Goal: Task Accomplishment & Management: Manage account settings

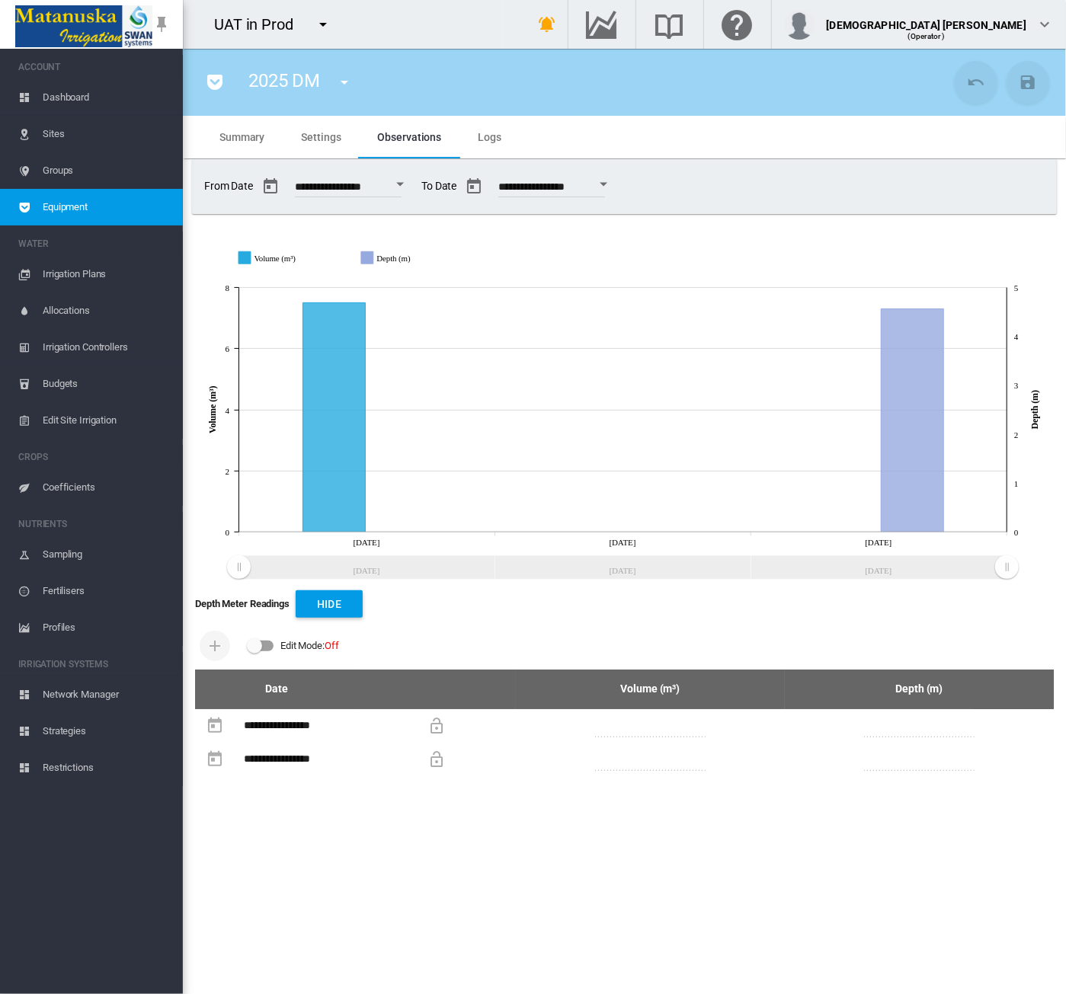
click at [318, 21] on md-icon "icon-menu-down" at bounding box center [323, 24] width 18 height 18
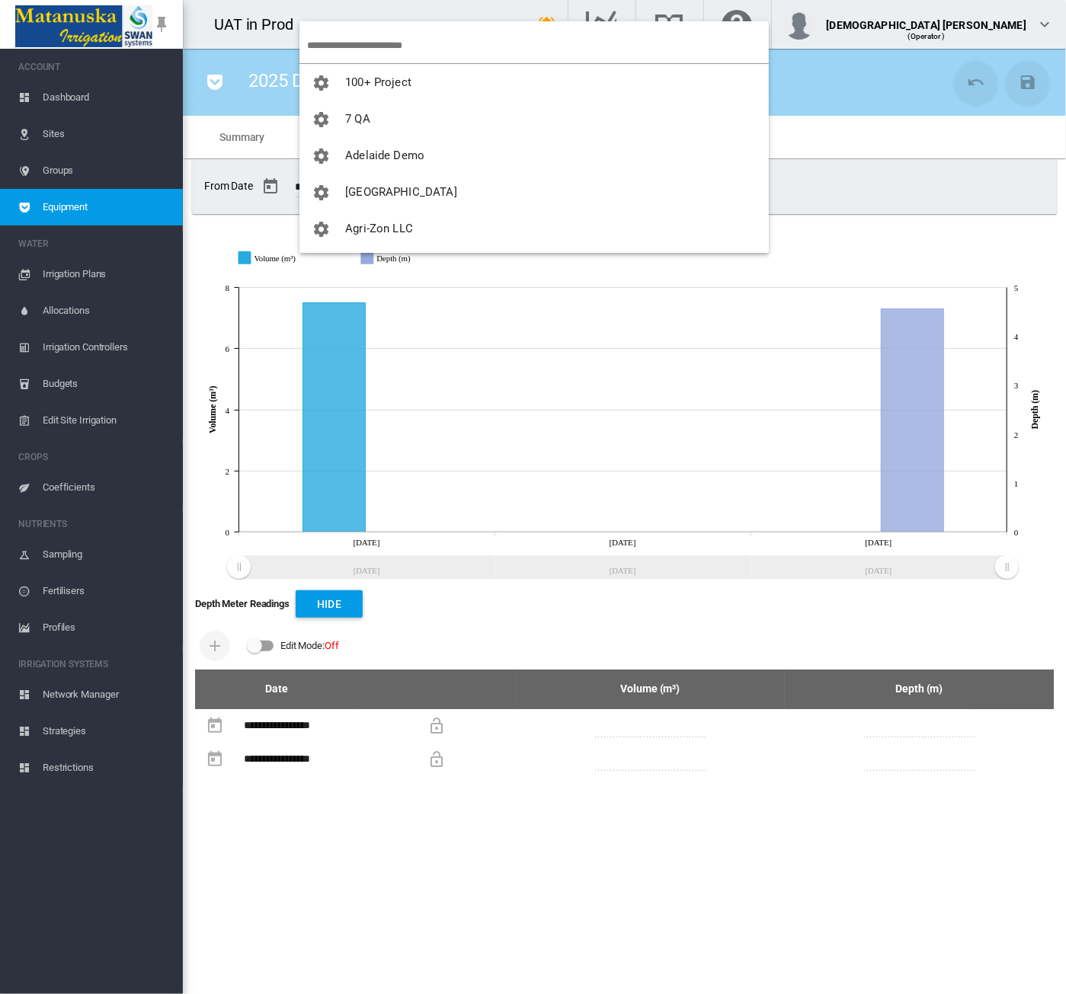
click at [349, 53] on input "search" at bounding box center [538, 45] width 462 height 36
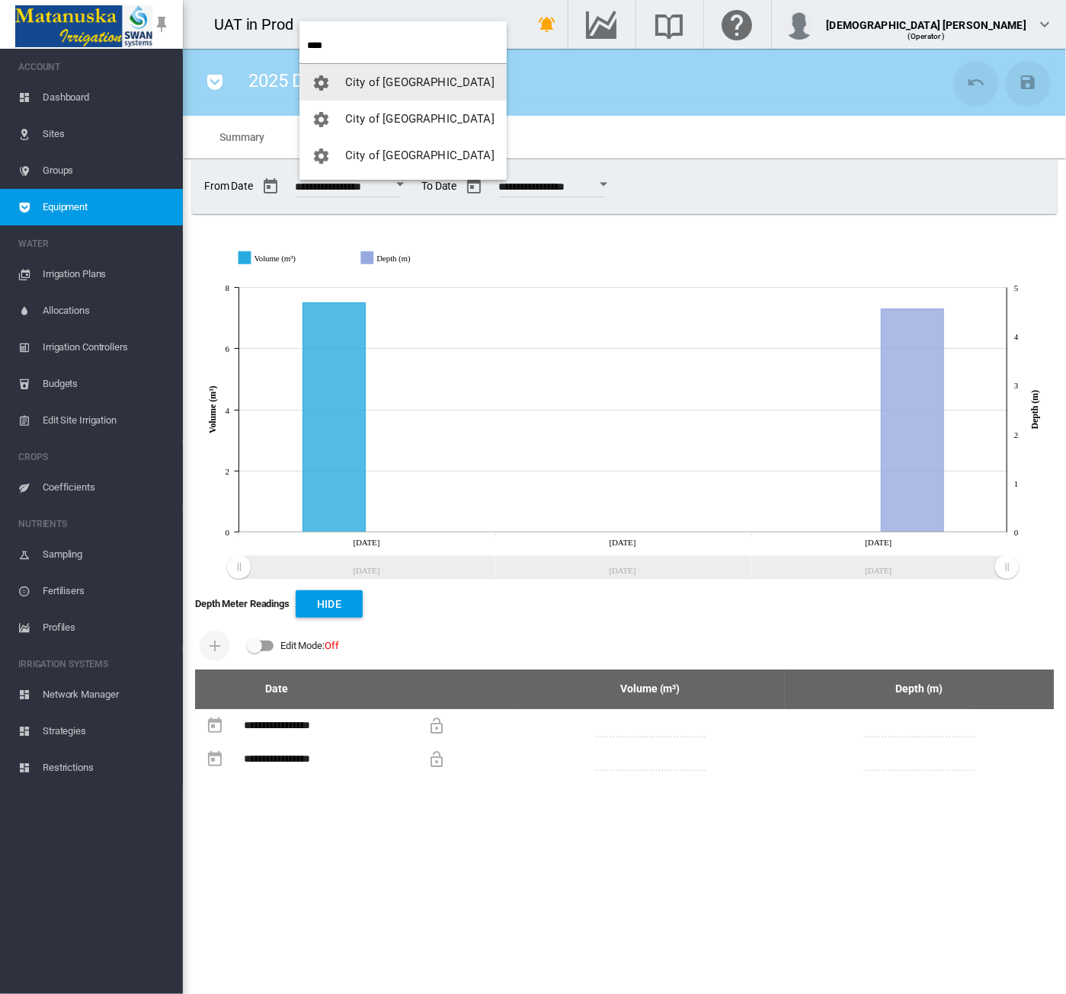
type input "****"
click at [373, 83] on span "City of [GEOGRAPHIC_DATA]" at bounding box center [419, 82] width 149 height 14
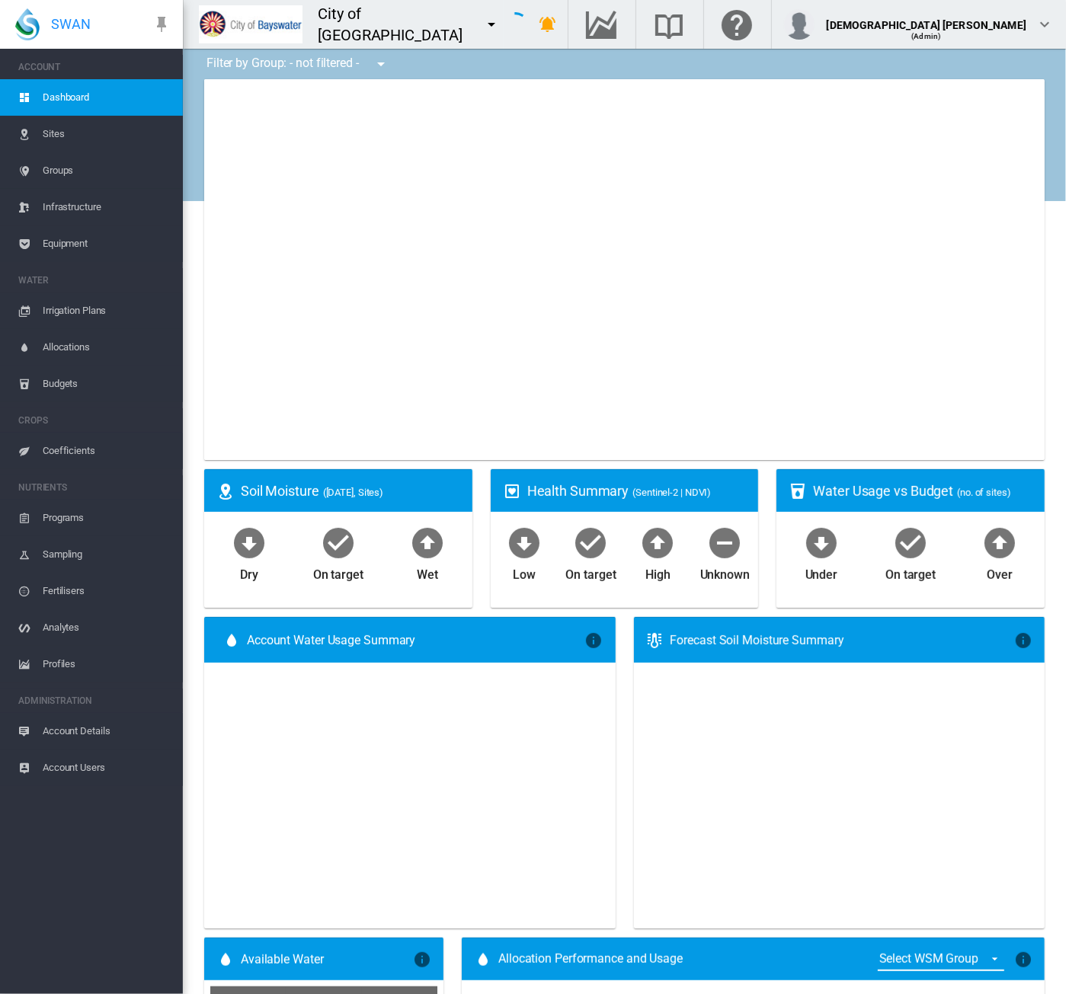
type input "**********"
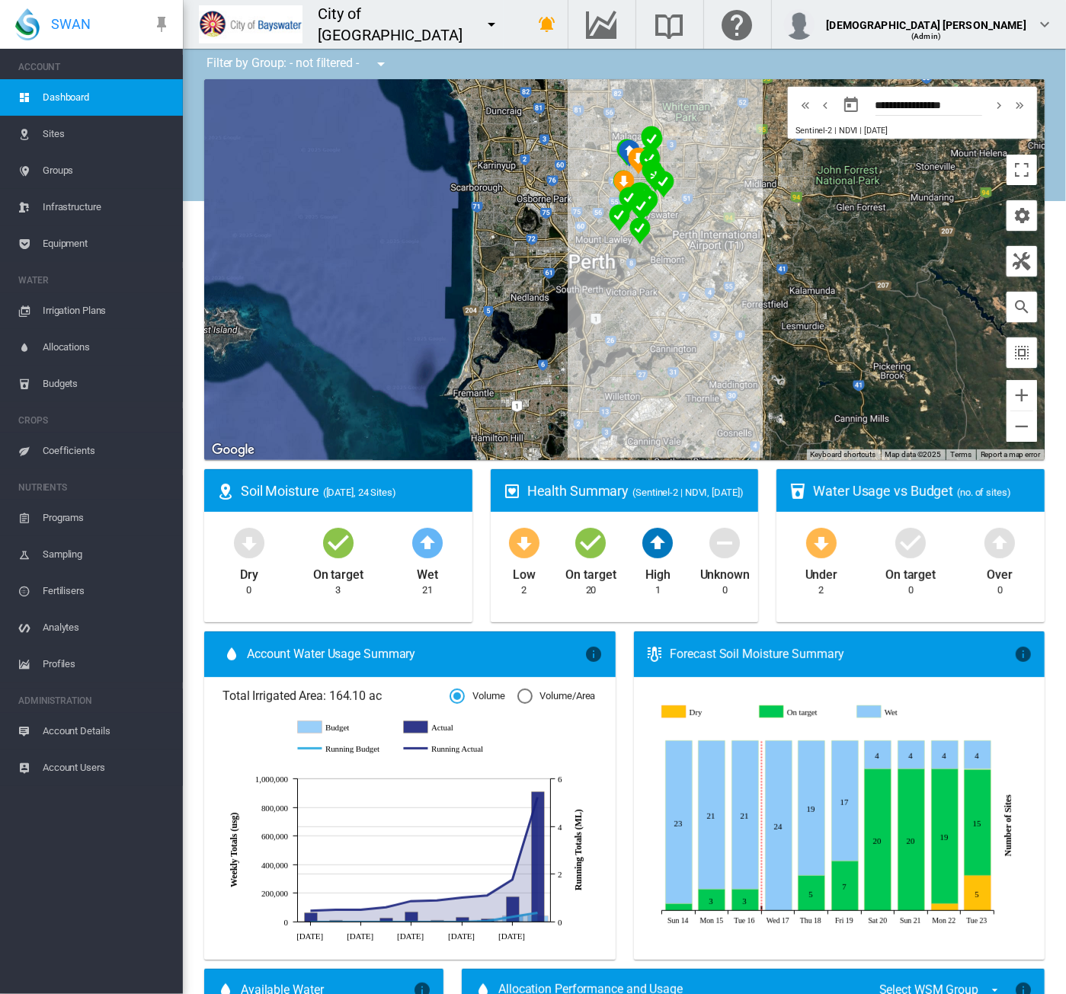
click at [88, 625] on span "Account Users" at bounding box center [107, 768] width 128 height 37
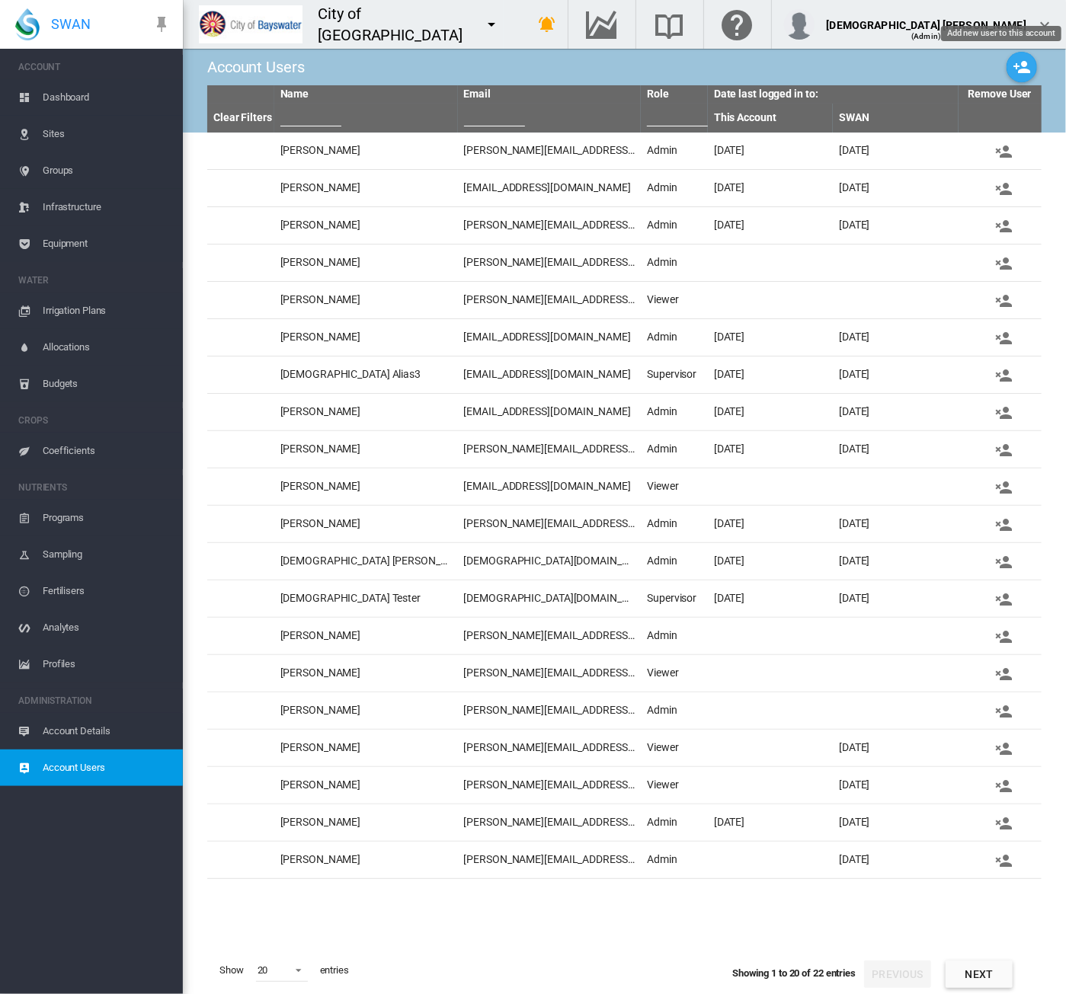
click at [1025, 58] on md-icon "icon-account-plus" at bounding box center [1021, 67] width 18 height 18
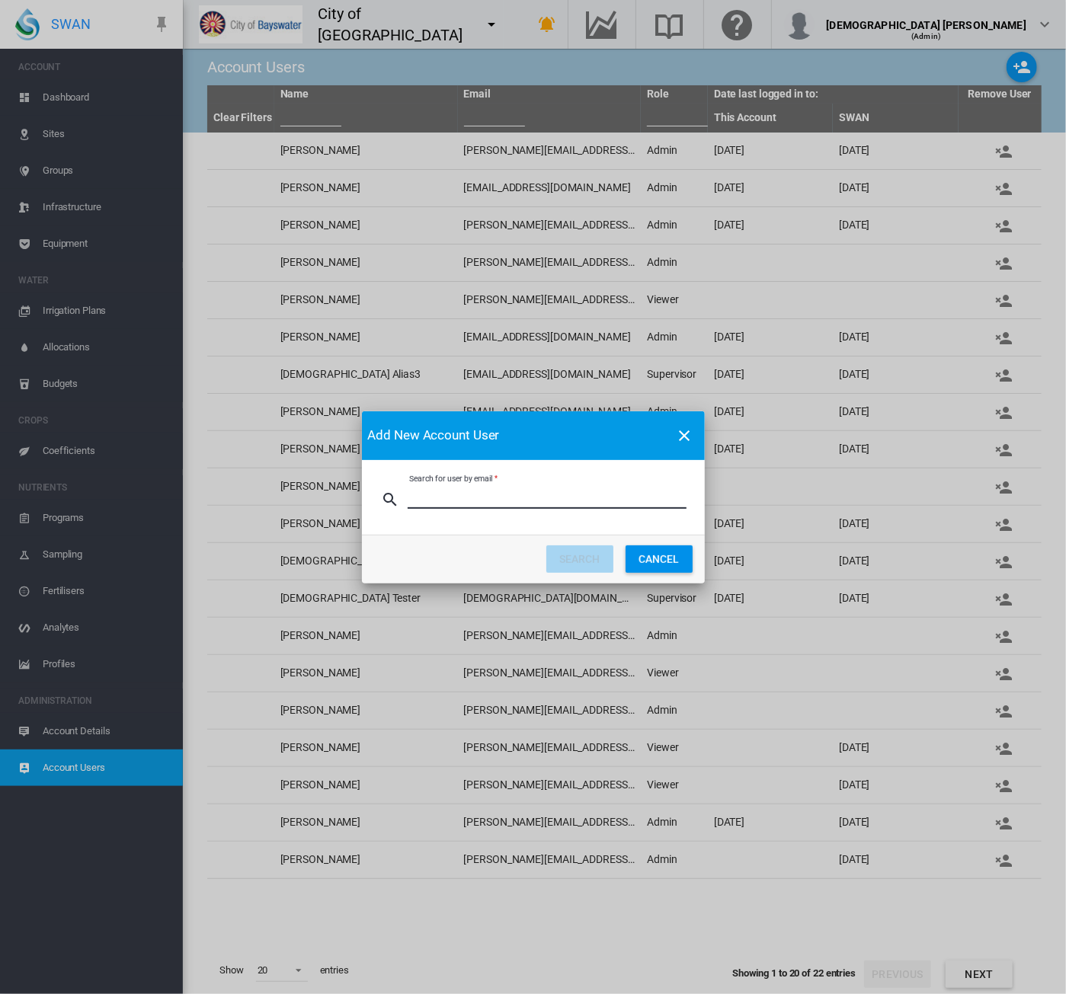
click at [520, 494] on input "Search for user by email" at bounding box center [547, 497] width 279 height 23
type input "**********"
click at [676, 562] on button "CANCEL" at bounding box center [658, 558] width 67 height 27
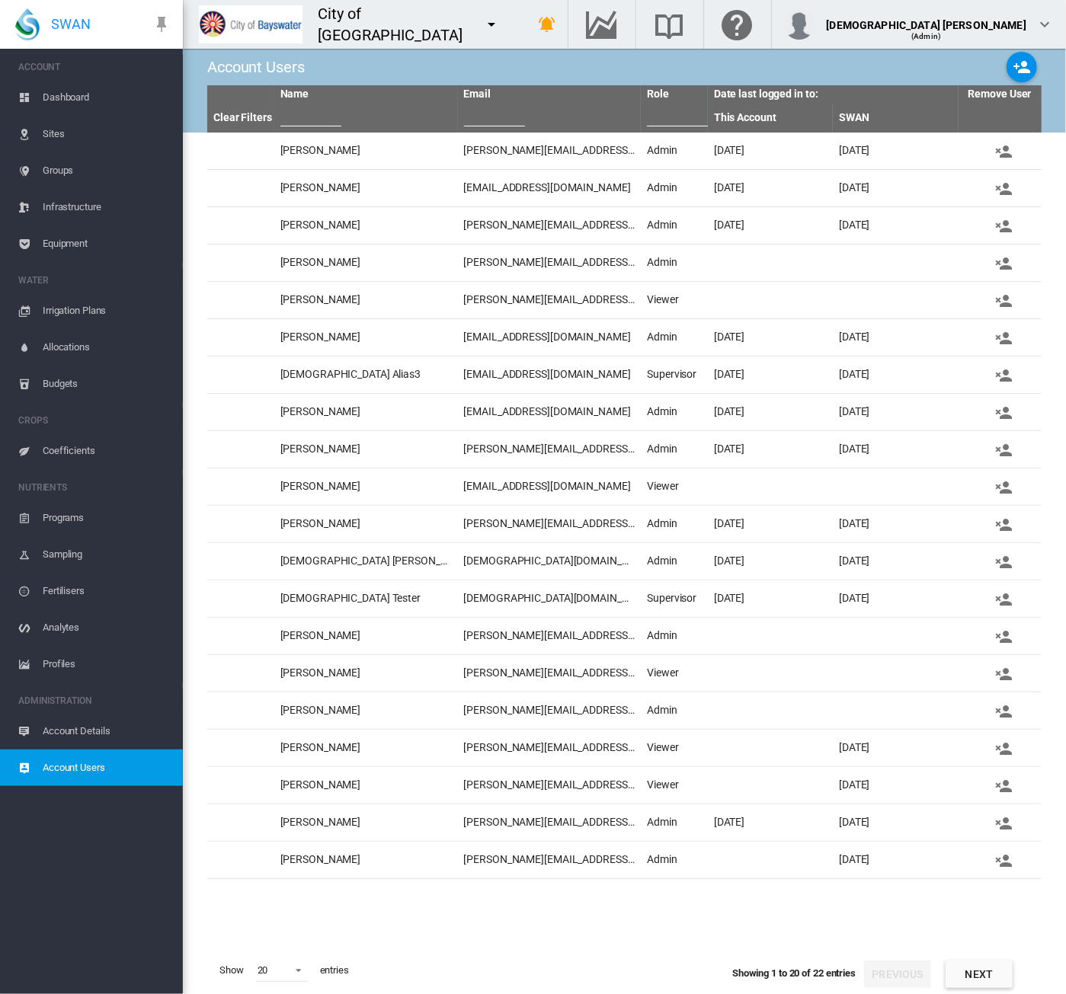
click at [483, 22] on md-icon "icon-menu-down" at bounding box center [492, 24] width 18 height 18
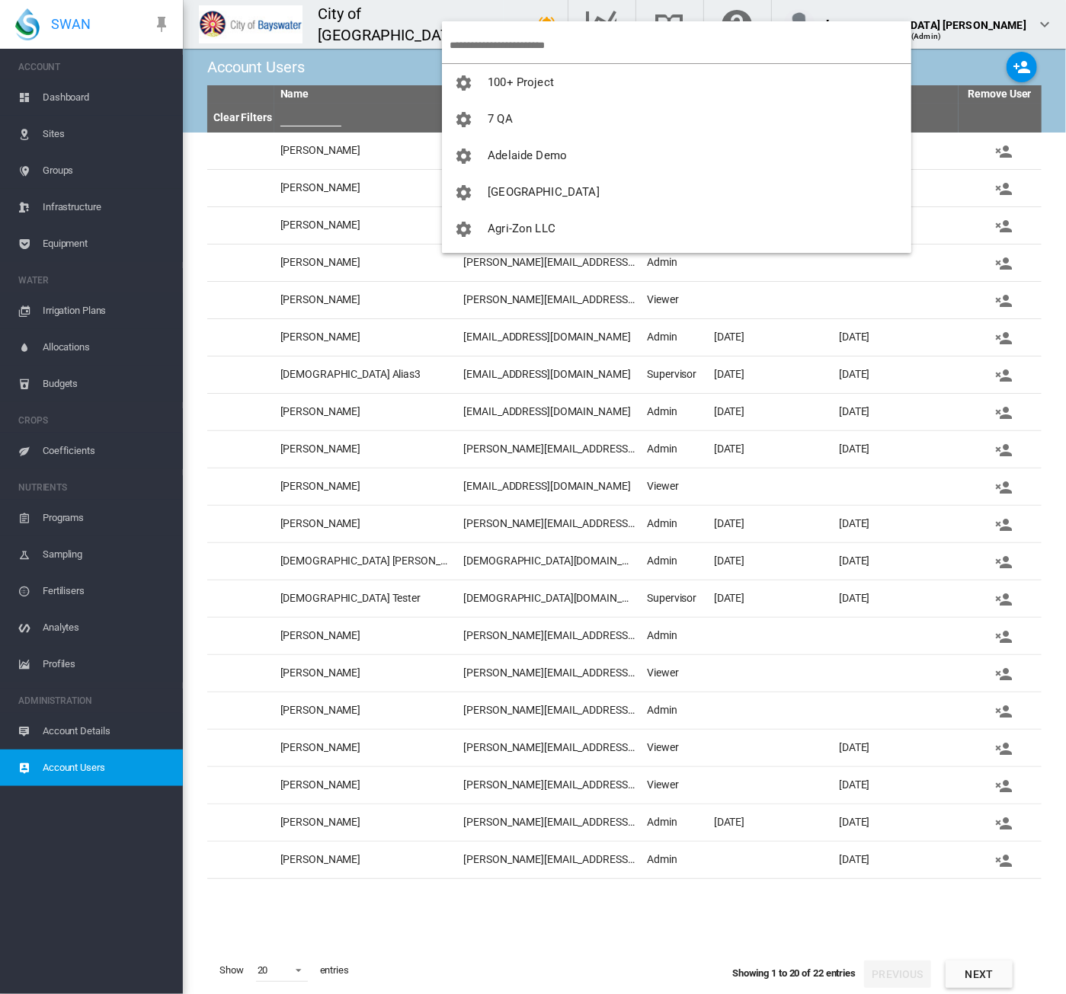
click at [469, 48] on input "search" at bounding box center [680, 45] width 462 height 36
type input "***"
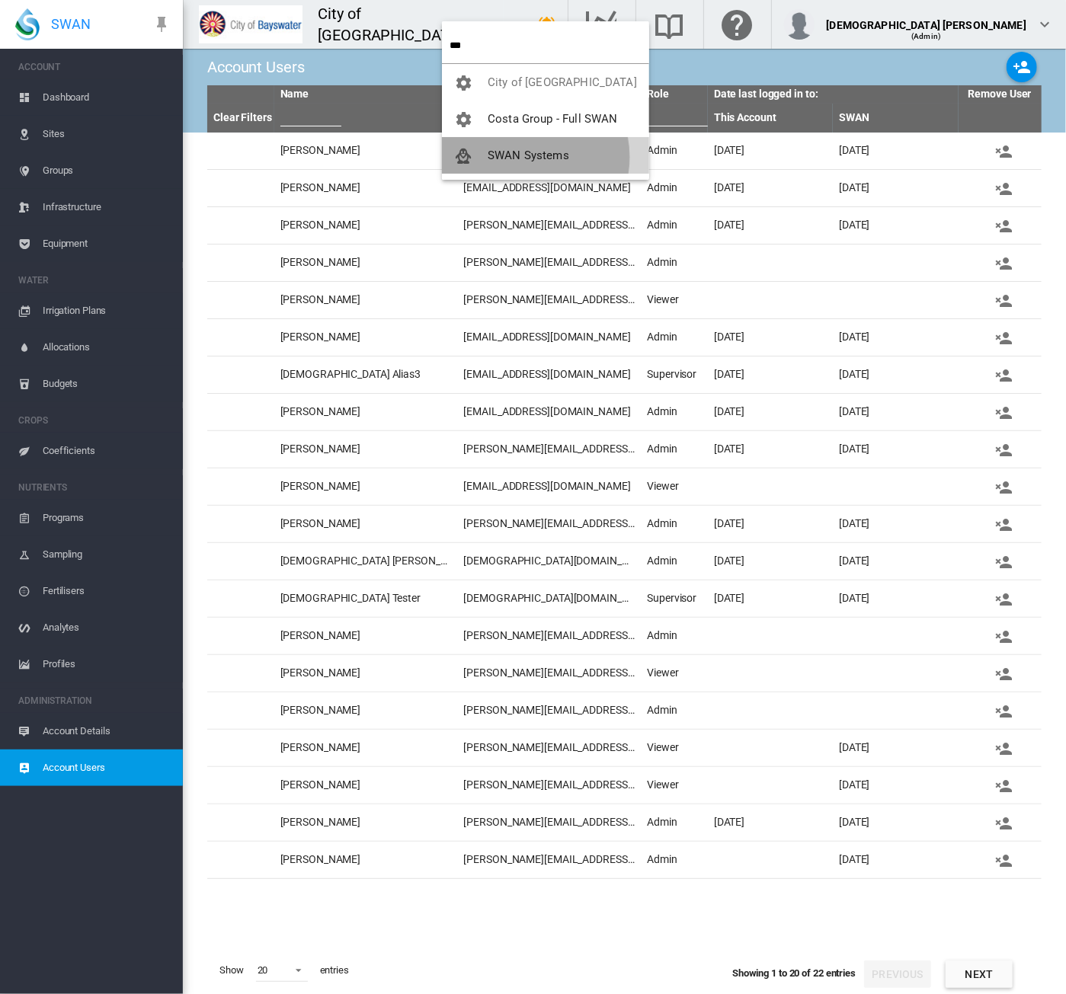
click at [523, 157] on span "SWAN Systems" at bounding box center [528, 156] width 82 height 14
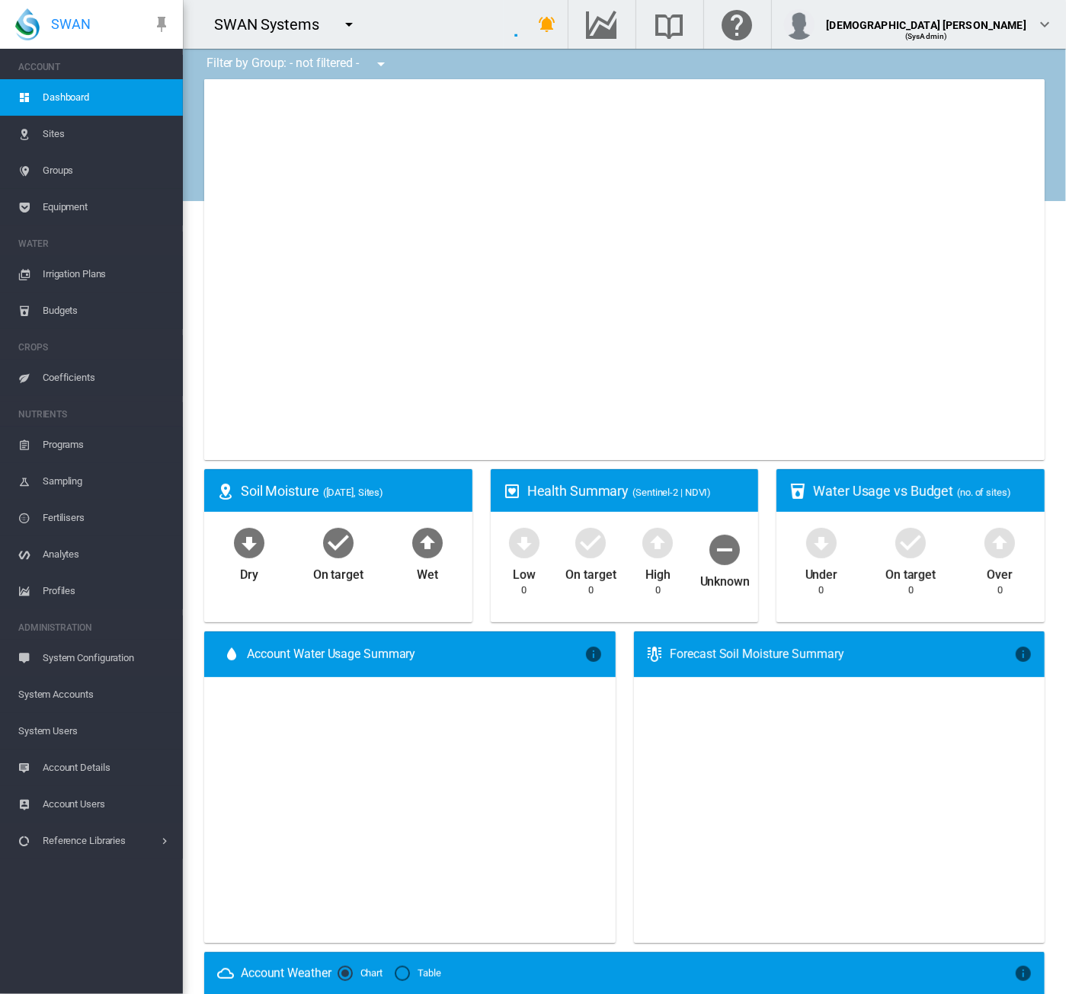
click at [72, 625] on span "System Users" at bounding box center [94, 731] width 152 height 37
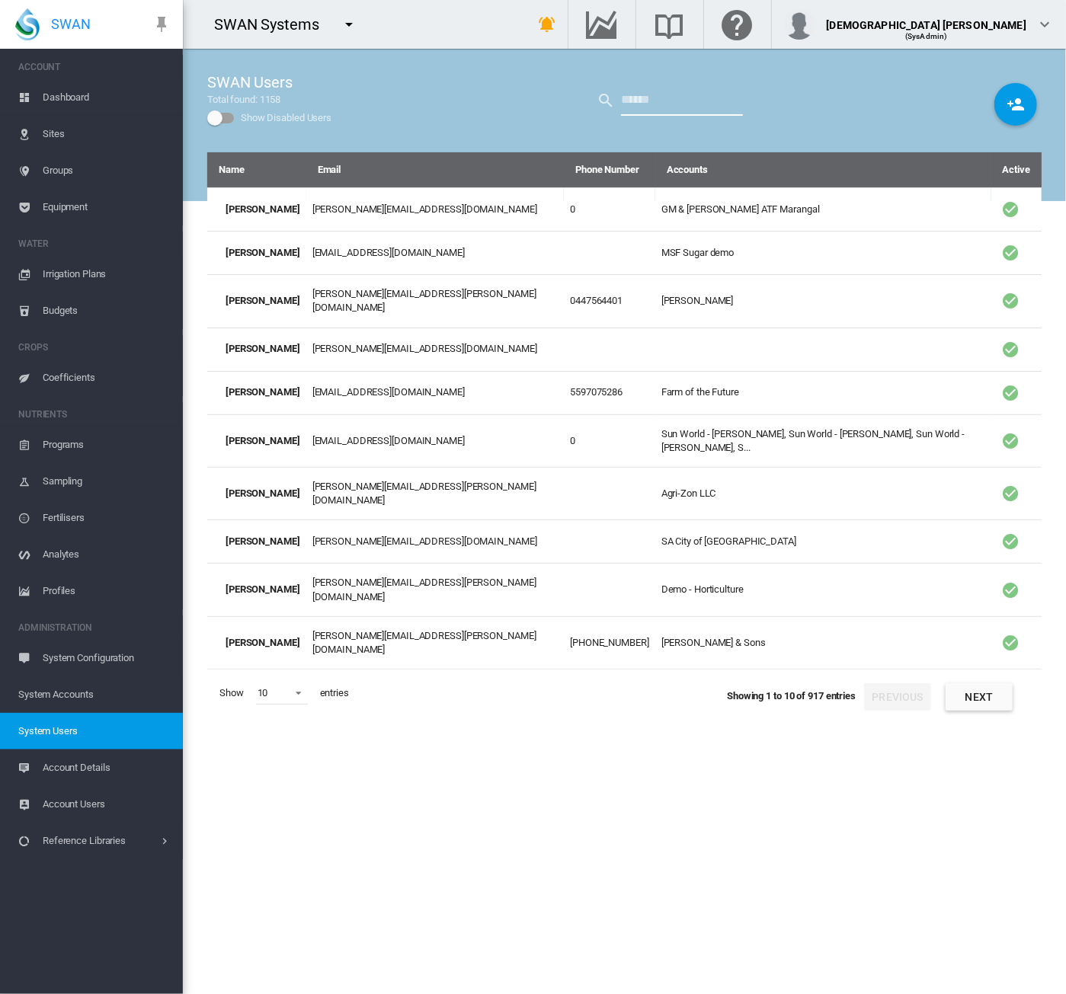
click at [655, 97] on input "text" at bounding box center [682, 100] width 122 height 30
type input "****"
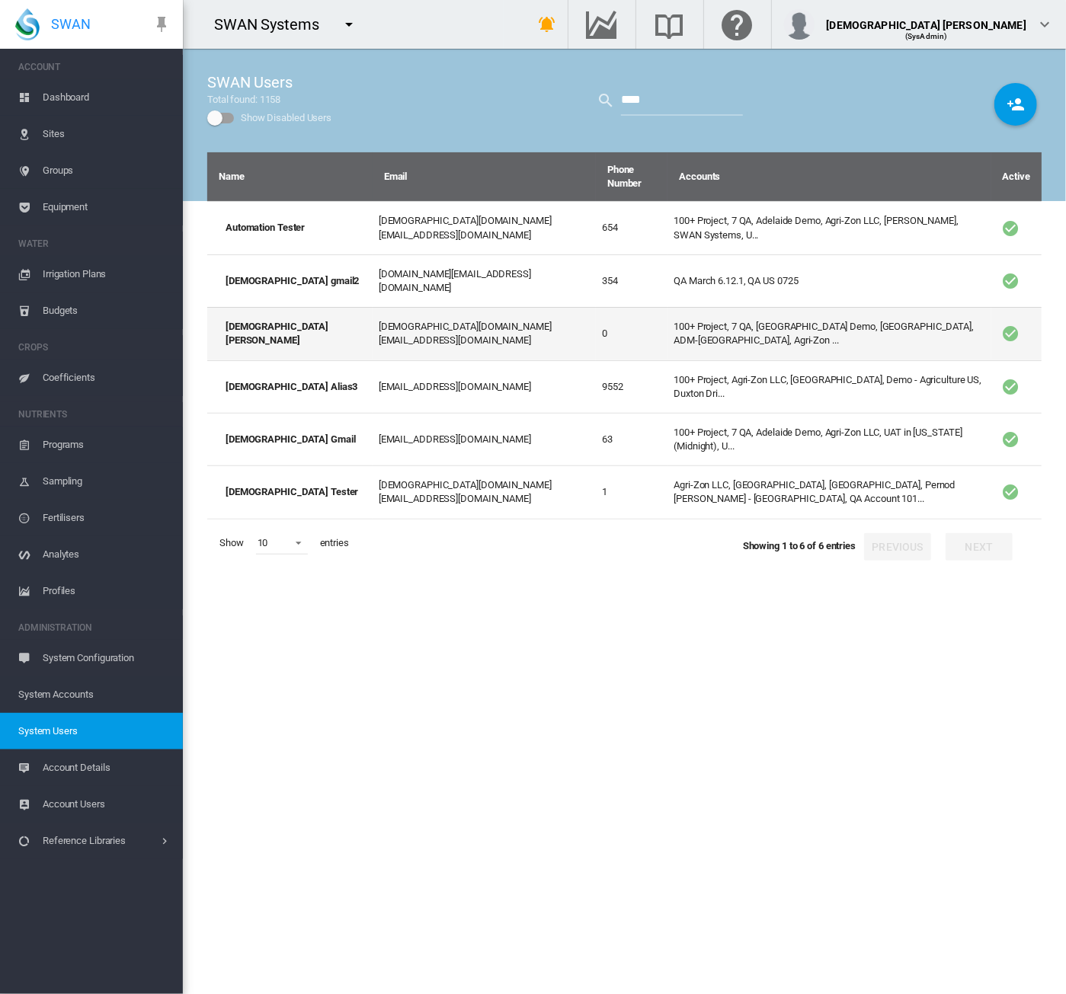
click at [688, 307] on td "100+ Project, 7 QA, [GEOGRAPHIC_DATA] Demo, [GEOGRAPHIC_DATA], ADM-[GEOGRAPHIC_…" at bounding box center [828, 333] width 323 height 53
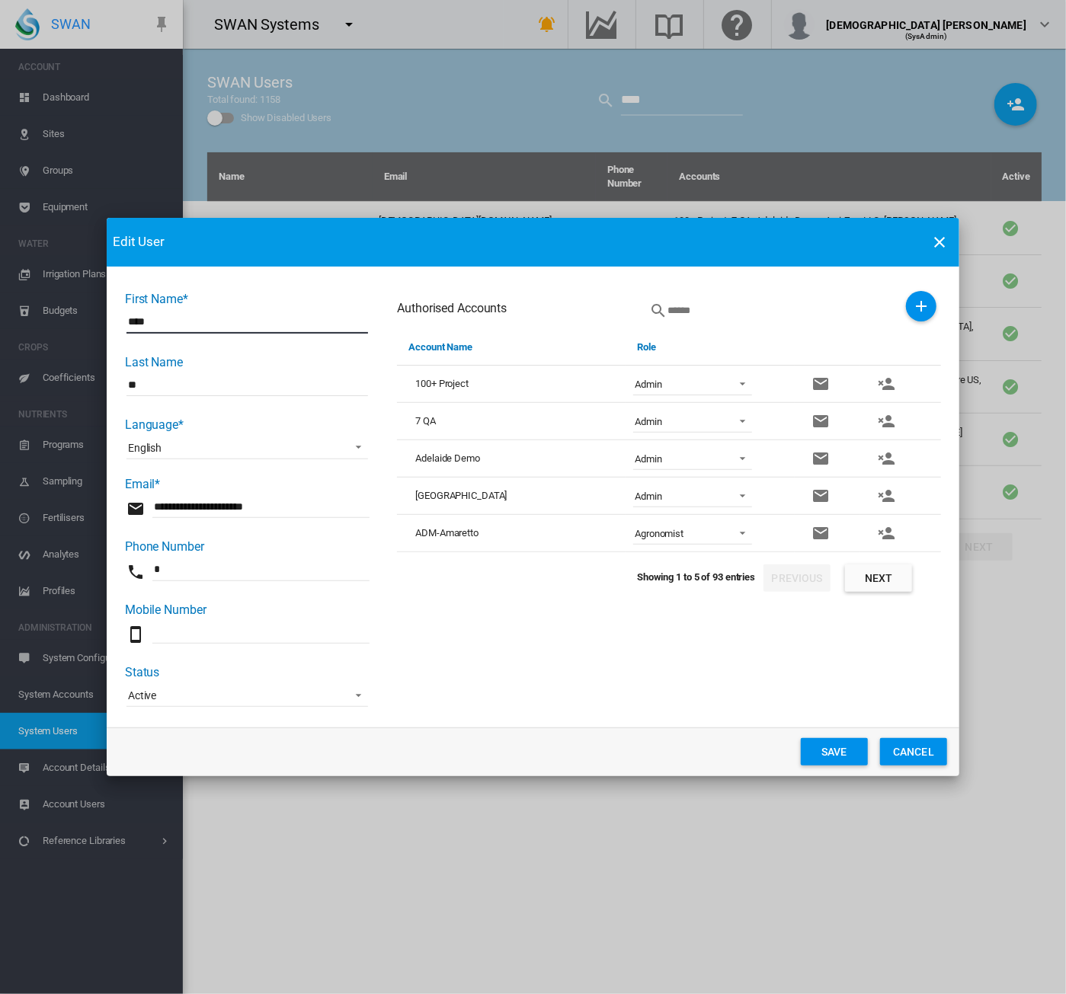
click at [868, 571] on button "Next" at bounding box center [878, 577] width 67 height 27
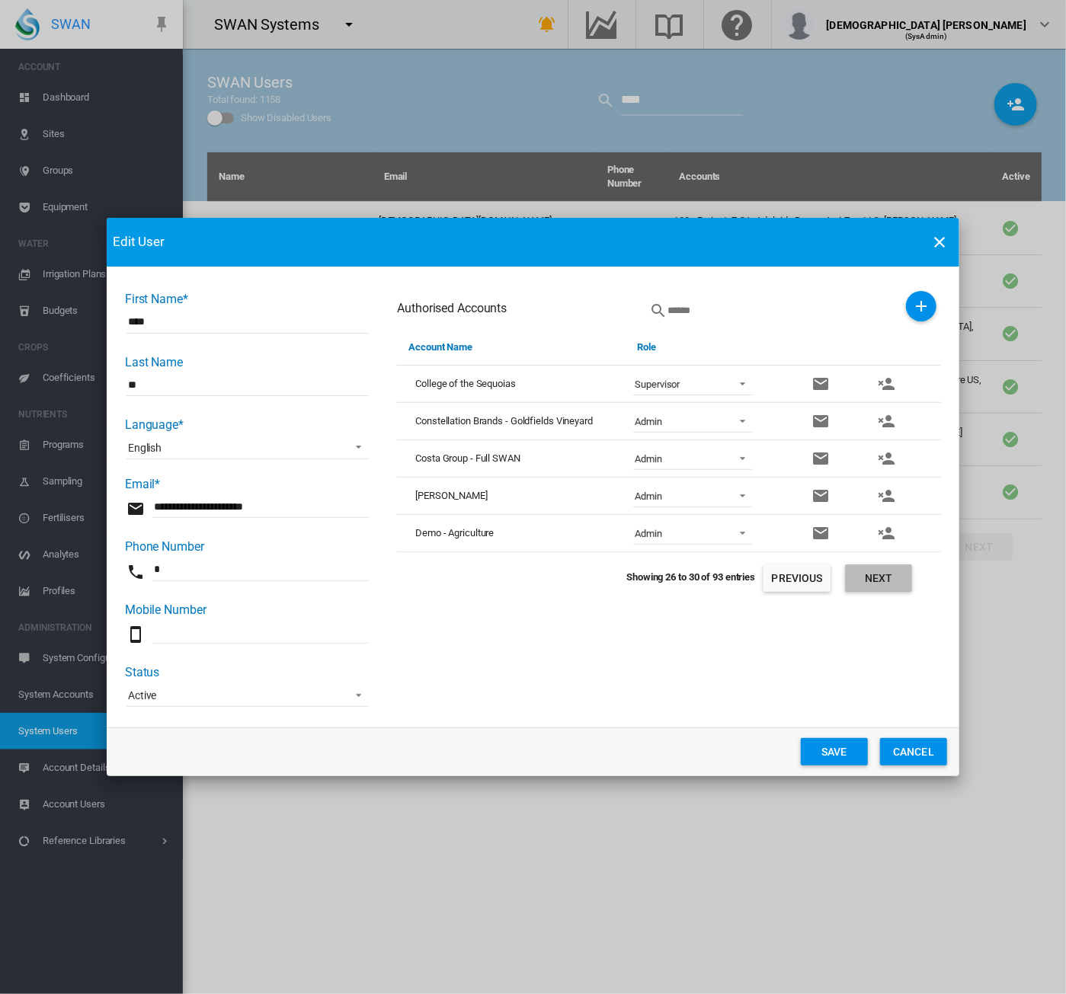
click at [868, 571] on button "Next" at bounding box center [878, 577] width 67 height 27
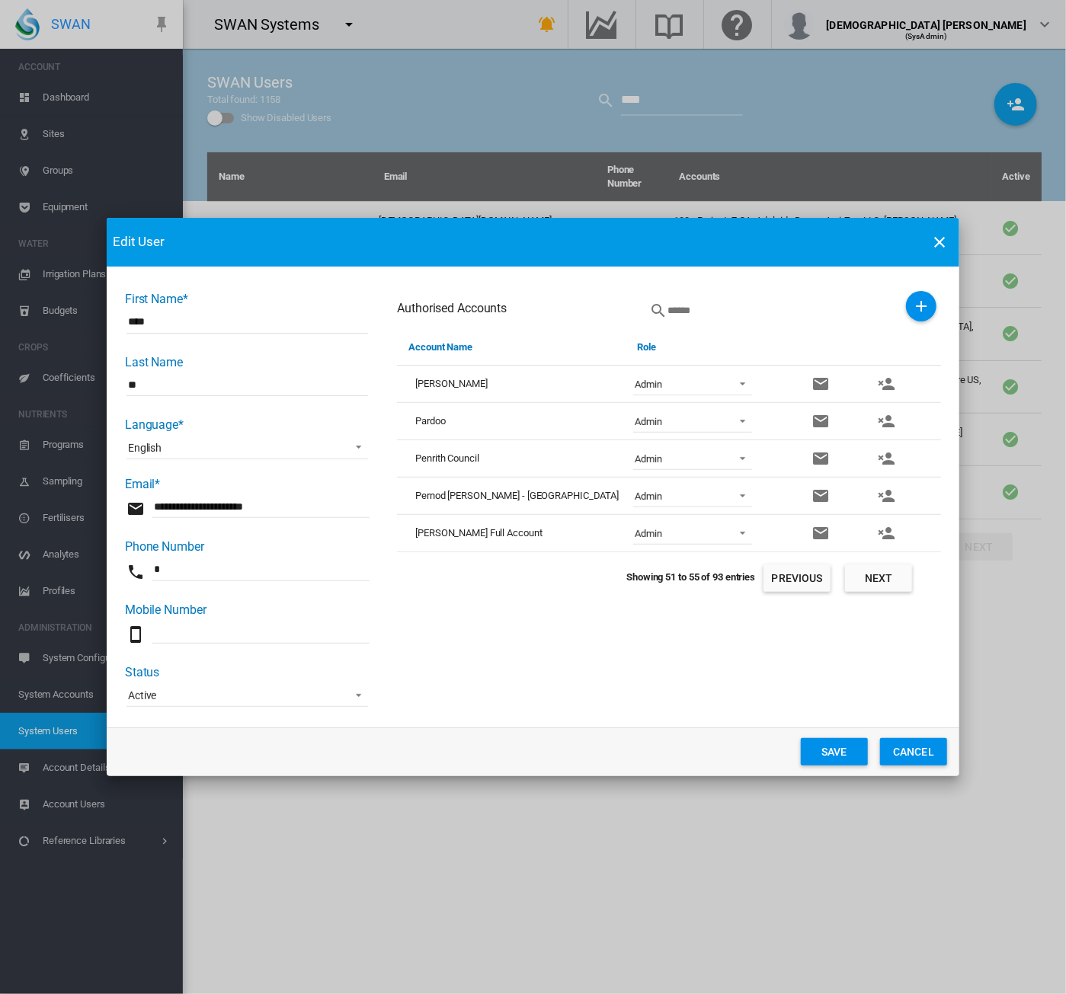
click at [868, 571] on button "Next" at bounding box center [878, 577] width 67 height 27
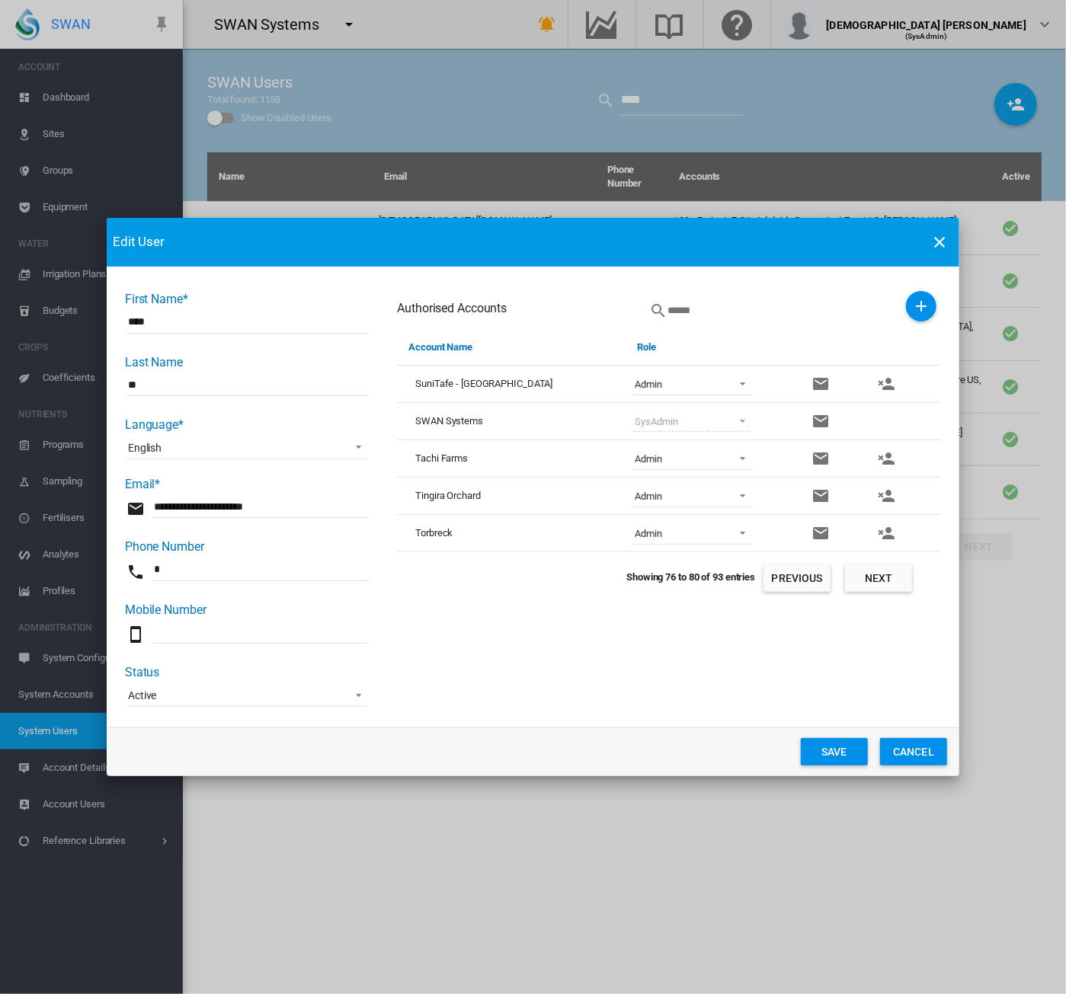
click at [868, 571] on button "Next" at bounding box center [878, 577] width 67 height 27
click at [938, 238] on md-icon "icon-close" at bounding box center [939, 242] width 18 height 18
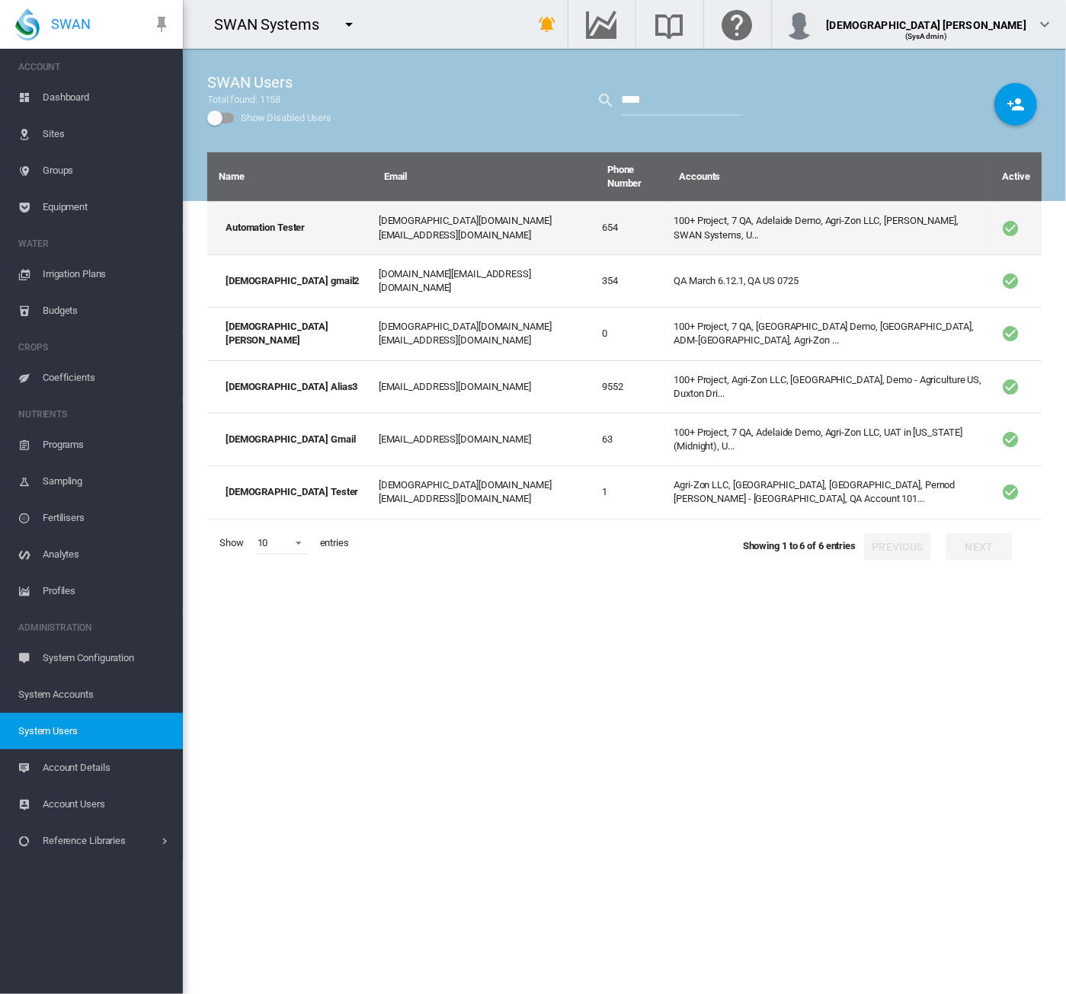
click at [667, 208] on td "100+ Project, 7 QA, Adelaide Demo, Agri-Zon LLC, [PERSON_NAME], SWAN Systems, U…" at bounding box center [828, 227] width 323 height 53
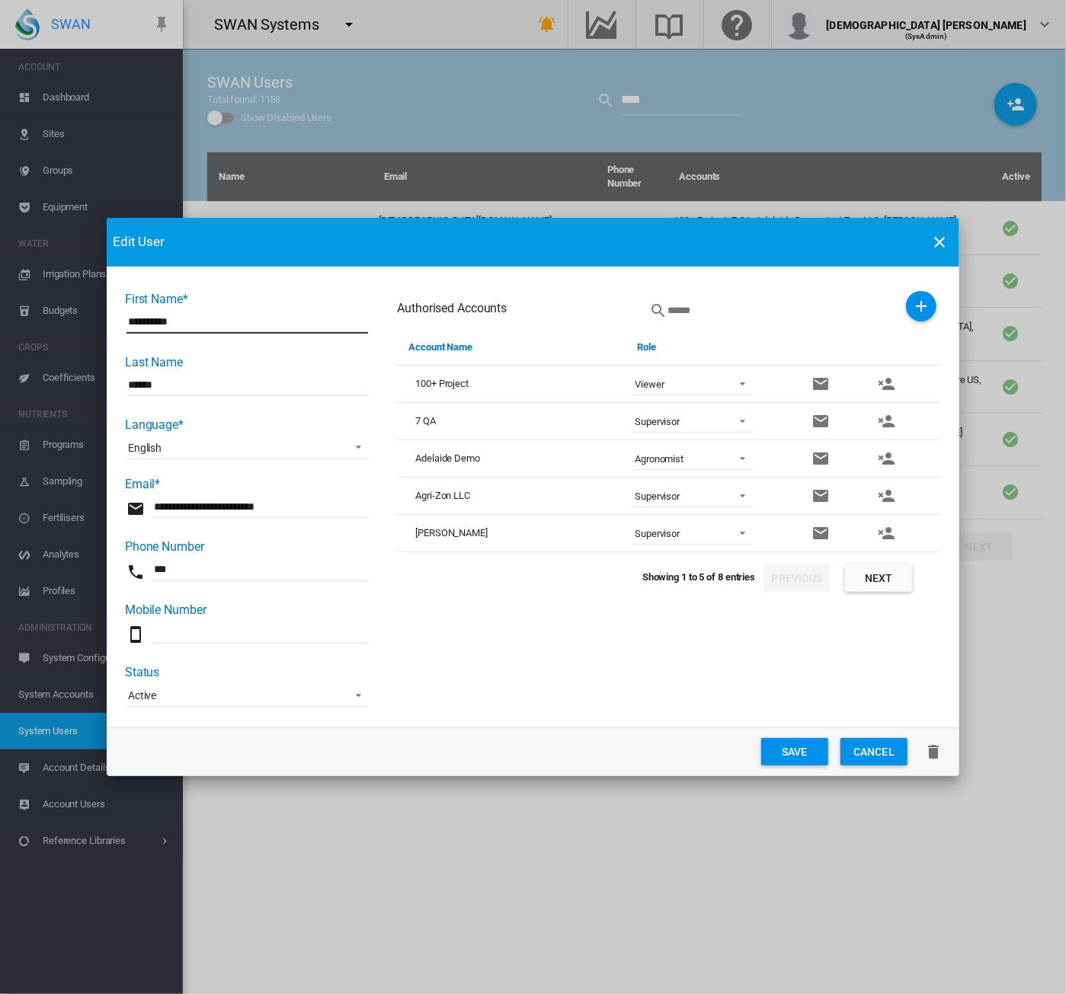
click at [923, 305] on md-icon "icon-plus" at bounding box center [921, 306] width 18 height 18
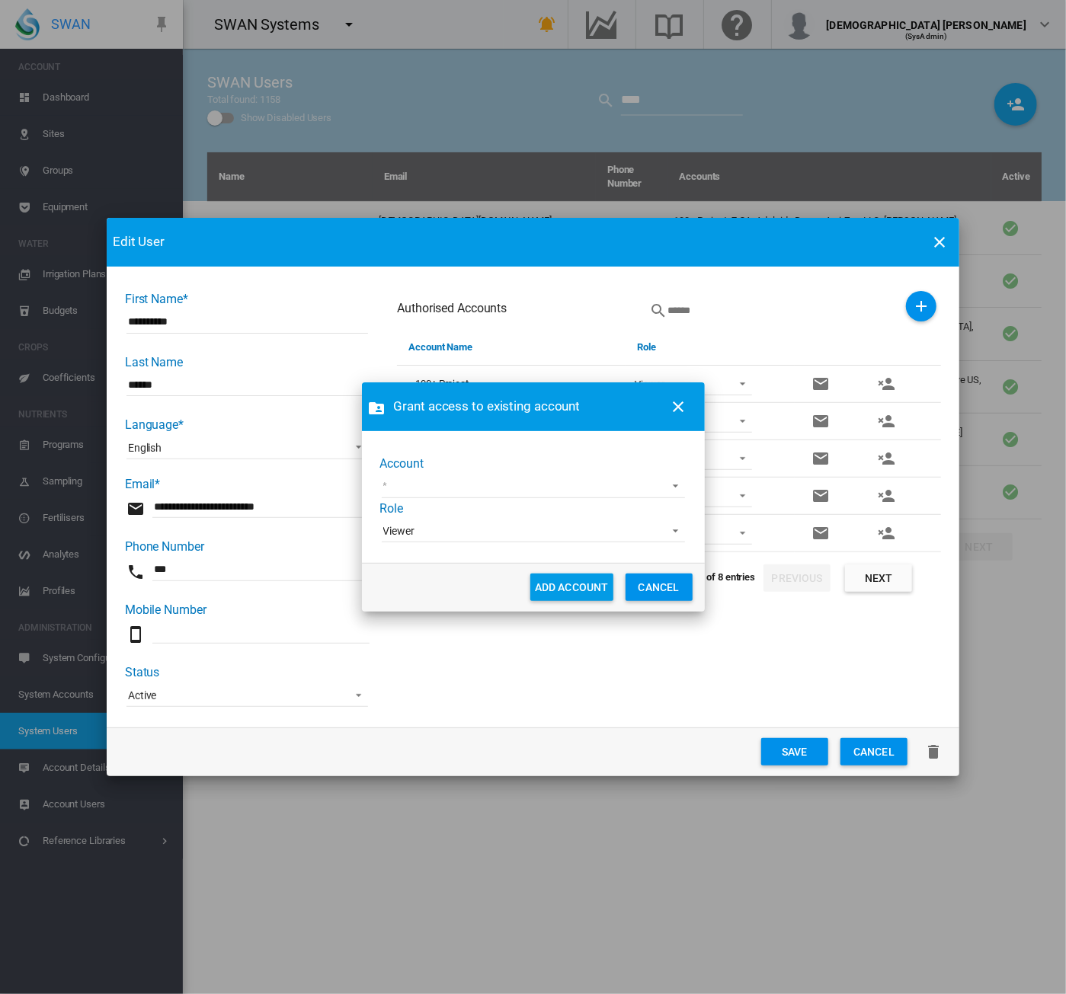
click at [454, 481] on md-select "[GEOGRAPHIC_DATA] Advanced Viticulture AgLogic Burlington Farming AgV - [GEOGRA…" at bounding box center [533, 486] width 303 height 23
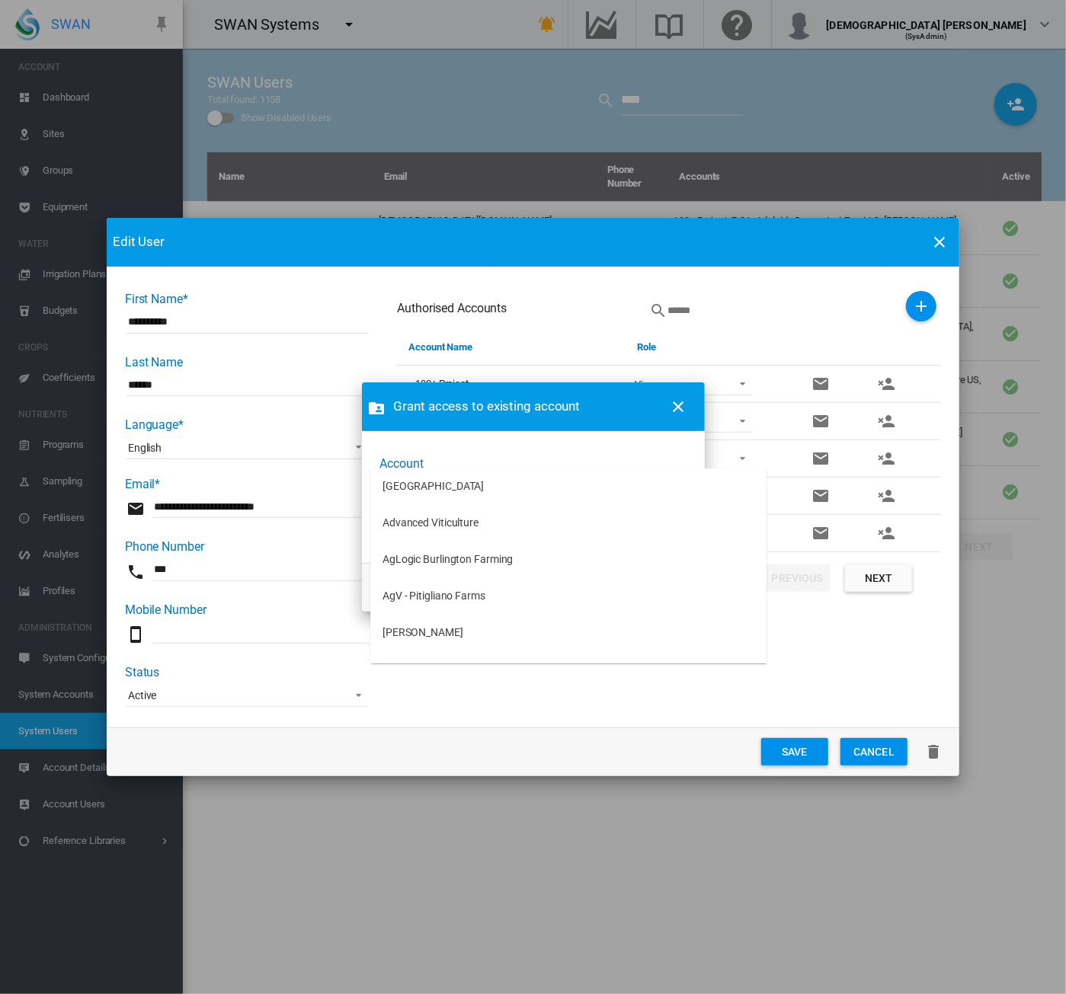
type md-option "[object Object]"
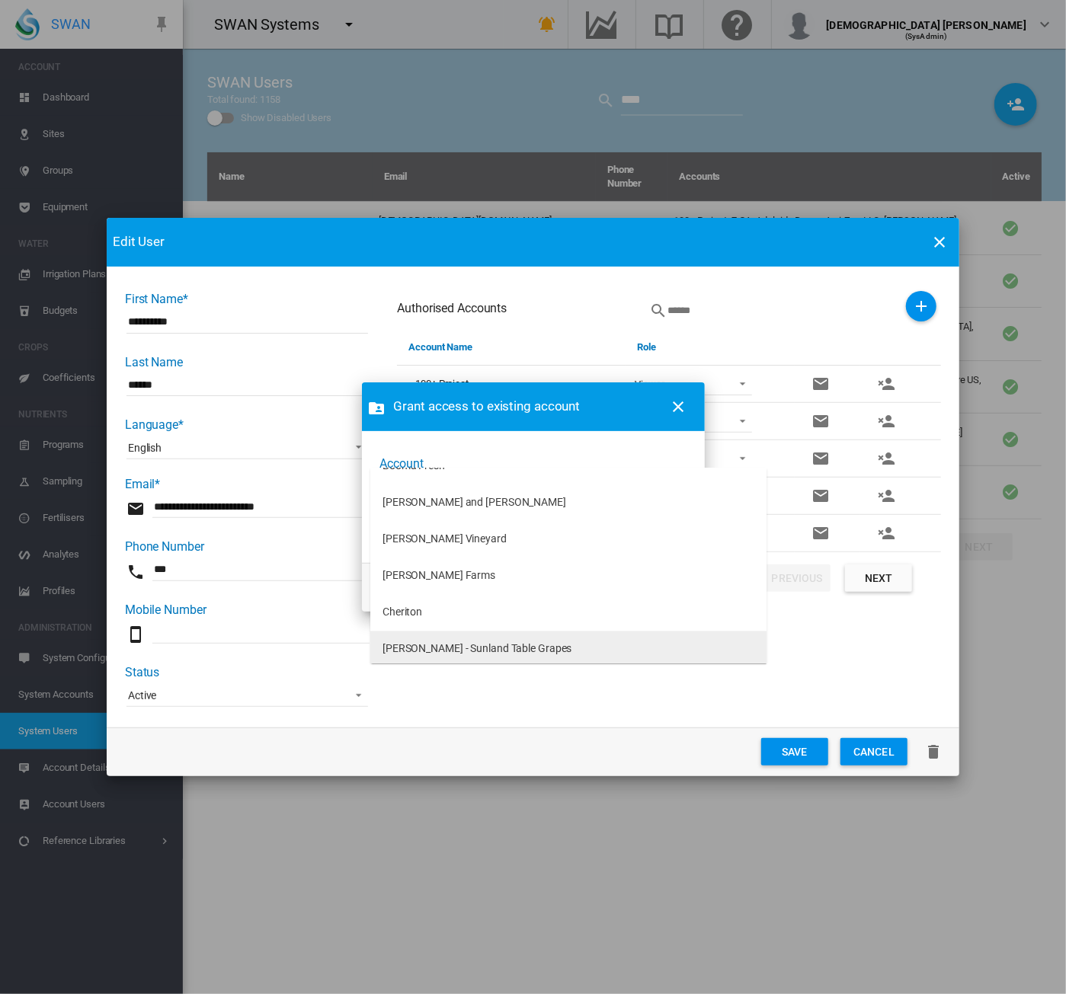
type md-option "[object Object]"
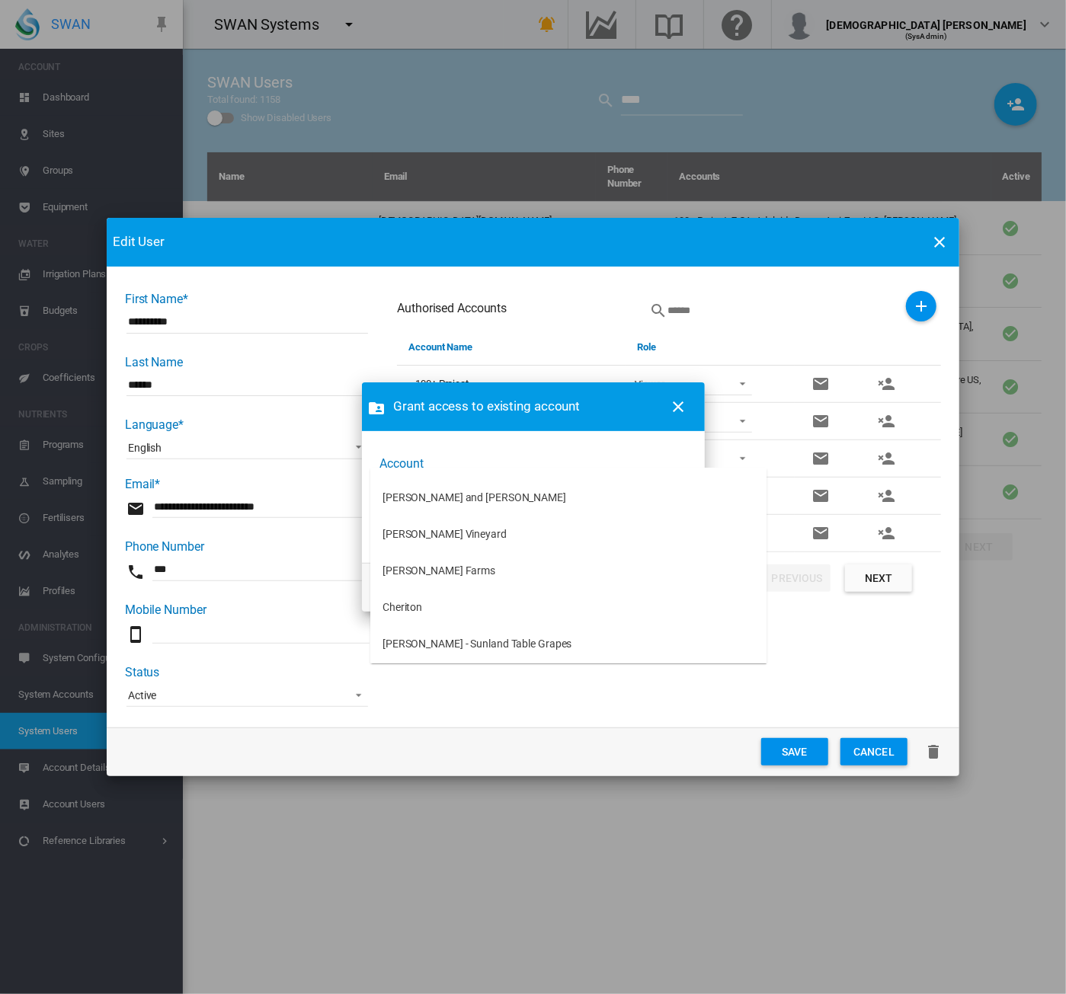
type md-option "[object Object]"
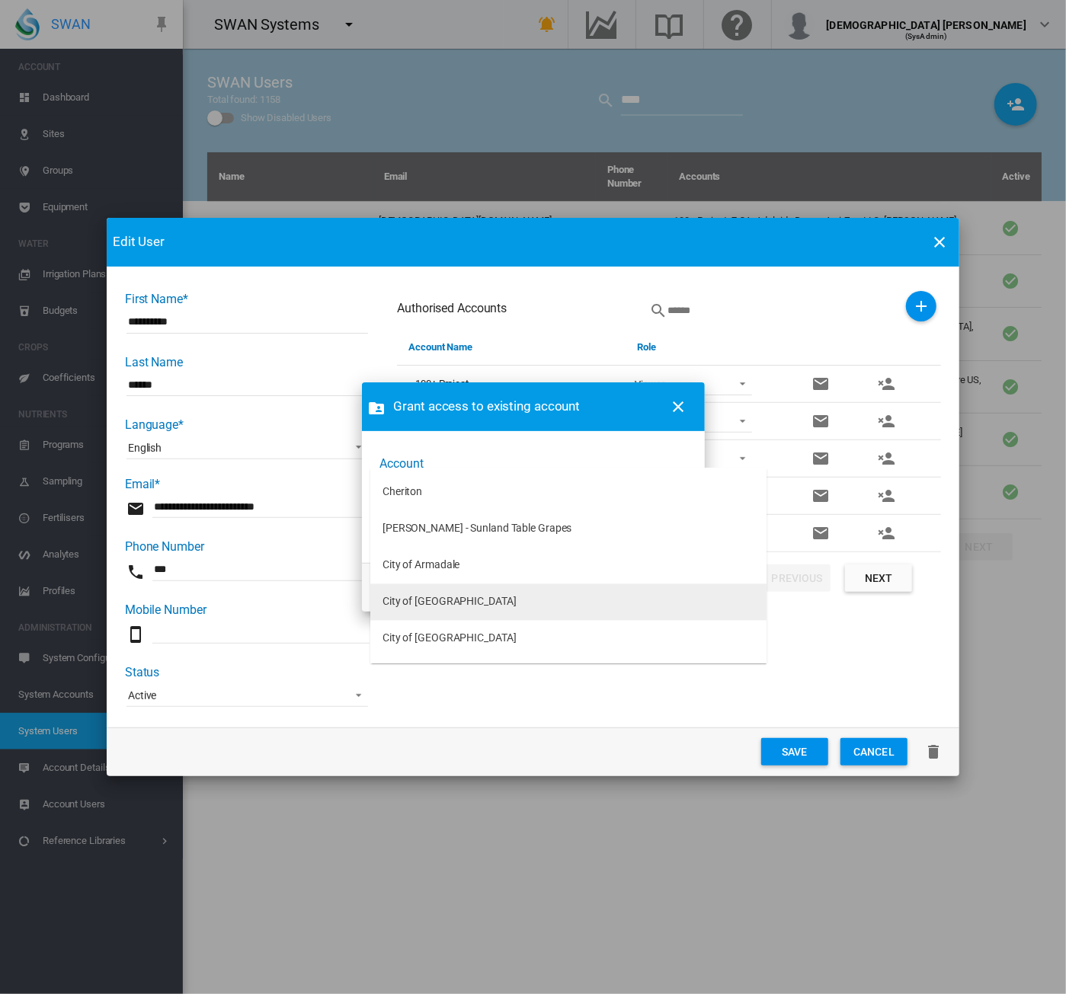
click at [439, 613] on md-option "City of [GEOGRAPHIC_DATA]" at bounding box center [568, 602] width 396 height 37
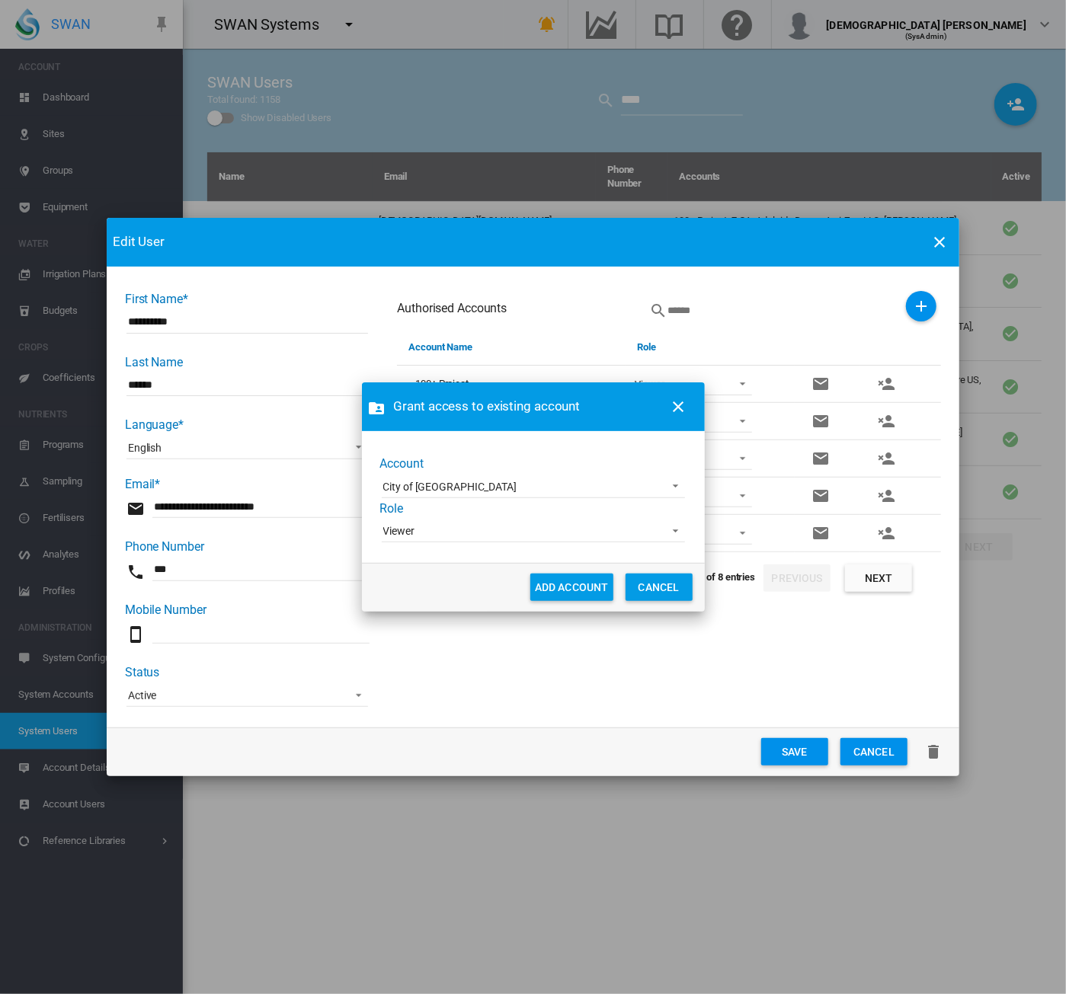
click at [449, 534] on span "Viewer" at bounding box center [521, 531] width 276 height 15
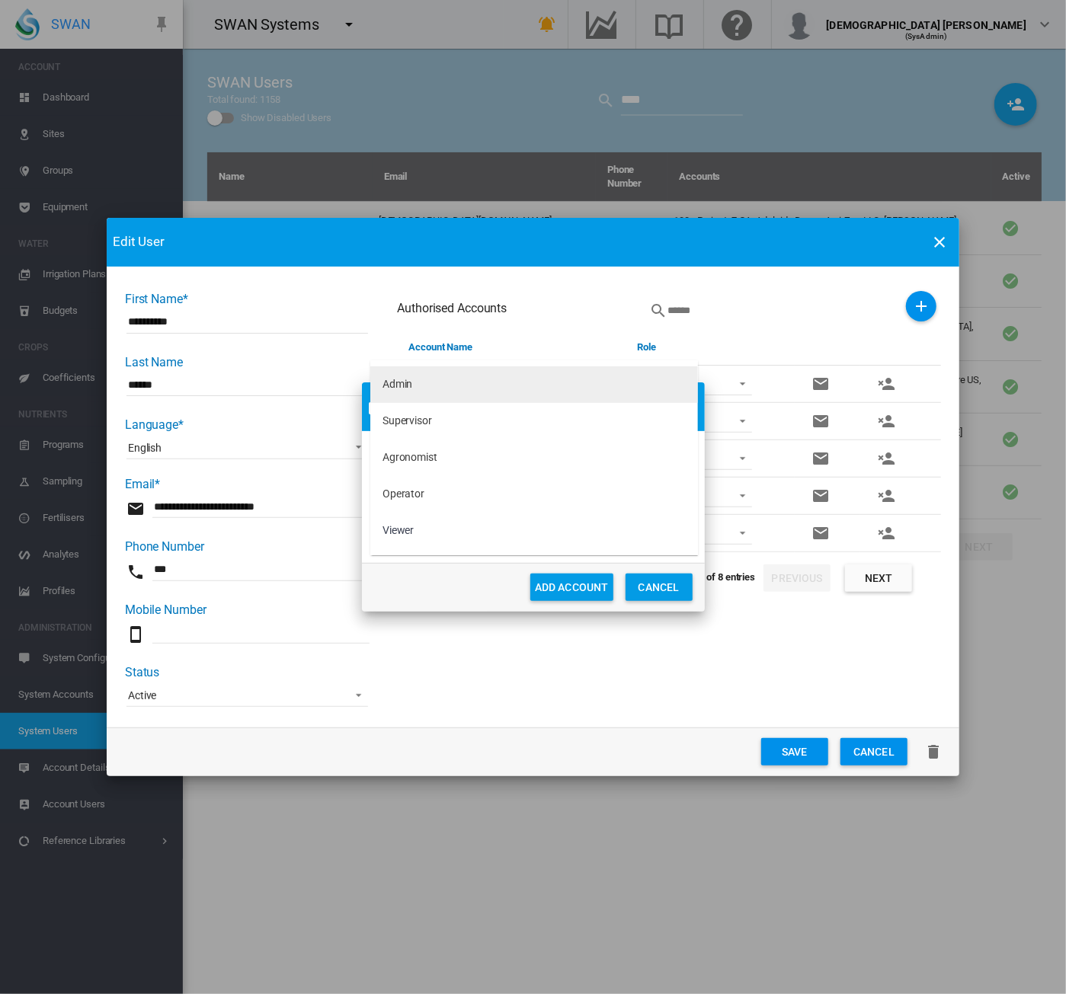
click at [414, 382] on md-option "Admin" at bounding box center [534, 384] width 328 height 37
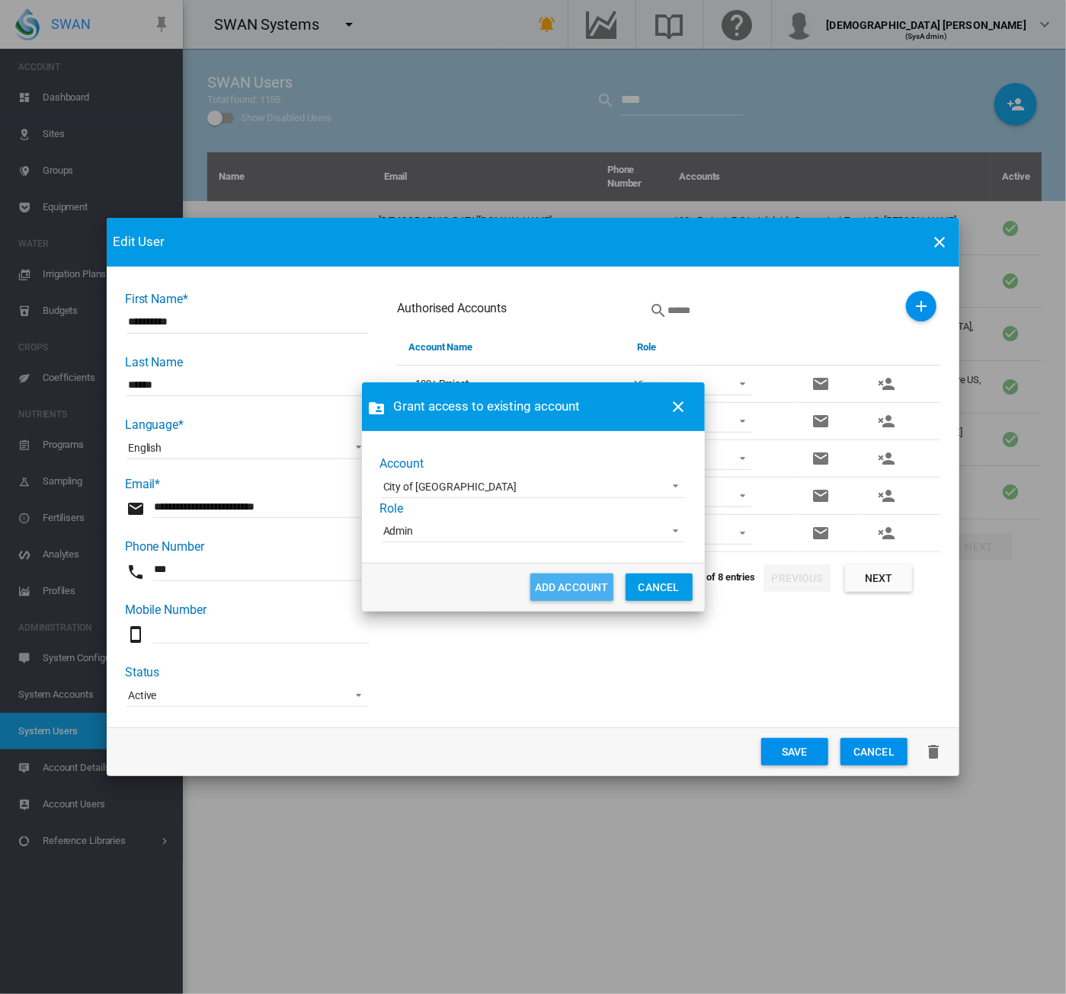
click at [565, 587] on button "ADD ACCOUNT" at bounding box center [571, 587] width 83 height 27
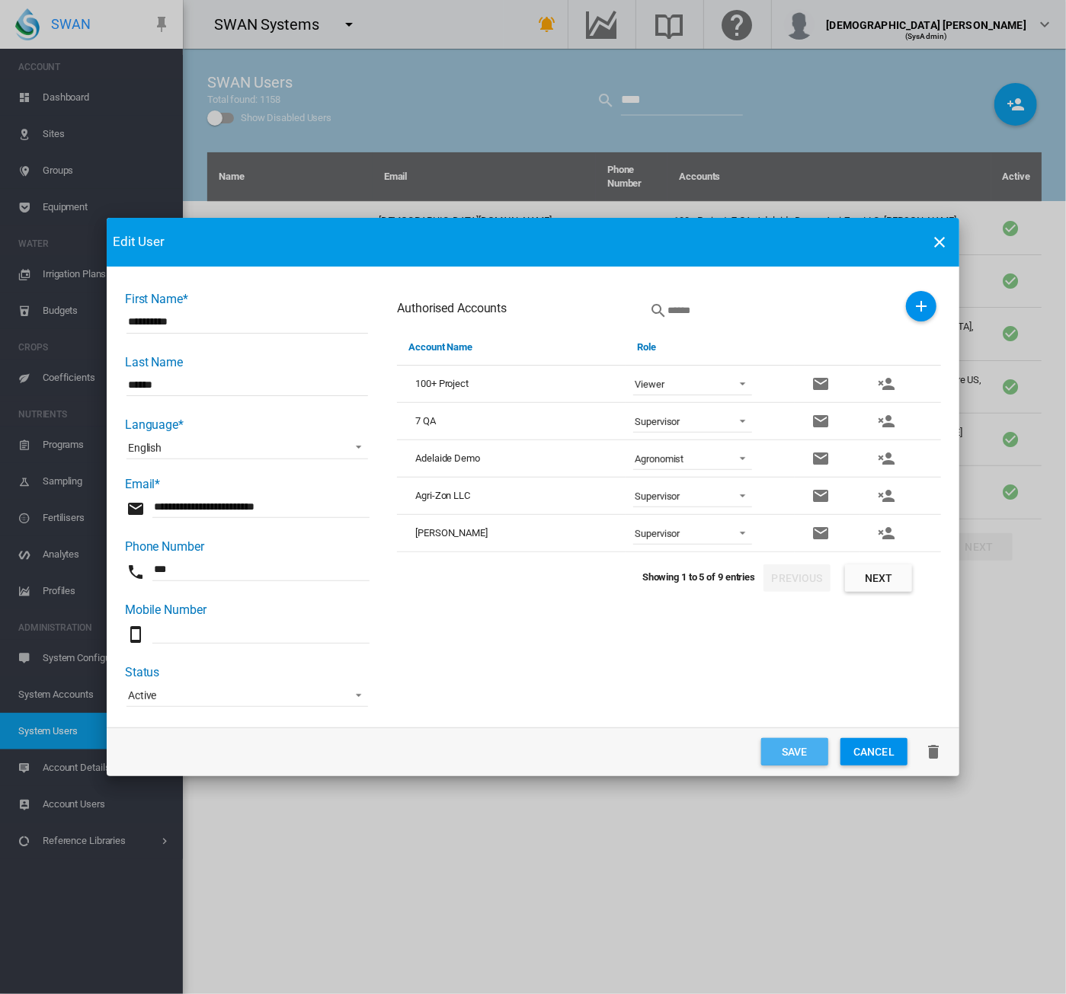
click at [798, 625] on button "Save" at bounding box center [794, 751] width 67 height 27
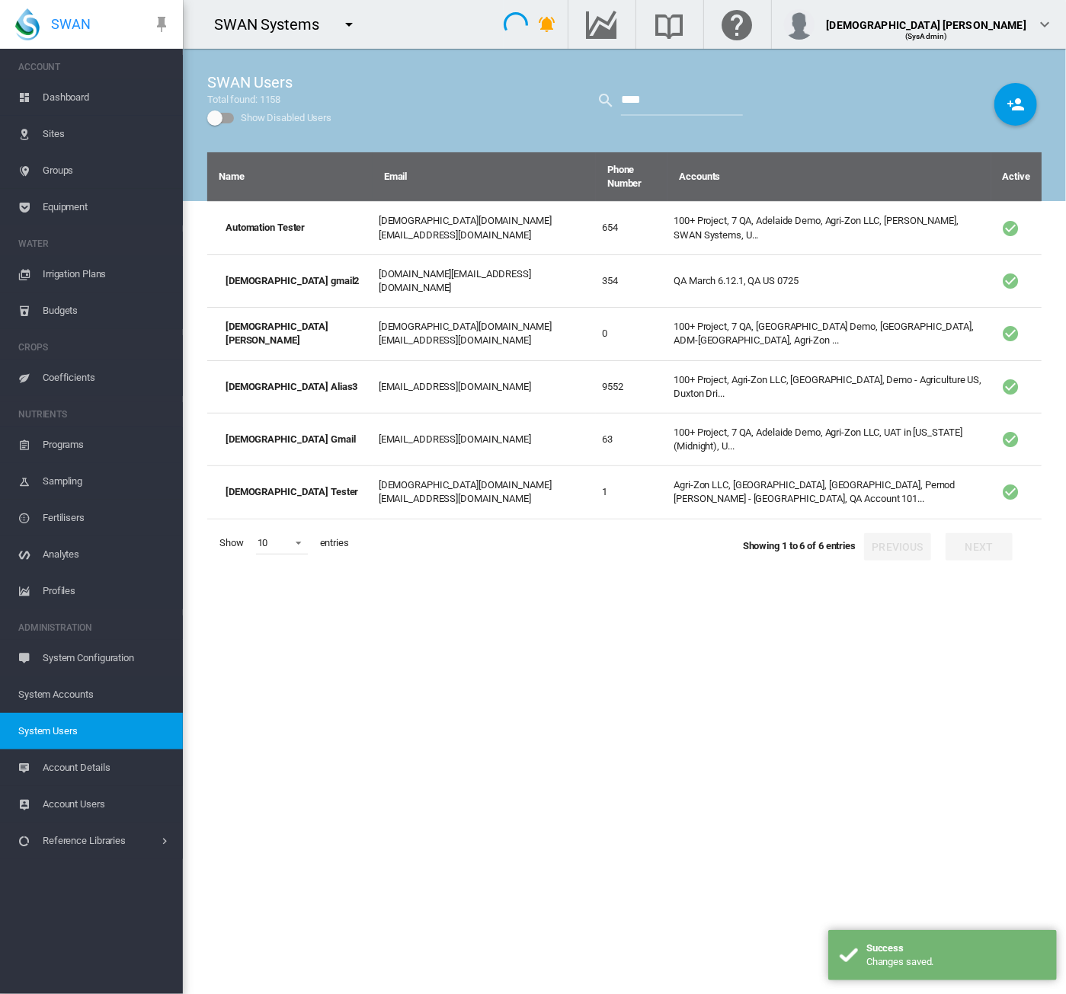
click at [87, 625] on span "Account Users" at bounding box center [107, 804] width 128 height 37
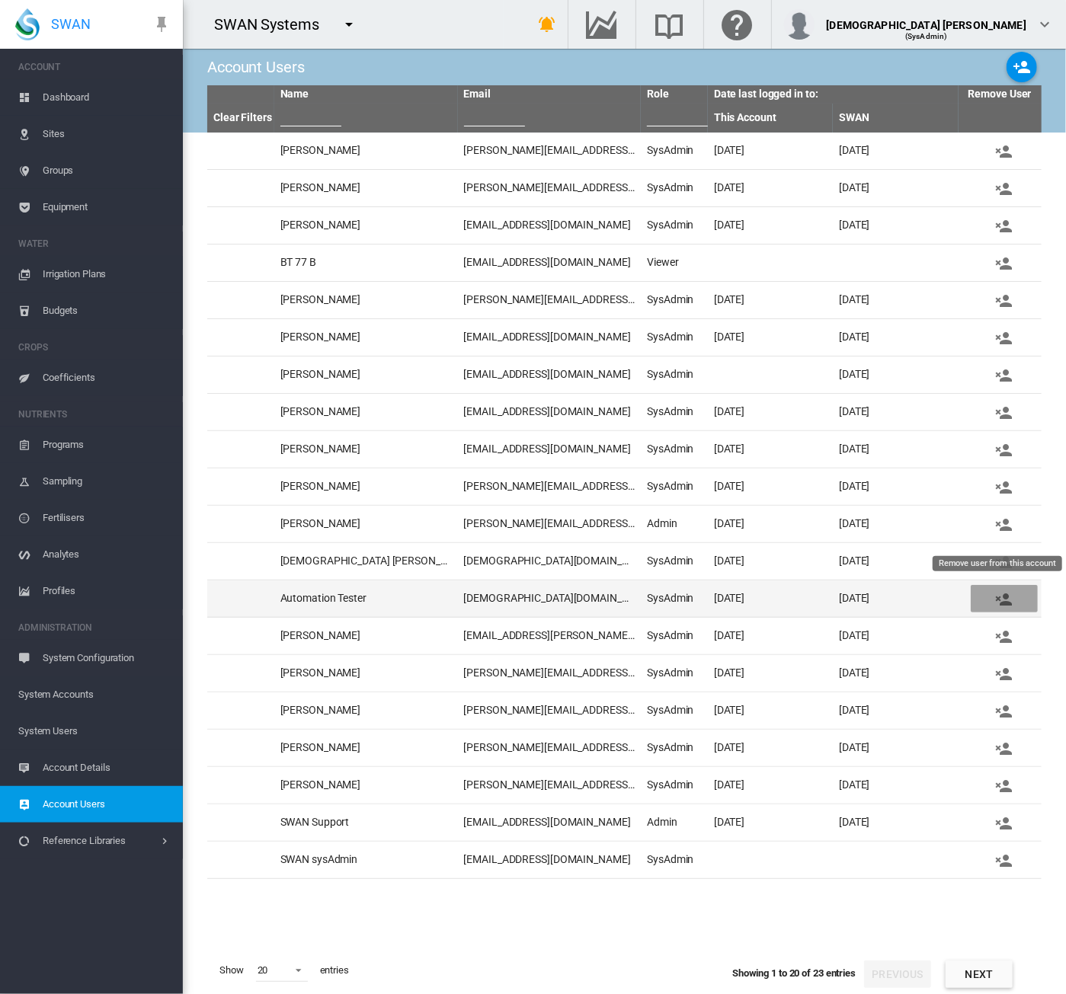
click at [1007, 598] on md-icon "icon-account-remove" at bounding box center [1004, 599] width 18 height 18
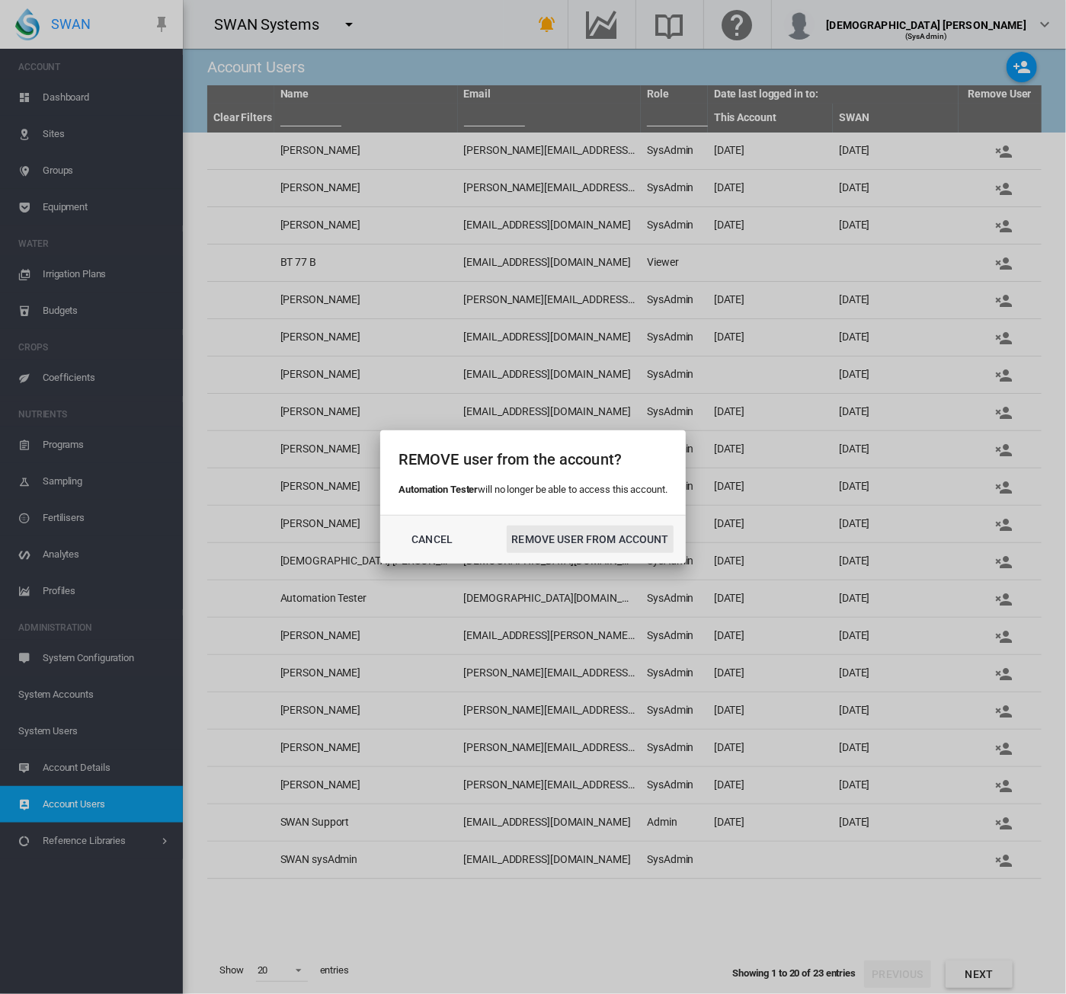
click at [548, 540] on button "REMOVE USER FROM ACCOUNT" at bounding box center [590, 539] width 166 height 27
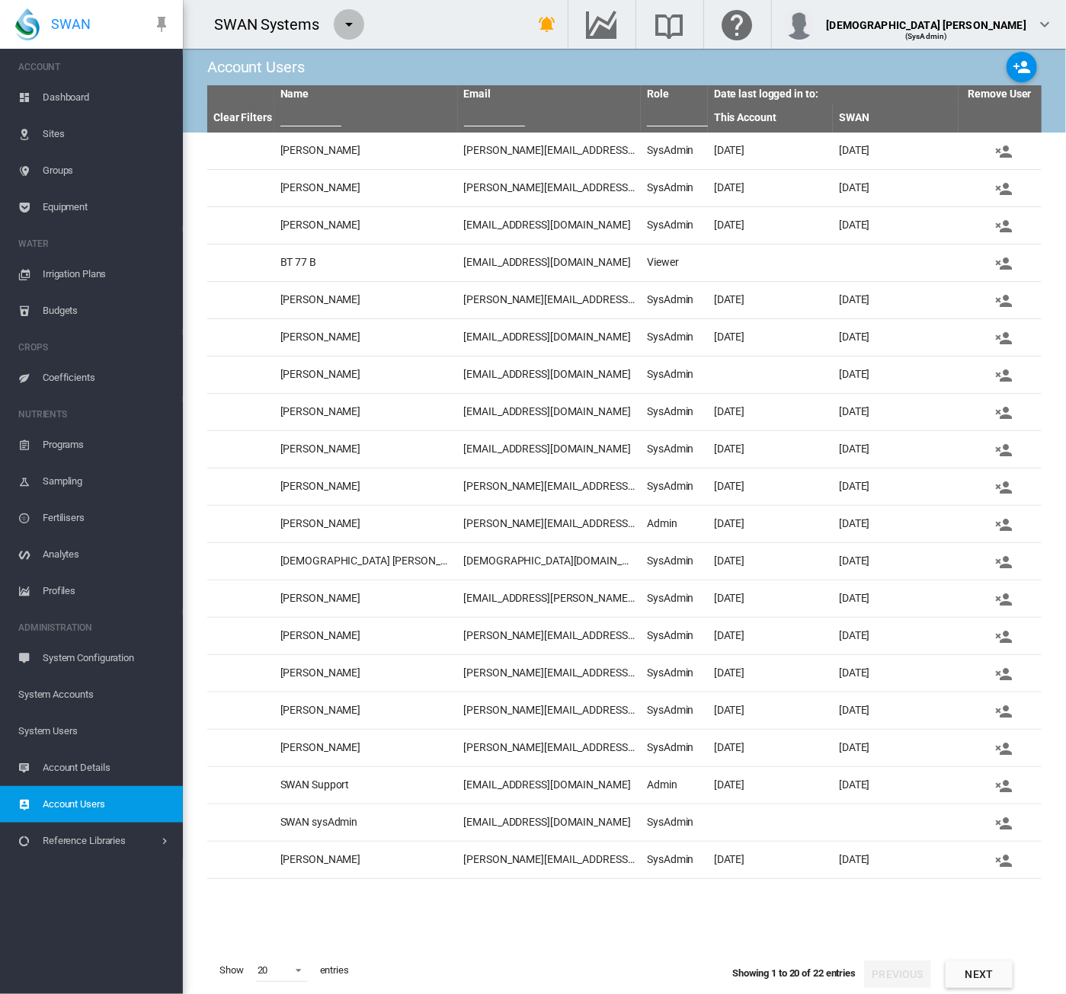
click at [356, 24] on md-icon "icon-menu-down" at bounding box center [349, 24] width 18 height 18
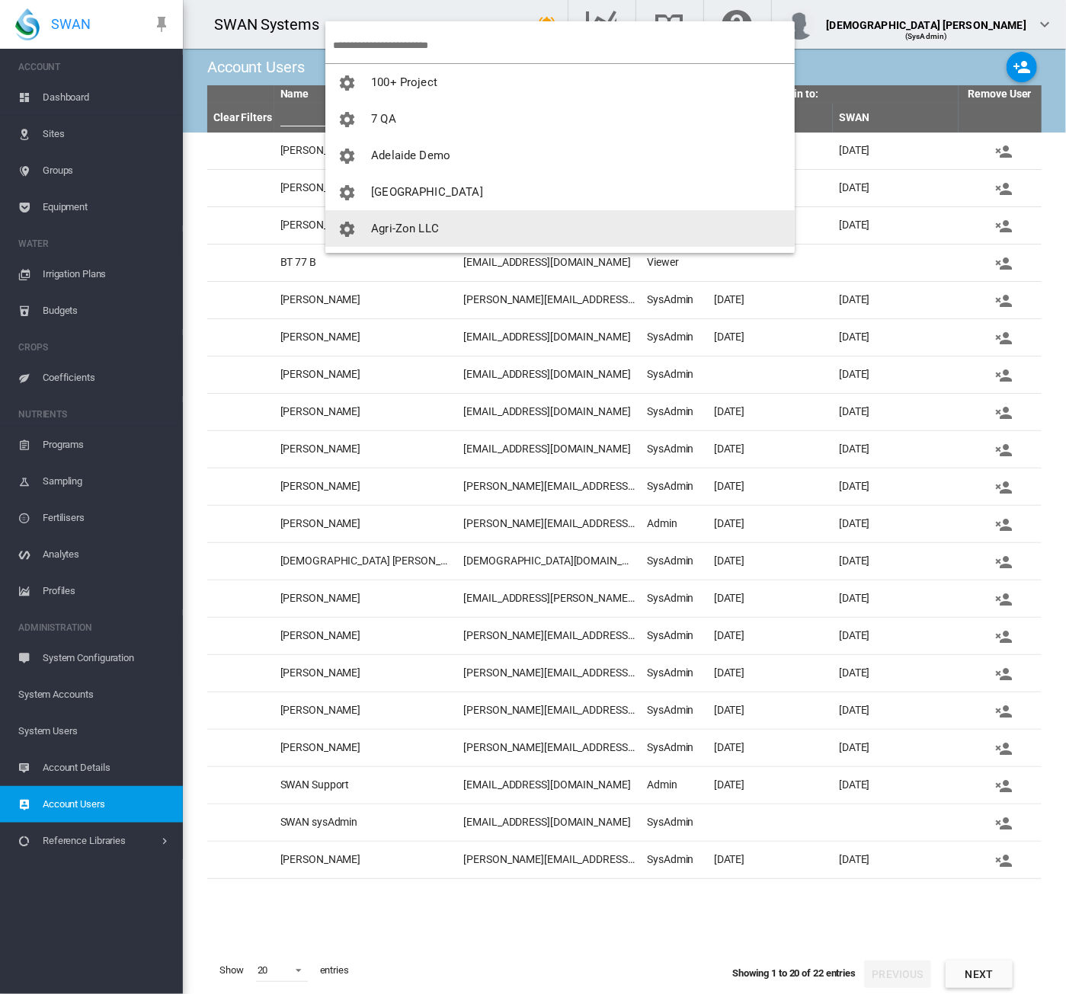
click at [437, 224] on button "Agri-Zon LLC" at bounding box center [559, 228] width 469 height 37
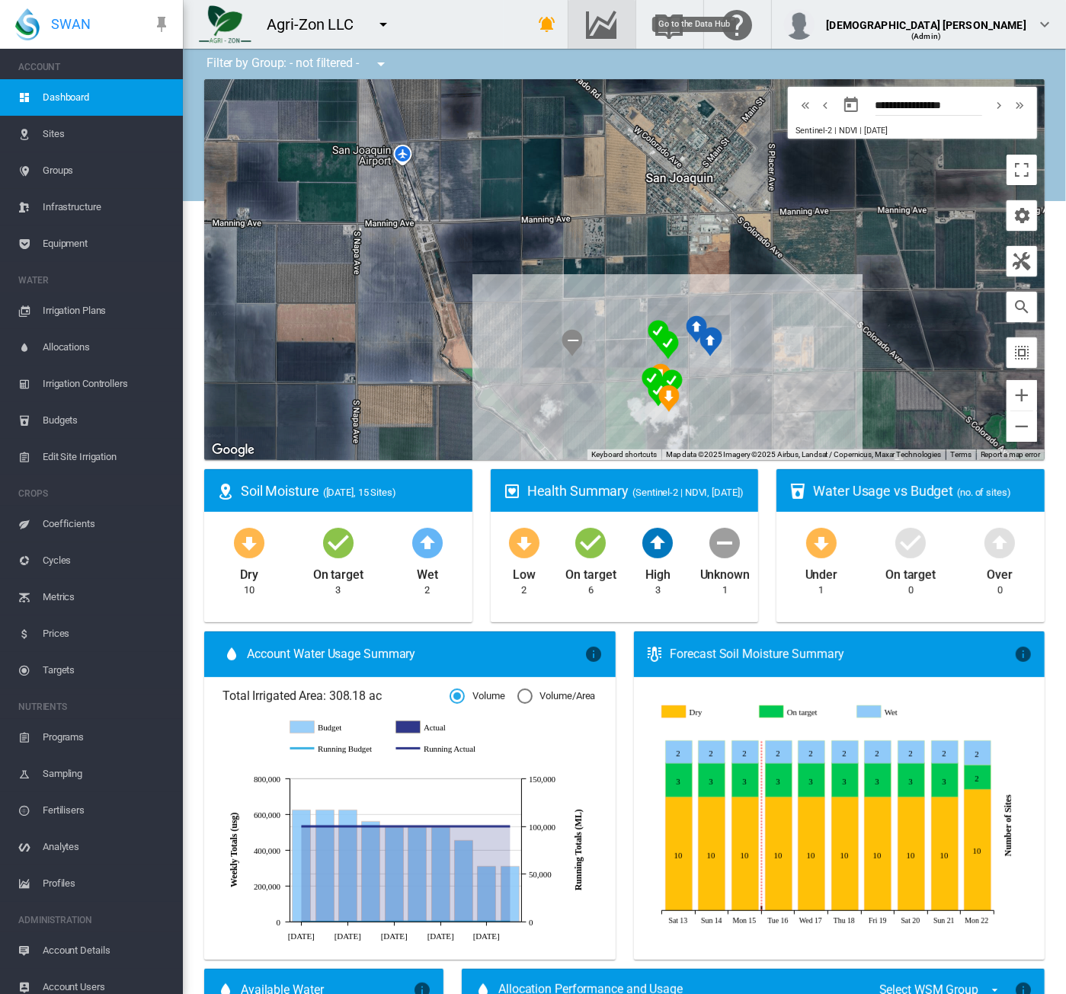
click at [620, 19] on md-icon "Go to the Data Hub" at bounding box center [601, 24] width 37 height 18
click at [385, 28] on md-icon "icon-menu-down" at bounding box center [383, 24] width 18 height 18
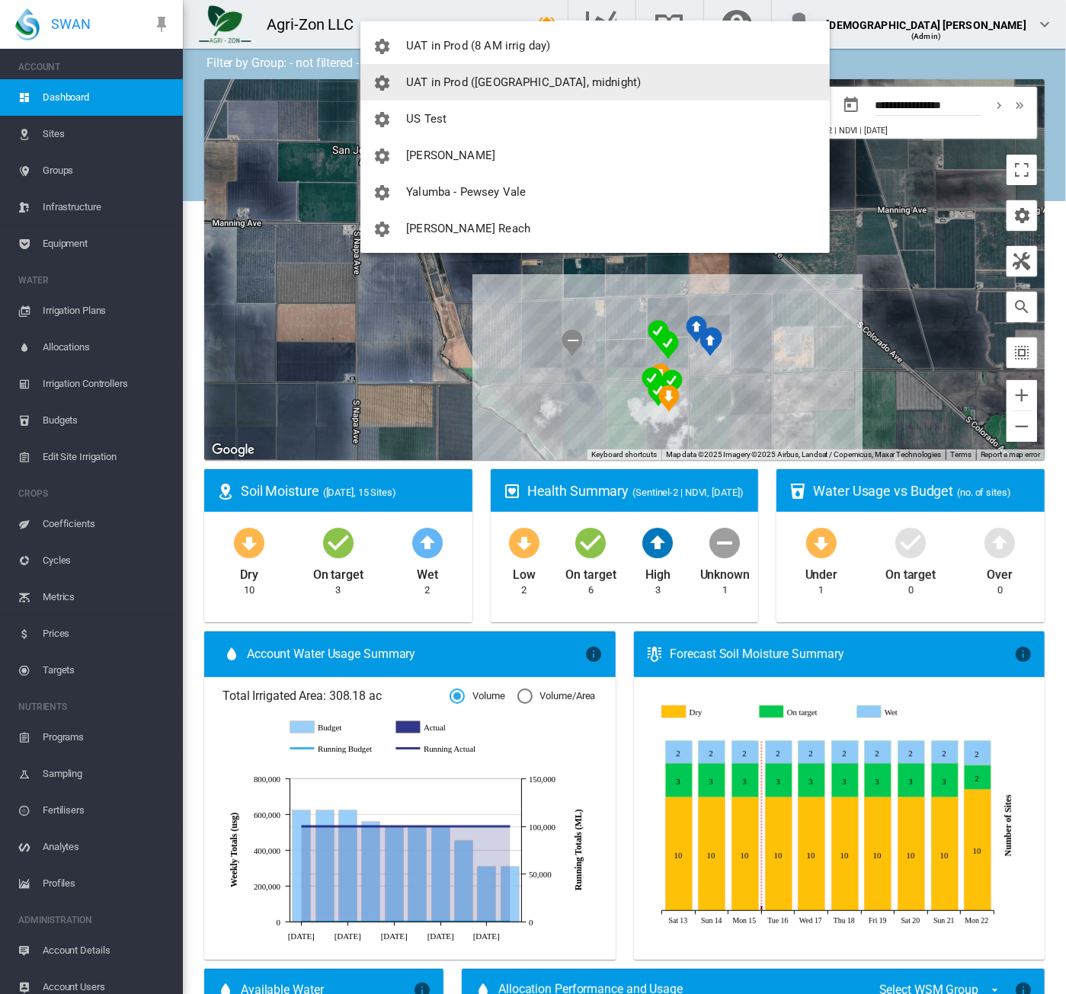
scroll to position [3032, 0]
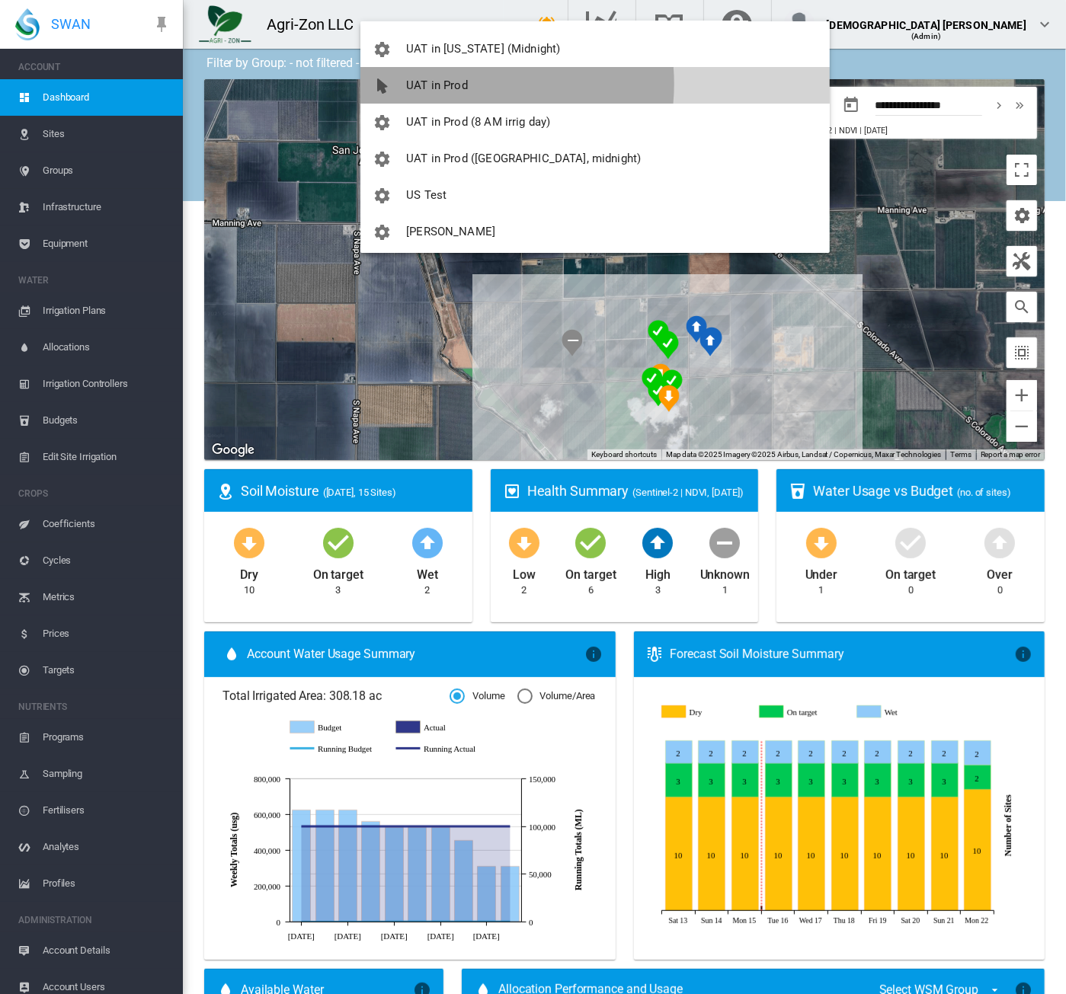
click at [454, 84] on span "UAT in Prod" at bounding box center [437, 85] width 62 height 14
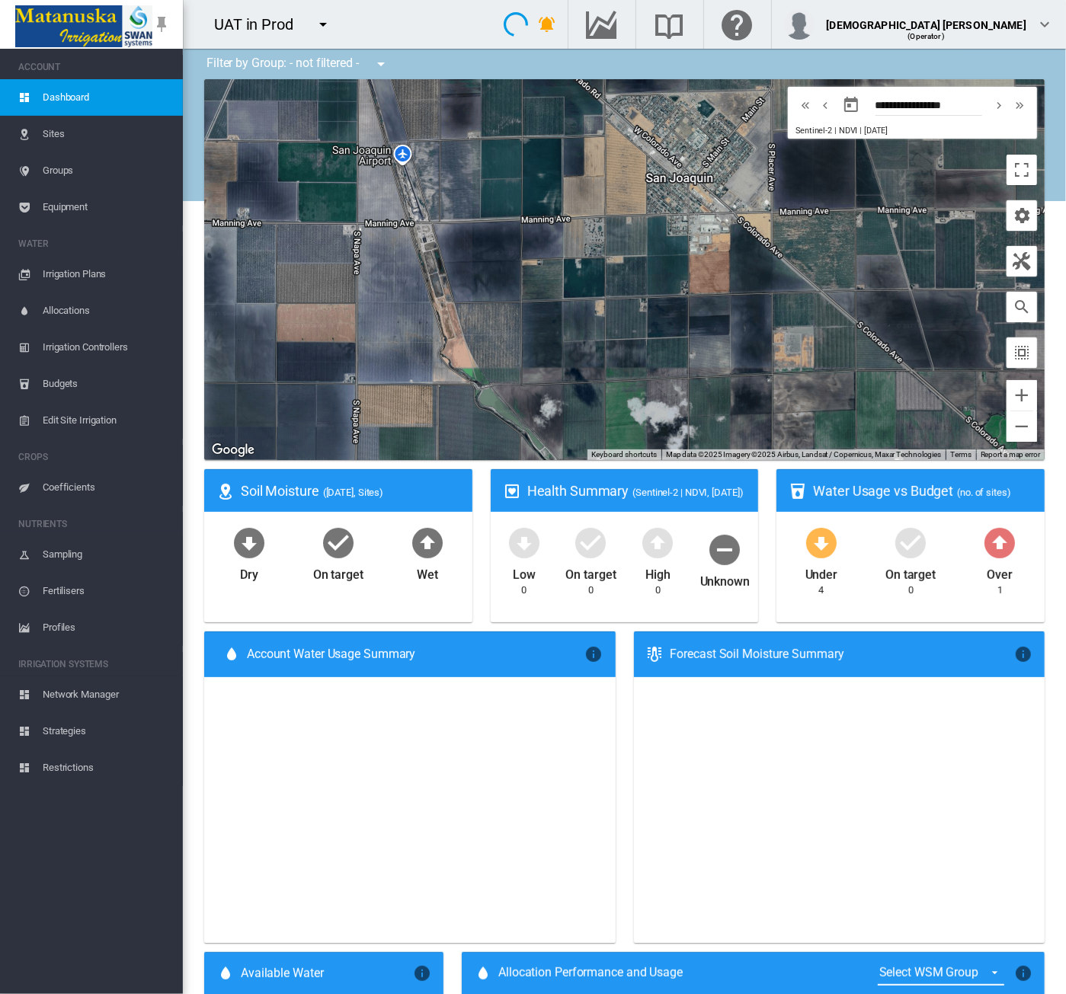
type input "**********"
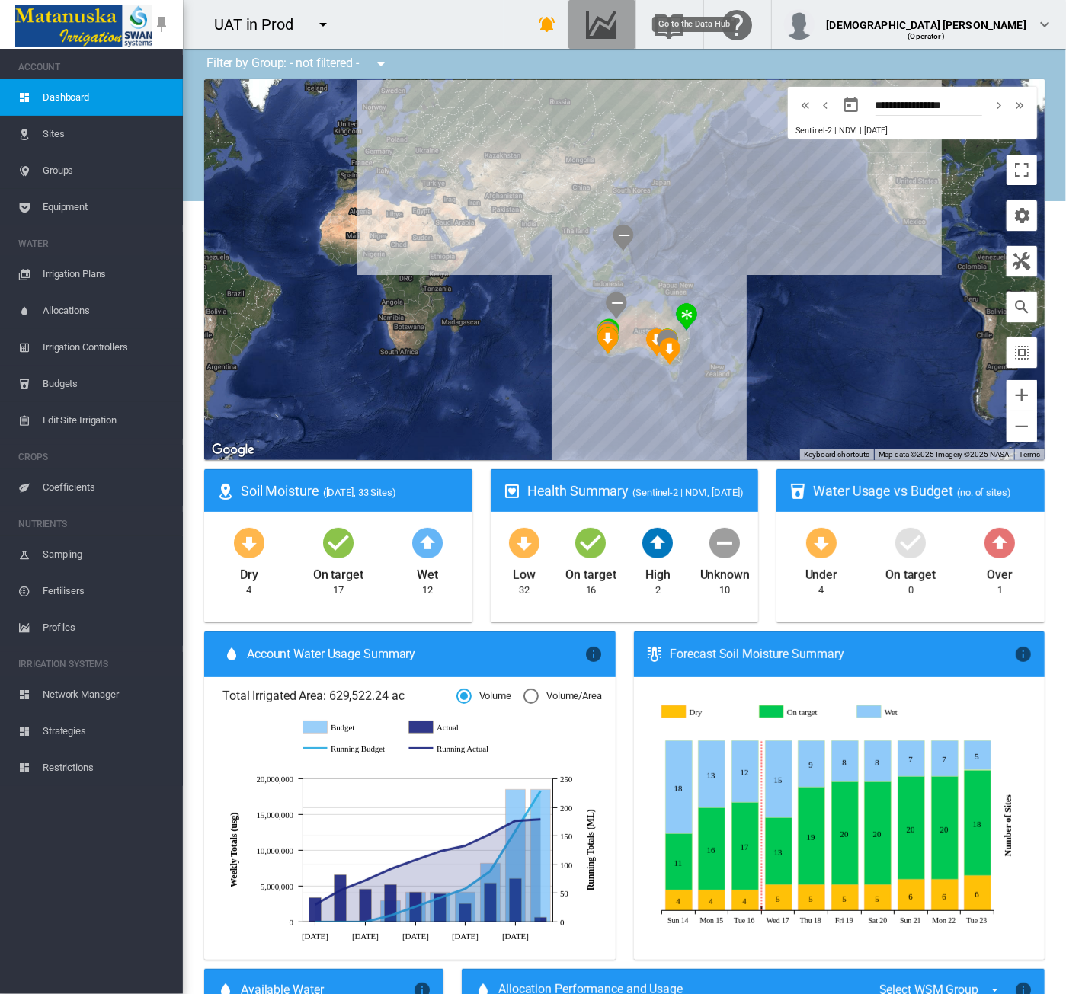
click at [620, 22] on md-icon "Go to the Data Hub" at bounding box center [601, 24] width 37 height 18
click at [326, 30] on md-icon "icon-menu-down" at bounding box center [323, 24] width 18 height 18
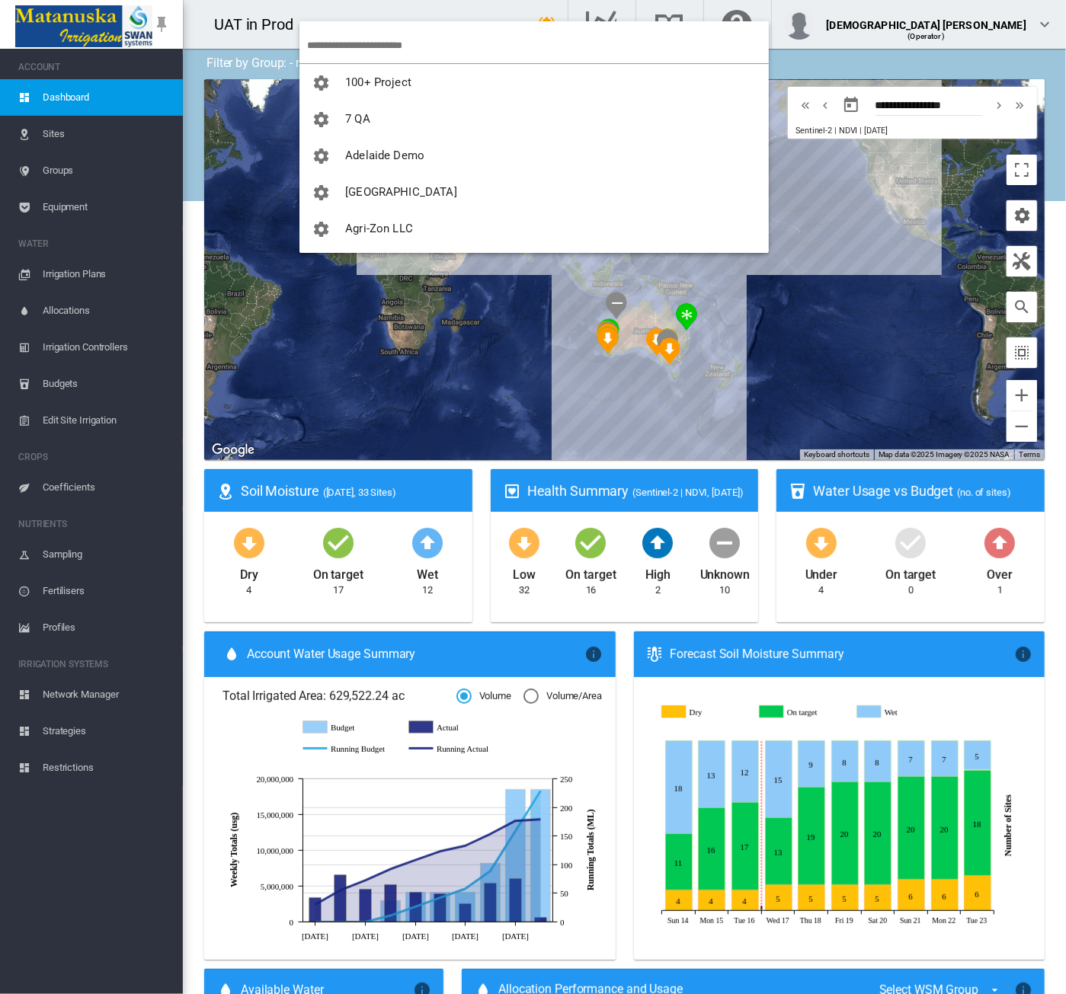
click at [340, 47] on input "search" at bounding box center [538, 45] width 462 height 36
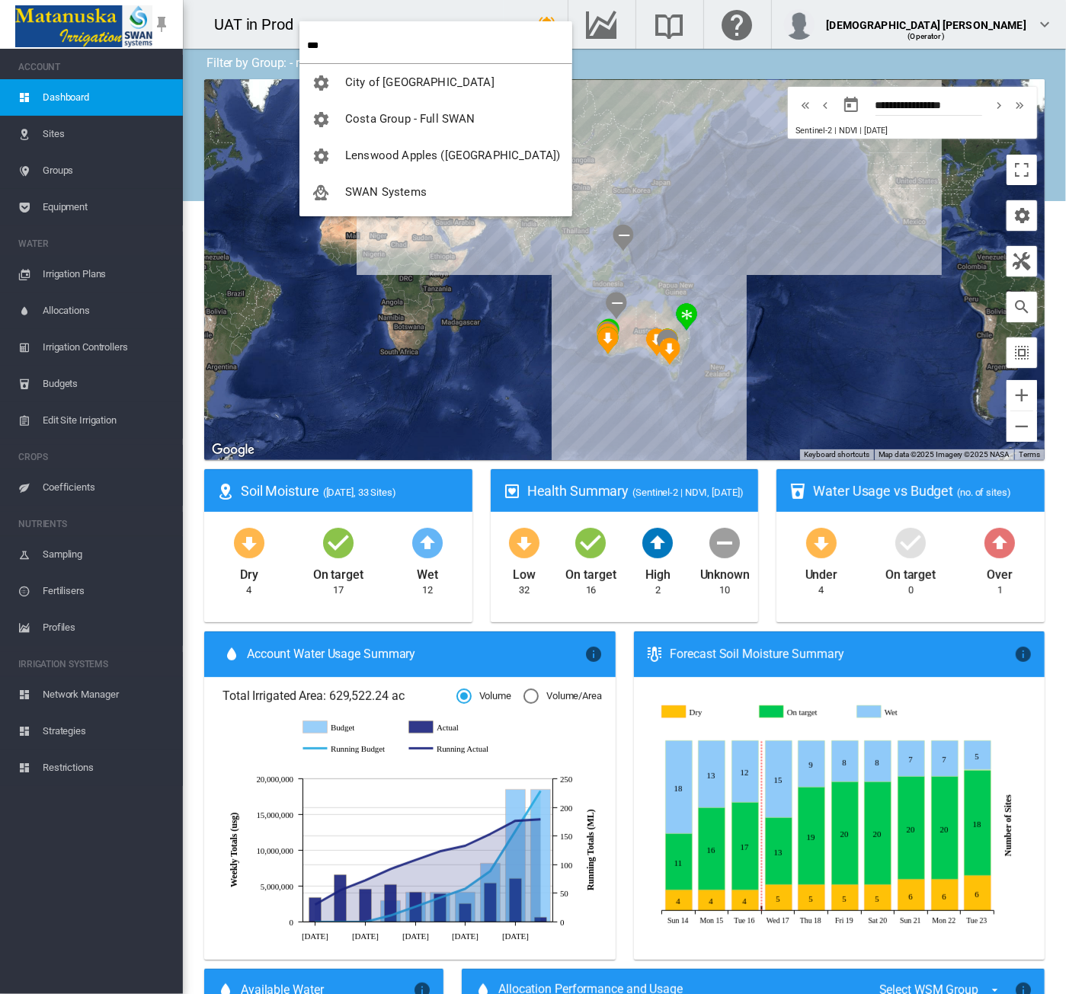
type input "***"
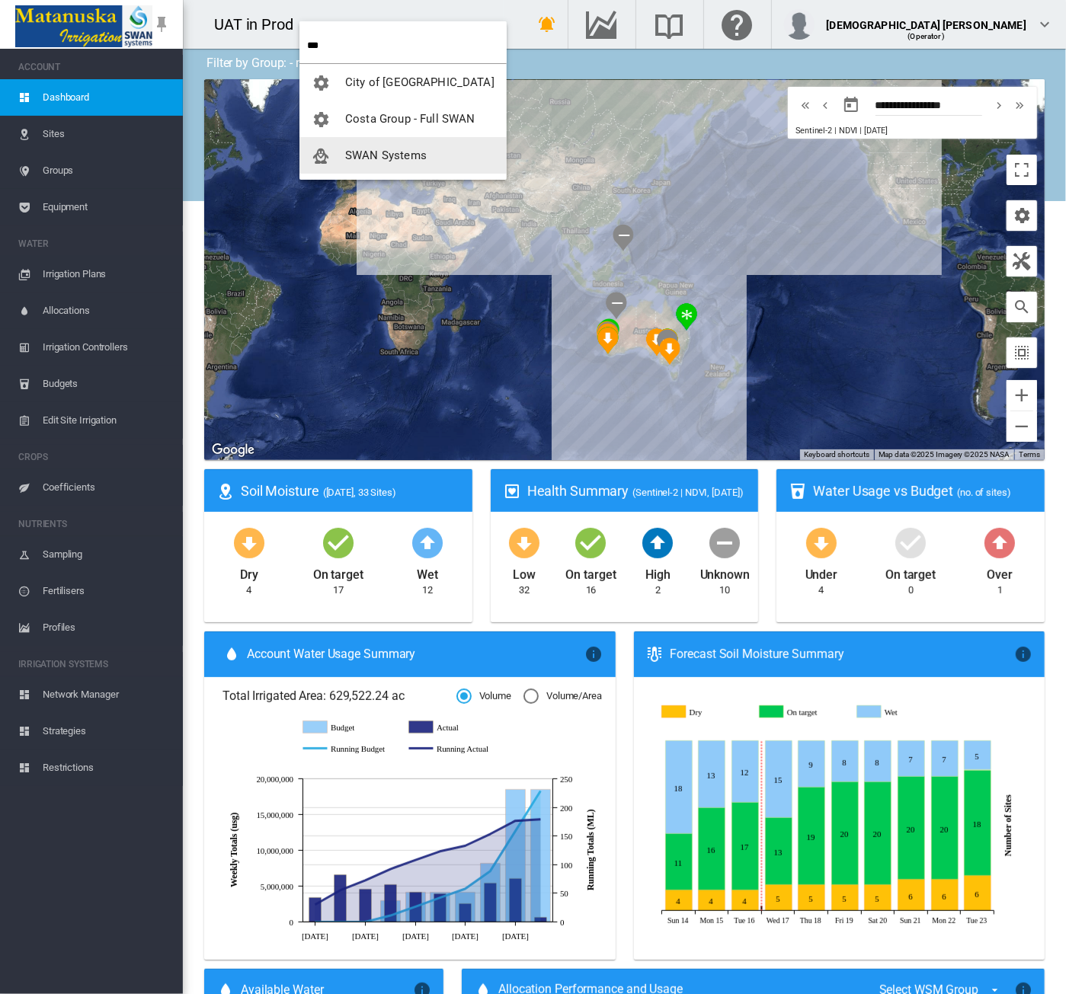
click at [372, 158] on span "SWAN Systems" at bounding box center [386, 156] width 82 height 14
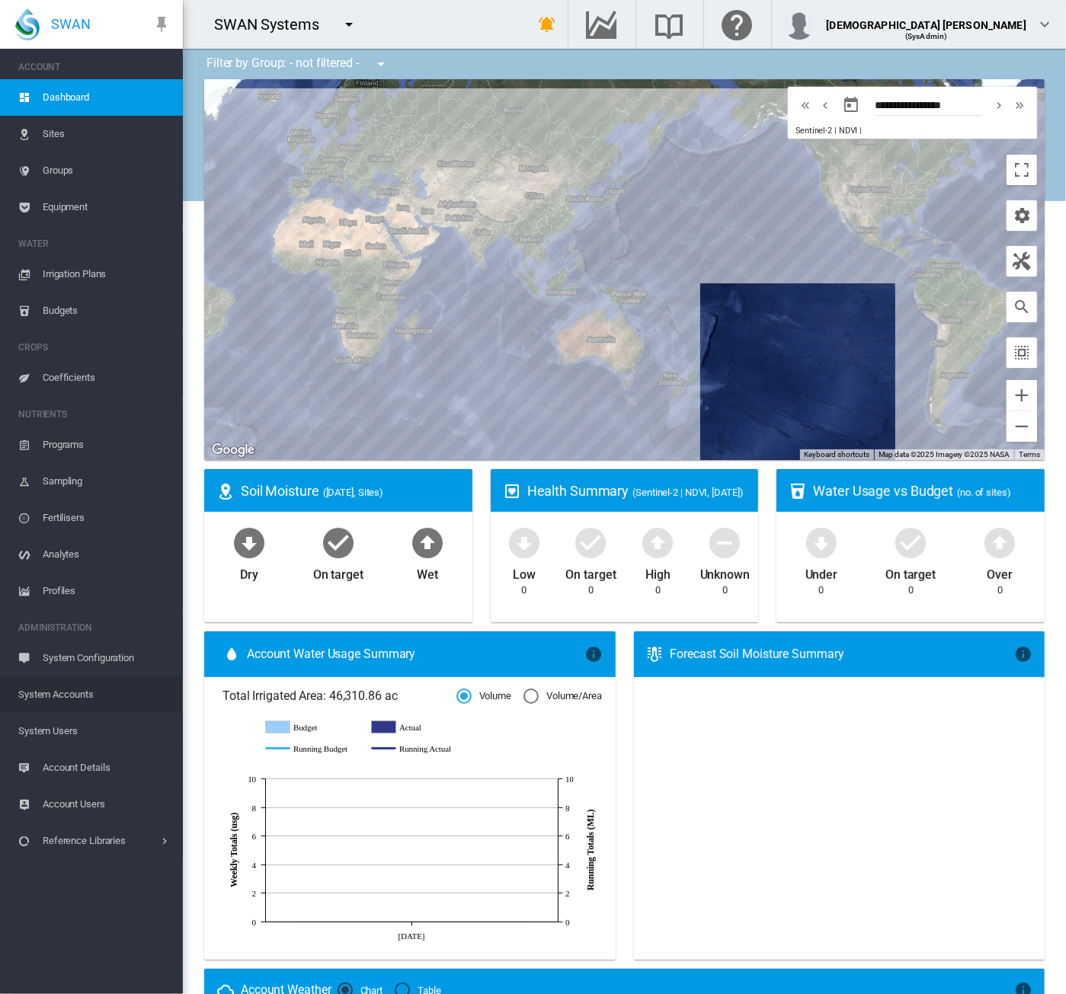
click at [88, 625] on span "System Accounts" at bounding box center [94, 694] width 152 height 37
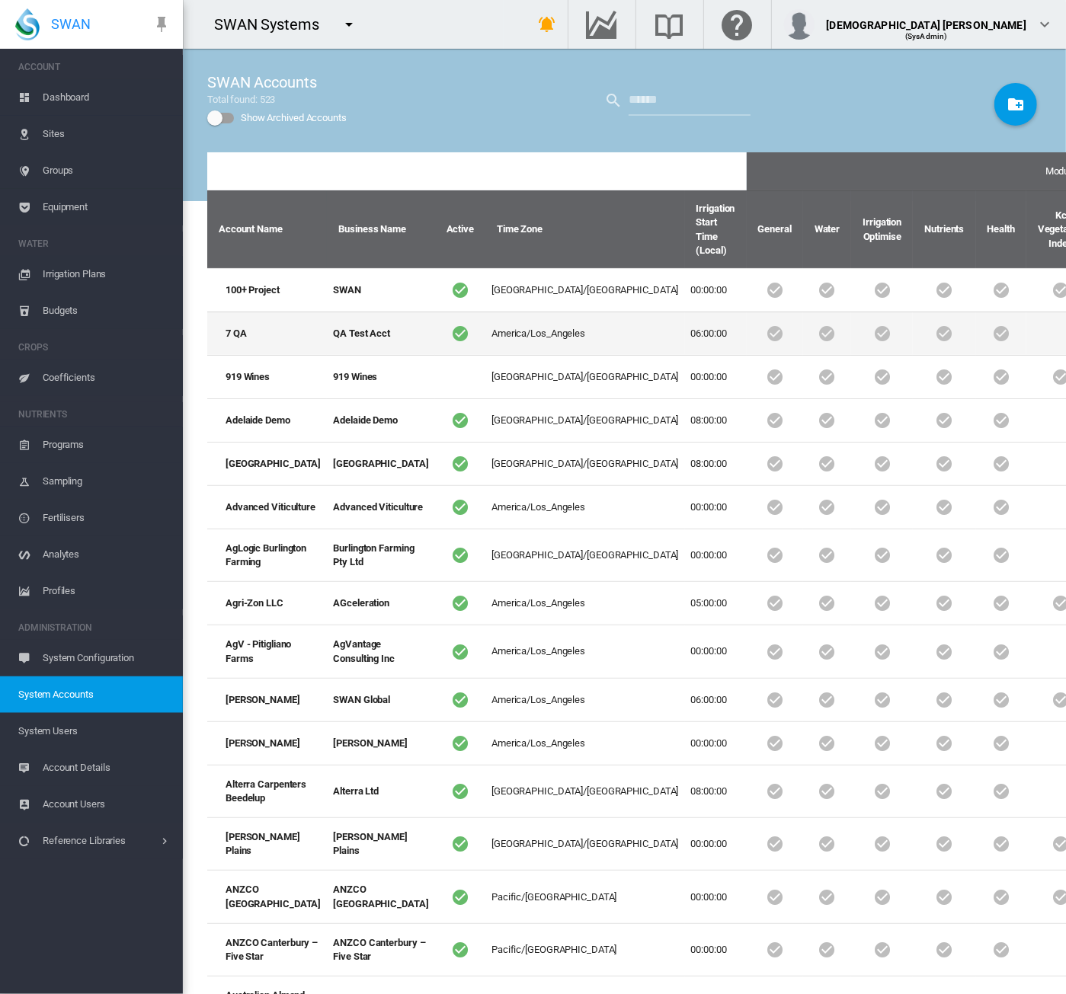
click at [327, 355] on td "QA Test Acct" at bounding box center [380, 333] width 107 height 43
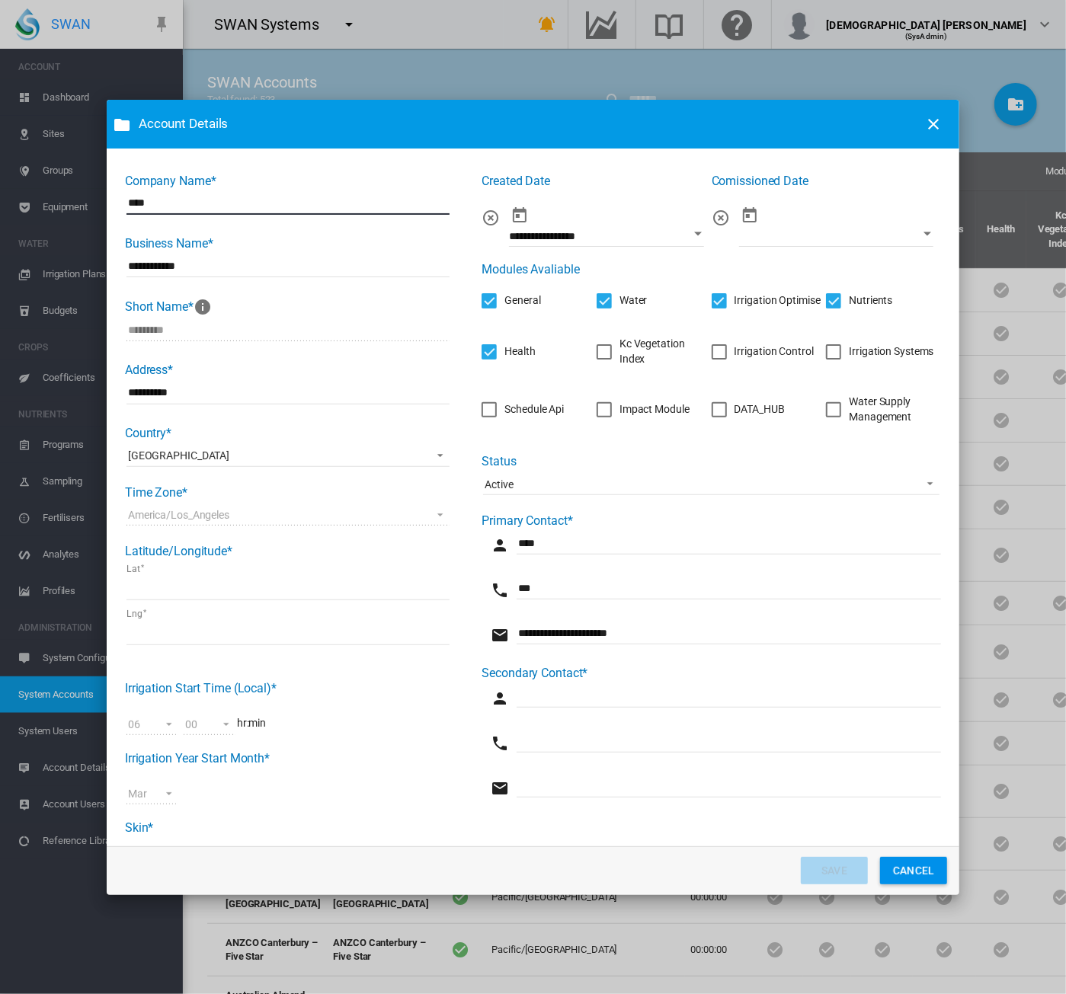
click at [832, 406] on div "Water Supply Management" at bounding box center [833, 409] width 15 height 15
click at [835, 625] on button "SAVE" at bounding box center [834, 870] width 67 height 27
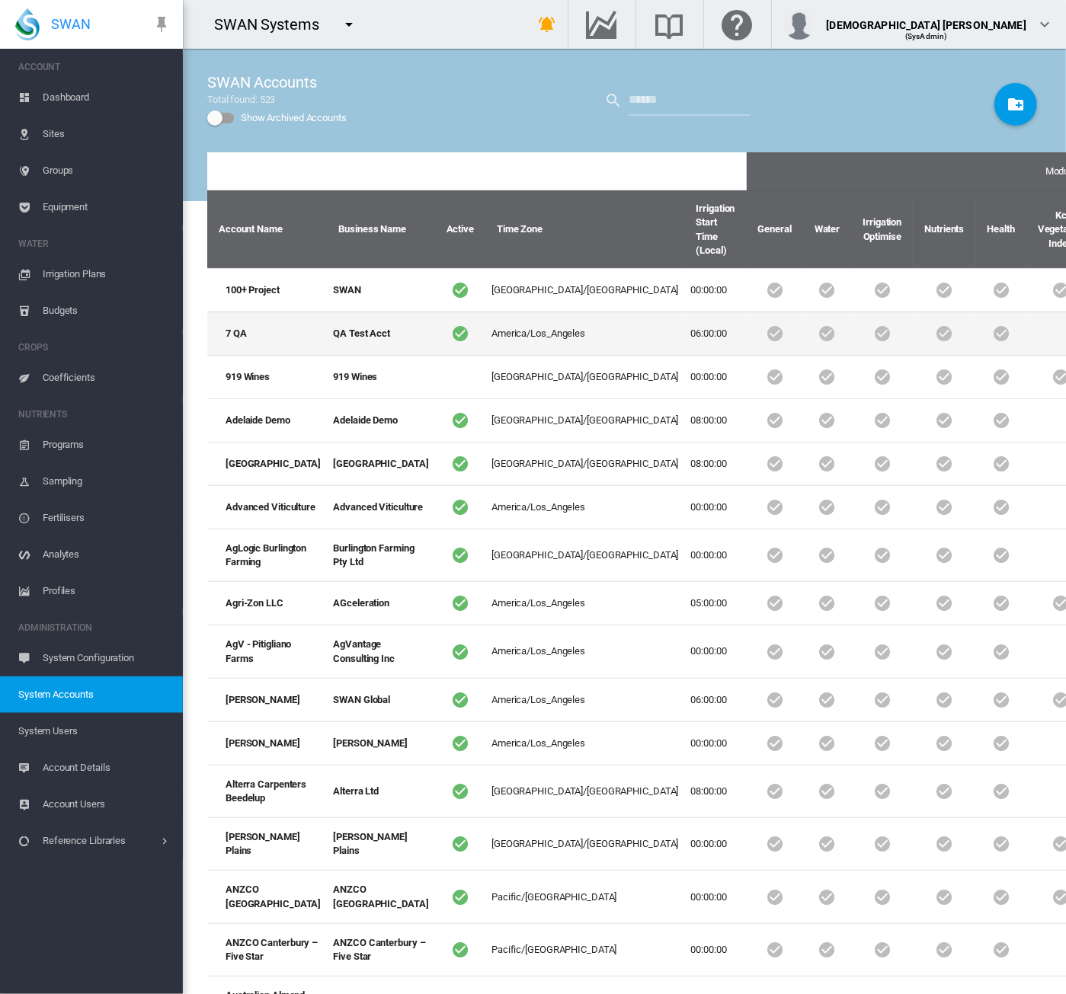
click at [327, 345] on td "QA Test Acct" at bounding box center [380, 333] width 107 height 43
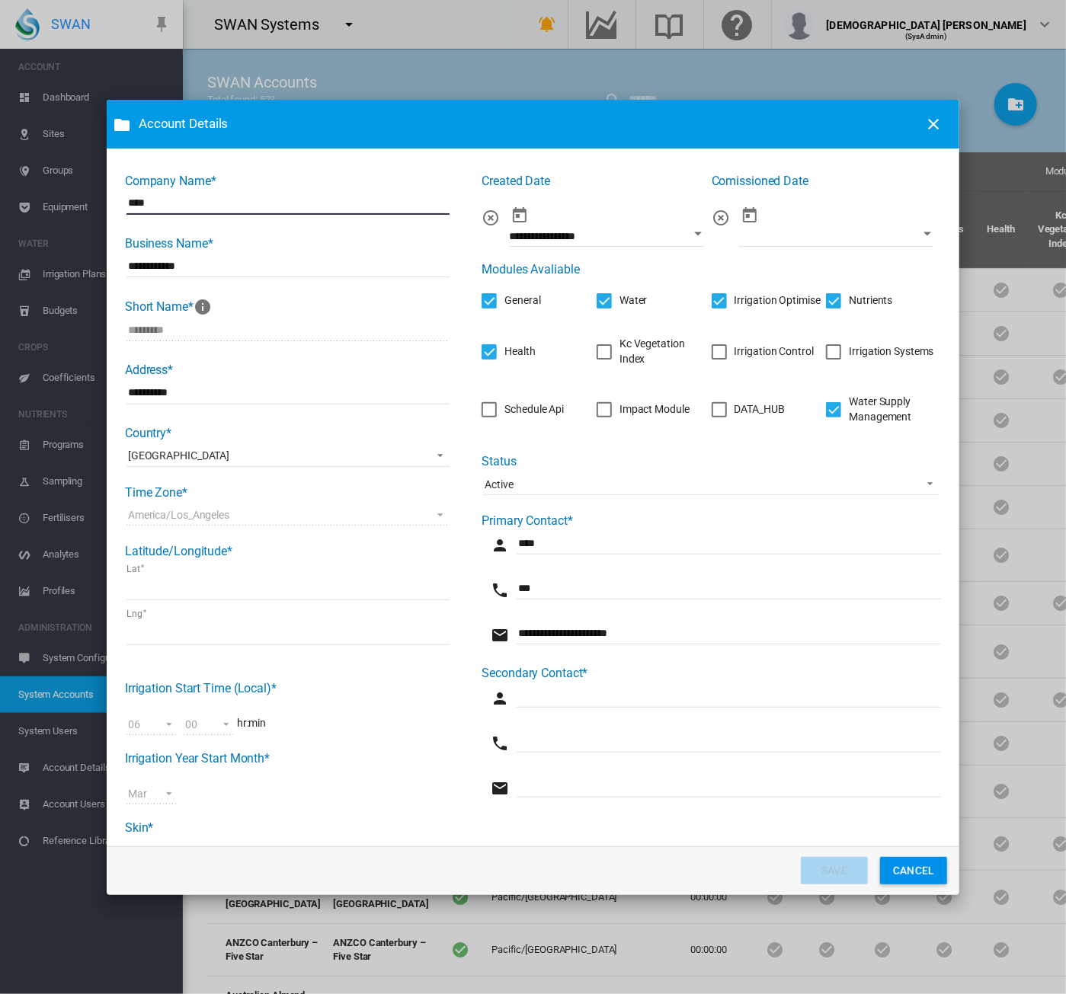
scroll to position [50, 0]
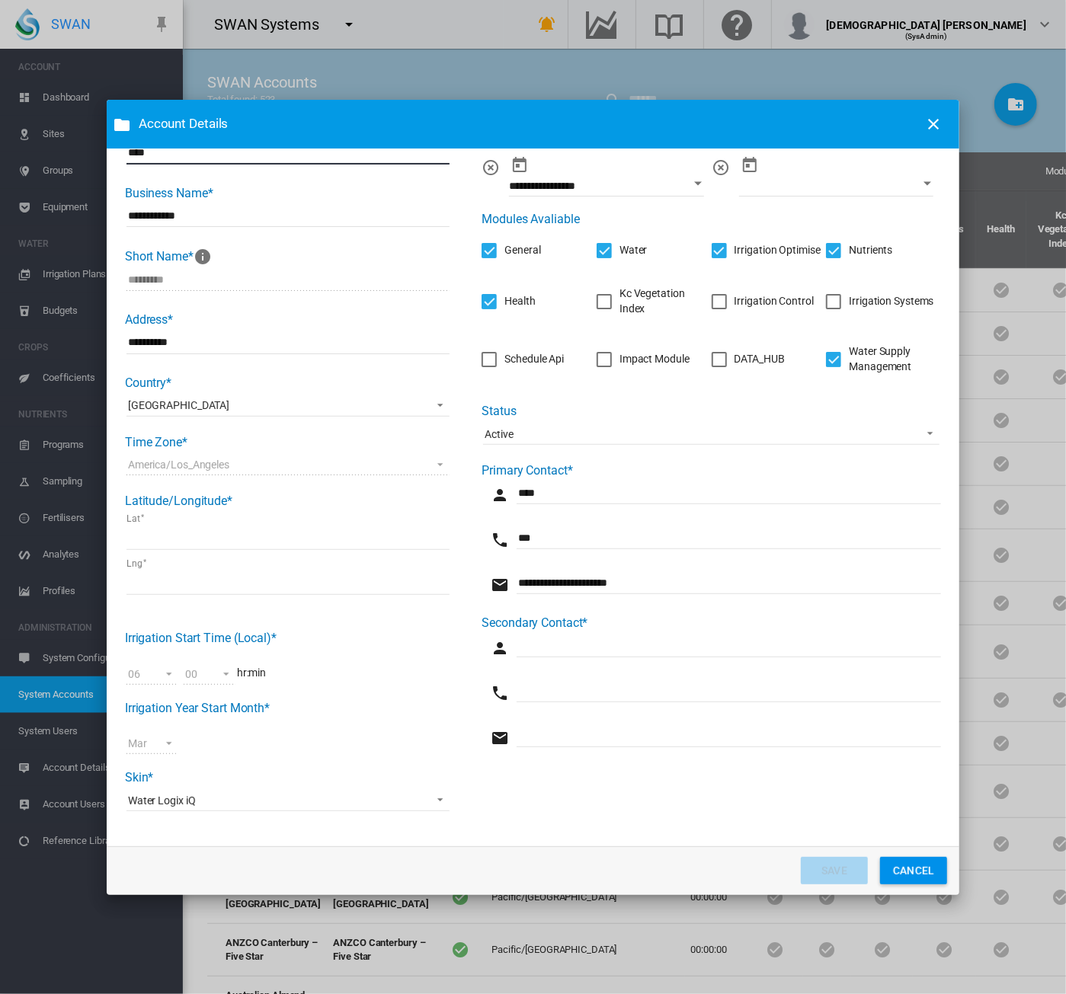
click at [201, 625] on span "Water Logix iQ" at bounding box center [276, 801] width 296 height 15
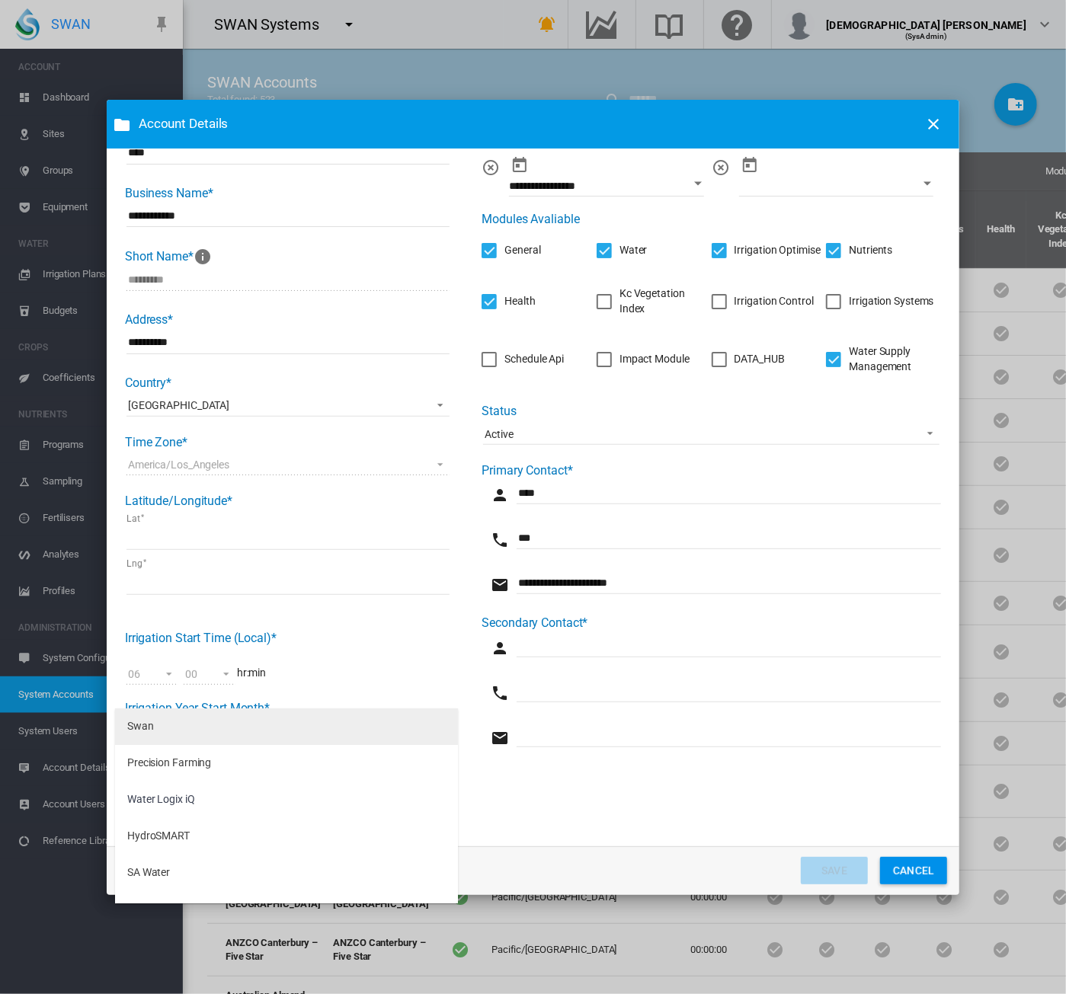
click at [196, 625] on md-option "Swan" at bounding box center [286, 726] width 343 height 37
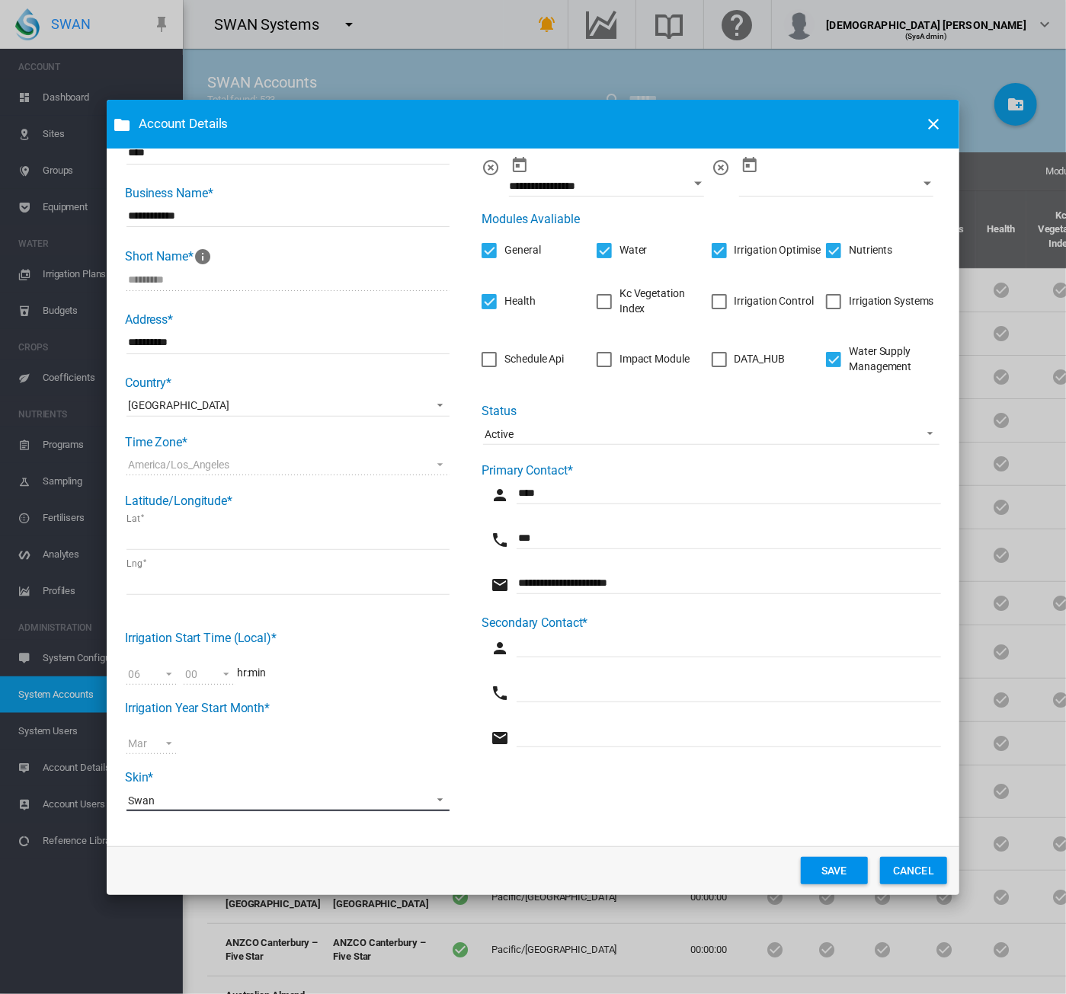
click at [308, 625] on span "Swan" at bounding box center [276, 801] width 296 height 15
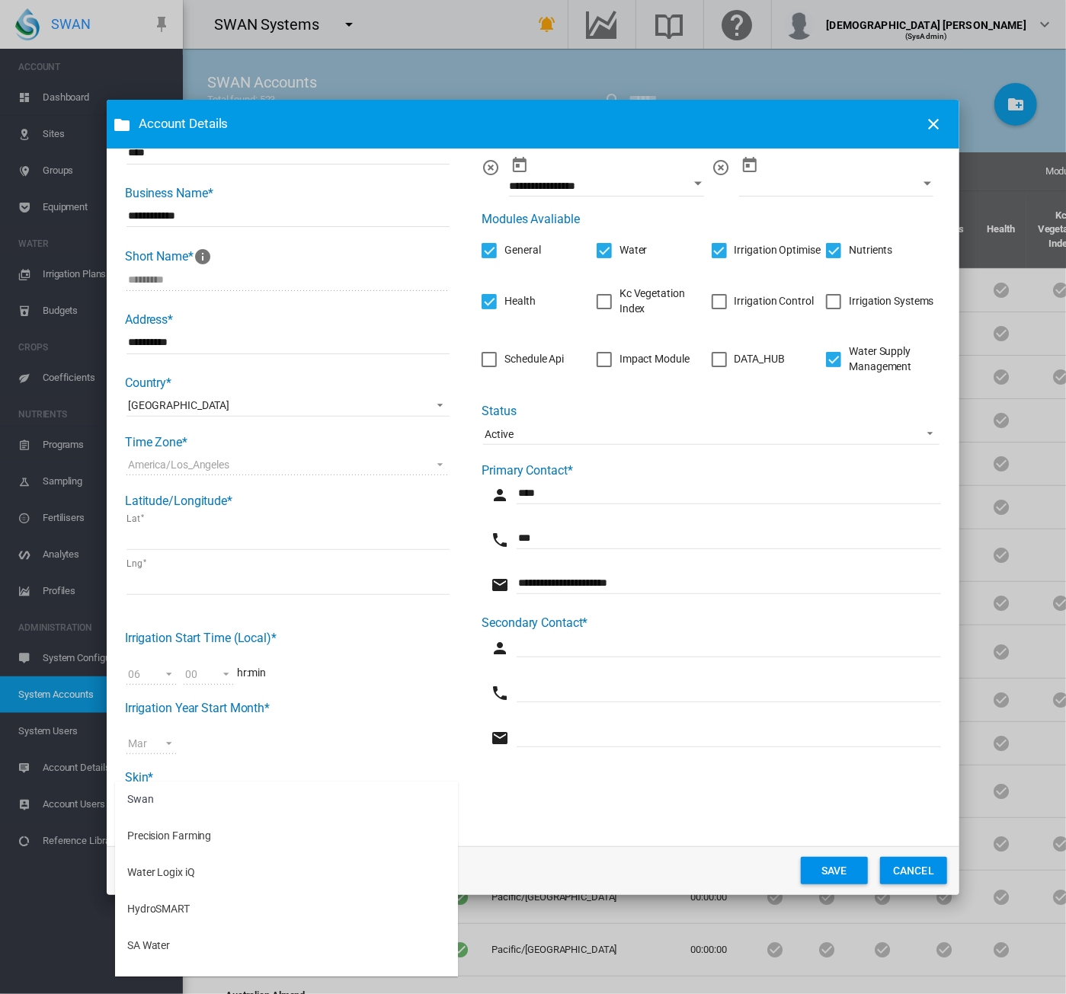
click at [580, 625] on md-backdrop at bounding box center [533, 497] width 1066 height 994
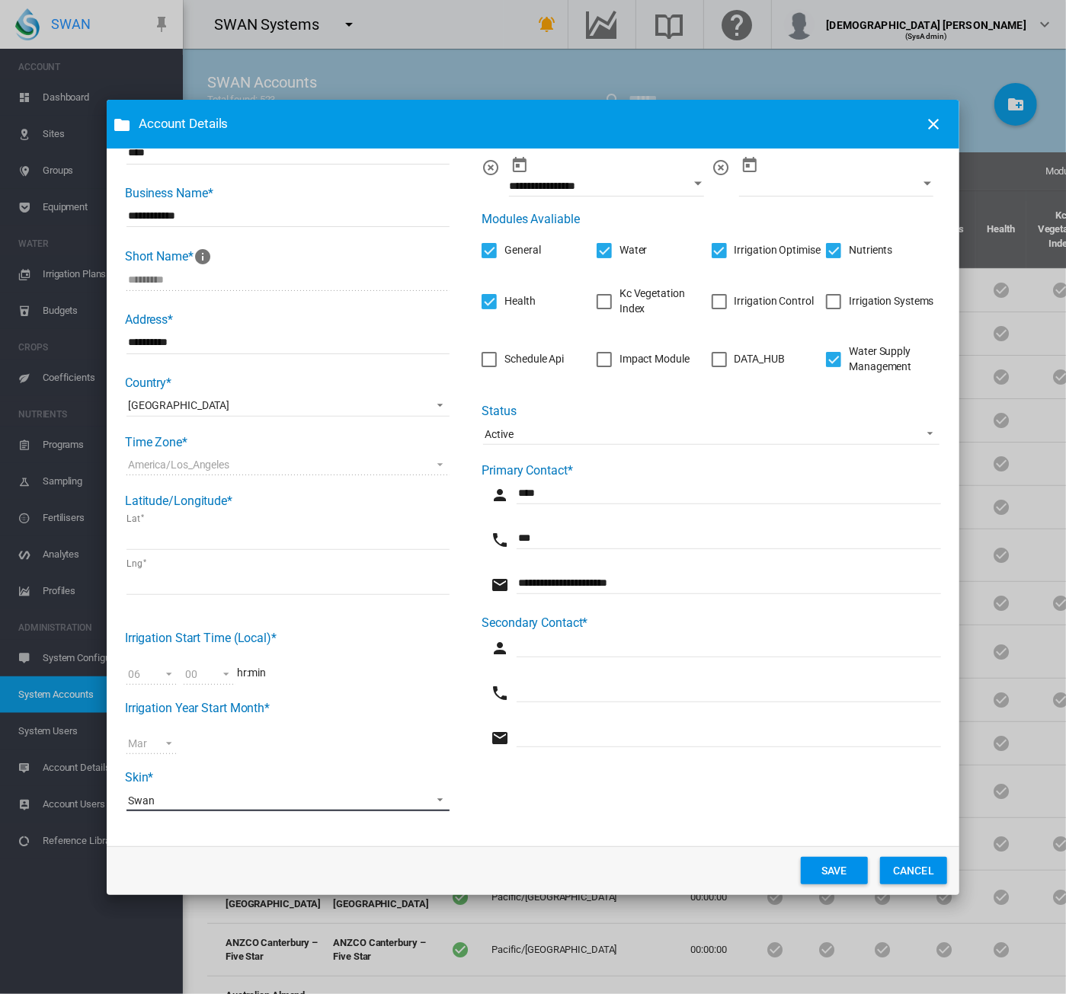
click at [262, 625] on md-select-value "Swan" at bounding box center [287, 799] width 323 height 23
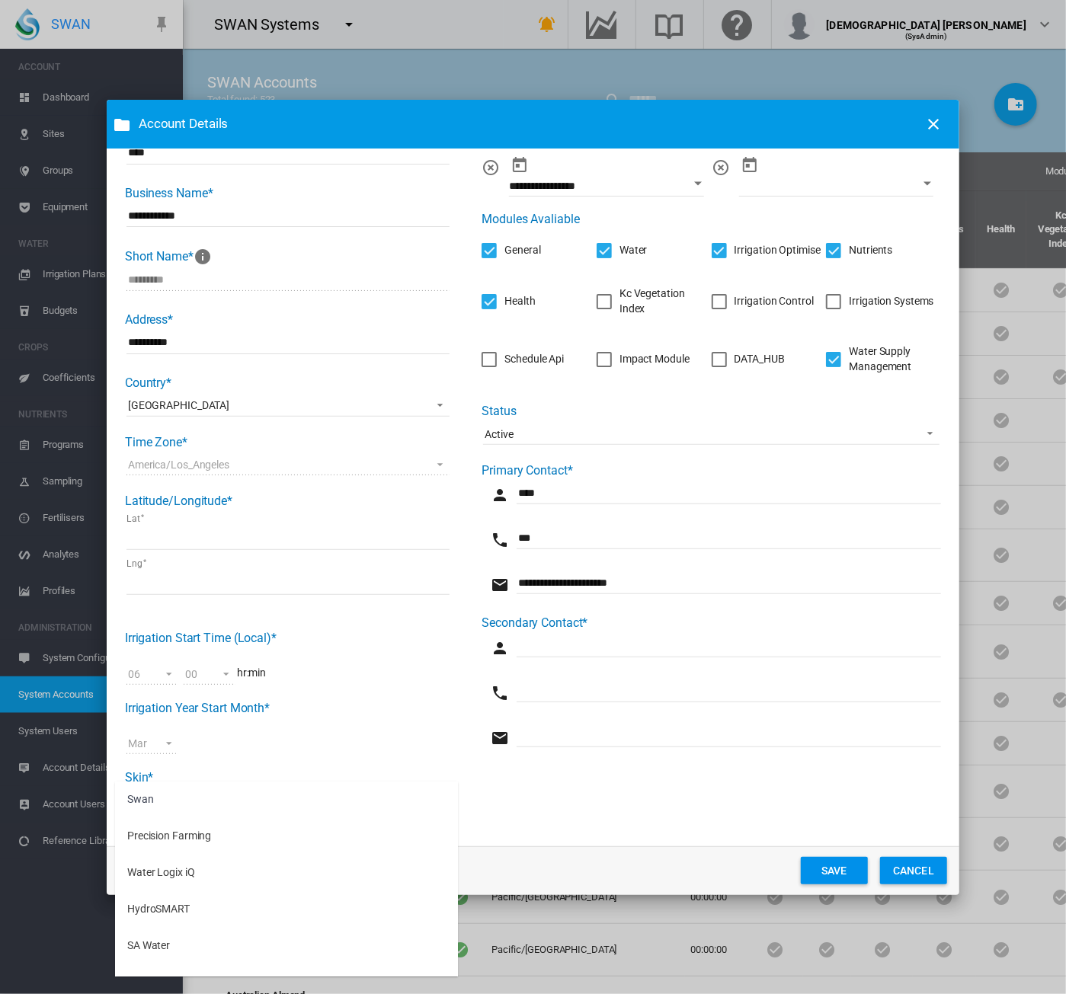
drag, startPoint x: 785, startPoint y: 832, endPoint x: 806, endPoint y: 833, distance: 21.3
click at [786, 625] on md-backdrop at bounding box center [533, 497] width 1066 height 994
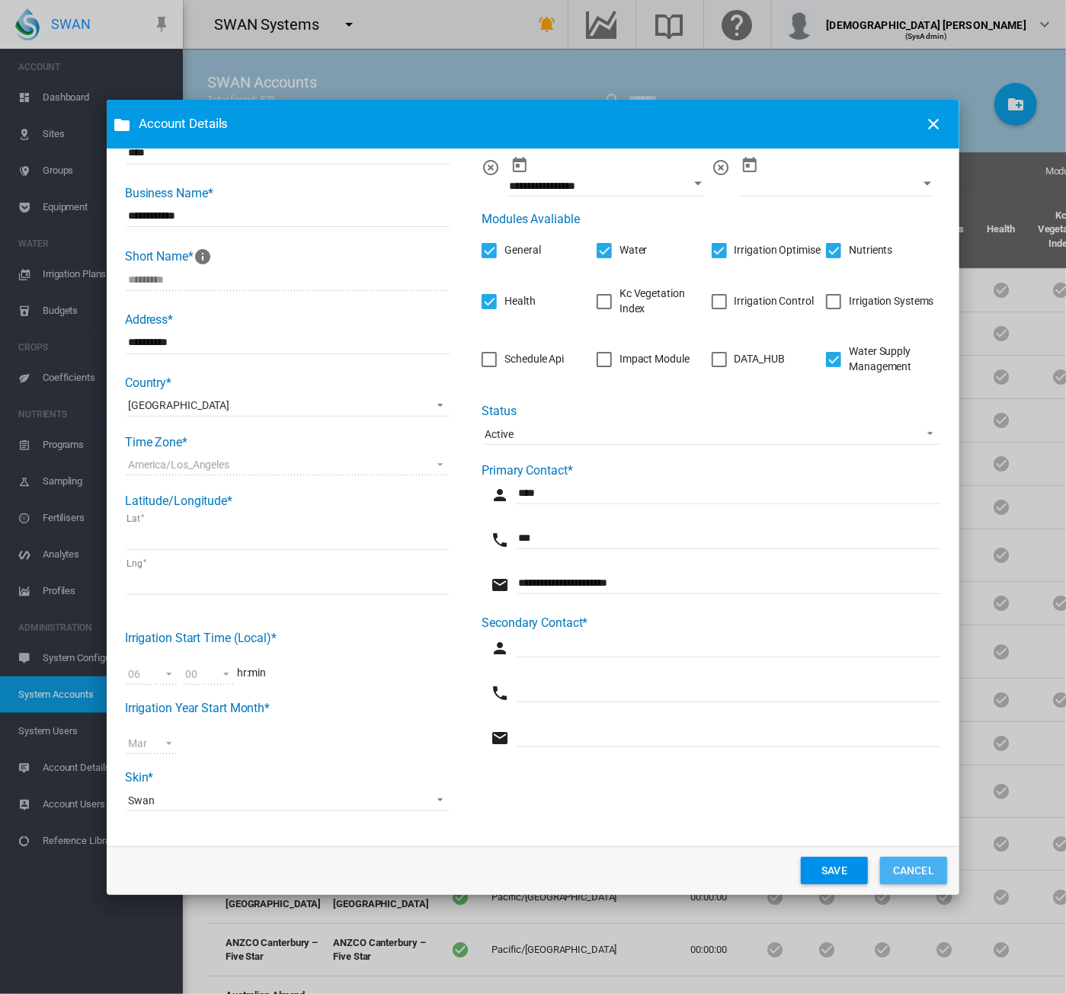
click at [903, 625] on button "CANCEL" at bounding box center [913, 870] width 67 height 27
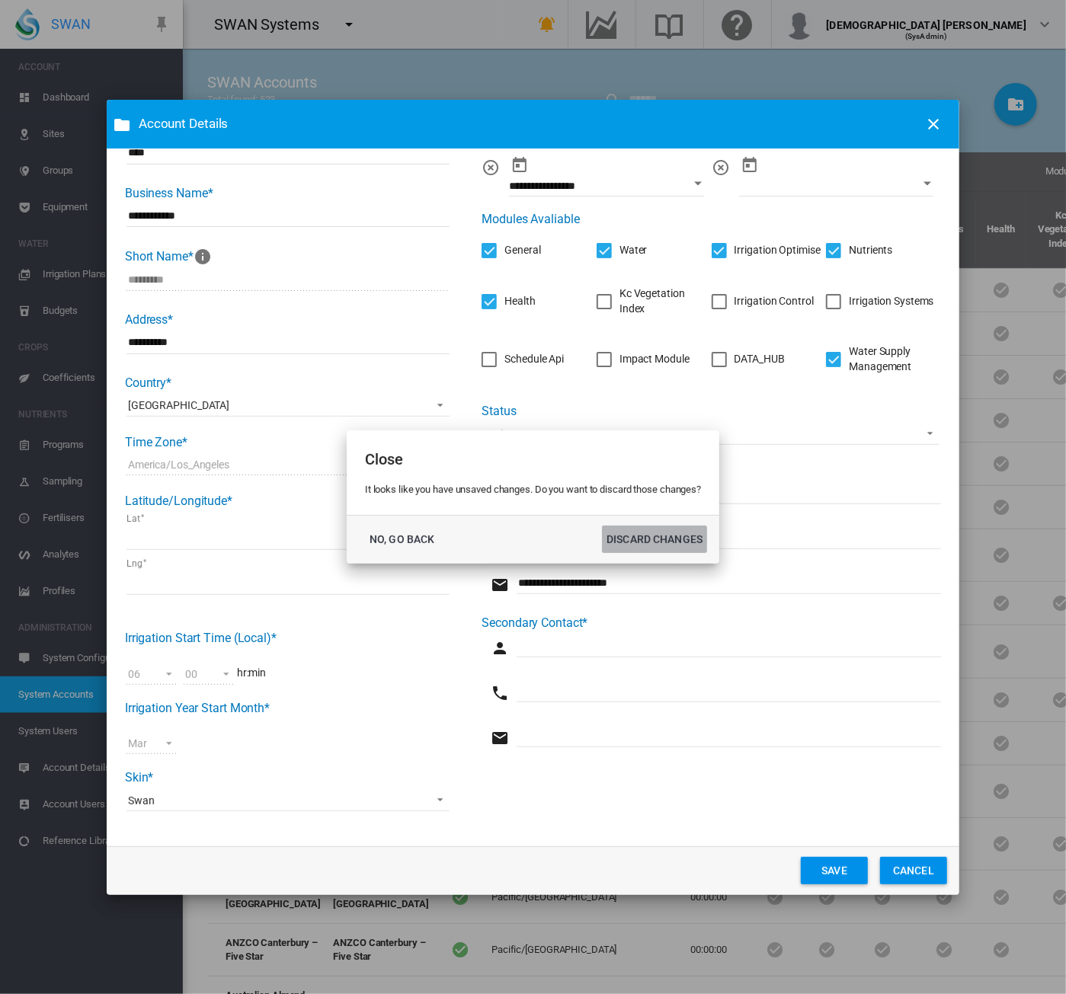
click at [647, 549] on button "DISCARD CHANGES" at bounding box center [654, 539] width 105 height 27
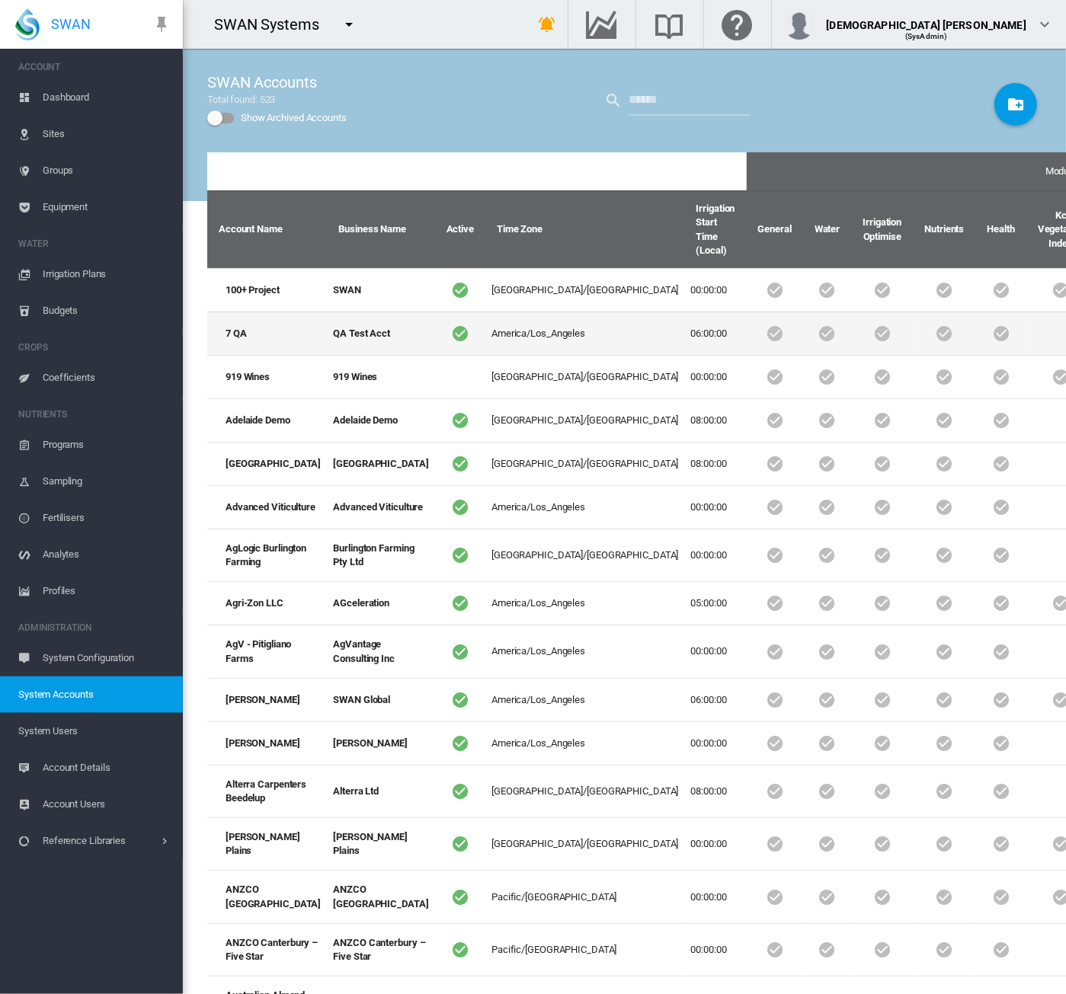
click at [248, 355] on td "7 QA" at bounding box center [267, 333] width 120 height 43
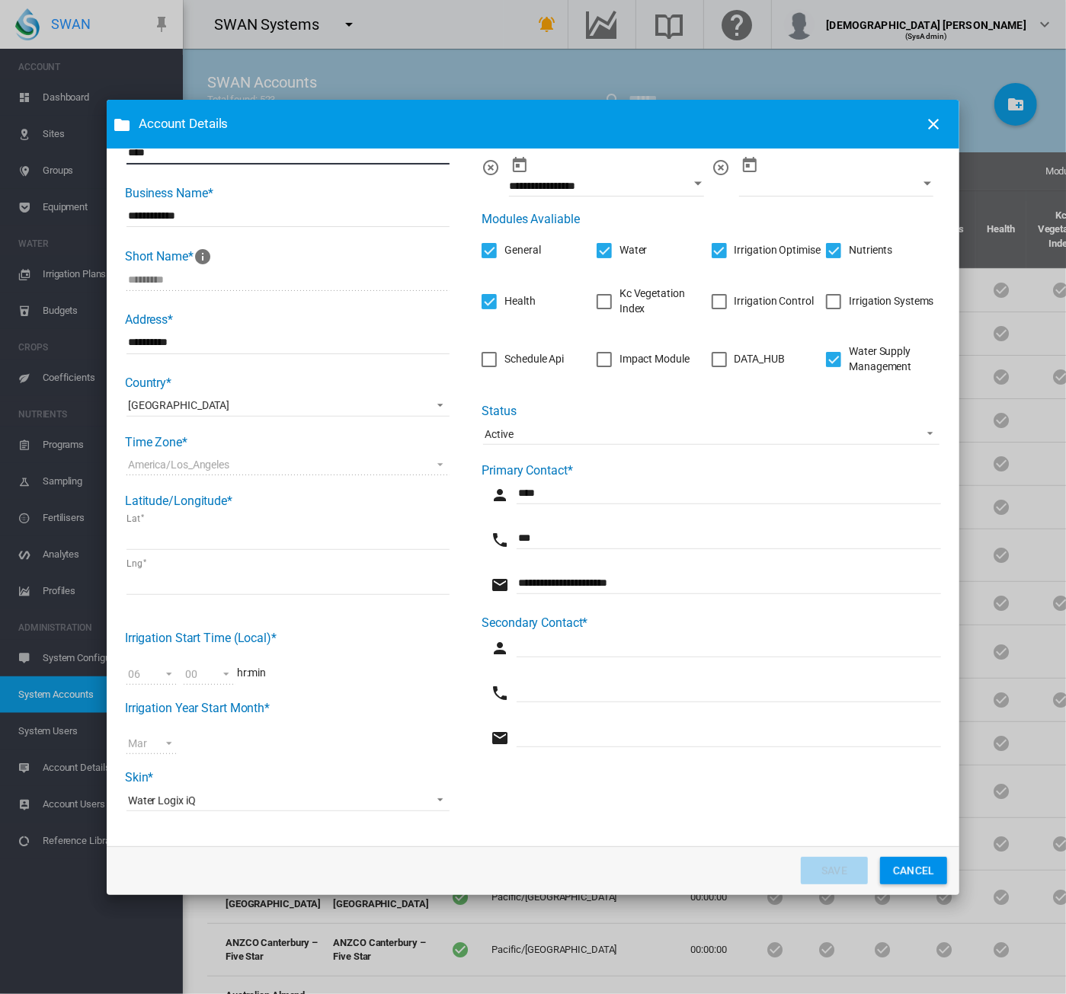
click at [171, 625] on div "Water Logix iQ" at bounding box center [162, 800] width 68 height 12
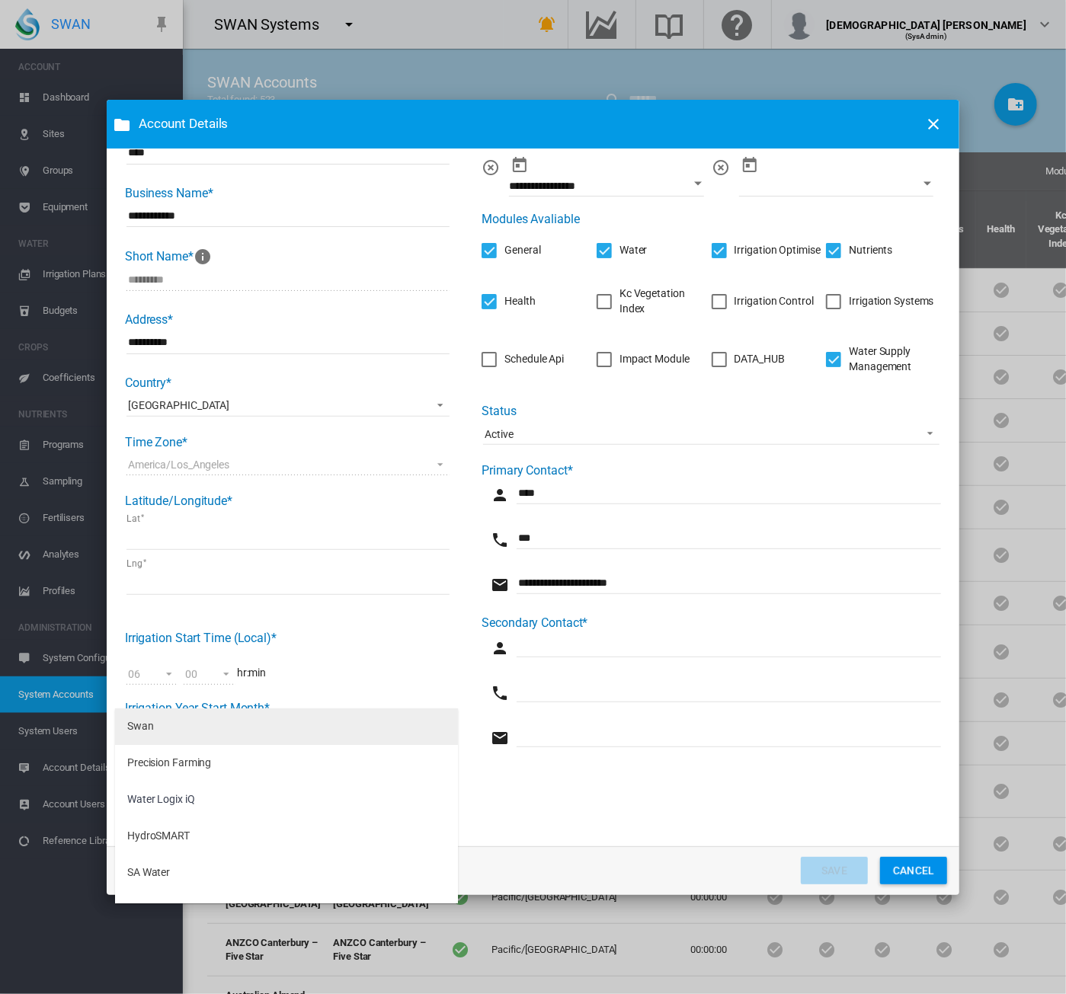
click at [173, 625] on md-option "Swan" at bounding box center [286, 726] width 343 height 37
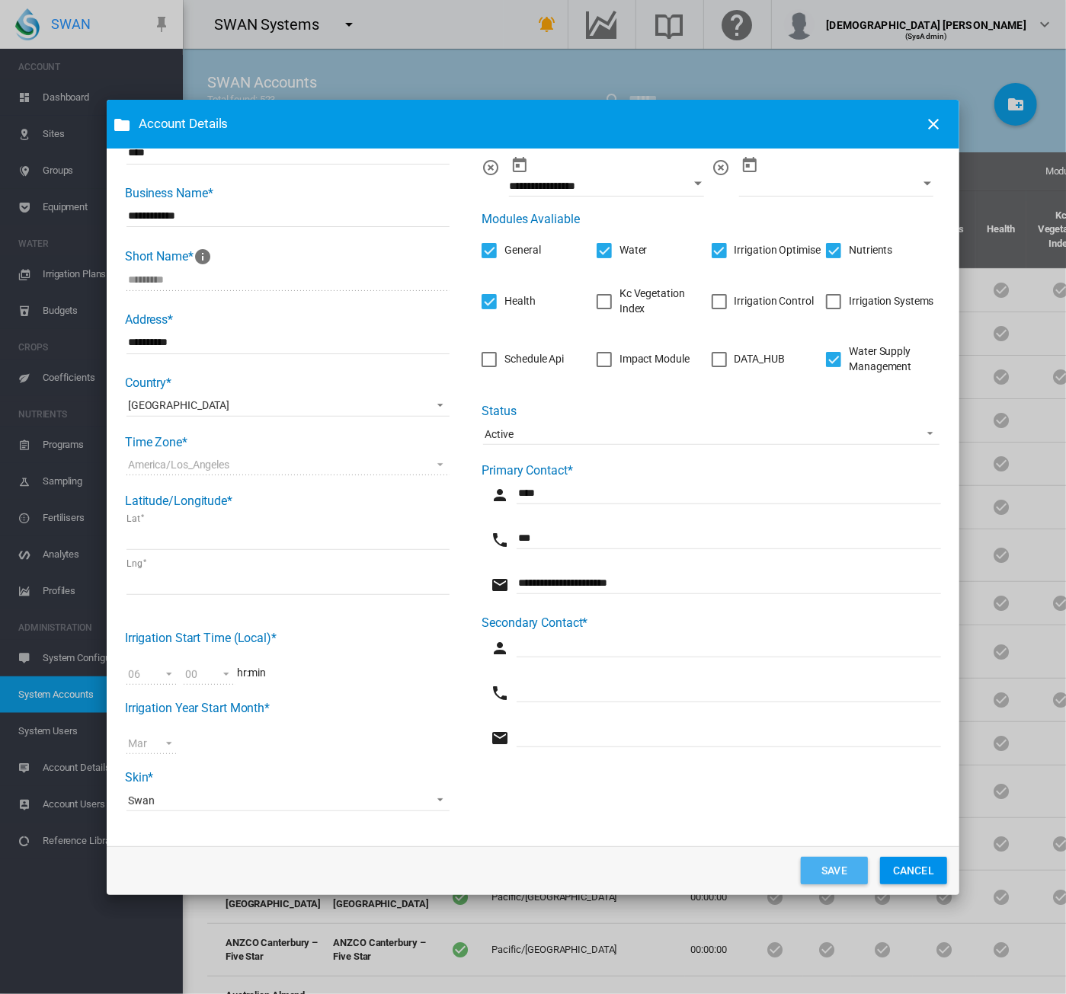
click at [845, 625] on button "SAVE" at bounding box center [834, 870] width 67 height 27
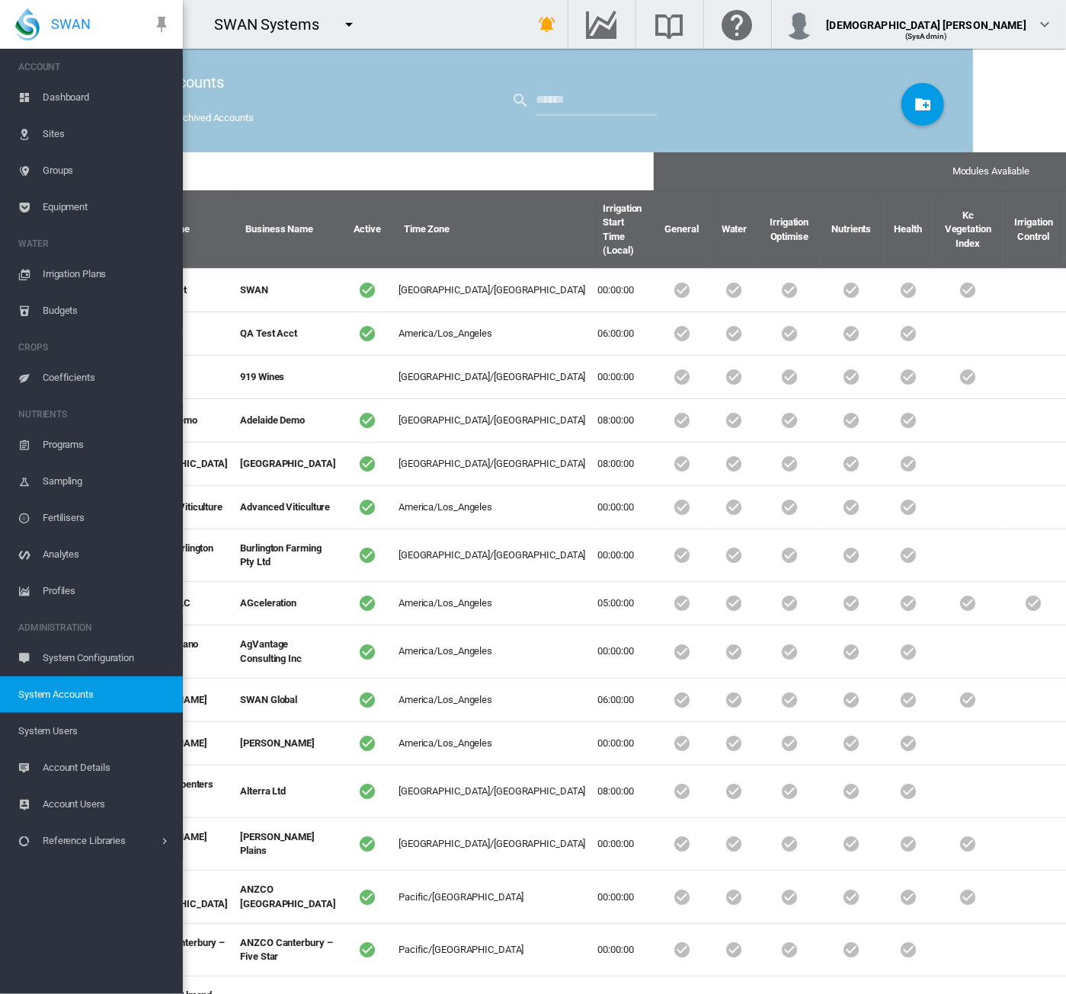
scroll to position [0, 0]
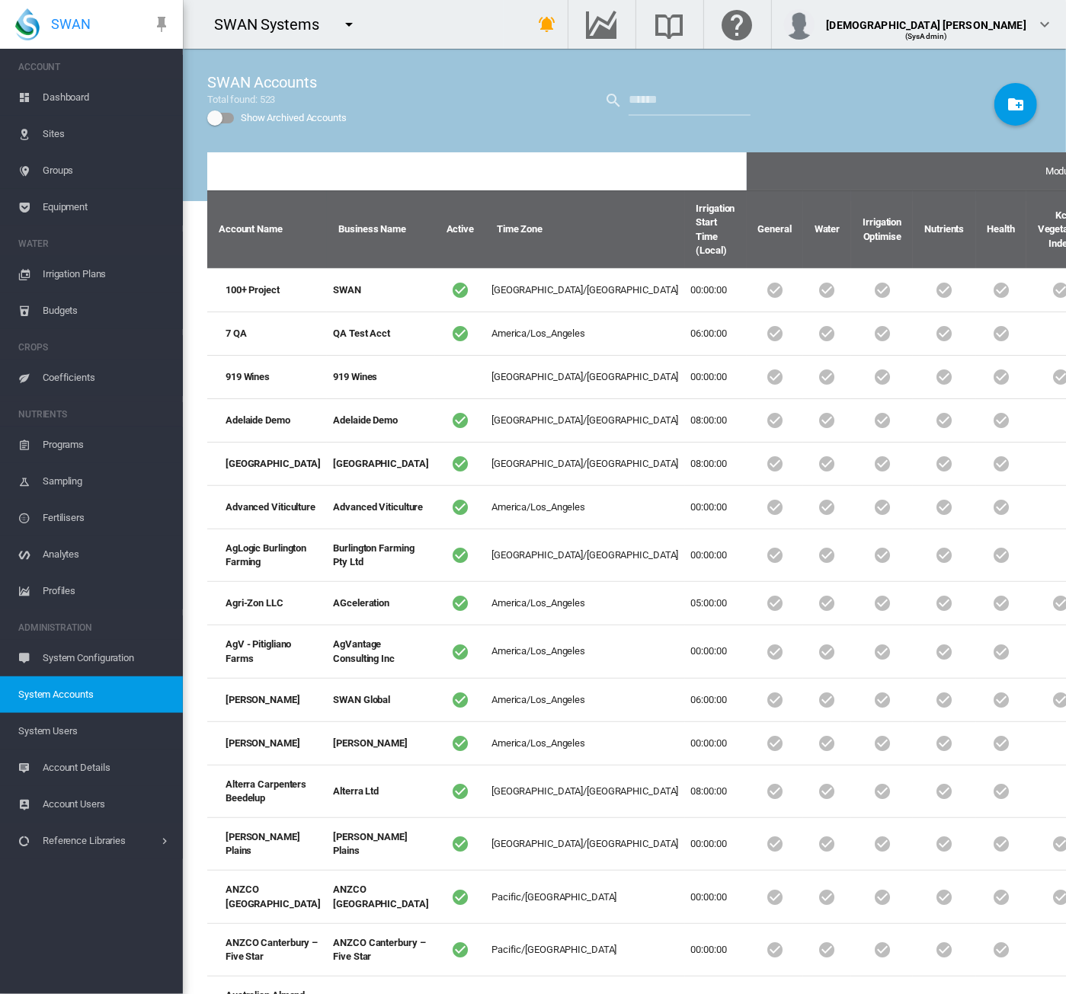
click at [88, 625] on span "System Users" at bounding box center [94, 731] width 152 height 37
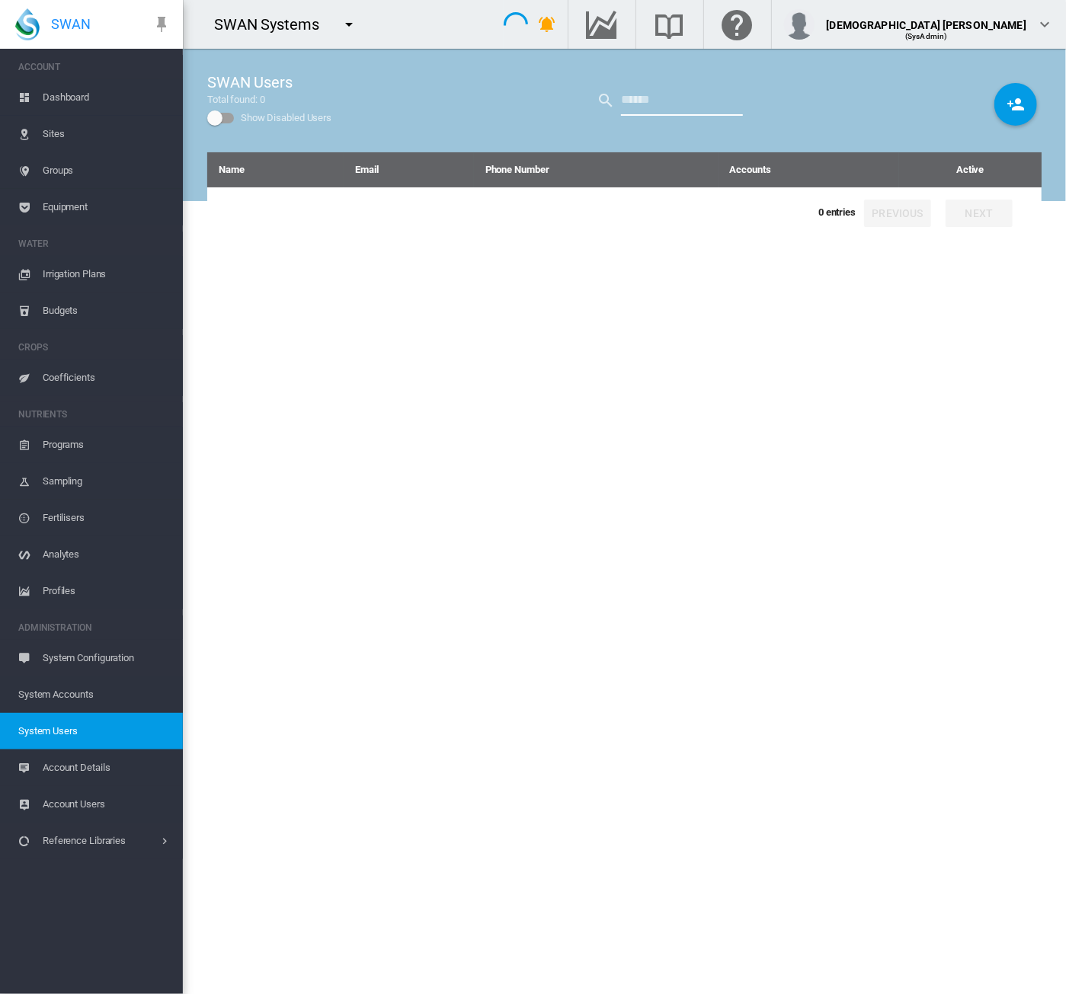
click at [635, 103] on input "text" at bounding box center [682, 100] width 122 height 30
type input "****"
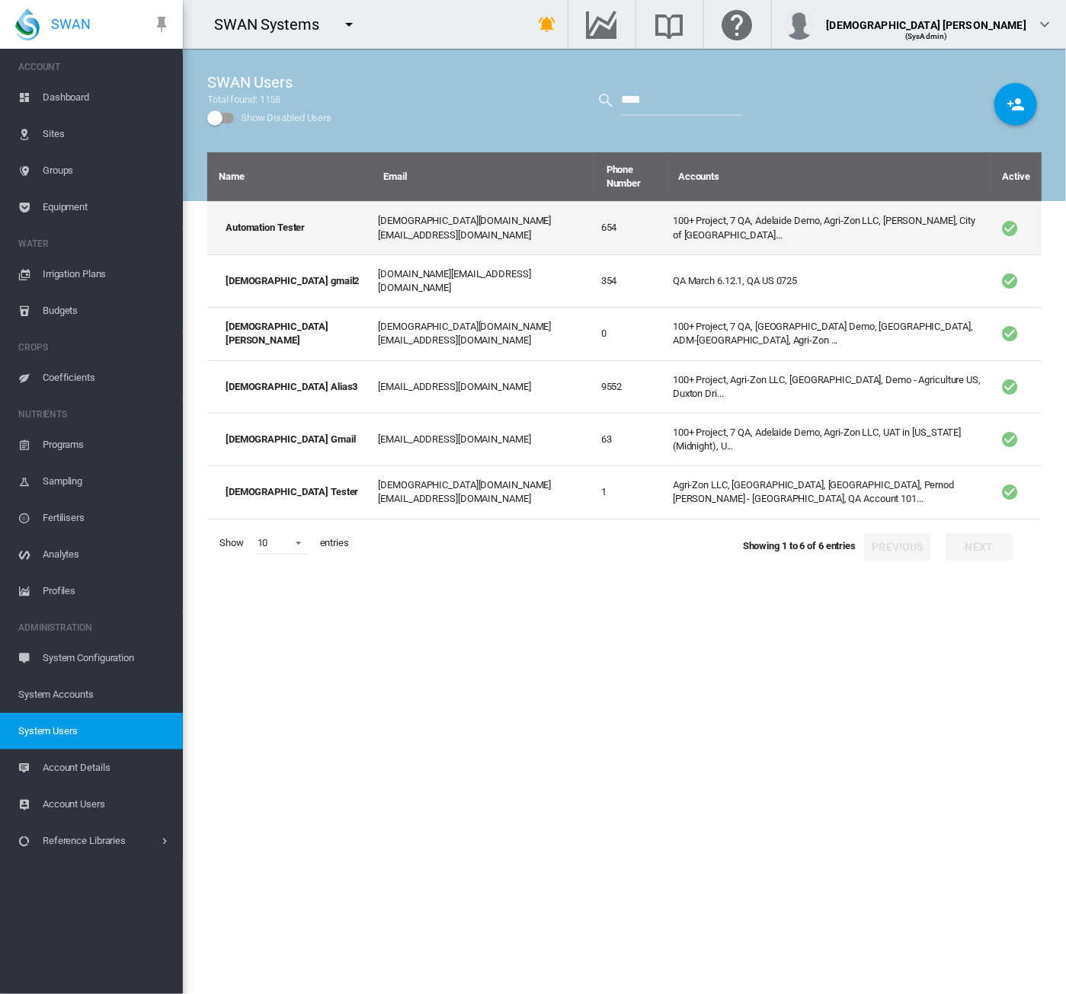
click at [666, 216] on td "100+ Project, 7 QA, Adelaide Demo, Agri-Zon LLC, [PERSON_NAME], City of [GEOGRA…" at bounding box center [828, 227] width 324 height 53
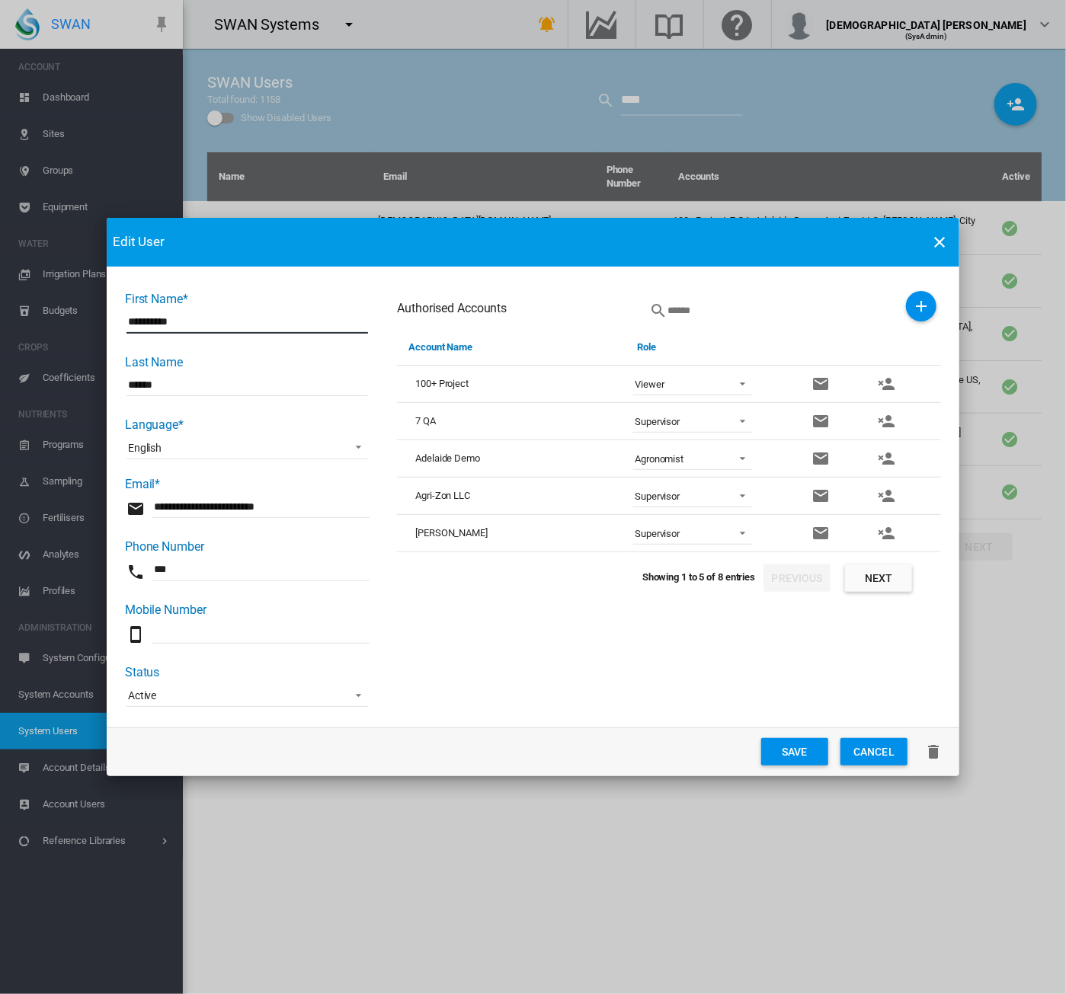
click at [876, 568] on button "Next" at bounding box center [878, 577] width 67 height 27
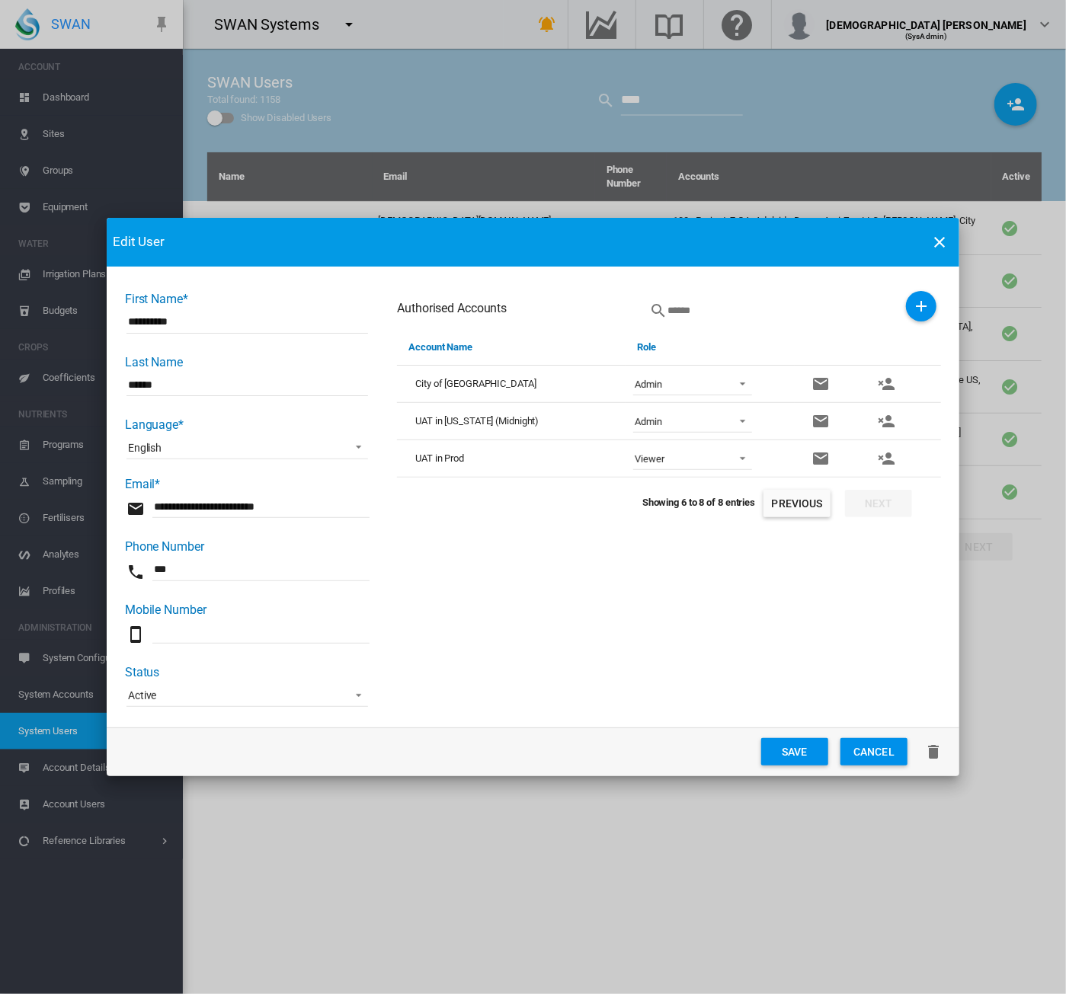
click at [734, 423] on span "First Name* ..." at bounding box center [738, 420] width 18 height 14
click at [683, 456] on md-option "Supervisor" at bounding box center [693, 458] width 143 height 37
click at [786, 625] on button "Save" at bounding box center [794, 751] width 67 height 27
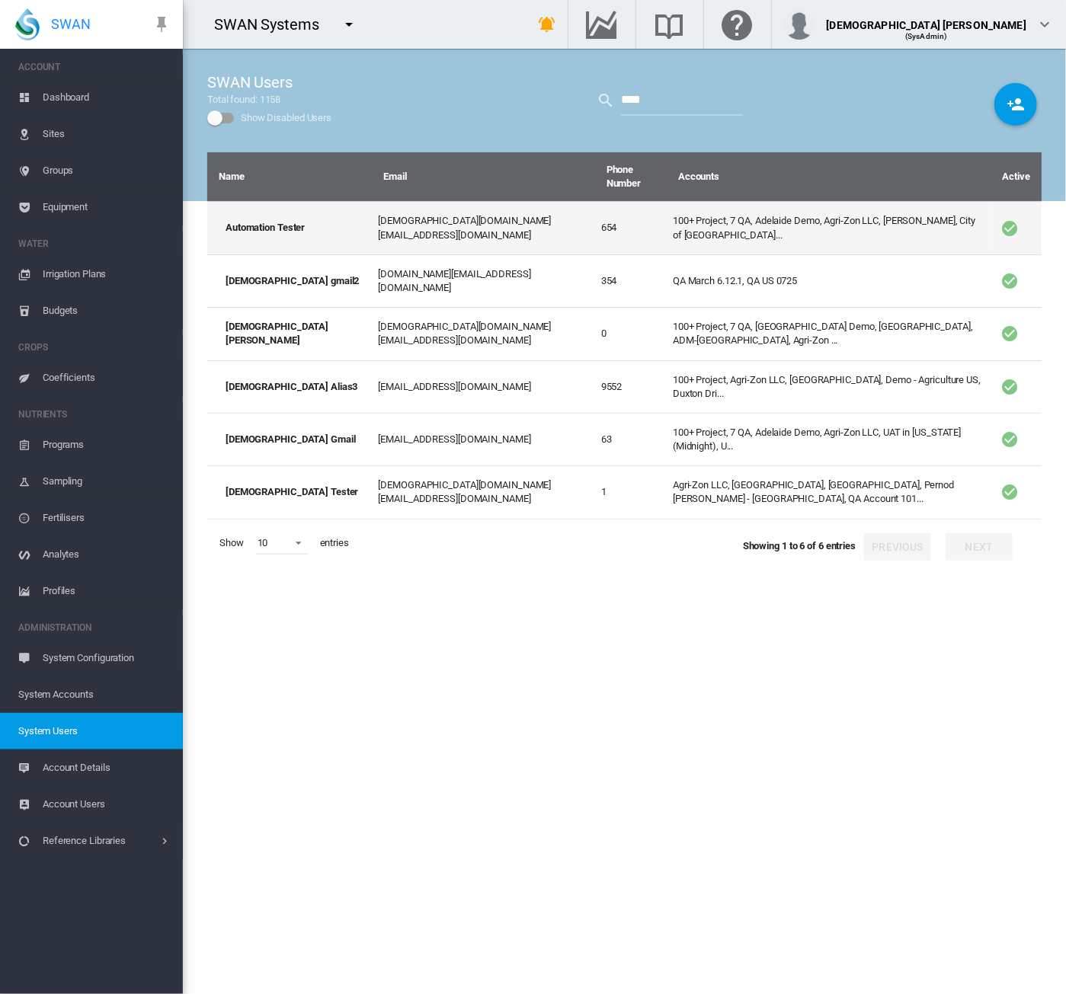
click at [666, 216] on td "100+ Project, 7 QA, Adelaide Demo, Agri-Zon LLC, [PERSON_NAME], City of [GEOGRA…" at bounding box center [828, 227] width 324 height 53
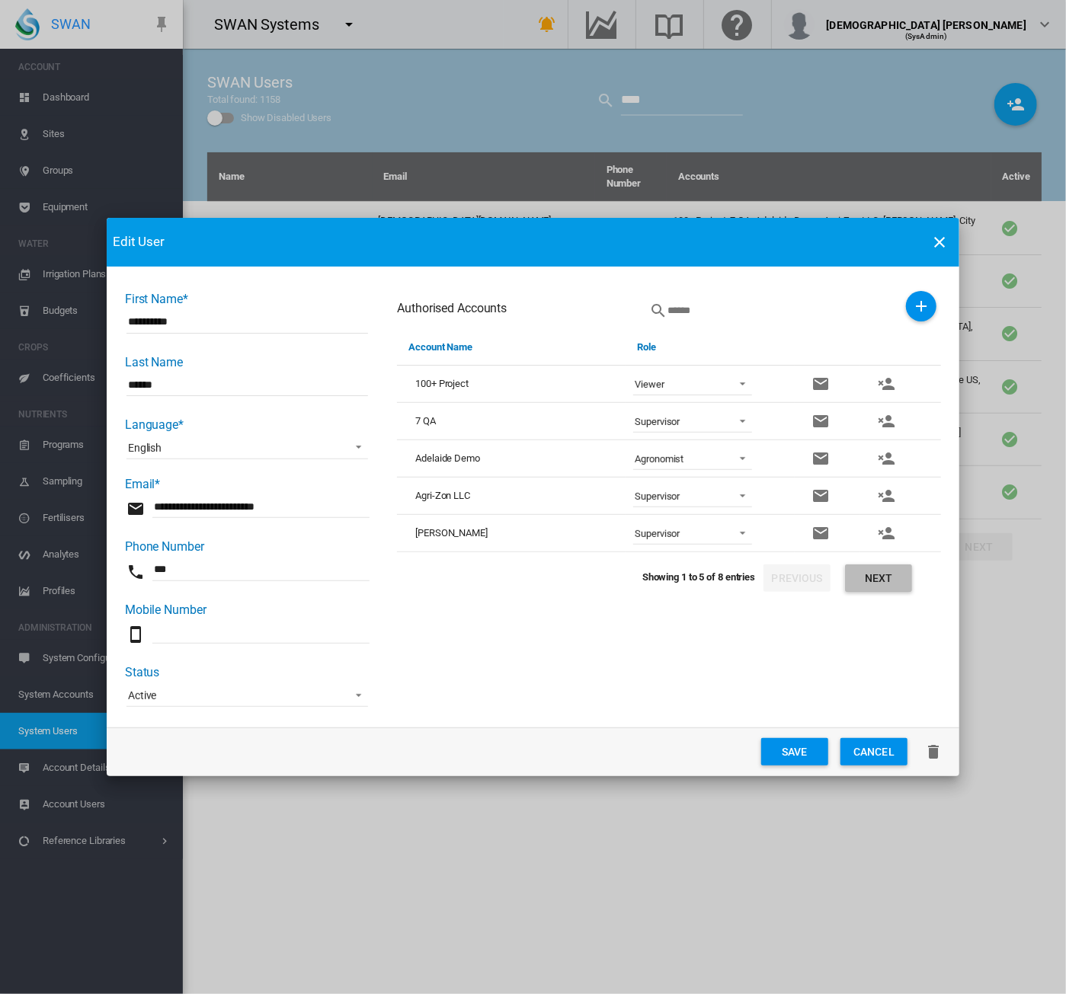
click at [876, 571] on button "Next" at bounding box center [878, 577] width 67 height 27
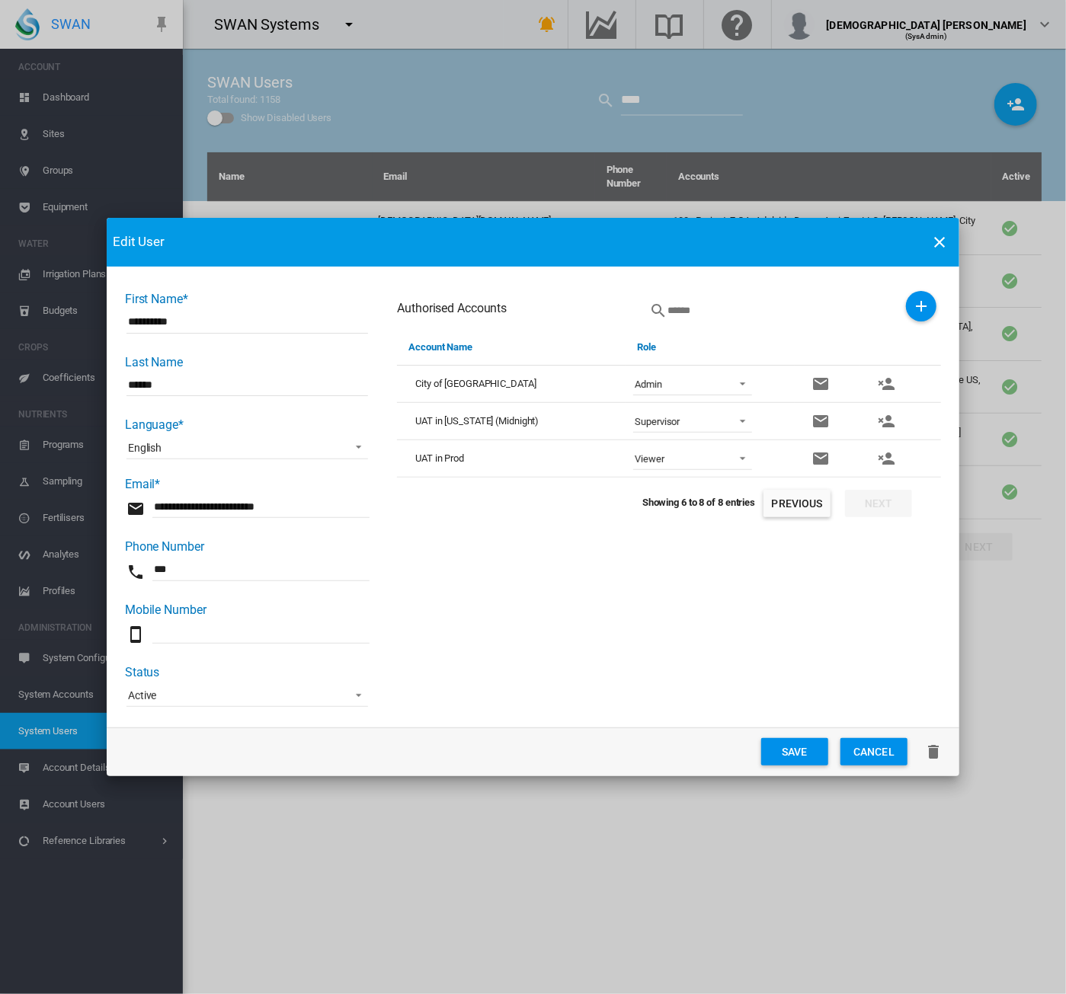
click at [686, 418] on span "Supervisor" at bounding box center [679, 422] width 91 height 14
click at [669, 391] on md-option "Admin" at bounding box center [693, 384] width 143 height 37
click at [539, 552] on div "Authorised Accounts Account Name Role City of Bayswater Show" at bounding box center [669, 499] width 544 height 417
click at [782, 625] on button "Save" at bounding box center [794, 751] width 67 height 27
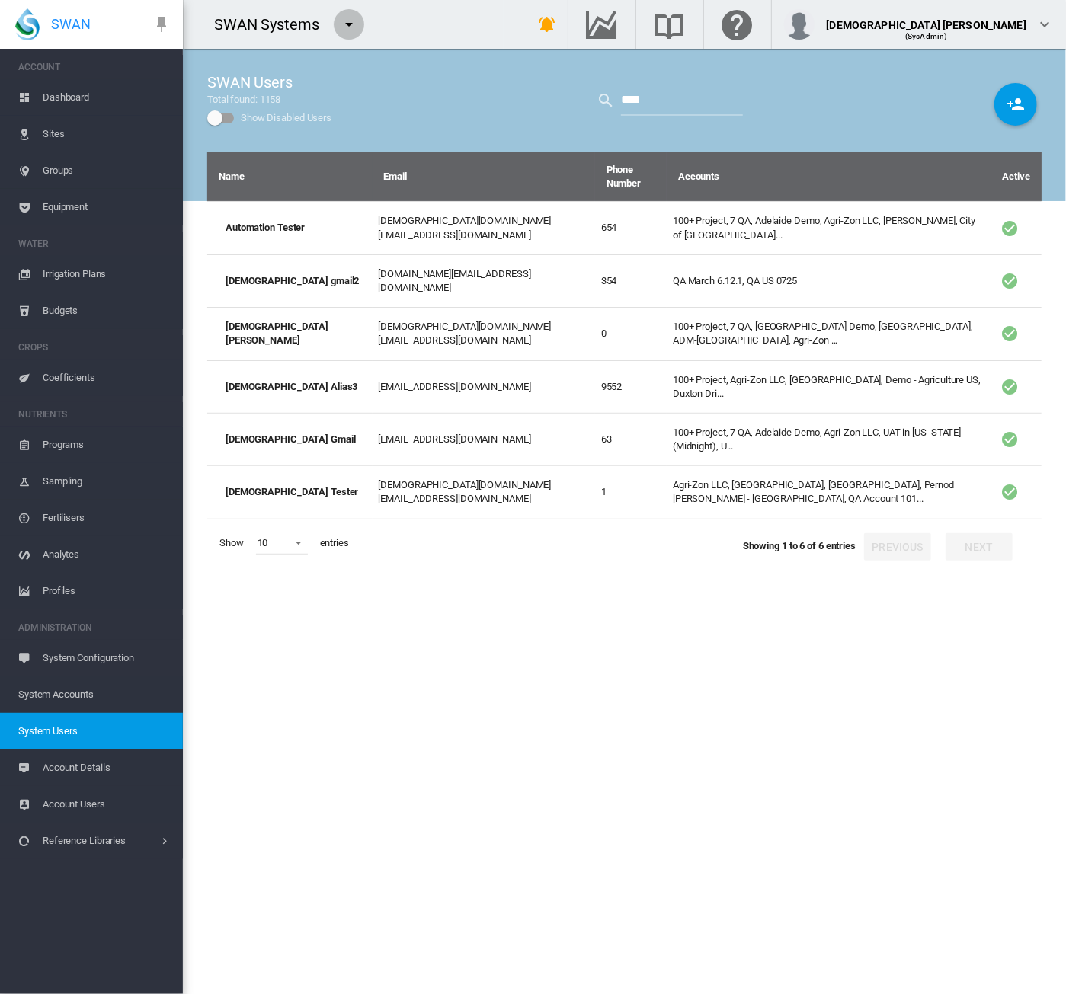
click at [354, 24] on md-icon "icon-menu-down" at bounding box center [349, 24] width 18 height 18
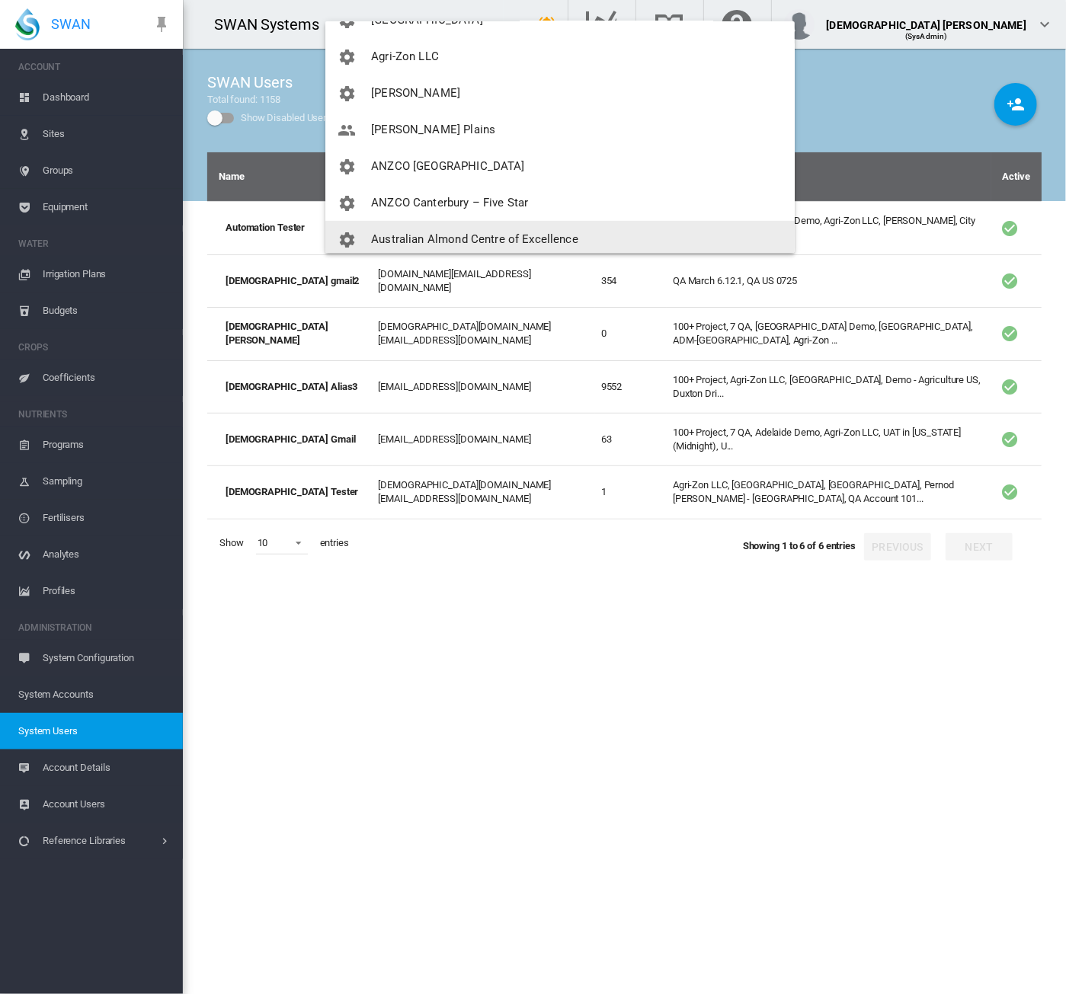
scroll to position [152, 0]
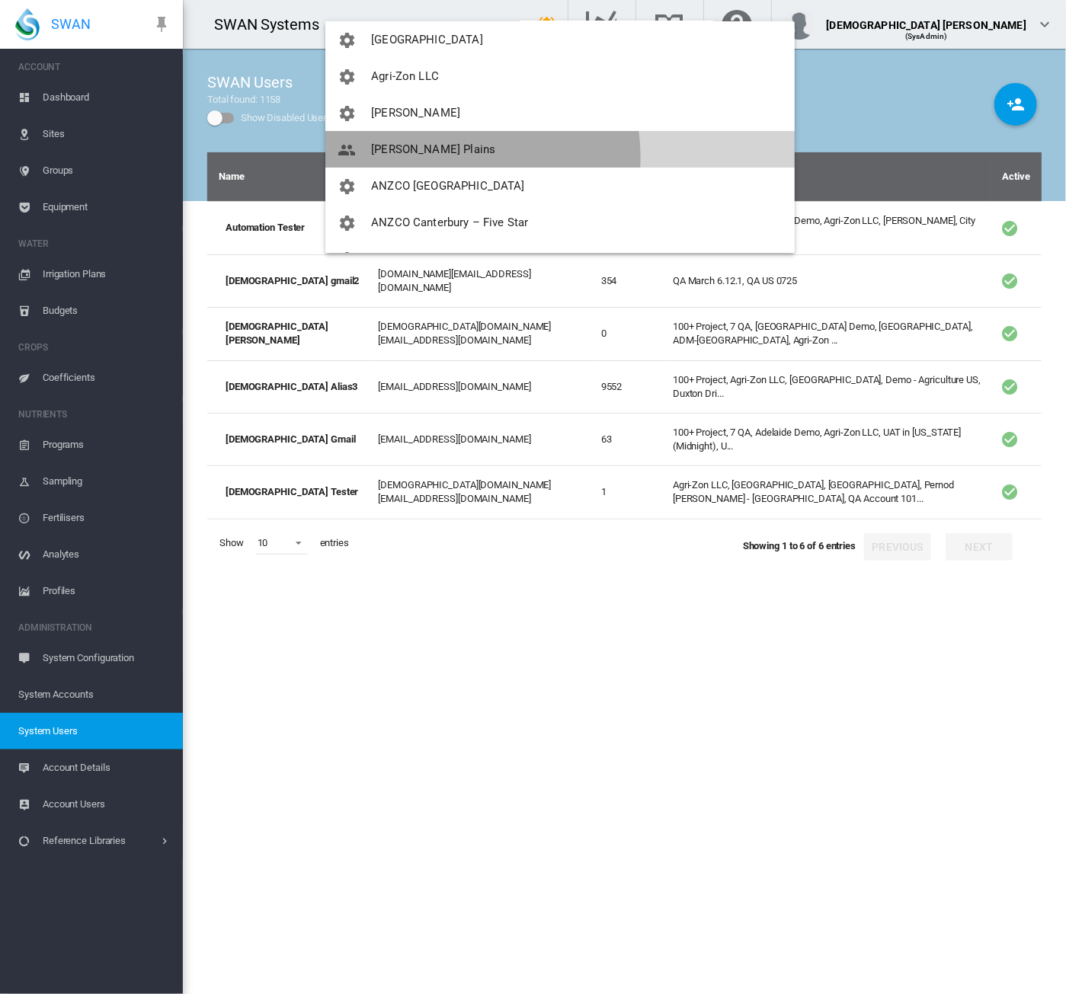
click at [446, 156] on button "[PERSON_NAME] Plains" at bounding box center [559, 149] width 469 height 37
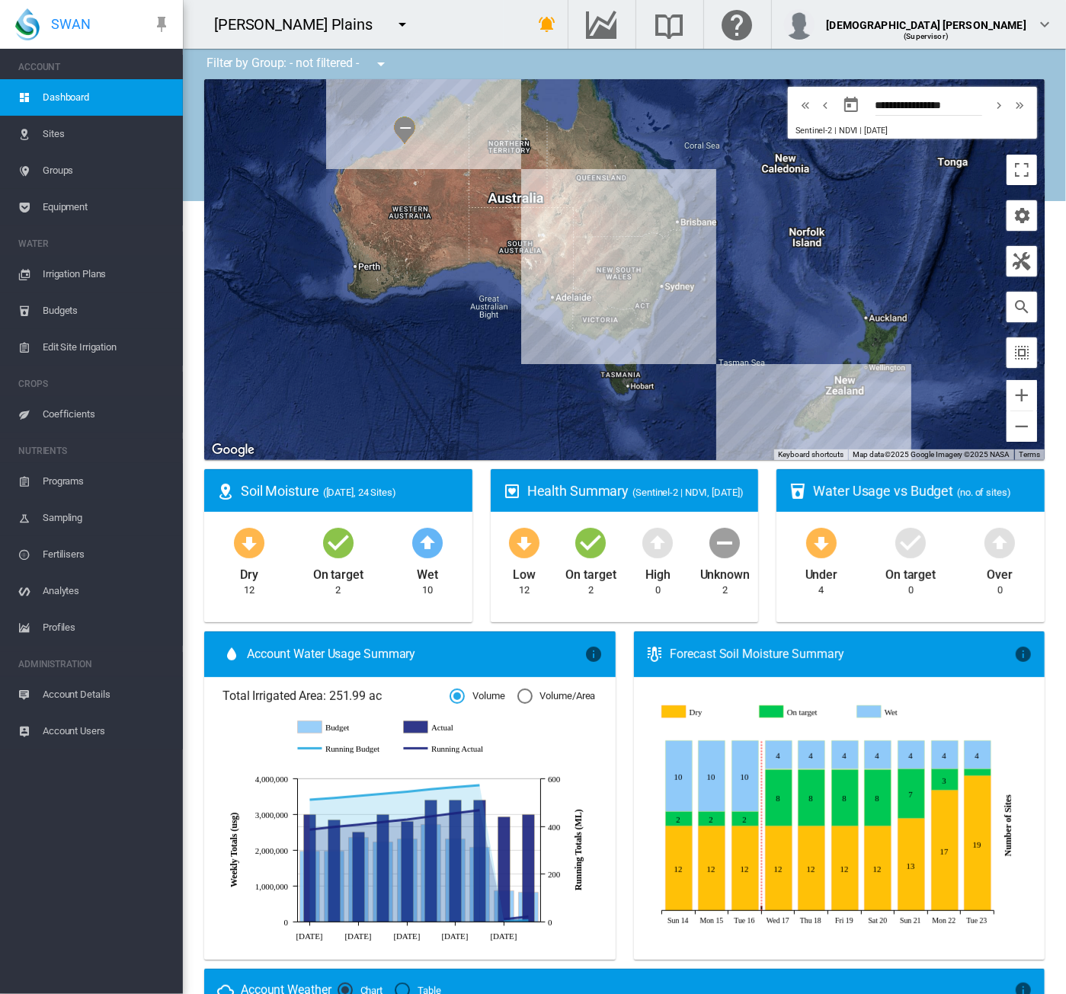
click at [94, 210] on span "Equipment" at bounding box center [107, 207] width 128 height 37
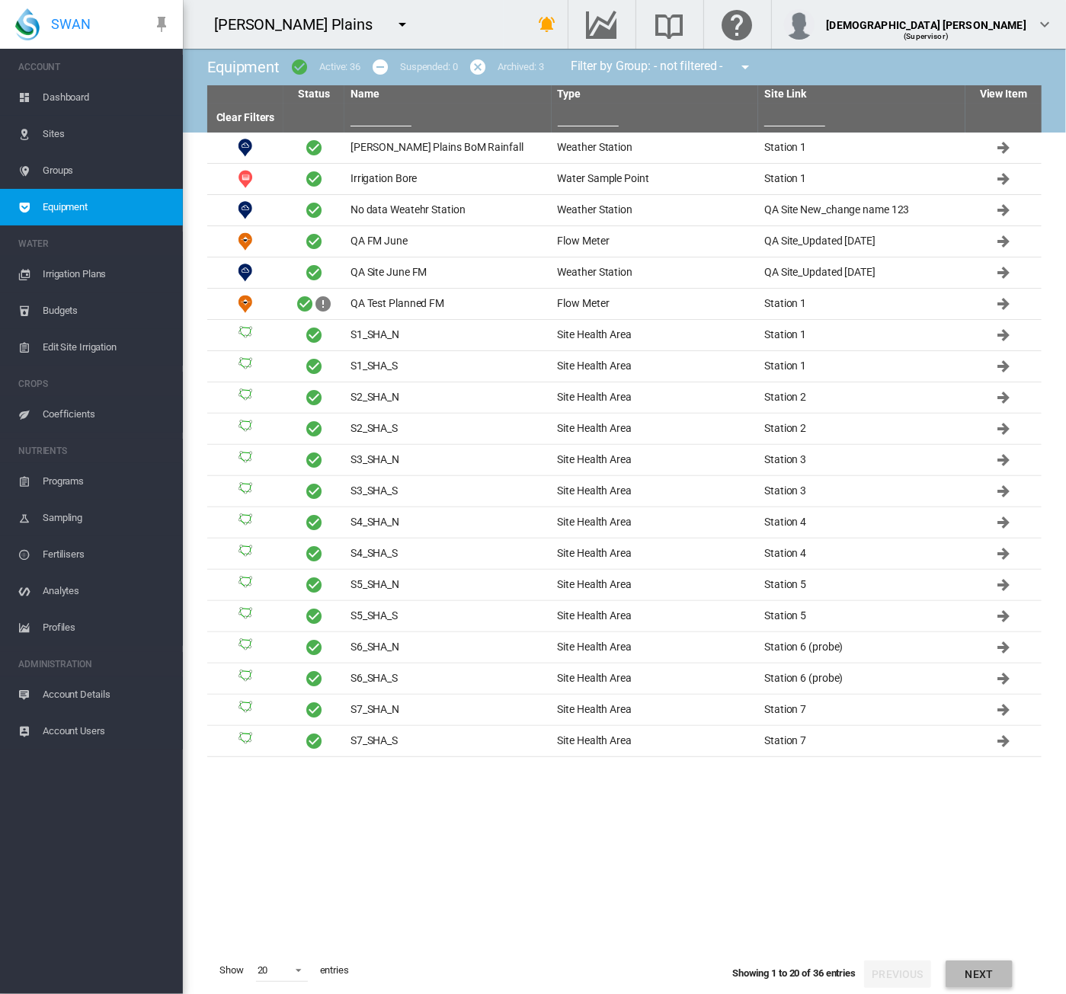
click at [984, 625] on button "Next" at bounding box center [978, 974] width 67 height 27
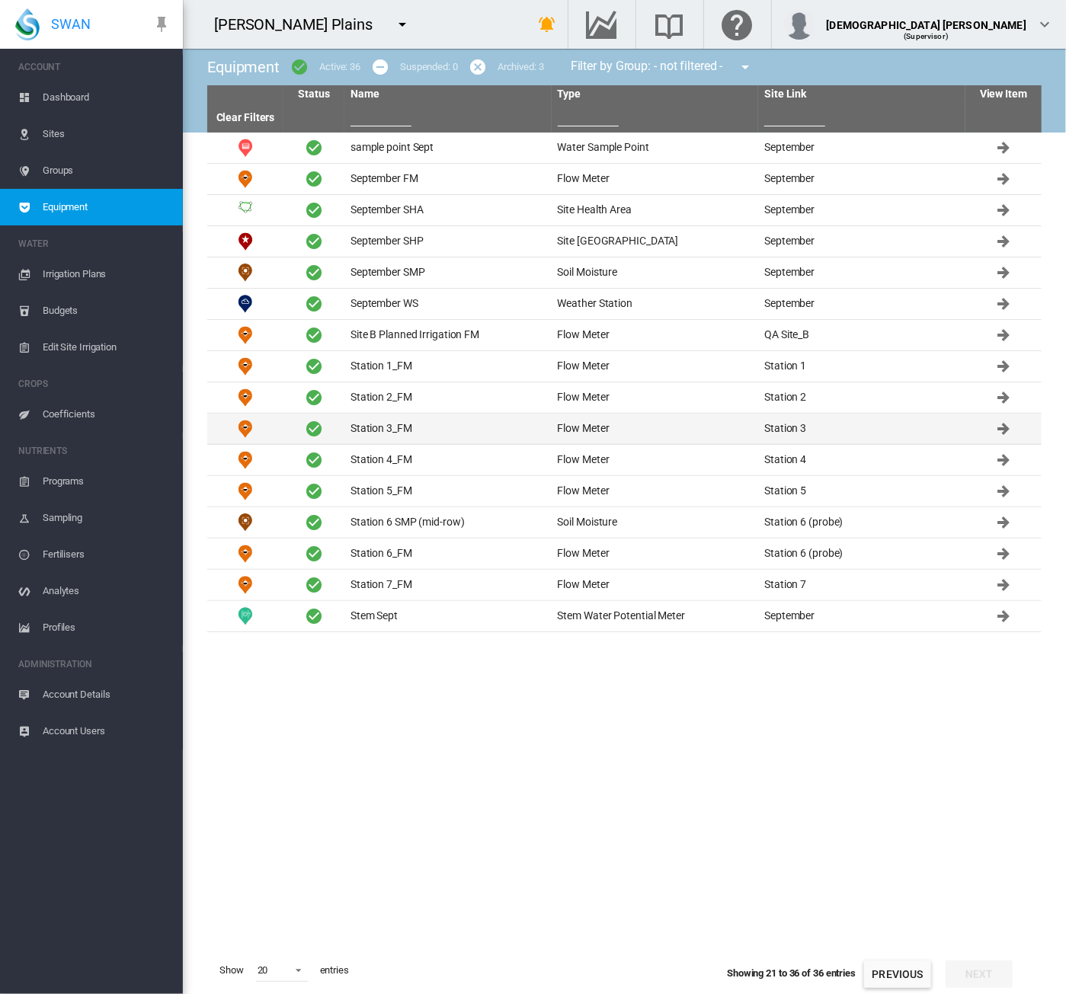
click at [462, 424] on td "Station 3_FM" at bounding box center [447, 429] width 207 height 30
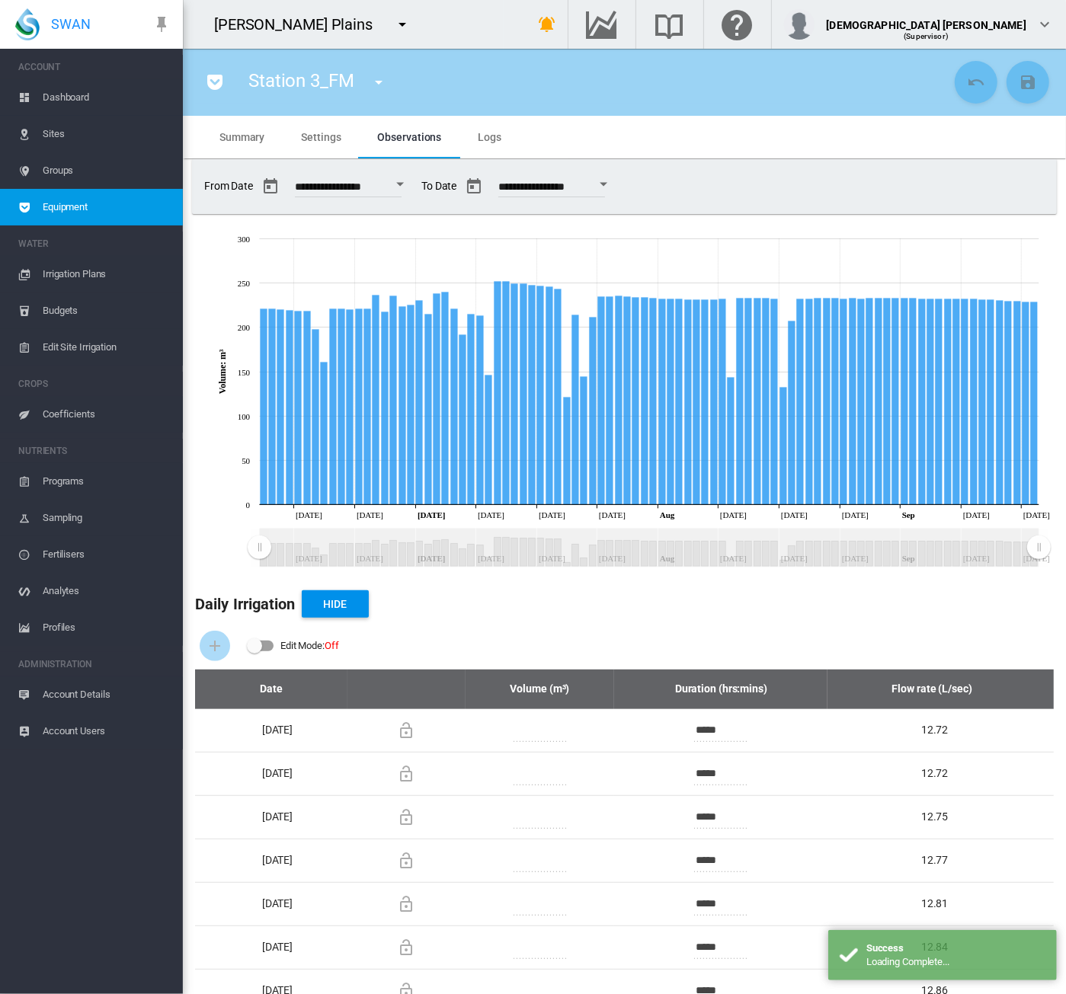
click at [310, 142] on span "Settings" at bounding box center [321, 137] width 40 height 12
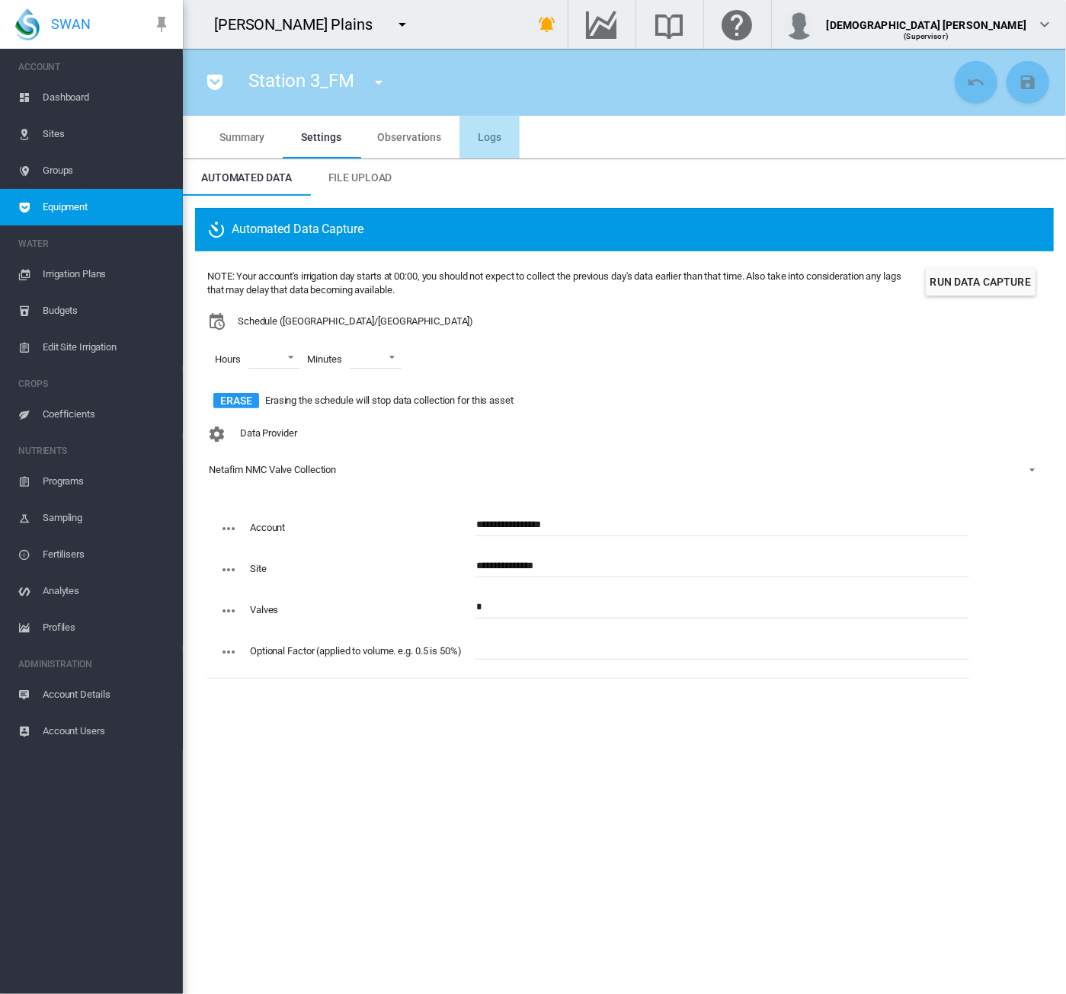
click at [484, 131] on span "Logs" at bounding box center [490, 137] width 24 height 12
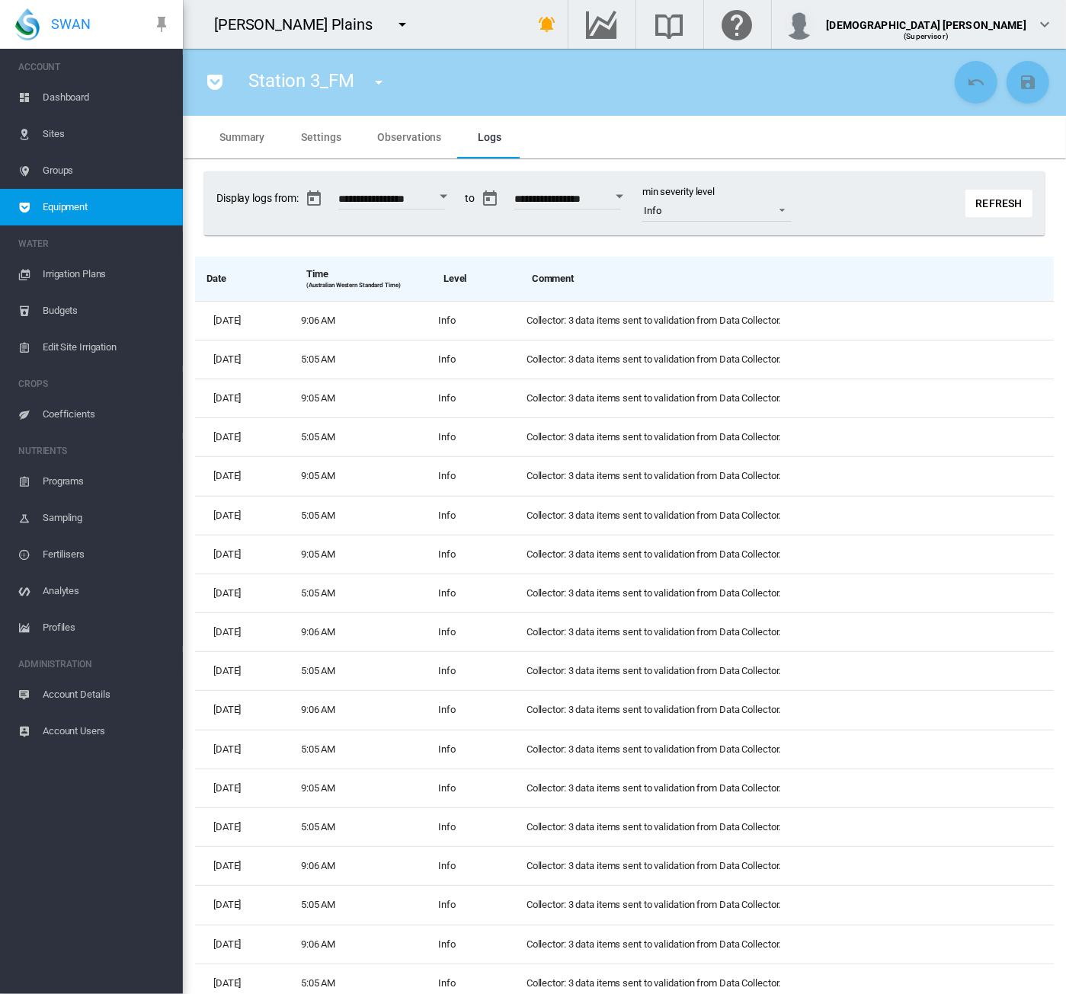
click at [308, 143] on md-tab-item "Settings" at bounding box center [321, 137] width 76 height 43
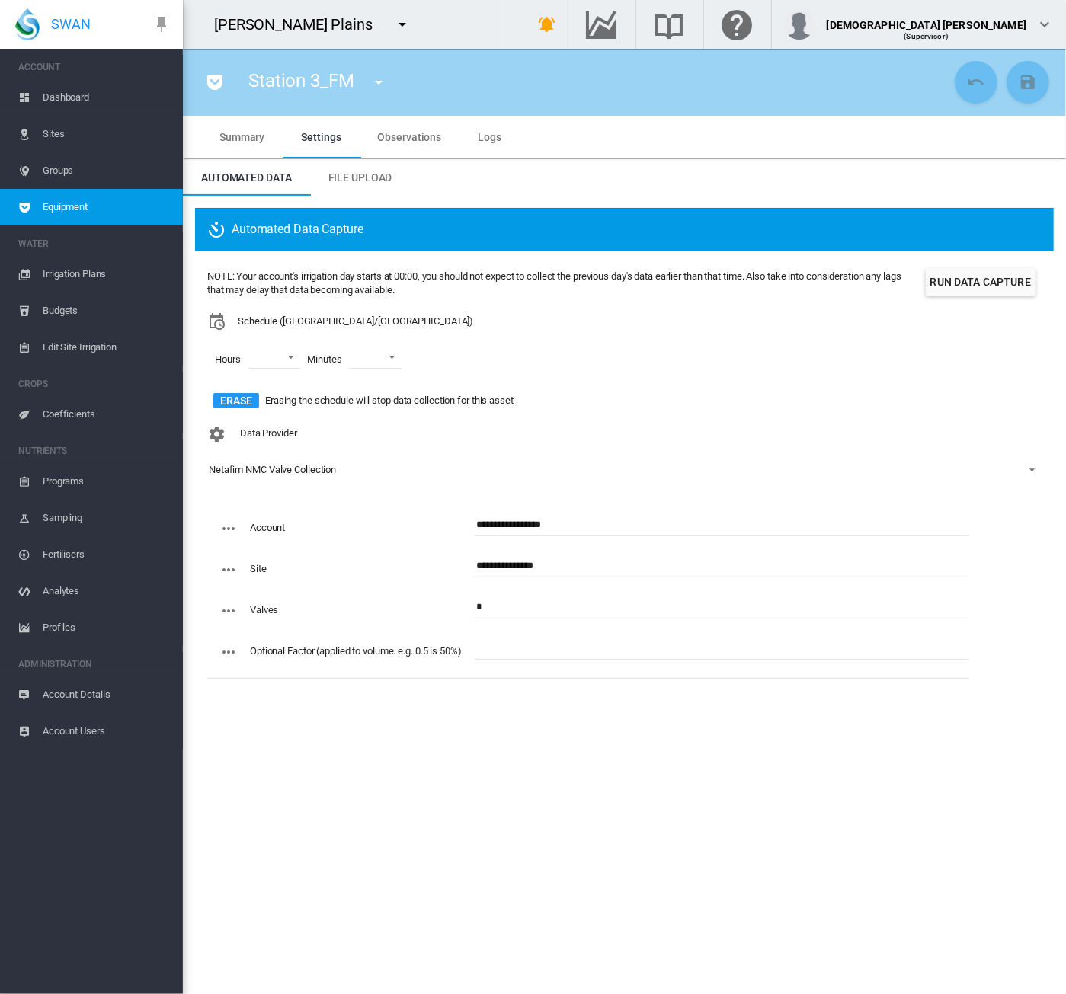
click at [986, 292] on button "Run Data Capture" at bounding box center [980, 281] width 110 height 27
click at [485, 136] on span "Logs" at bounding box center [490, 137] width 24 height 12
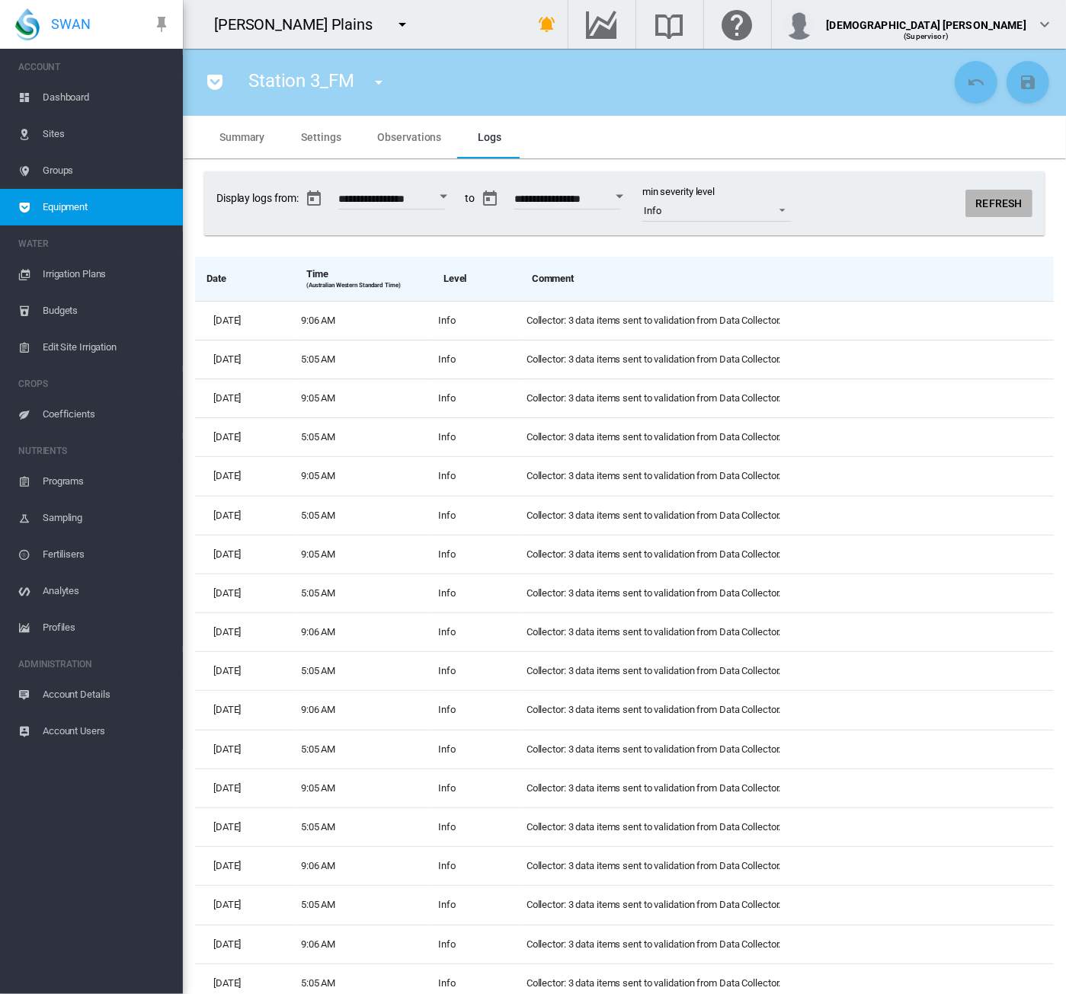
click at [980, 197] on button "Refresh" at bounding box center [998, 203] width 67 height 27
click at [965, 205] on button "Refresh" at bounding box center [998, 203] width 67 height 27
click at [988, 206] on button "Refresh" at bounding box center [998, 203] width 67 height 27
click at [316, 136] on span "Settings" at bounding box center [321, 137] width 40 height 12
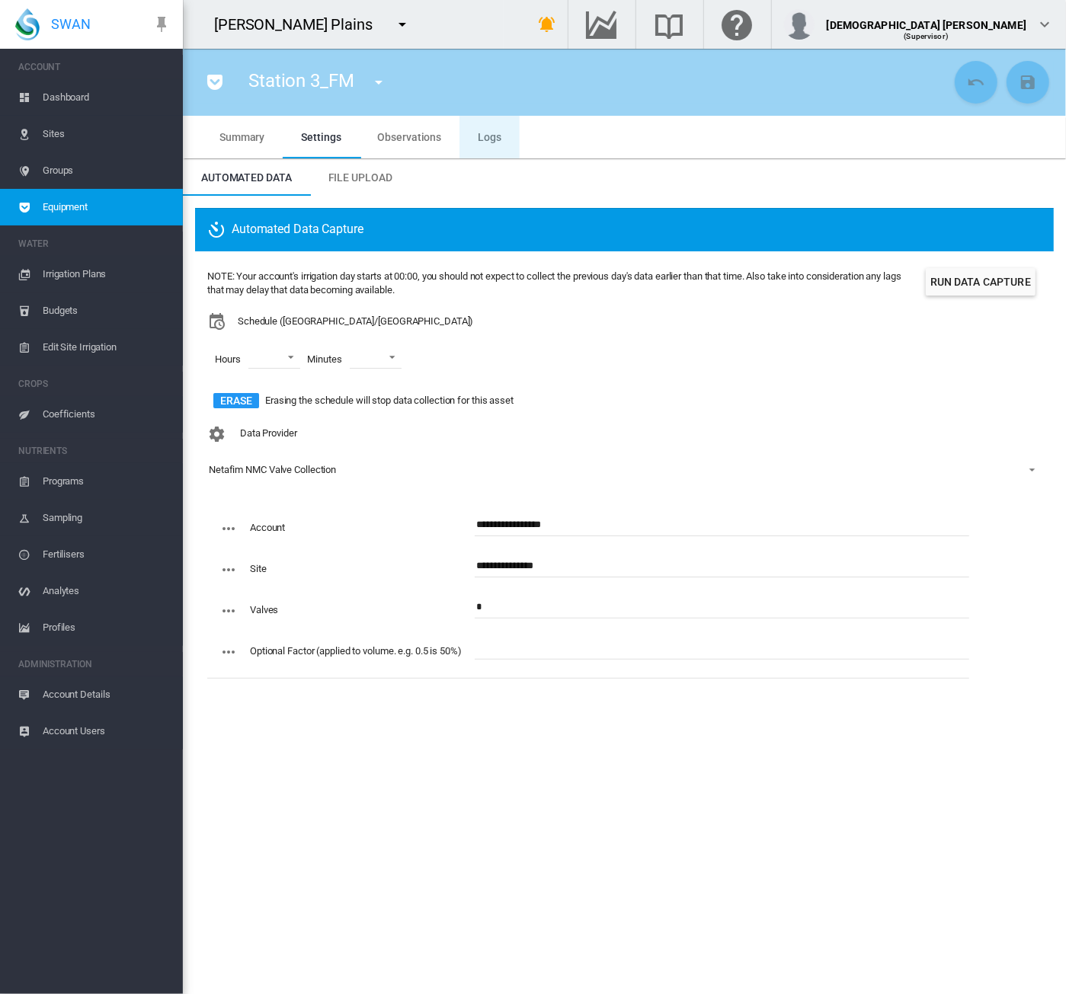
click at [492, 136] on span "Logs" at bounding box center [490, 137] width 24 height 12
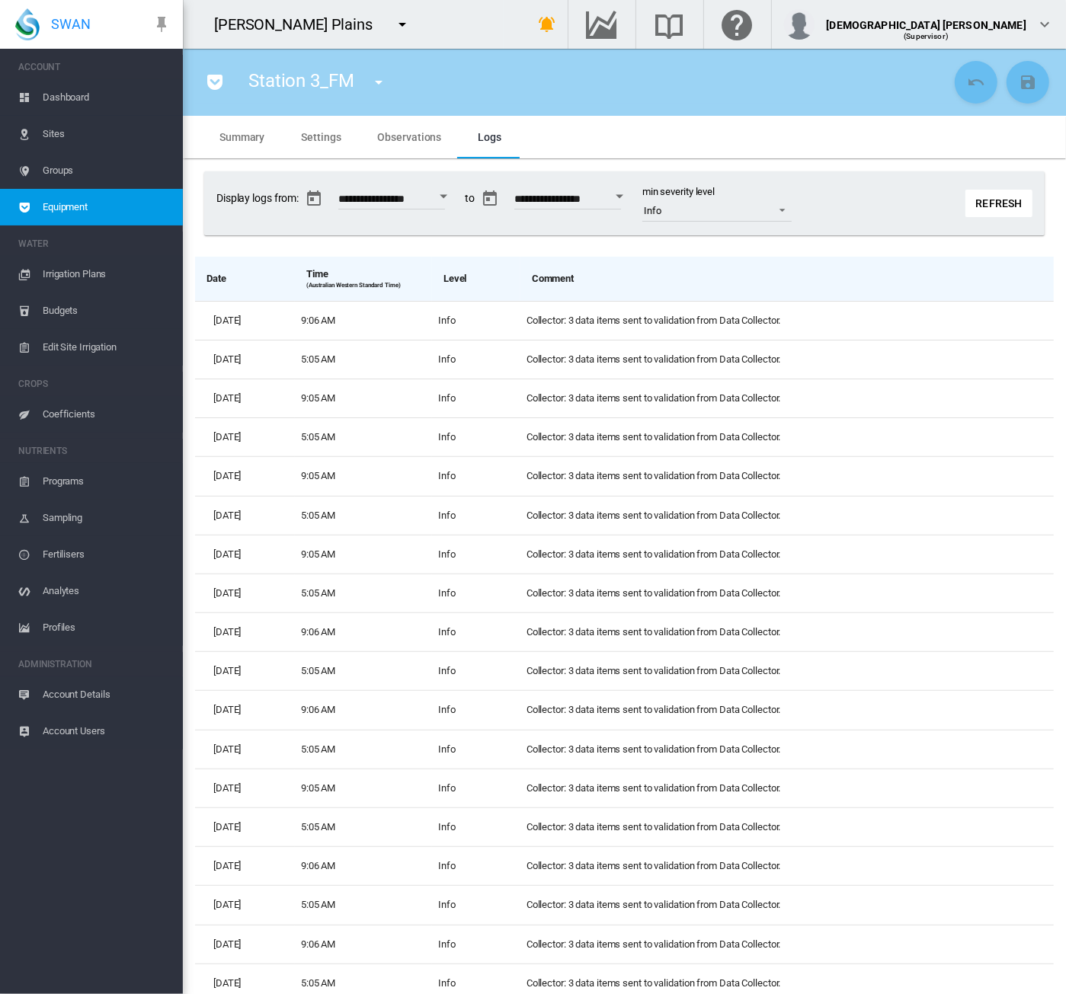
click at [973, 200] on button "Refresh" at bounding box center [998, 203] width 67 height 27
click at [986, 200] on button "Refresh" at bounding box center [998, 203] width 67 height 27
click at [387, 142] on span "Observations" at bounding box center [410, 137] width 64 height 12
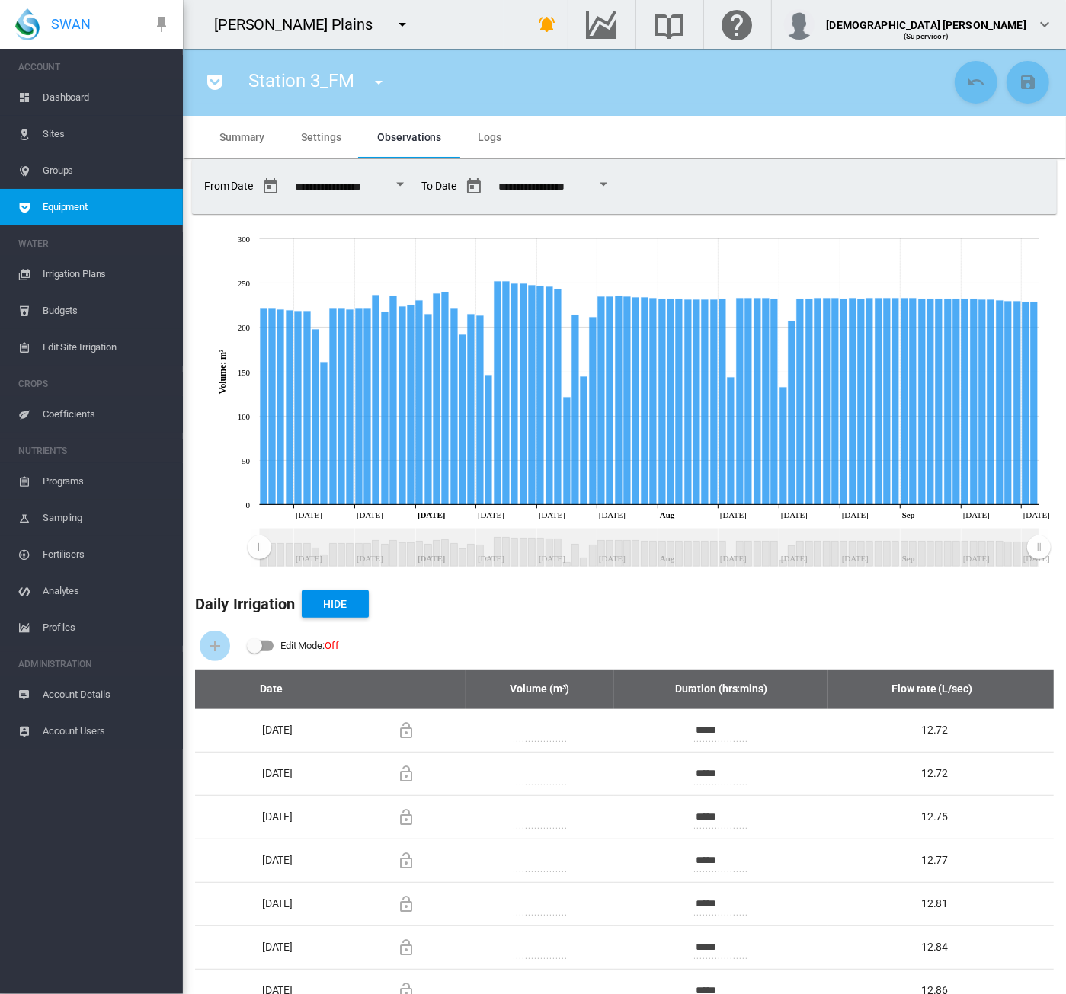
click at [314, 141] on span "Settings" at bounding box center [321, 137] width 40 height 12
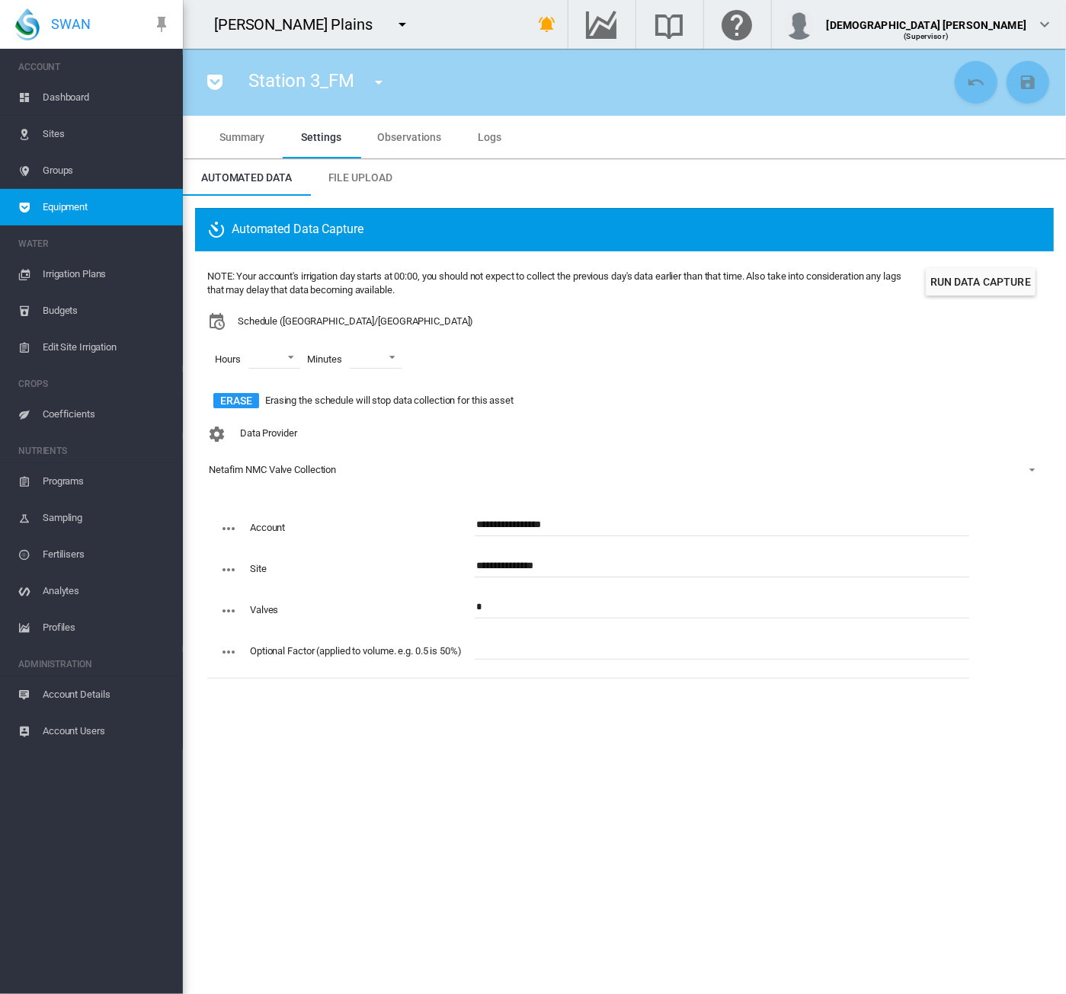
click at [143, 206] on span "Equipment" at bounding box center [107, 207] width 128 height 37
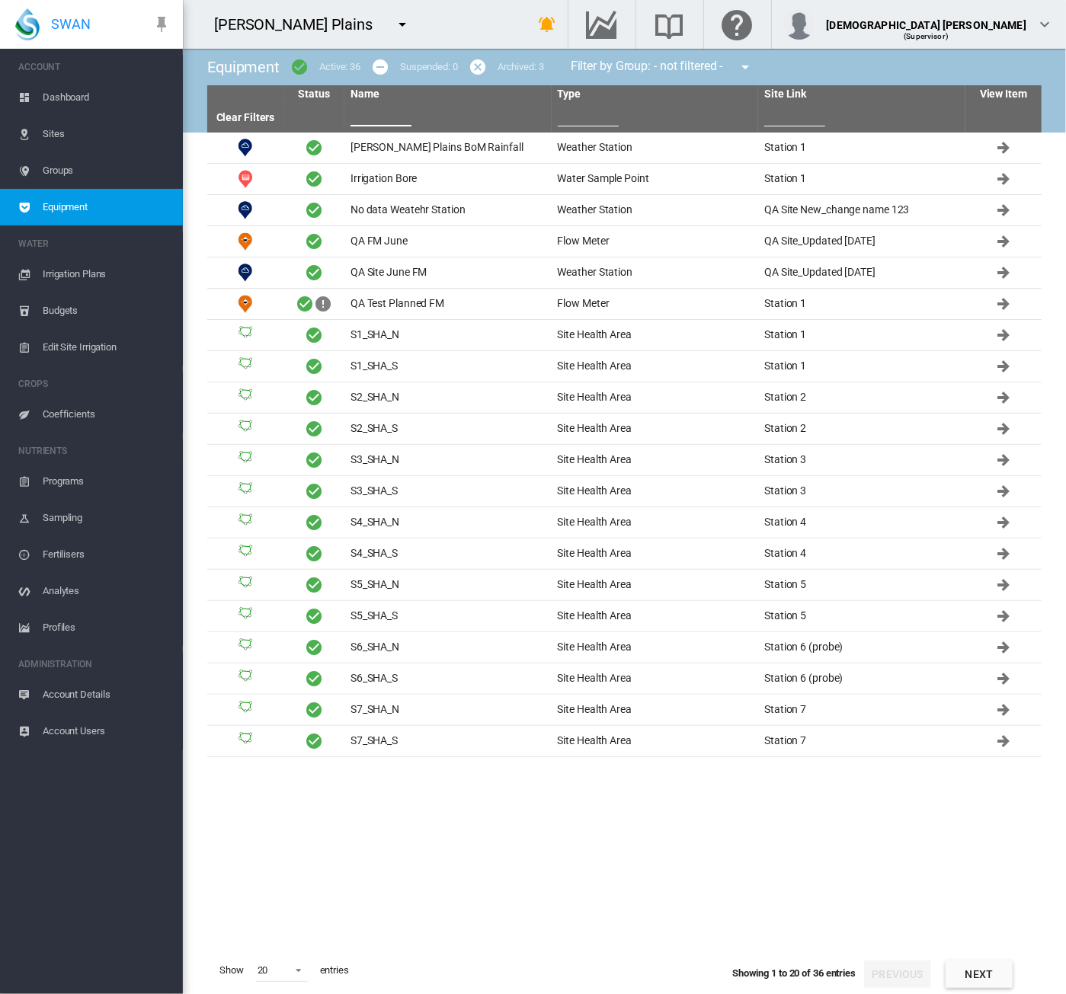
click at [398, 121] on input "text" at bounding box center [380, 115] width 61 height 23
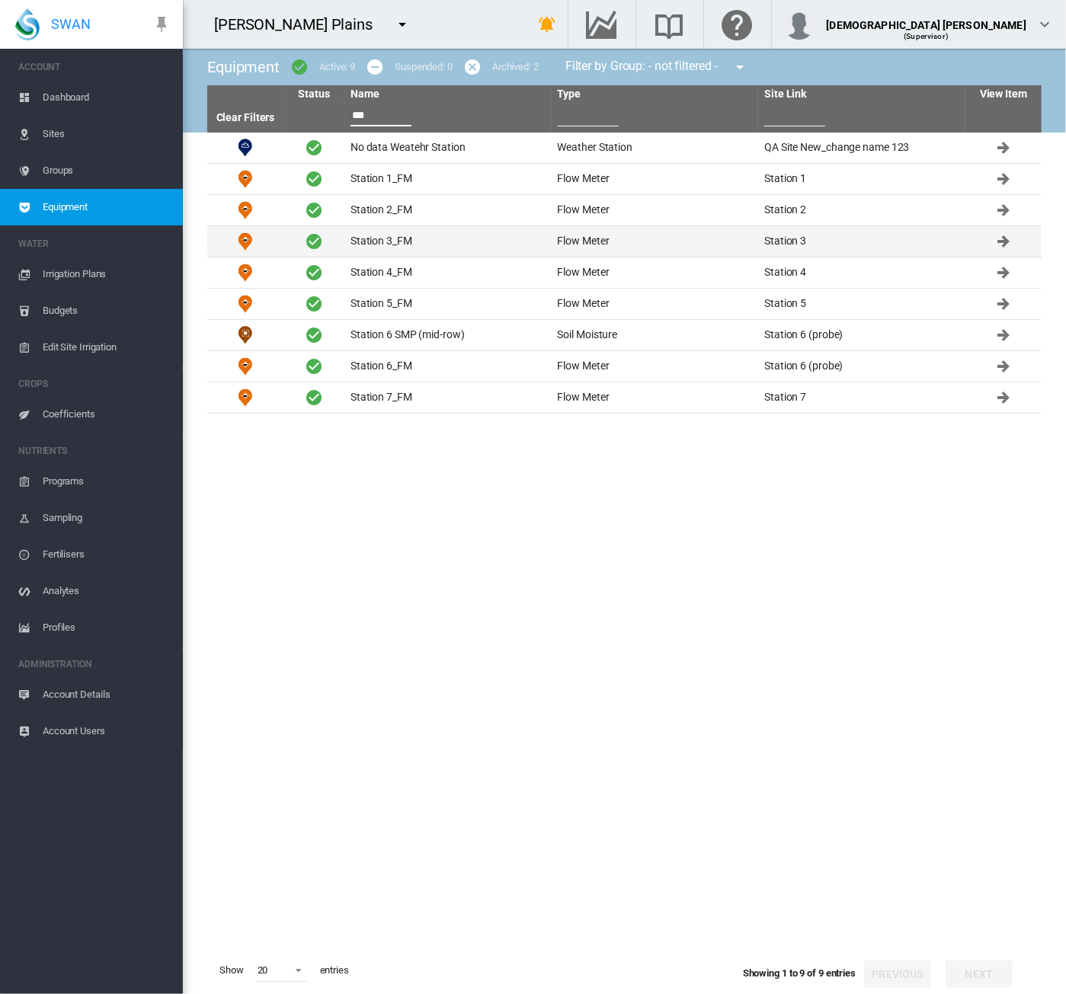
type input "***"
click at [426, 232] on td "Station 3_FM" at bounding box center [447, 241] width 207 height 30
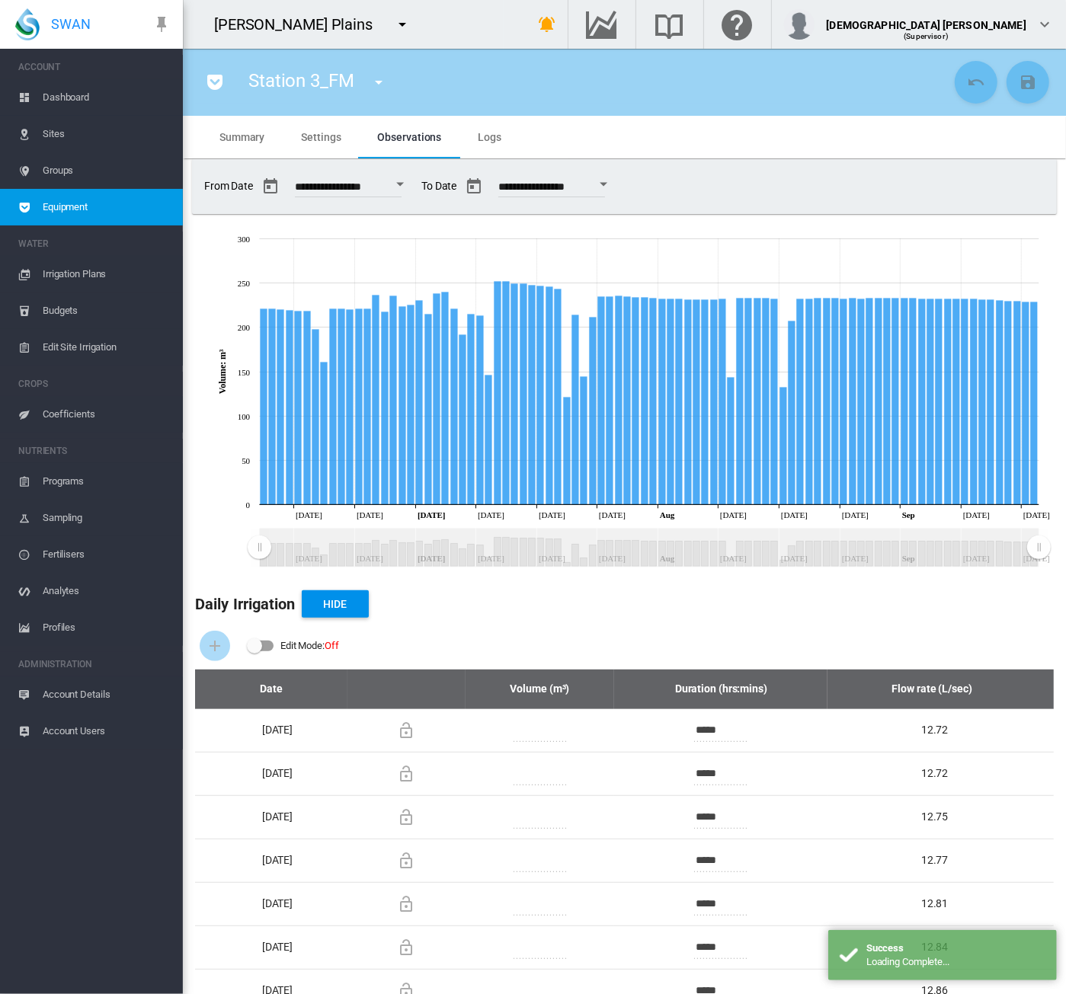
click at [501, 149] on md-tab-item "Logs" at bounding box center [489, 137] width 60 height 43
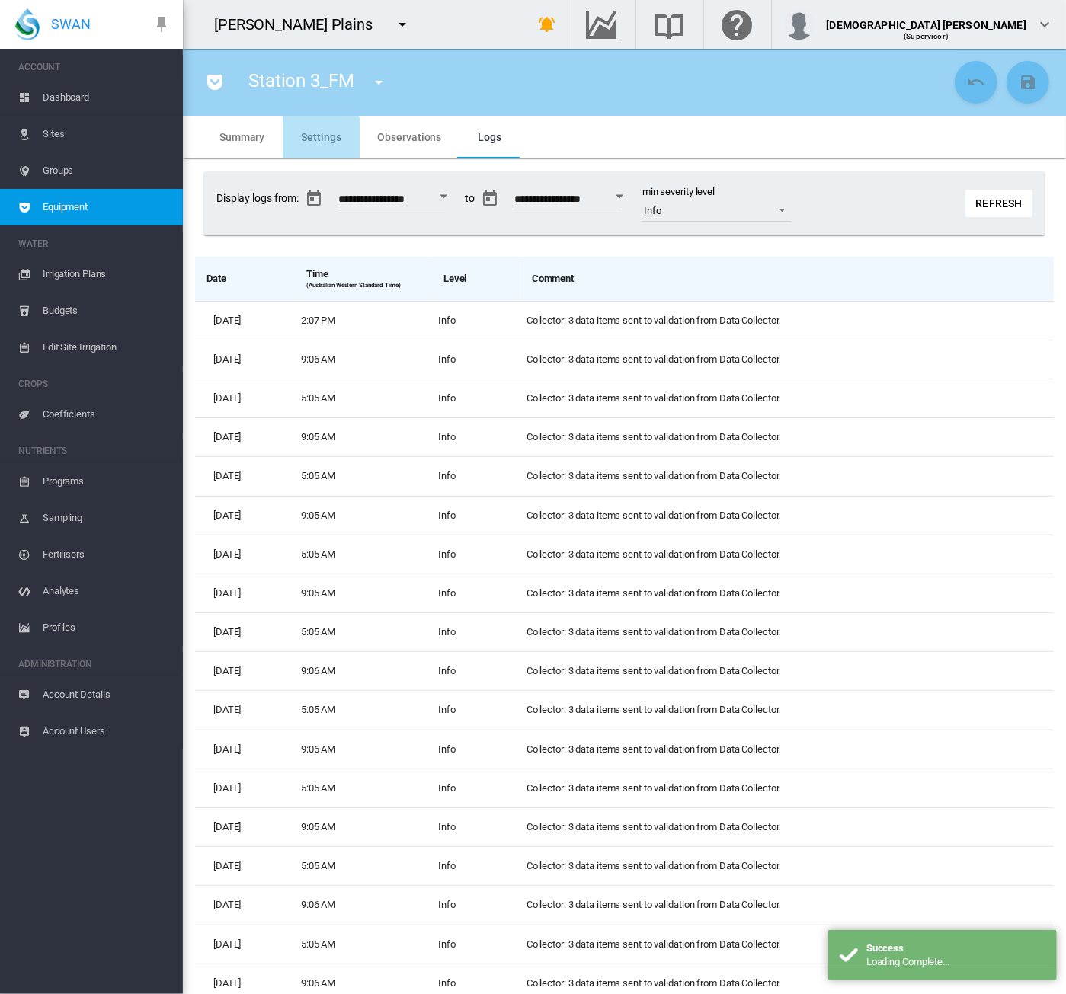
click at [317, 142] on span "Settings" at bounding box center [321, 137] width 40 height 12
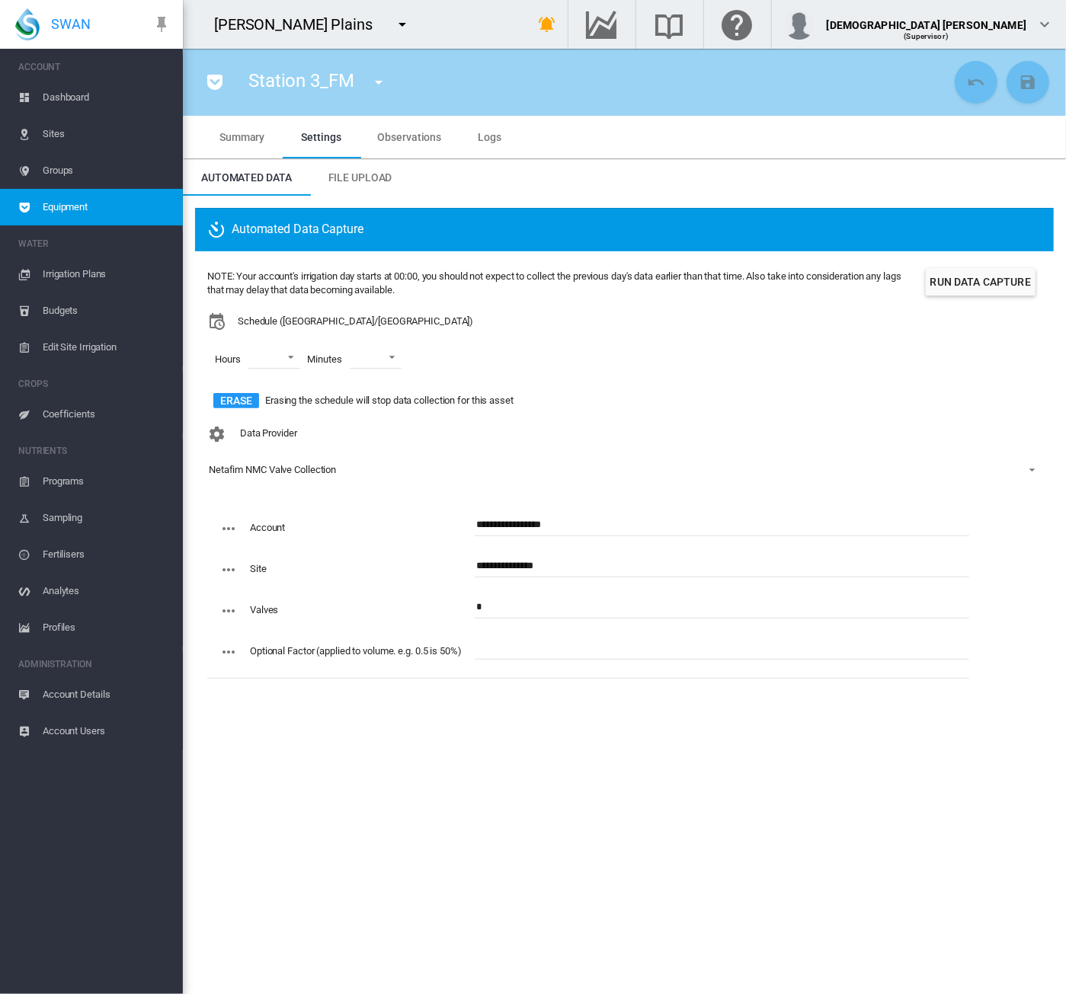
click at [91, 201] on span "Equipment" at bounding box center [107, 207] width 128 height 37
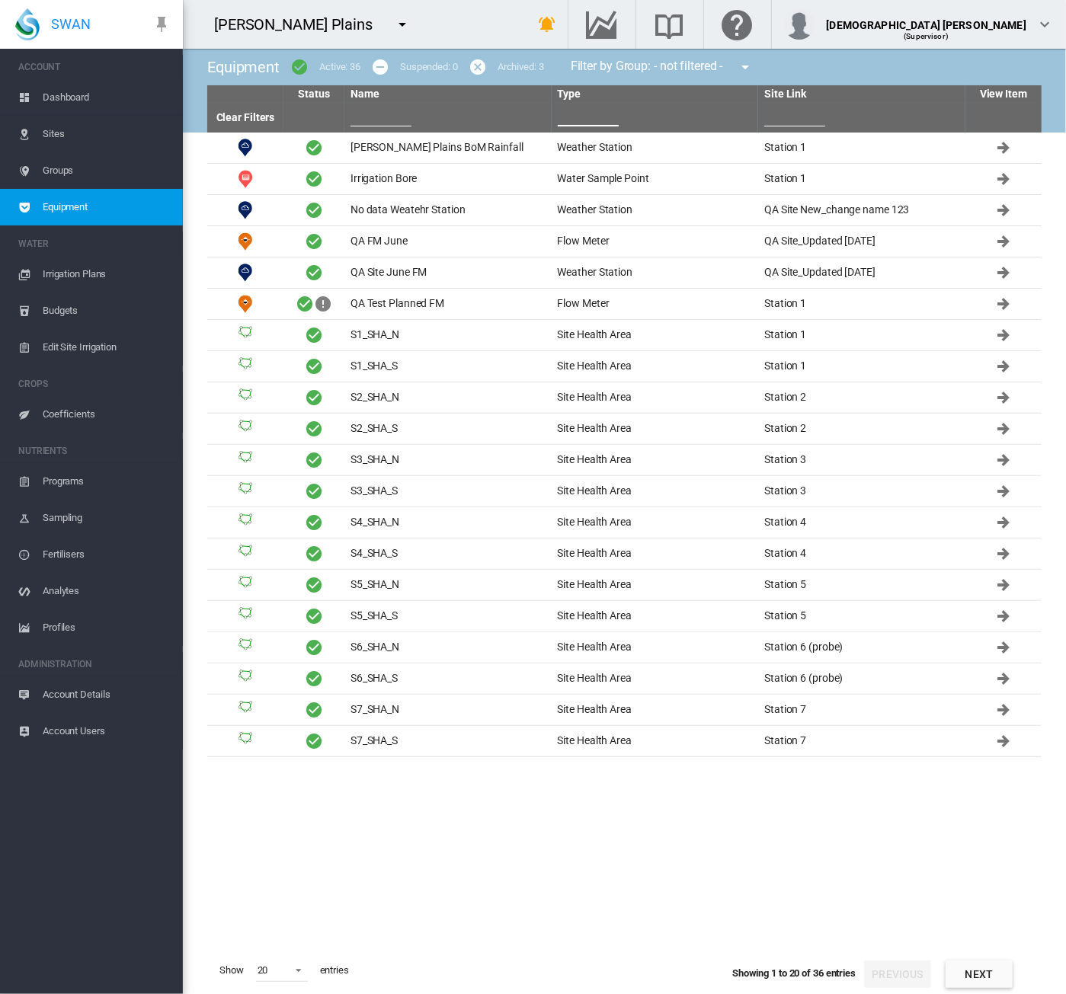
click at [581, 112] on input "text" at bounding box center [588, 115] width 61 height 23
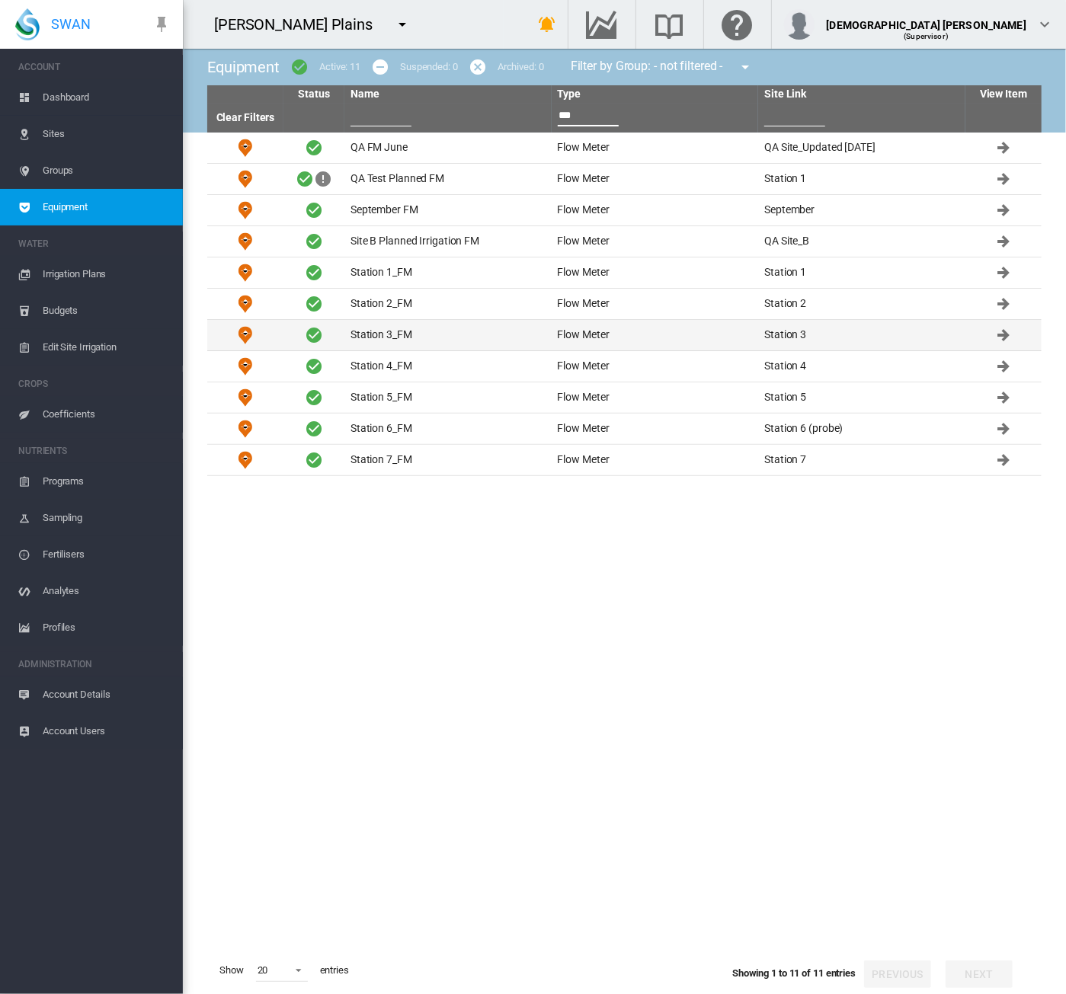
type input "***"
click at [489, 334] on td "Station 3_FM" at bounding box center [447, 335] width 207 height 30
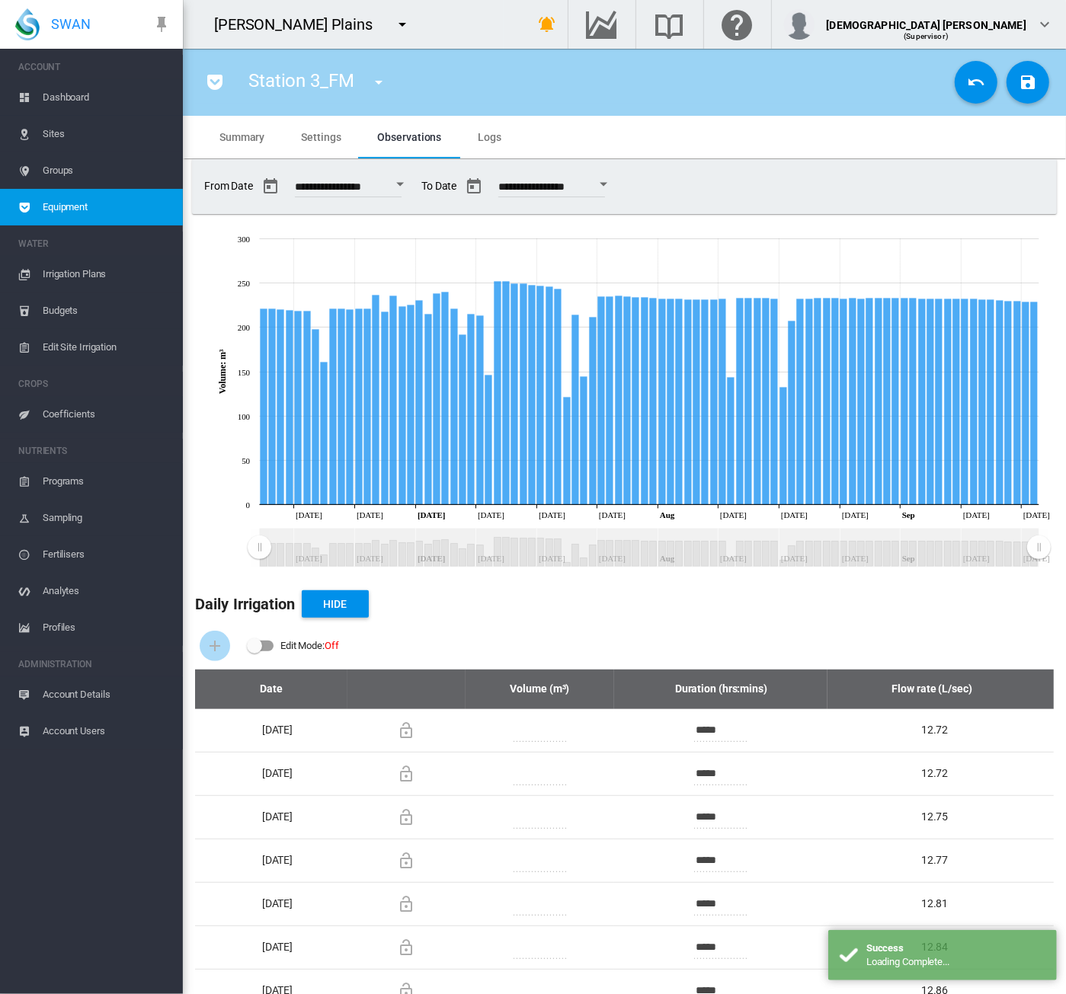
click at [314, 135] on span "Settings" at bounding box center [321, 137] width 40 height 12
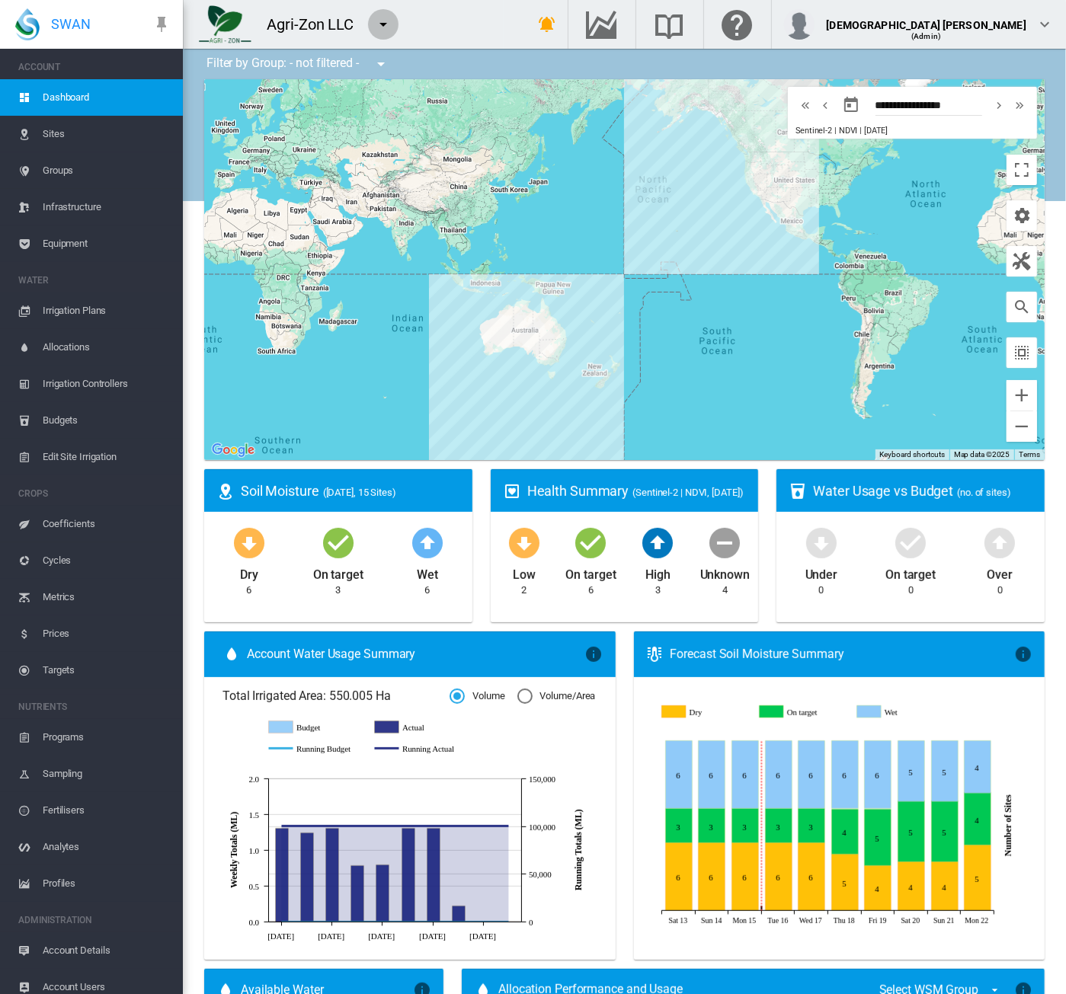
click at [388, 28] on md-icon "icon-menu-down" at bounding box center [383, 24] width 18 height 18
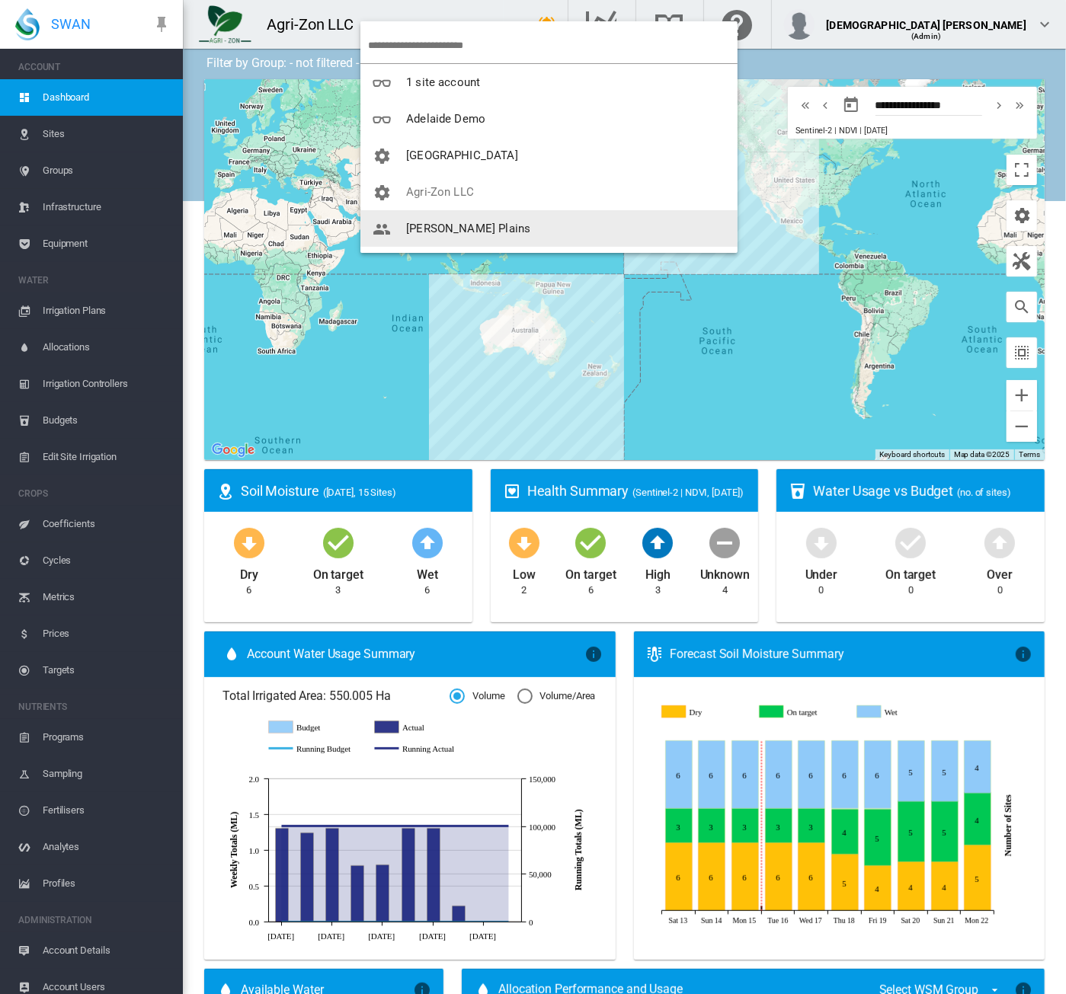
click at [445, 231] on span "[PERSON_NAME] Plains" at bounding box center [468, 229] width 124 height 14
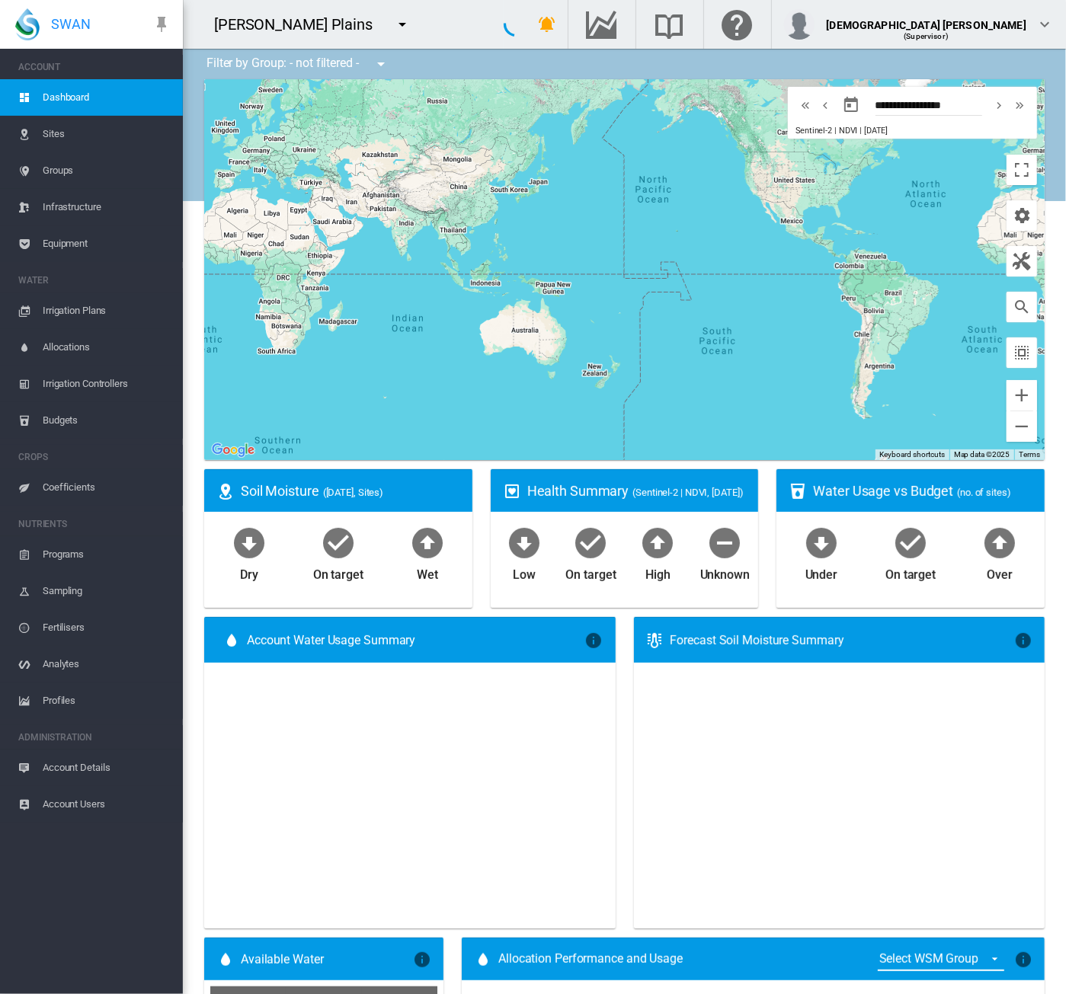
type input "**********"
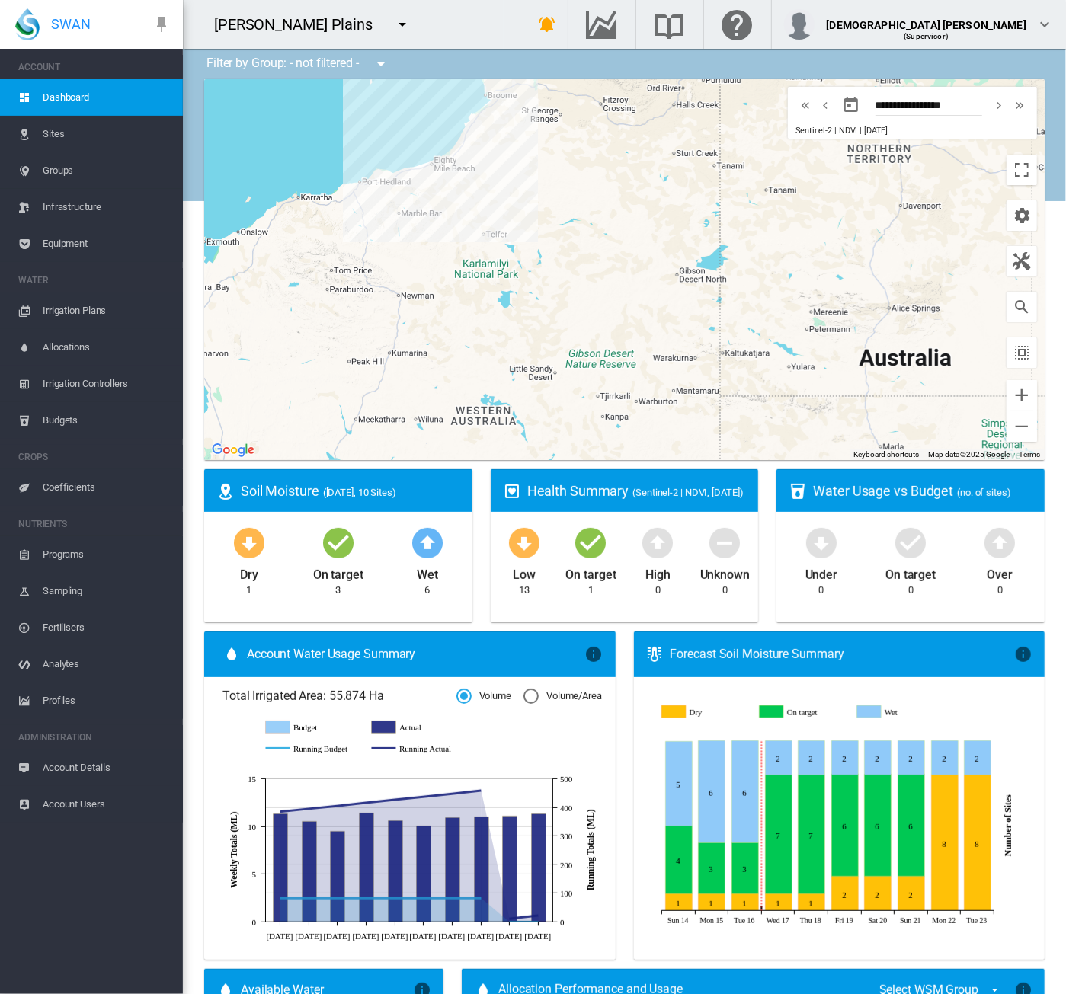
click at [57, 246] on span "Equipment" at bounding box center [107, 243] width 128 height 37
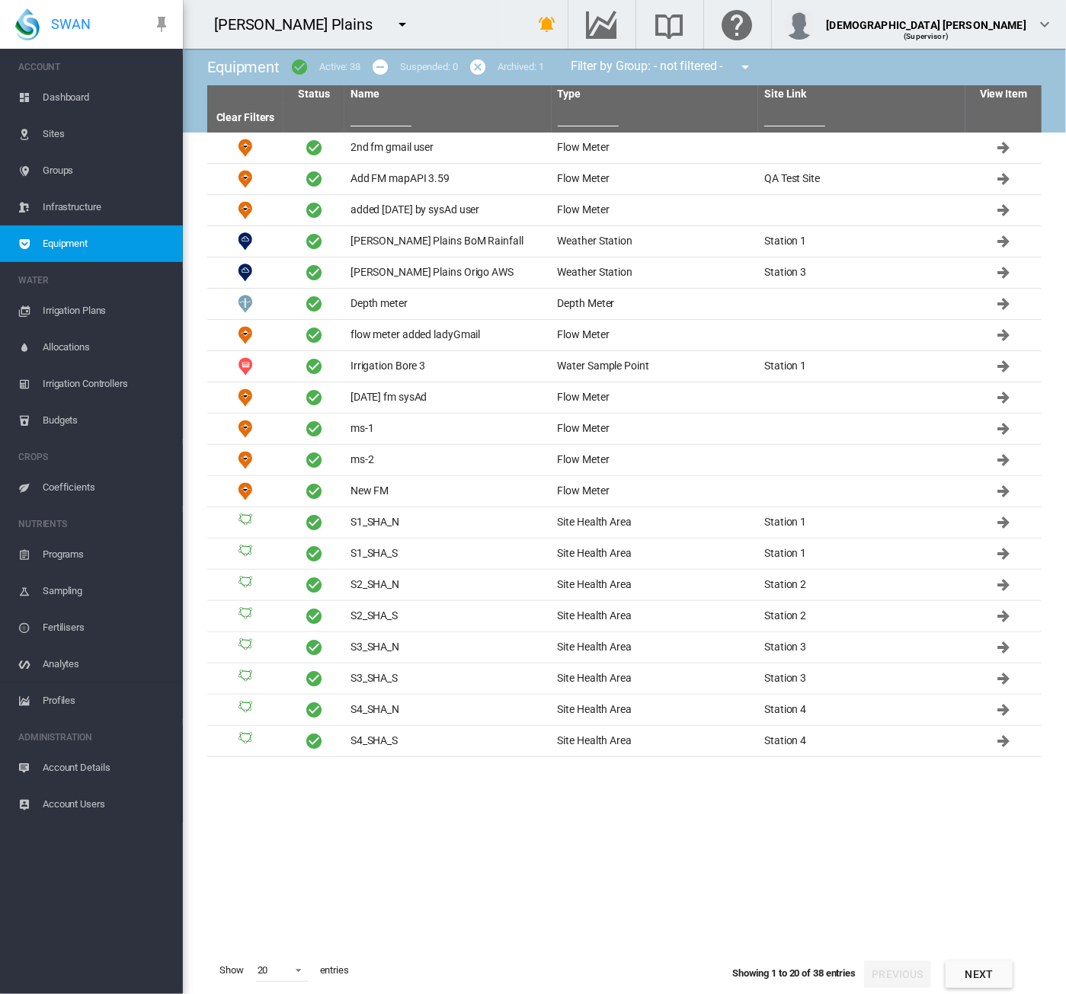
drag, startPoint x: 972, startPoint y: 973, endPoint x: 961, endPoint y: 935, distance: 39.5
click at [973, 973] on button "Next" at bounding box center [978, 974] width 67 height 27
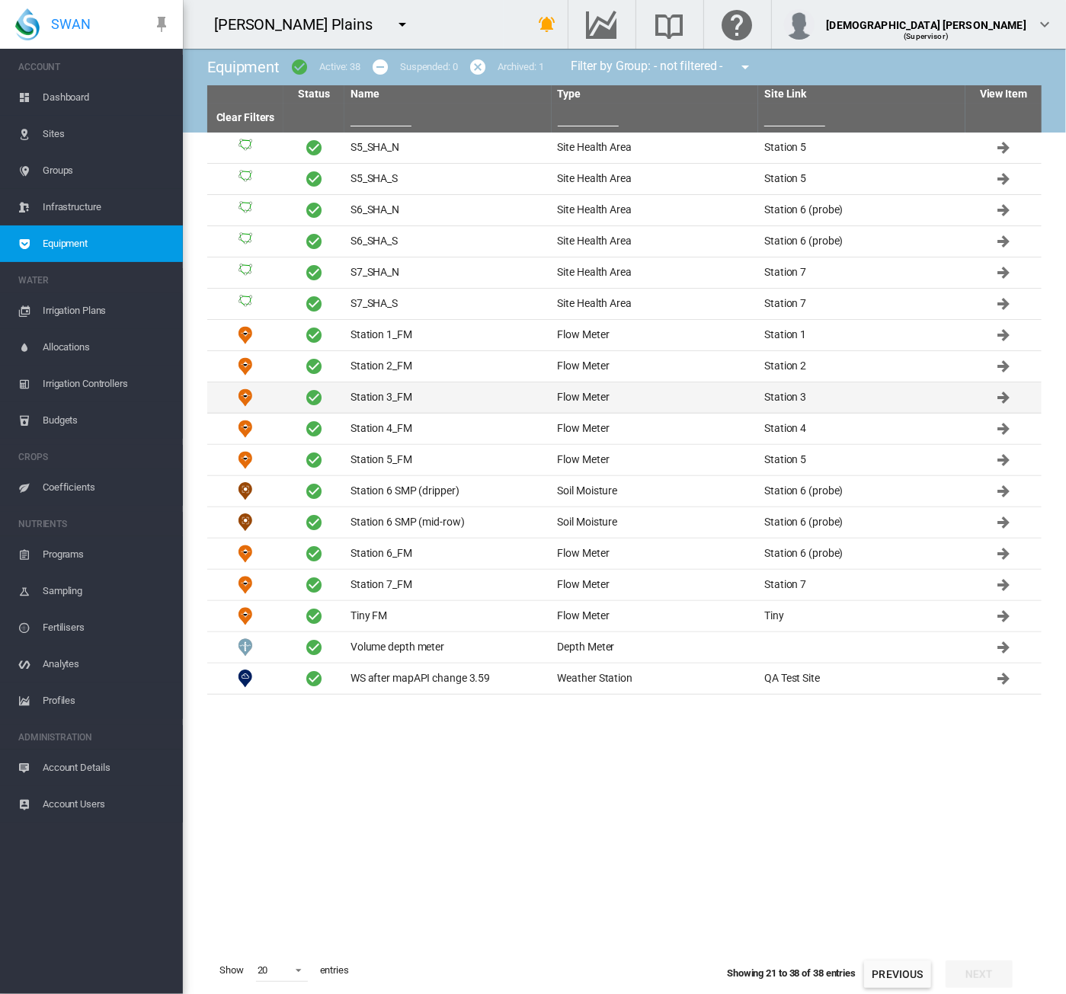
click at [421, 398] on td "Station 3_FM" at bounding box center [447, 397] width 207 height 30
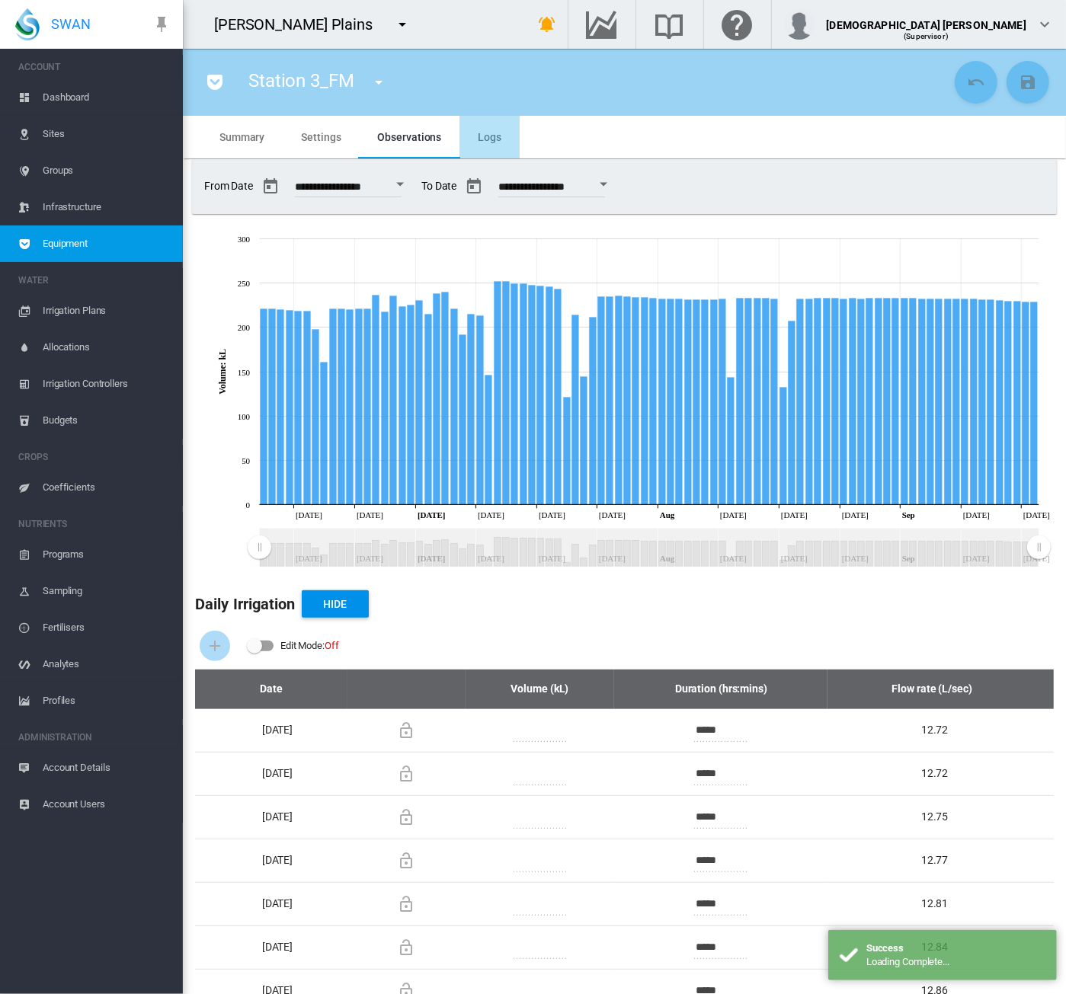
click at [465, 126] on md-tab-item "Logs" at bounding box center [489, 137] width 60 height 43
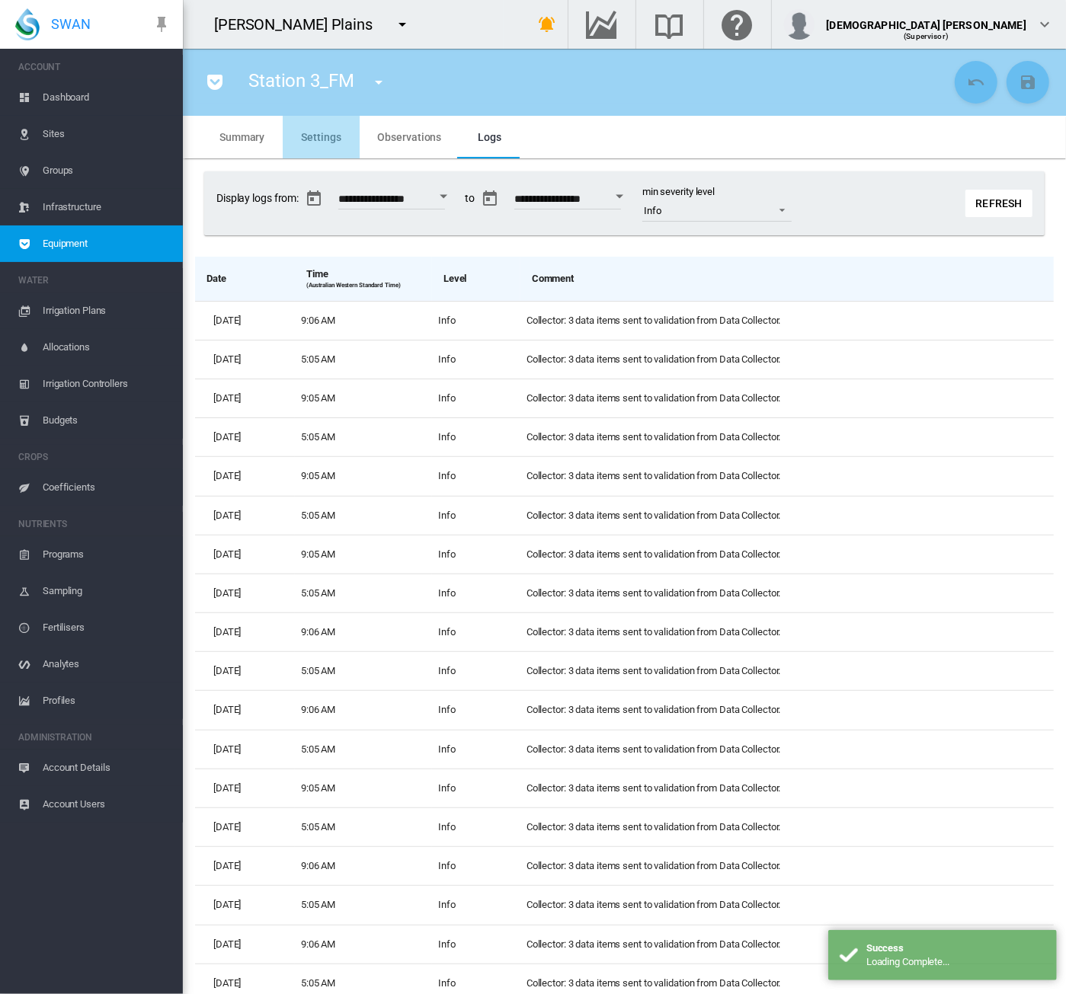
click at [324, 127] on md-tab-item "Settings" at bounding box center [321, 137] width 76 height 43
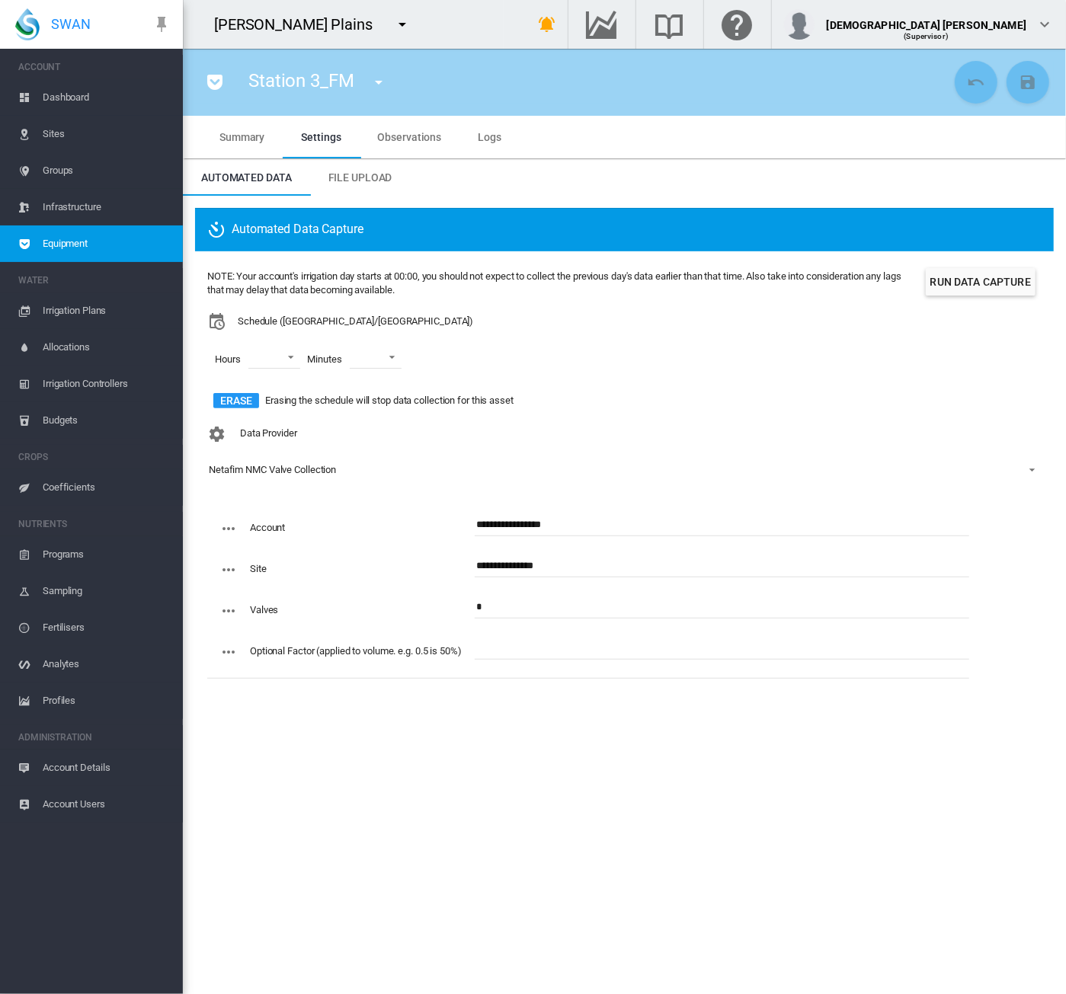
click at [956, 276] on button "Run Data Capture" at bounding box center [980, 281] width 110 height 27
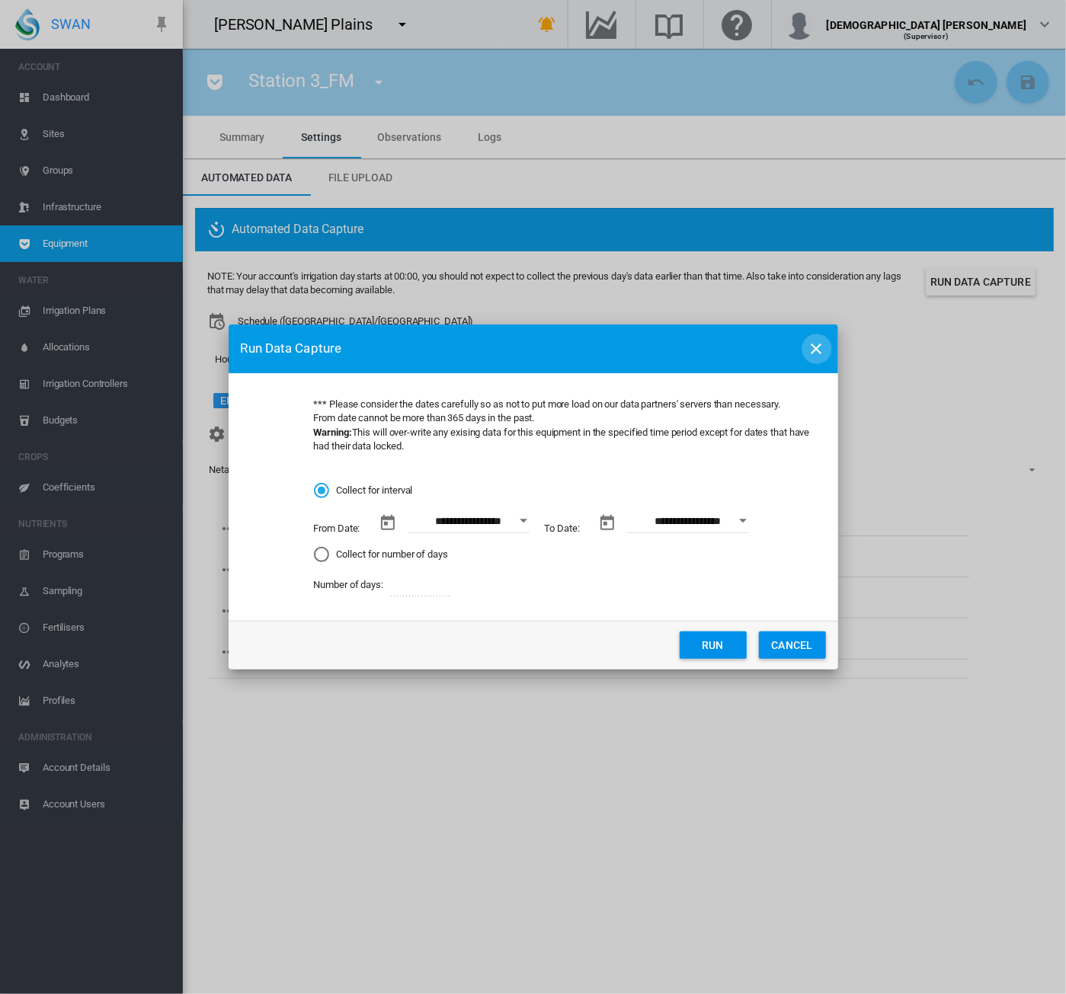
click at [820, 350] on md-icon "icon-close" at bounding box center [816, 349] width 18 height 18
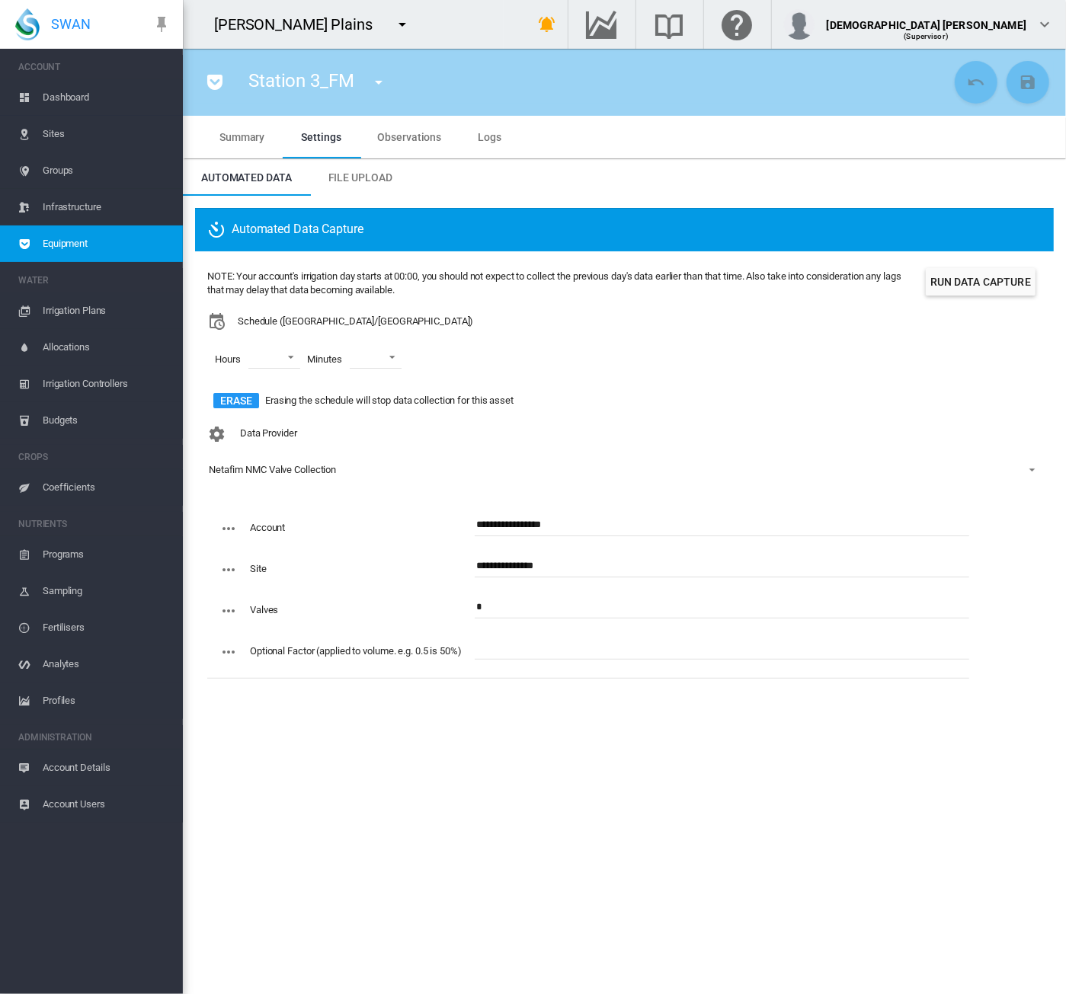
click at [210, 86] on md-icon "icon-pocket" at bounding box center [215, 82] width 18 height 18
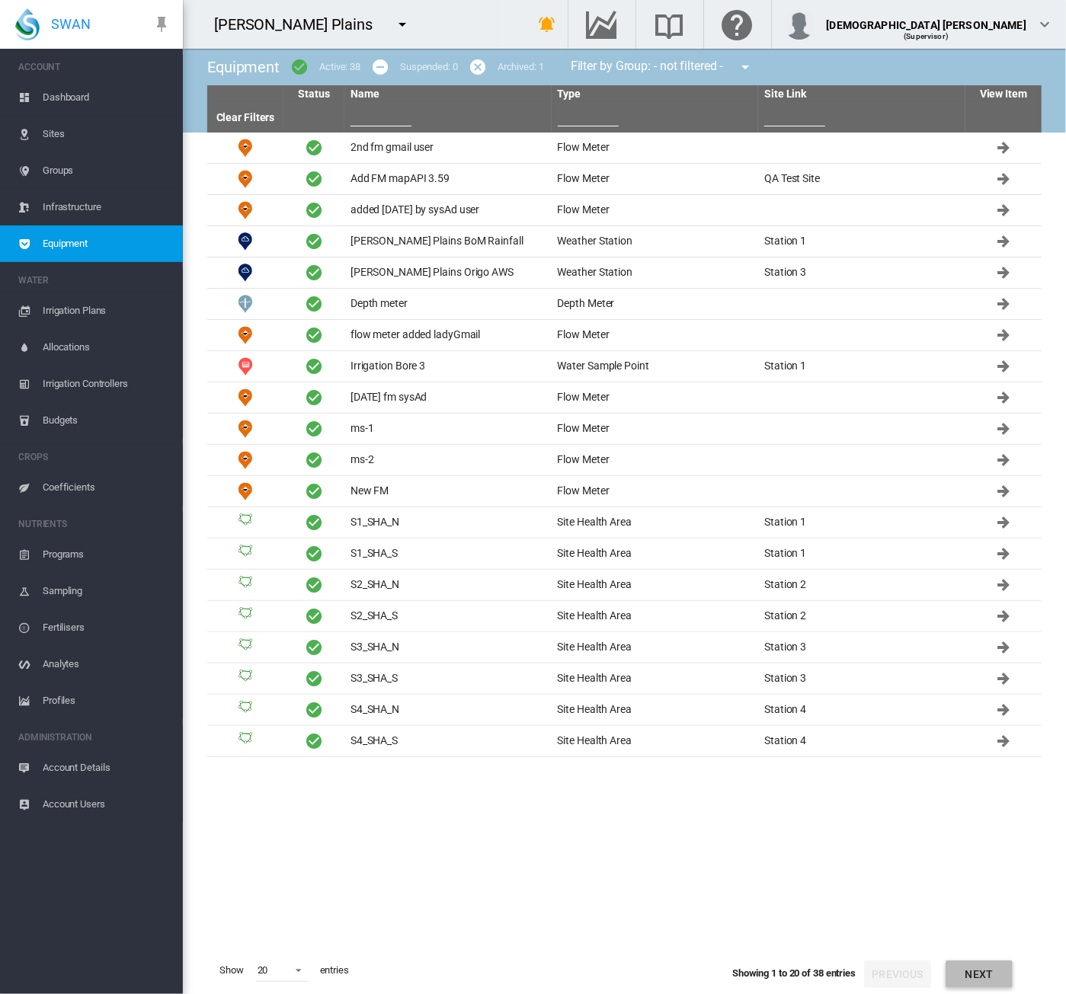
click at [977, 984] on button "Next" at bounding box center [978, 974] width 67 height 27
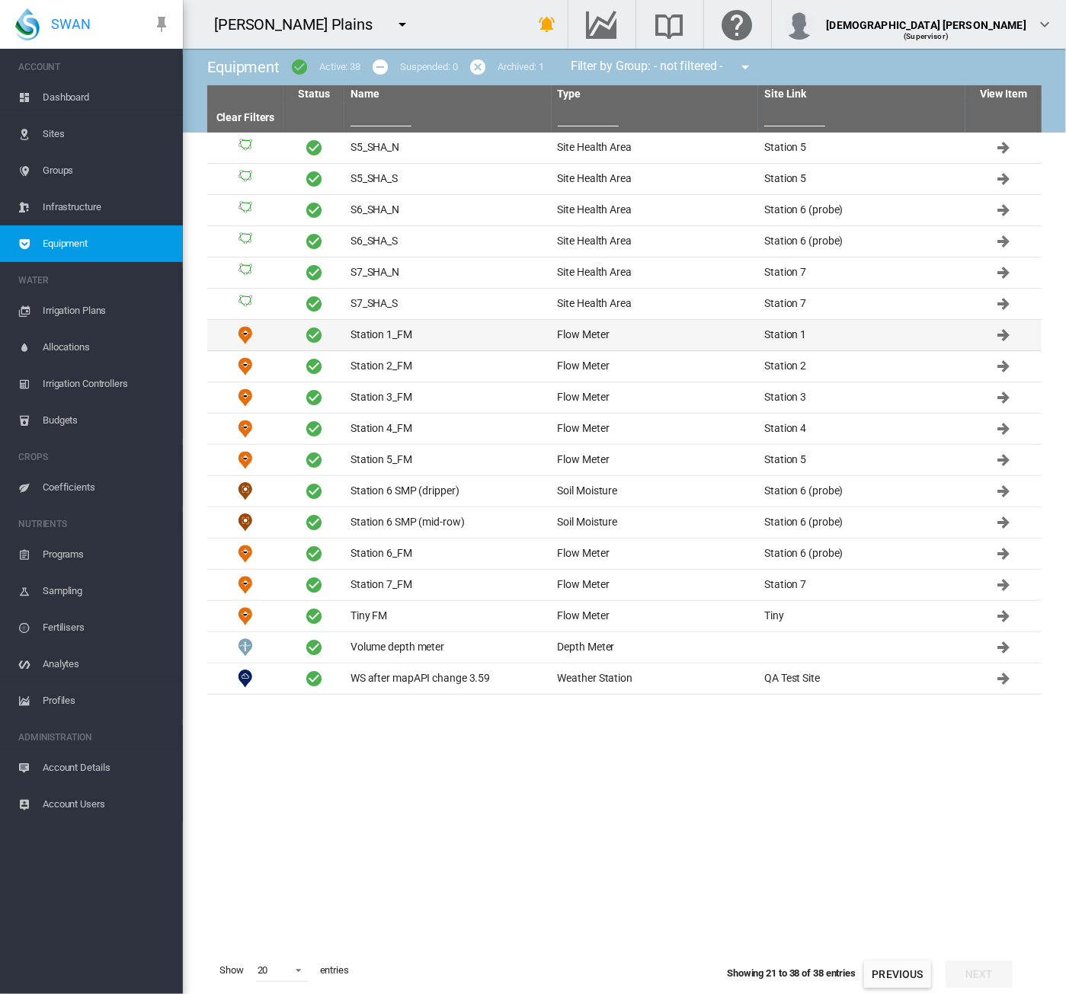
click at [371, 343] on td "Station 1_FM" at bounding box center [447, 335] width 207 height 30
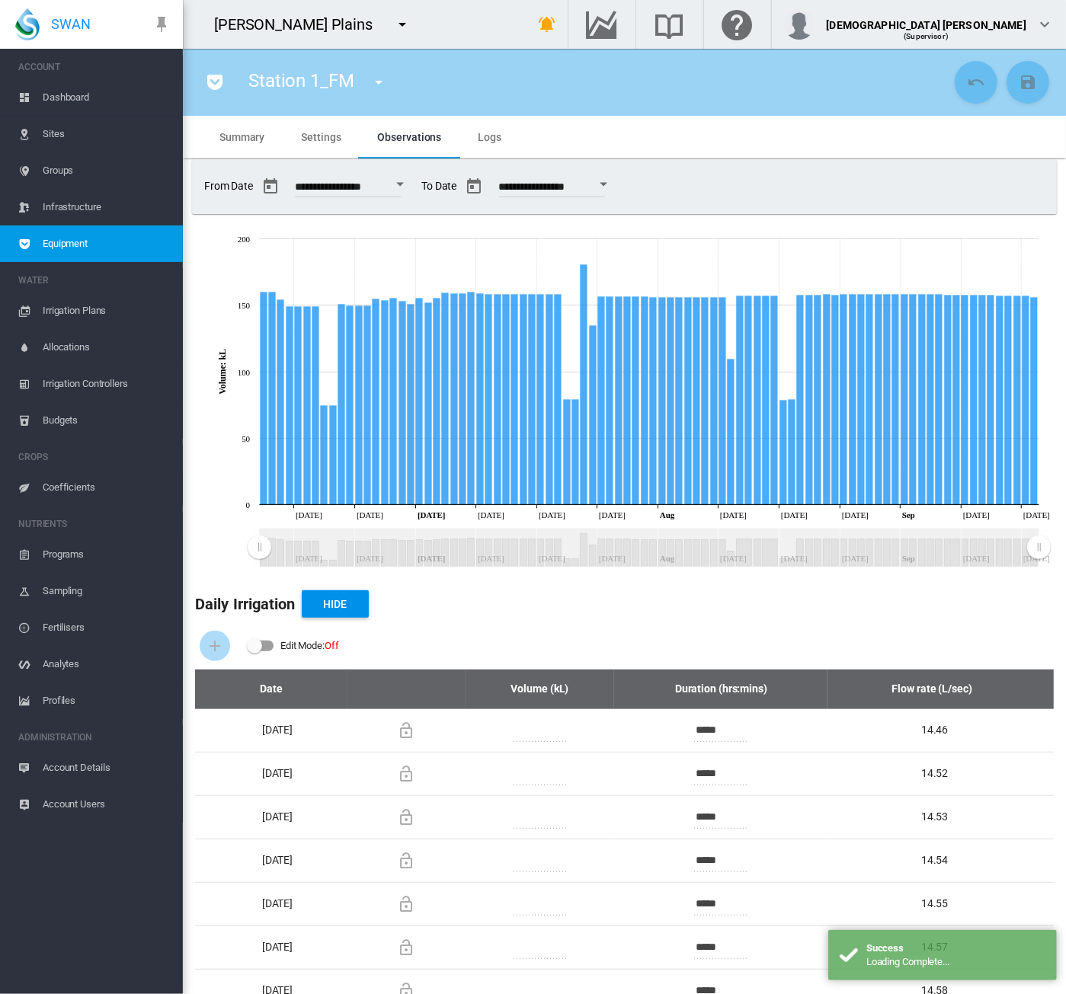
click at [305, 141] on span "Settings" at bounding box center [321, 137] width 40 height 12
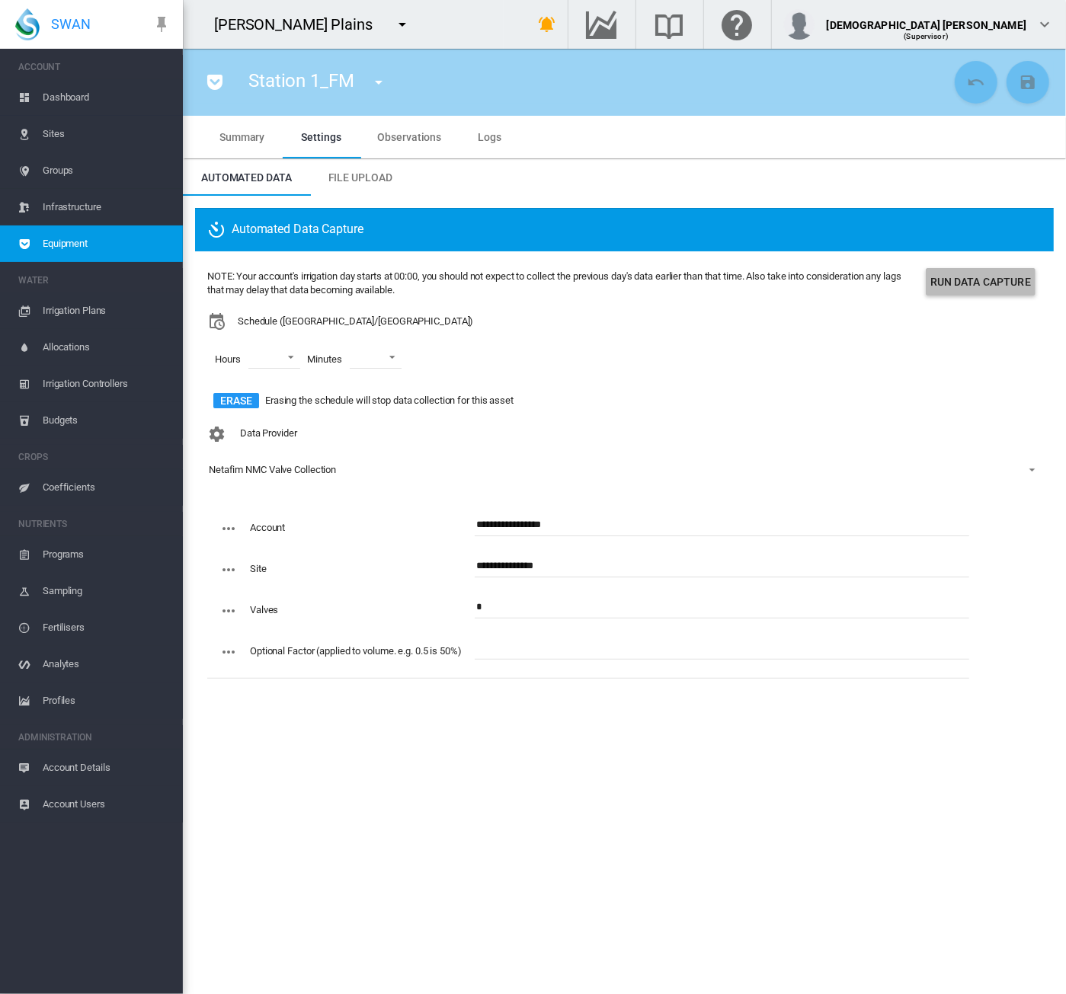
click at [959, 284] on button "Run Data Capture" at bounding box center [980, 281] width 110 height 27
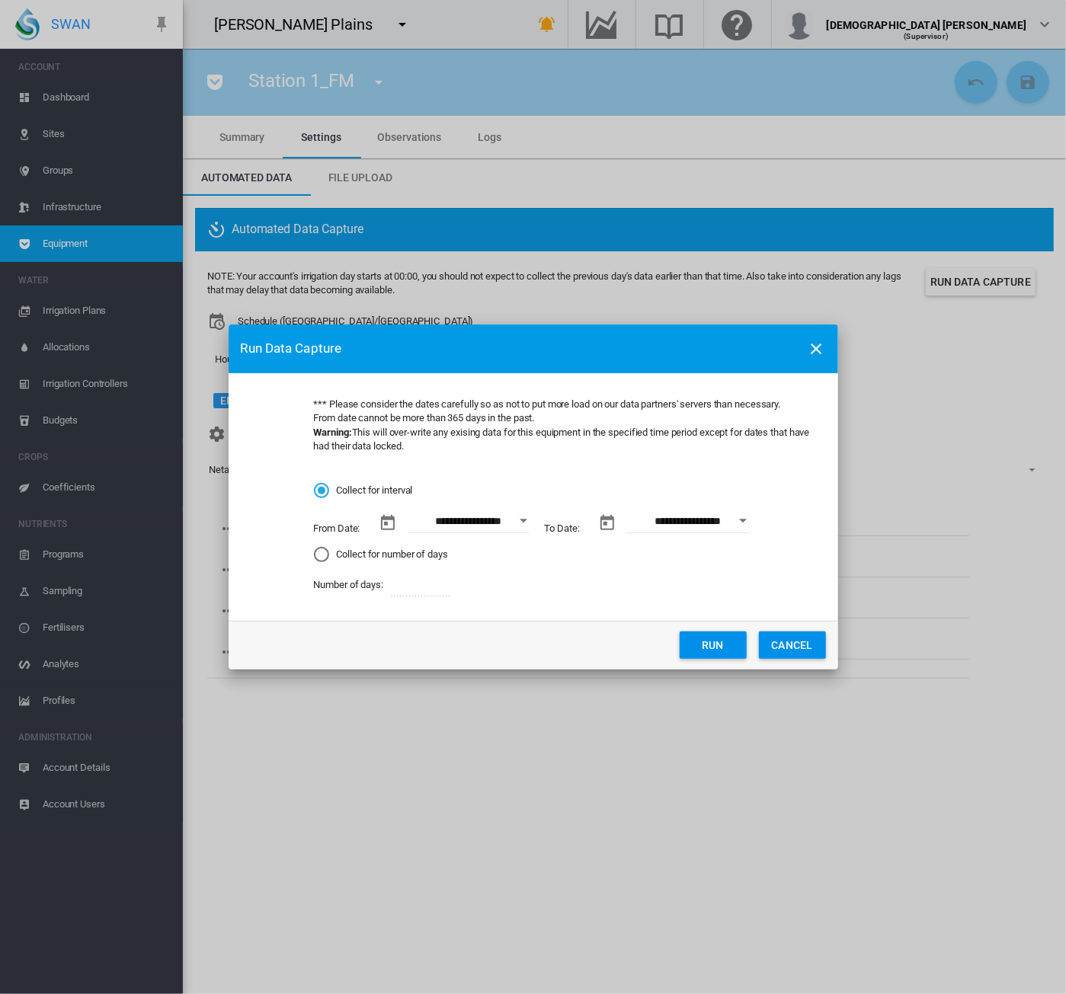
click at [713, 644] on button "Run" at bounding box center [712, 644] width 67 height 27
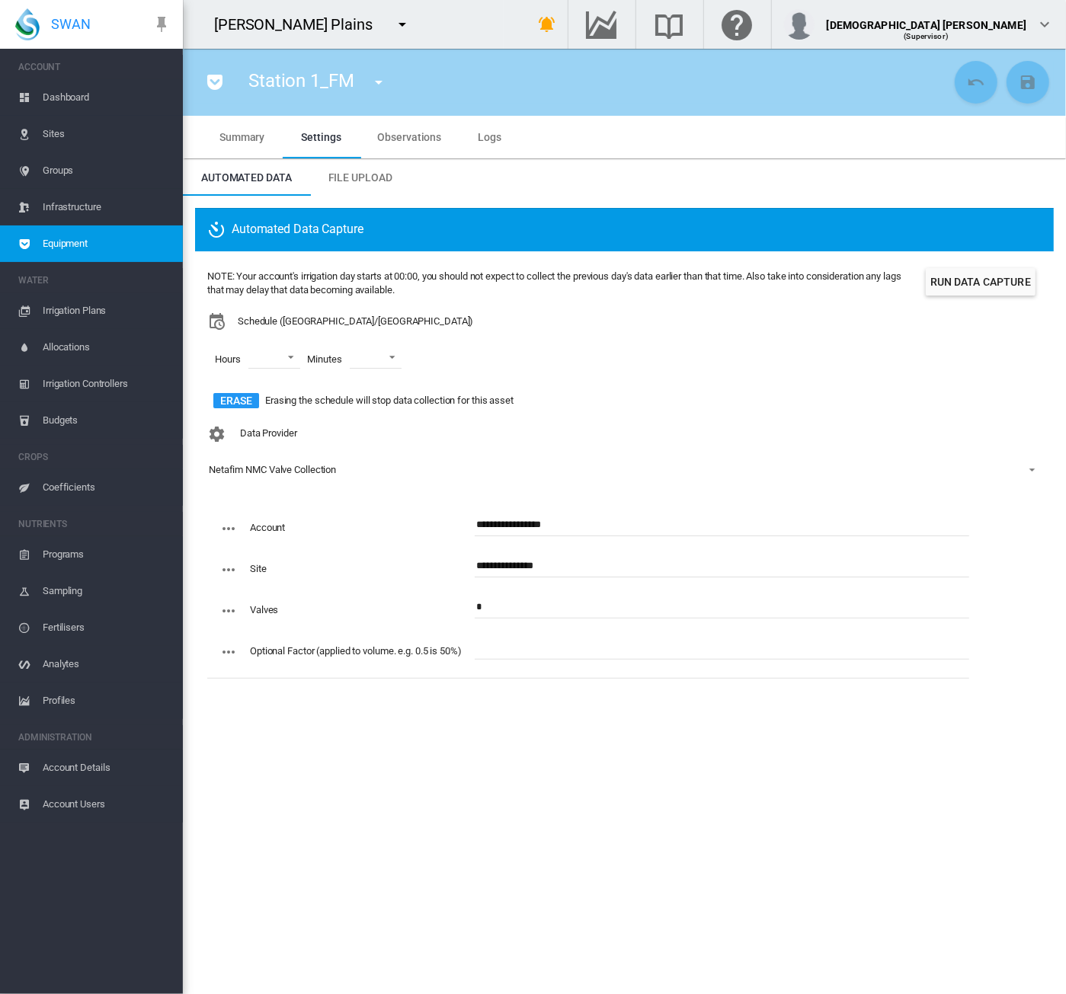
click at [802, 773] on section "Station 1_FM 2nd fm gmail user (Flow Meter) Add FM mapAPI 3.59 (Flow Meter) add…" at bounding box center [624, 521] width 883 height 945
click at [497, 134] on span "Logs" at bounding box center [490, 137] width 24 height 12
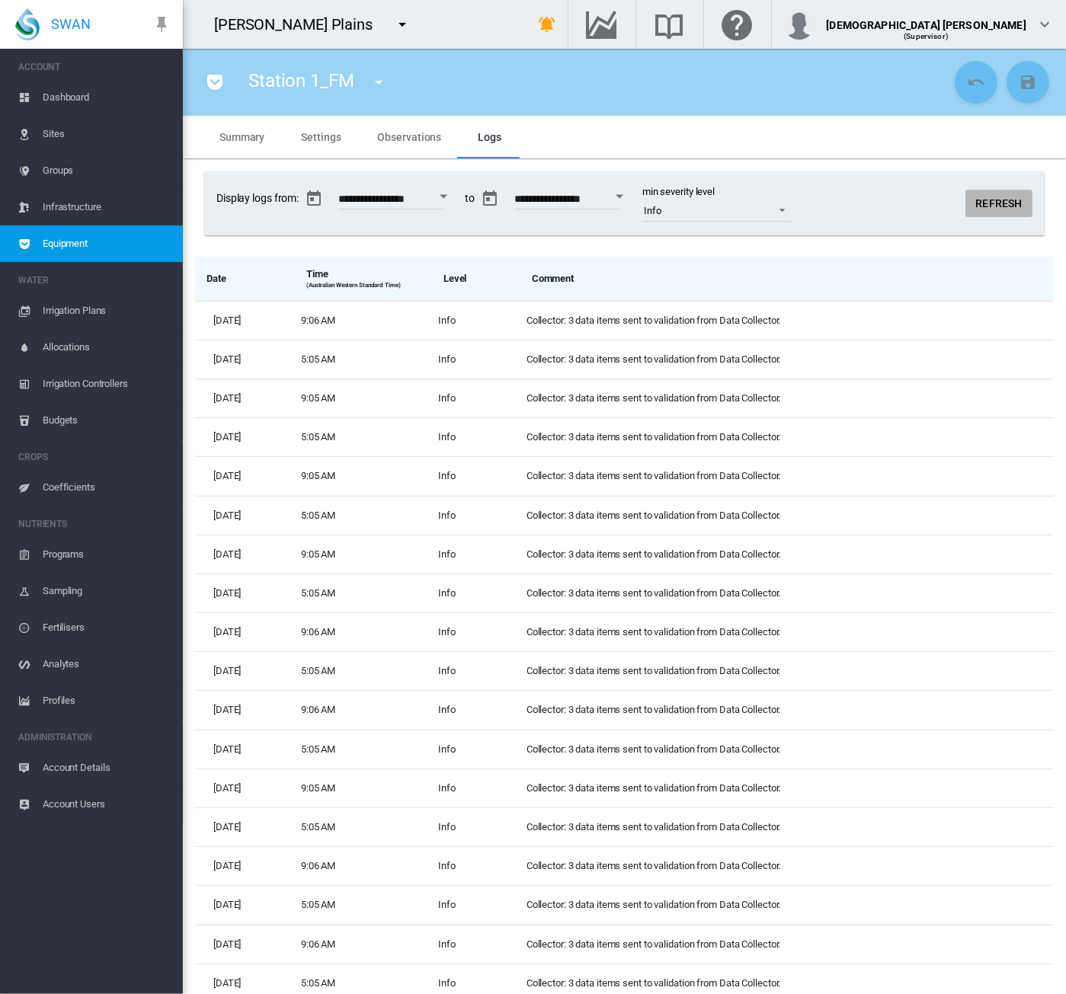
click at [996, 201] on button "Refresh" at bounding box center [998, 203] width 67 height 27
click at [407, 142] on span "Observations" at bounding box center [410, 137] width 64 height 12
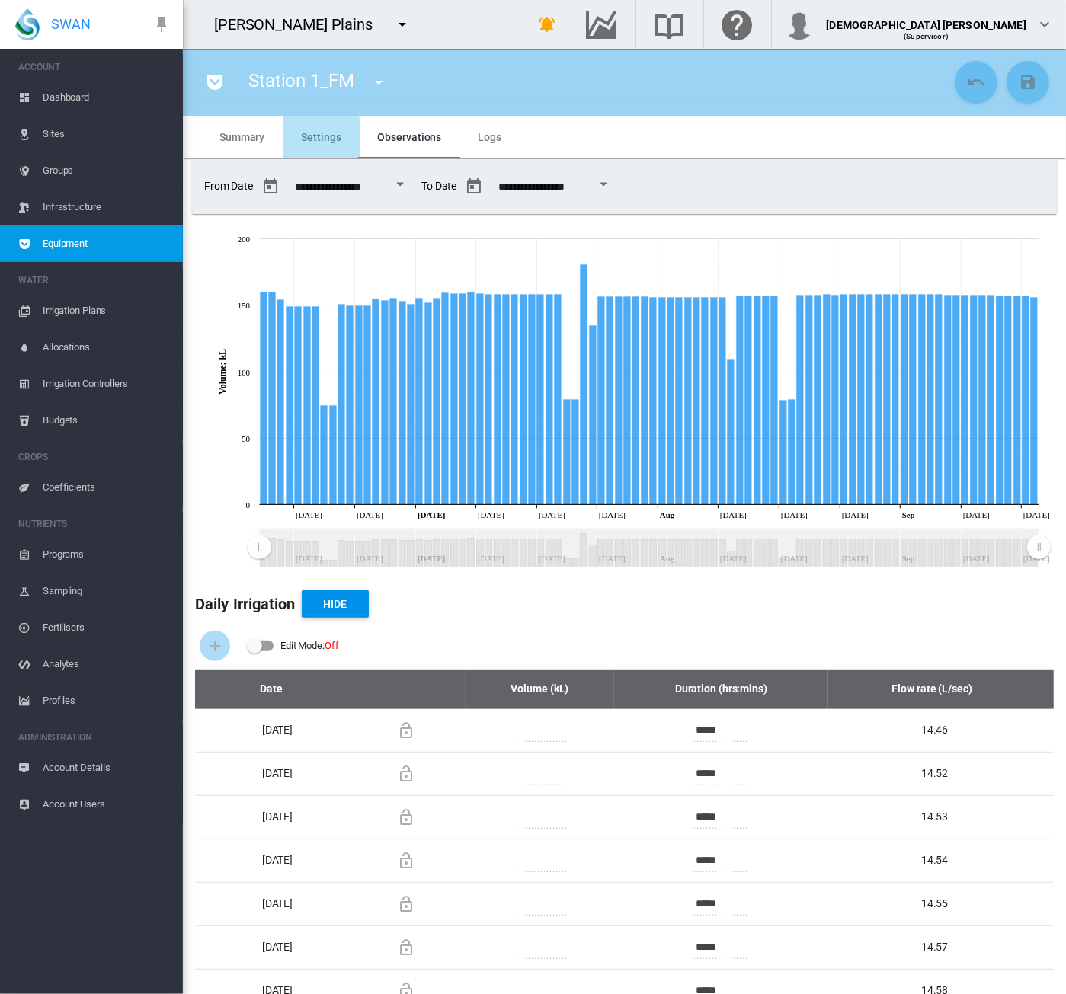
click at [306, 138] on span "Settings" at bounding box center [321, 137] width 40 height 12
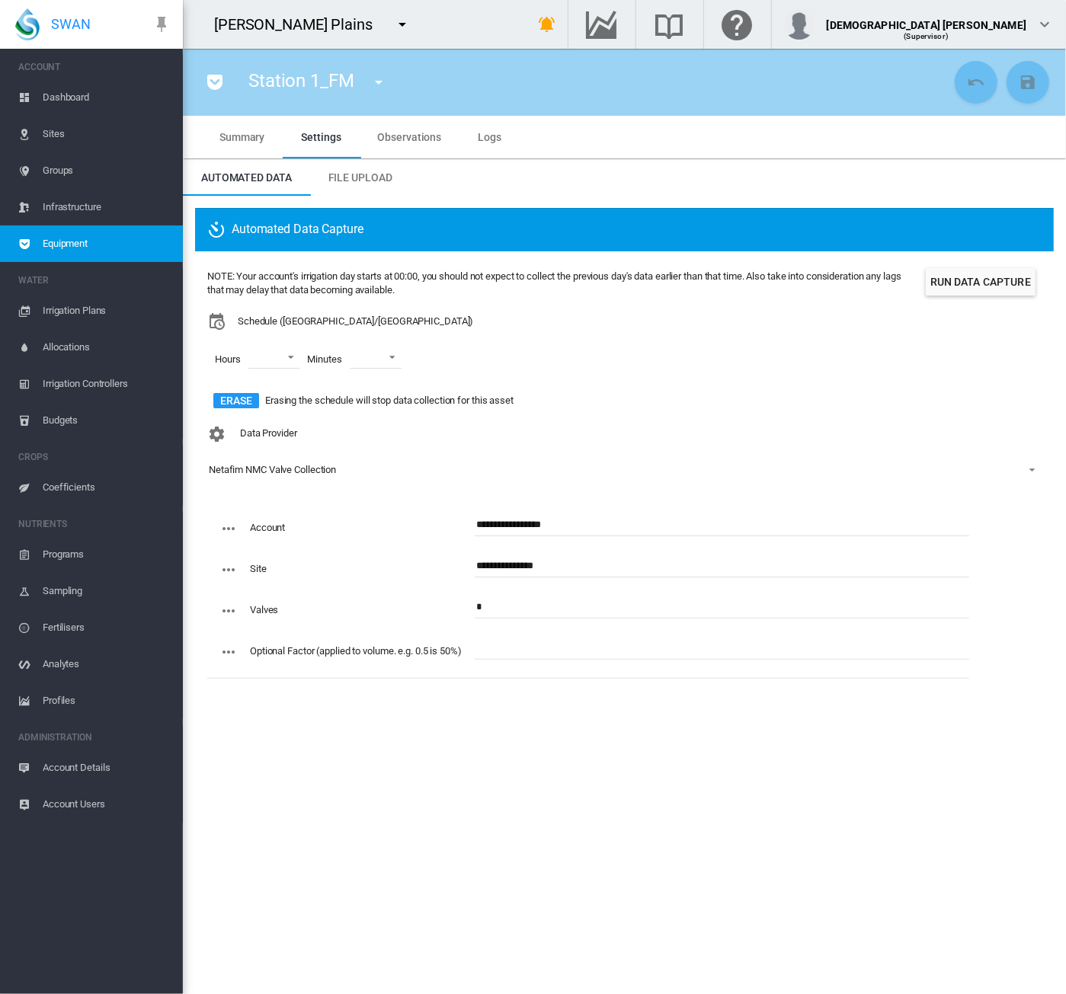
click at [97, 243] on span "Equipment" at bounding box center [107, 243] width 128 height 37
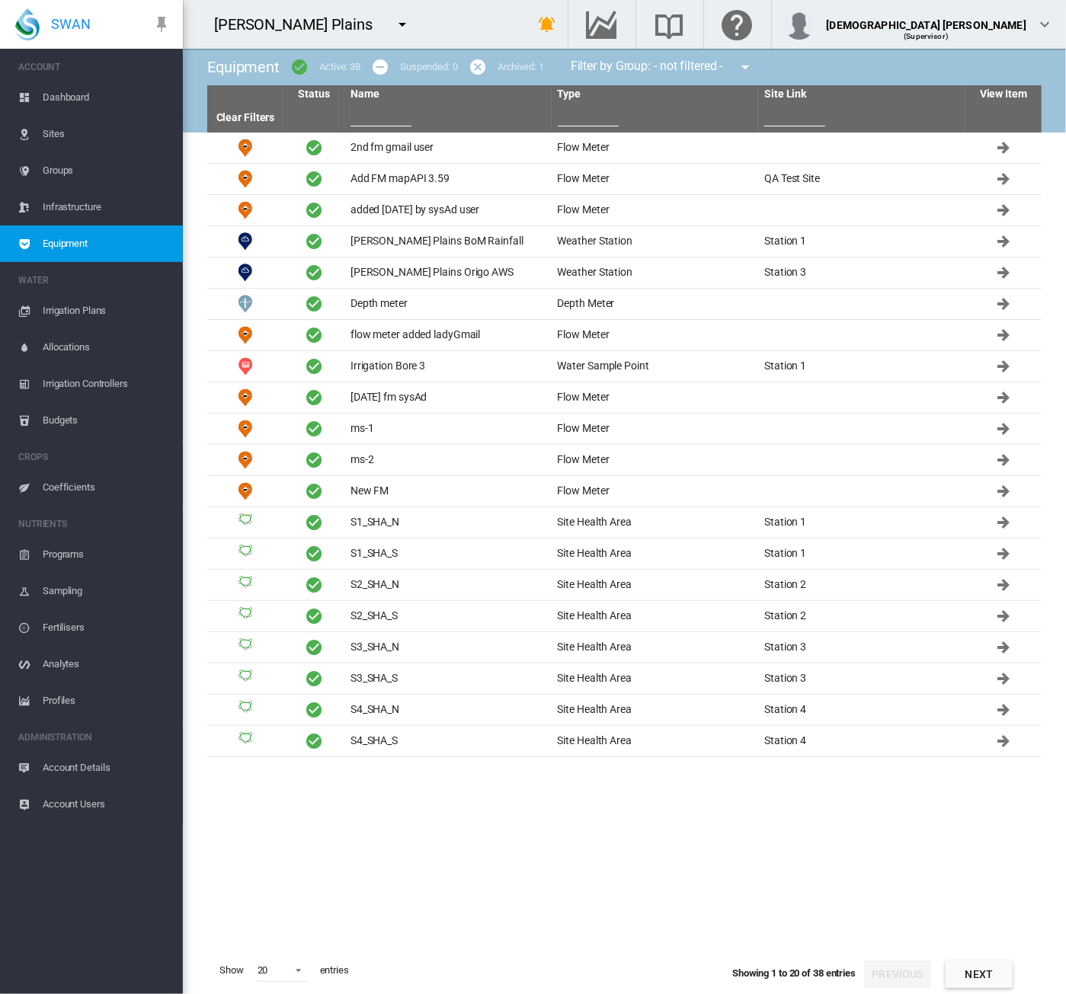
click at [994, 977] on button "Next" at bounding box center [978, 974] width 67 height 27
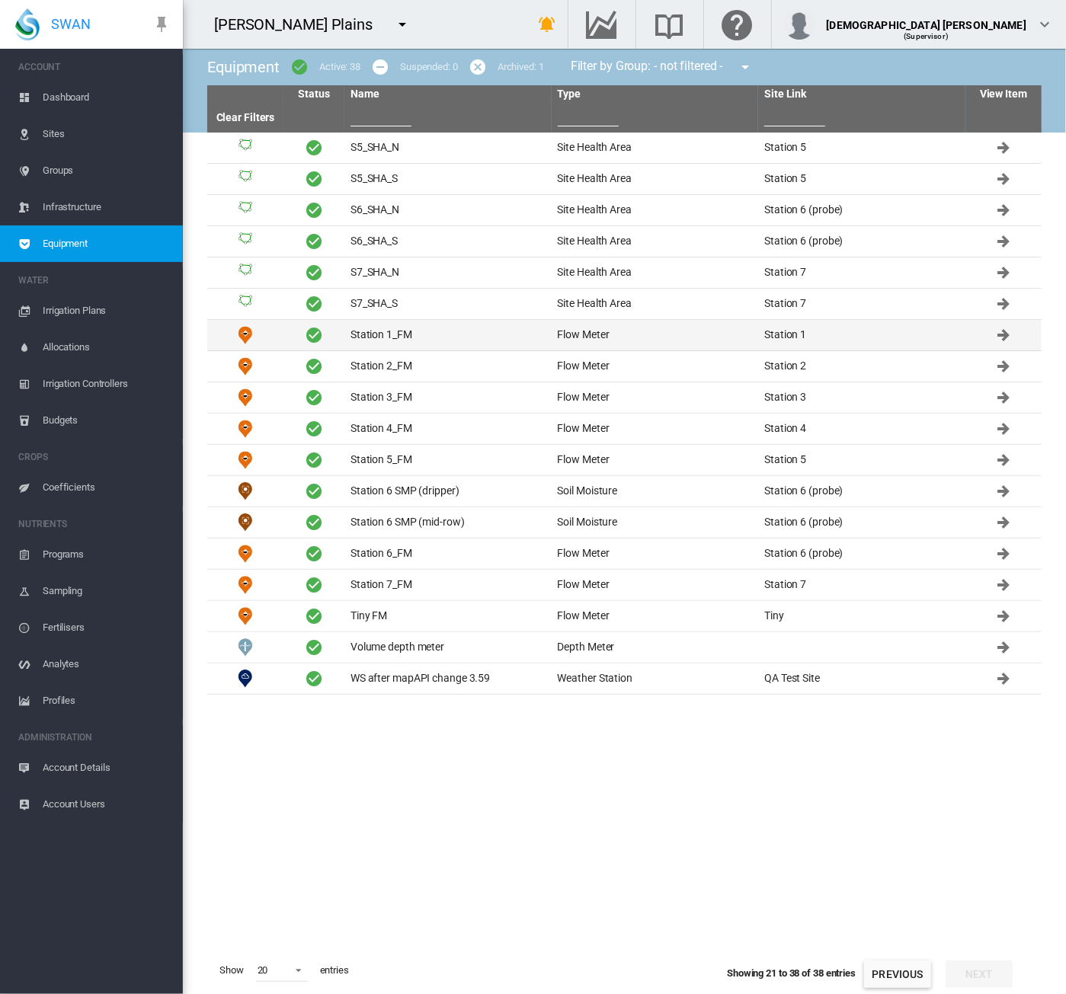
click at [388, 337] on td "Station 1_FM" at bounding box center [447, 335] width 207 height 30
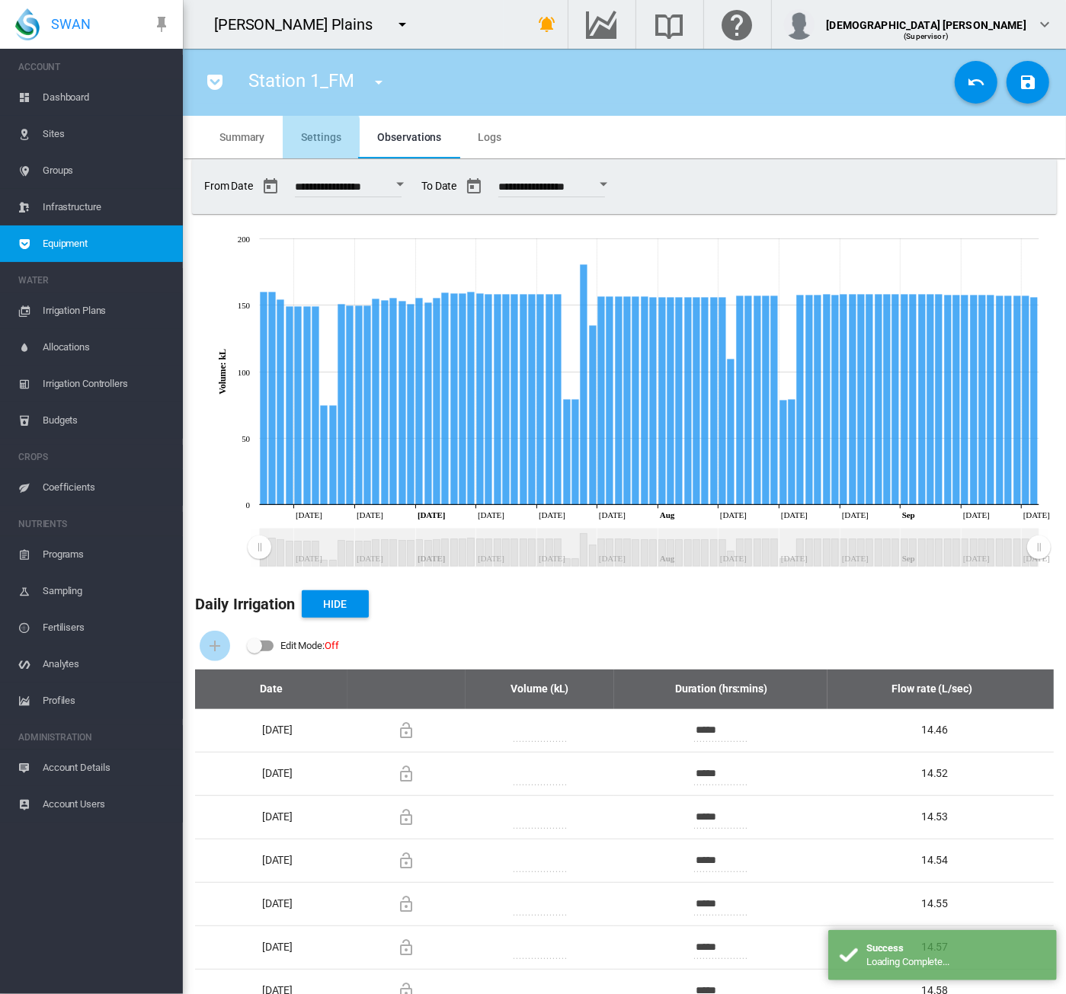
click at [306, 137] on span "Settings" at bounding box center [321, 137] width 40 height 12
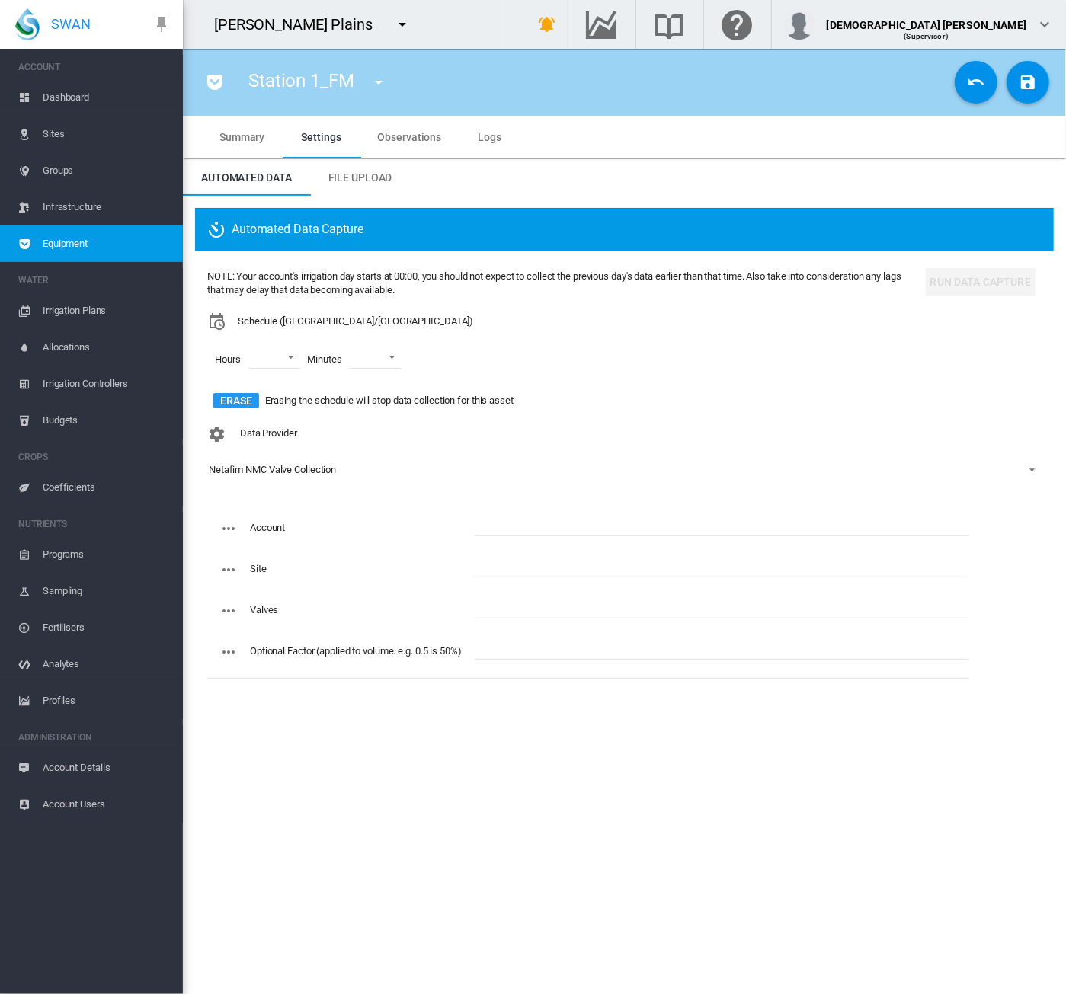
click at [78, 245] on span "Equipment" at bounding box center [107, 243] width 128 height 37
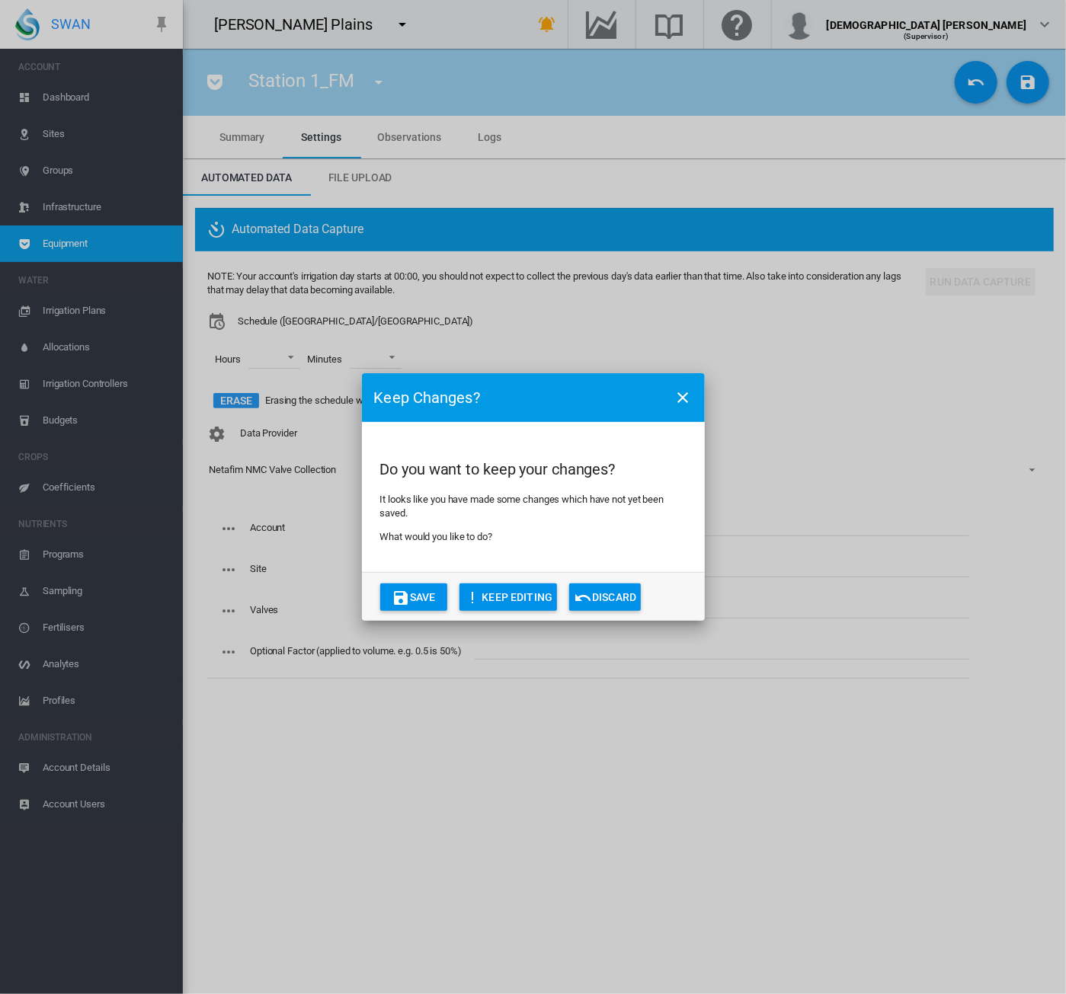
click at [617, 601] on button "Discard" at bounding box center [605, 596] width 72 height 27
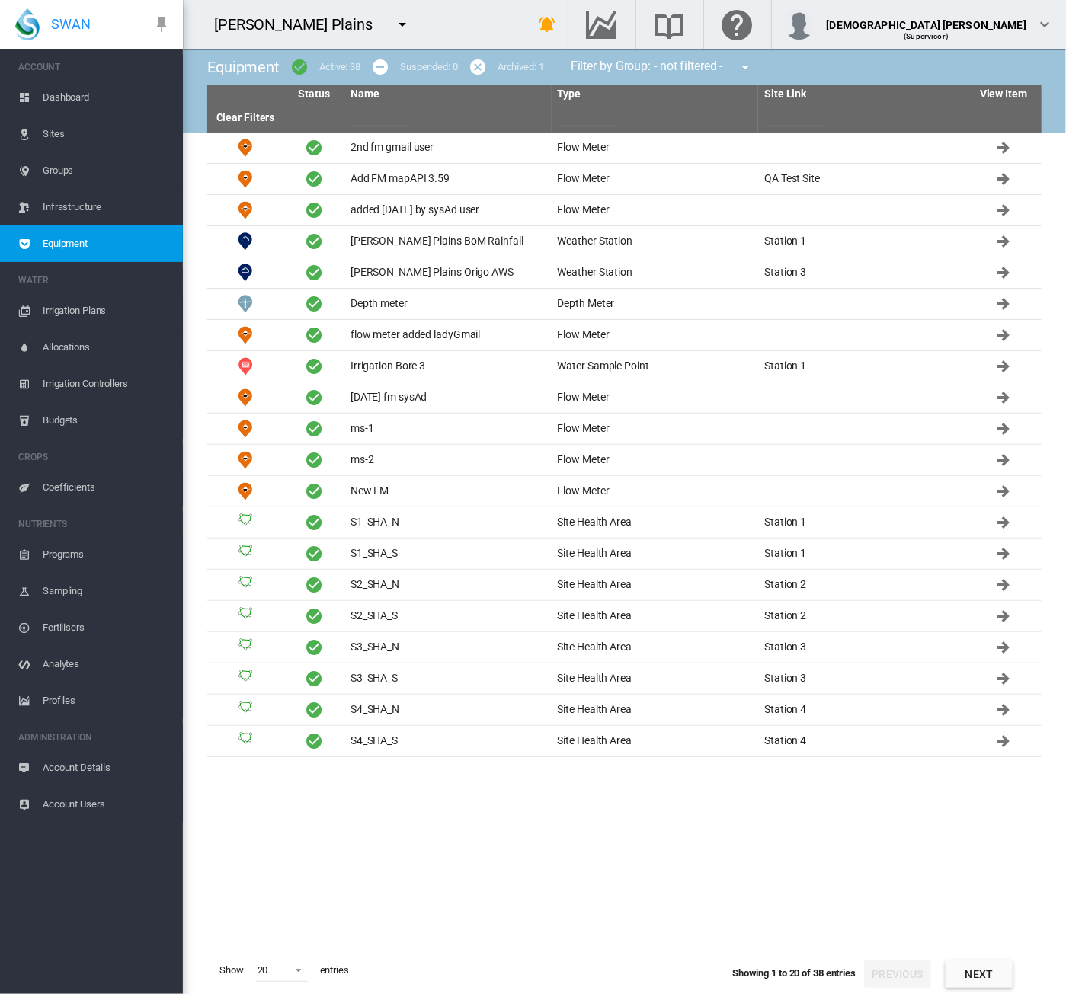
drag, startPoint x: 650, startPoint y: 858, endPoint x: 511, endPoint y: 753, distance: 174.4
click at [650, 858] on tbody "2nd fm gmail user Flow Meter Flow Meter ms-1" at bounding box center [624, 540] width 834 height 814
click at [992, 971] on button "Next" at bounding box center [978, 974] width 67 height 27
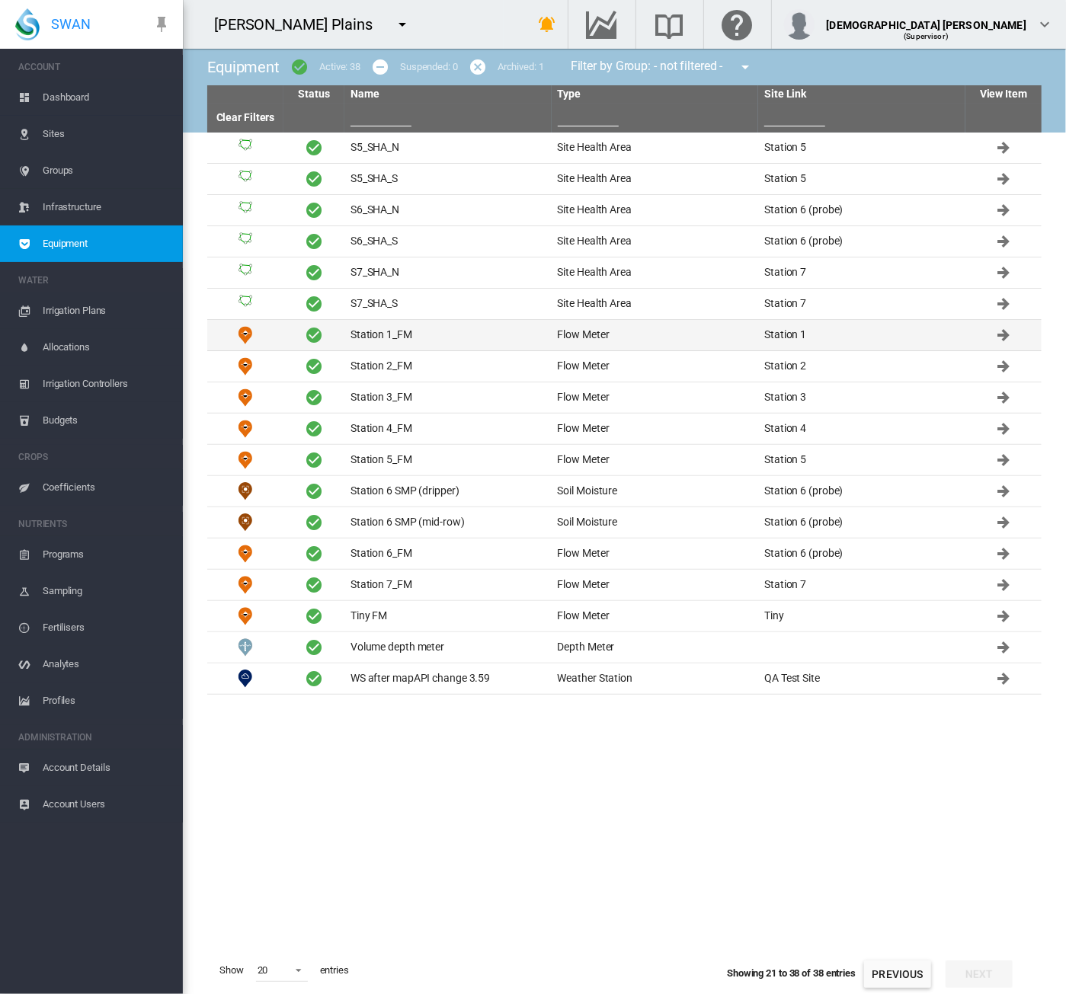
click at [420, 336] on td "Station 1_FM" at bounding box center [447, 335] width 207 height 30
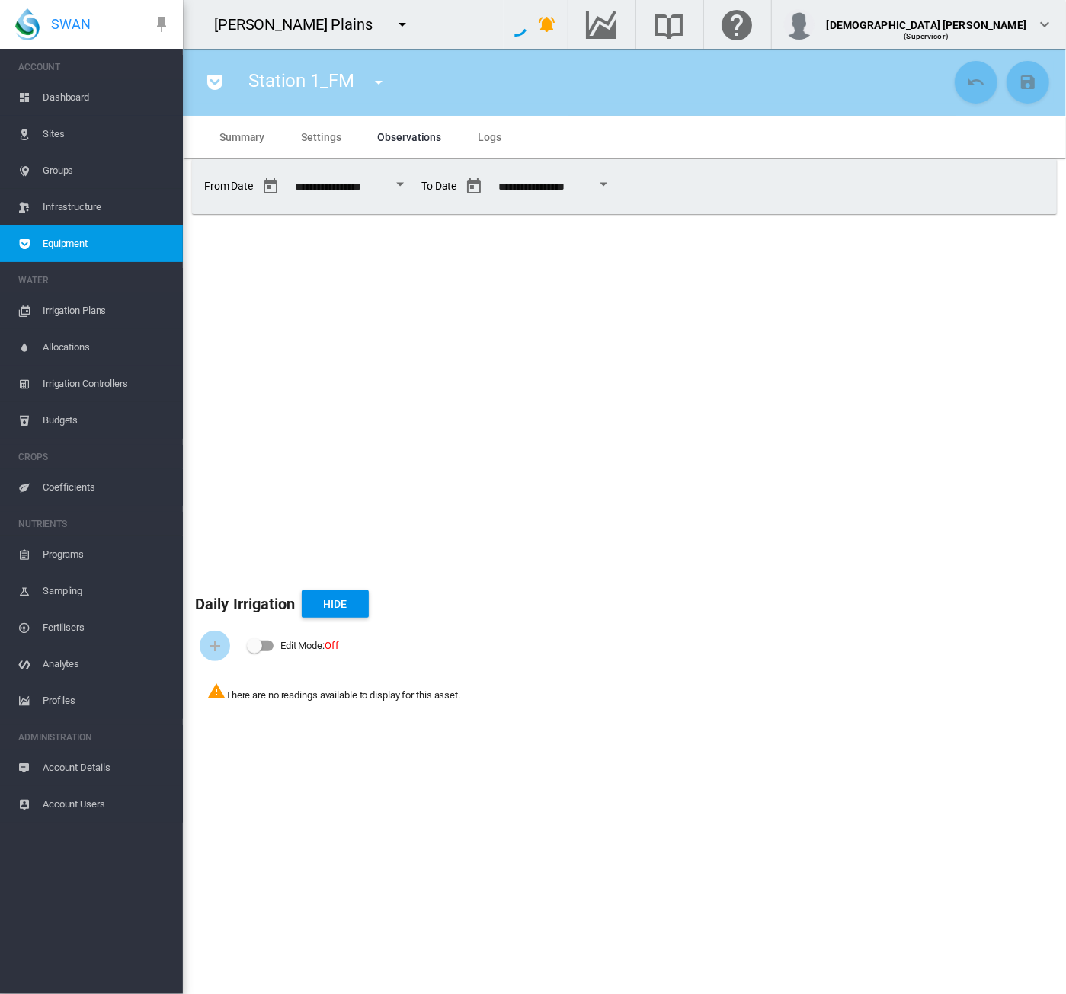
click at [313, 139] on span "Settings" at bounding box center [321, 137] width 40 height 12
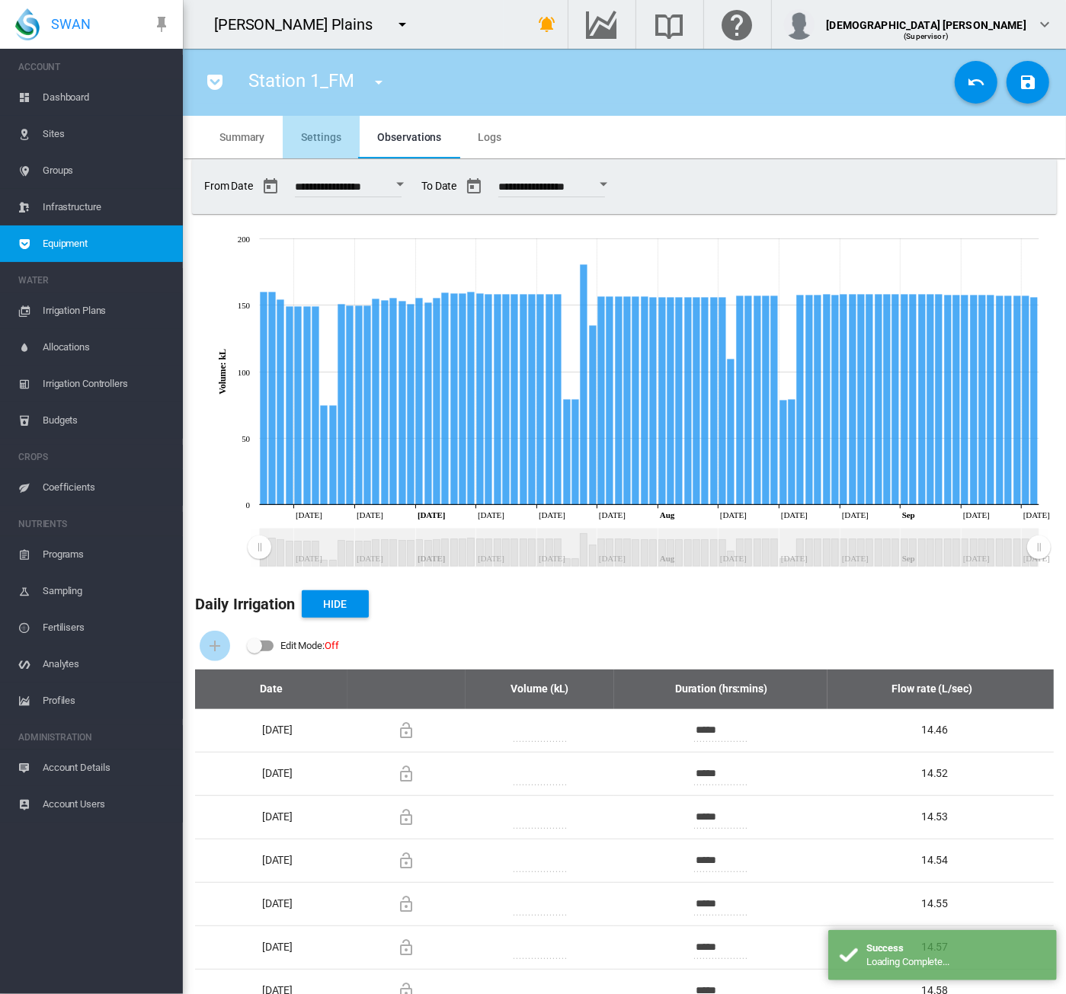
drag, startPoint x: 299, startPoint y: 121, endPoint x: 303, endPoint y: 128, distance: 8.2
click at [300, 123] on md-tab-item "Settings" at bounding box center [321, 137] width 76 height 43
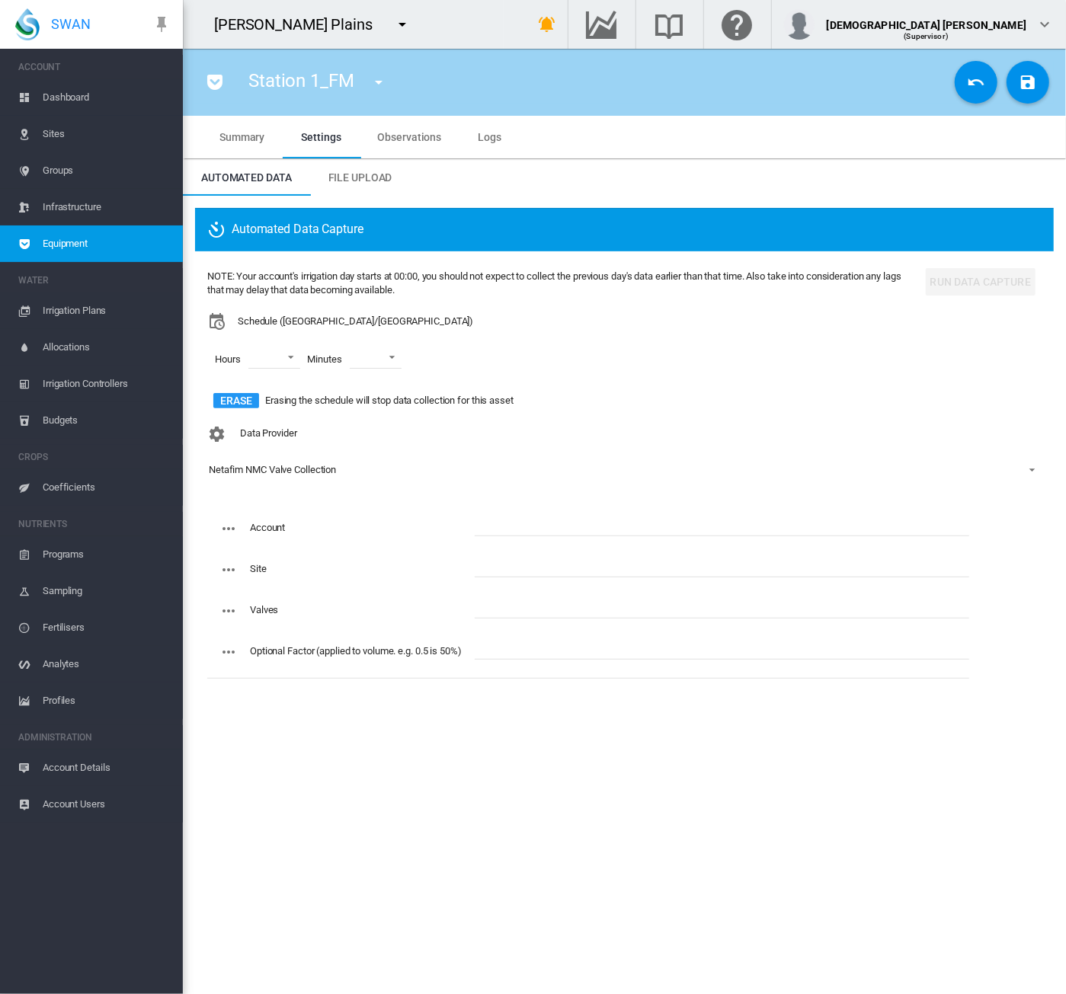
click at [669, 805] on section "Station 1_FM 2nd fm gmail user (Flow Meter) Add FM mapAPI 3.59 (Flow Meter) add…" at bounding box center [624, 521] width 883 height 945
click at [47, 248] on span "Equipment" at bounding box center [107, 243] width 128 height 37
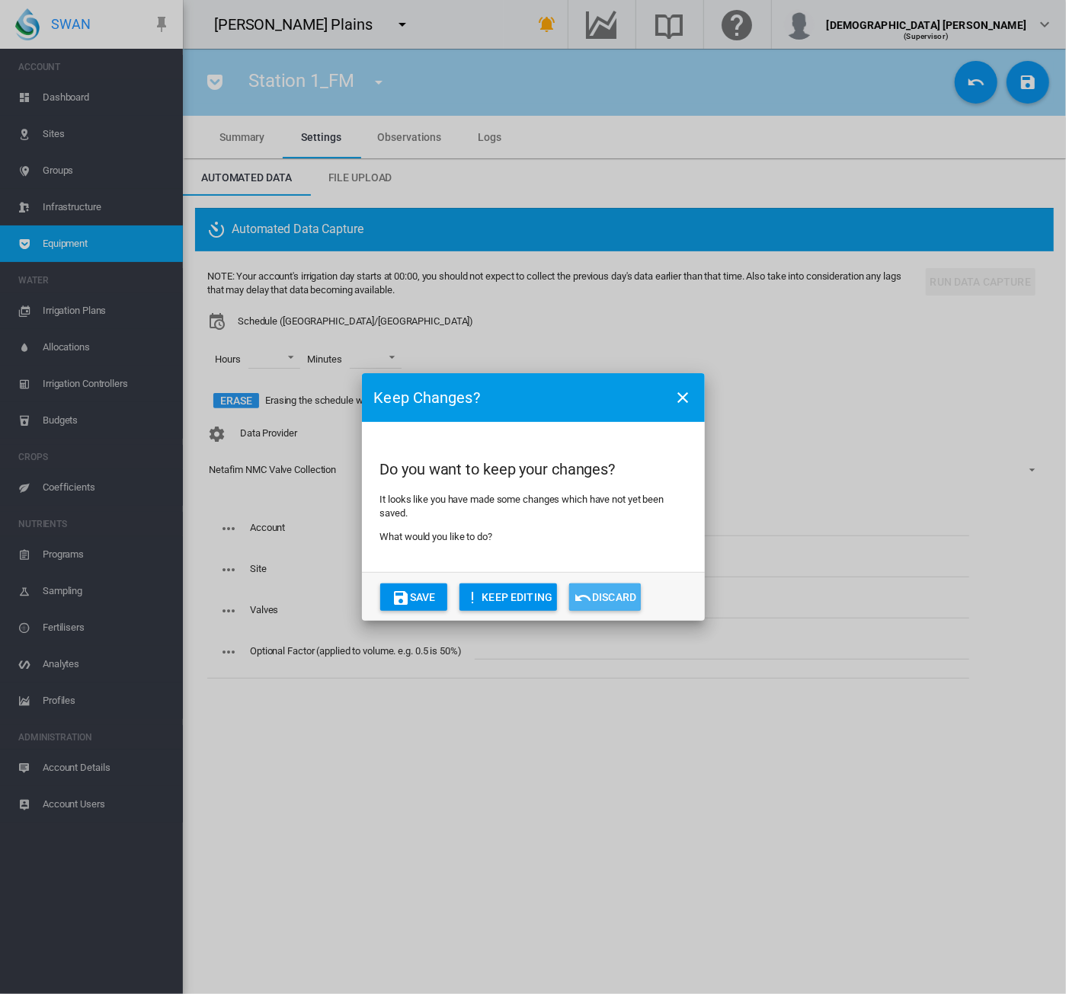
click at [624, 596] on button "Discard" at bounding box center [605, 596] width 72 height 27
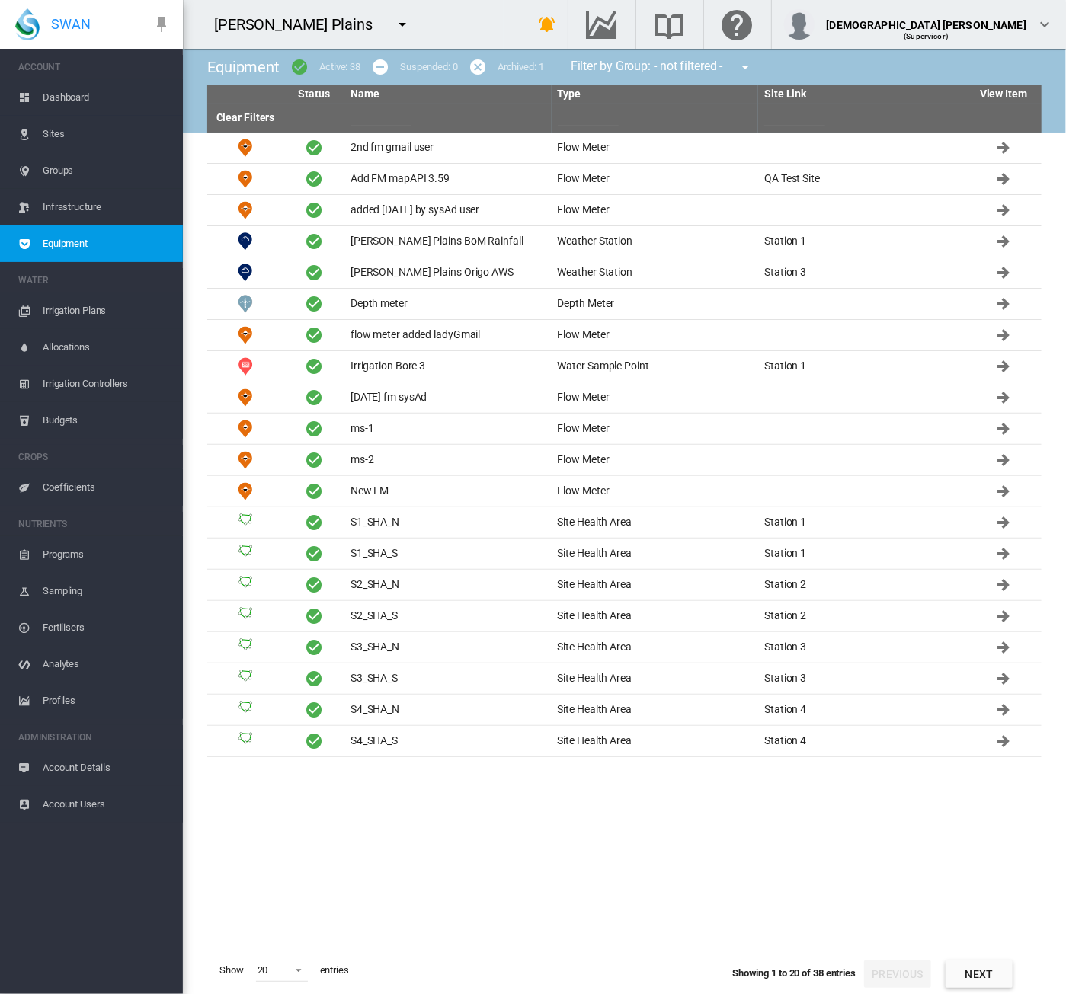
drag, startPoint x: 980, startPoint y: 980, endPoint x: 807, endPoint y: 740, distance: 296.8
click at [980, 980] on button "Next" at bounding box center [978, 974] width 67 height 27
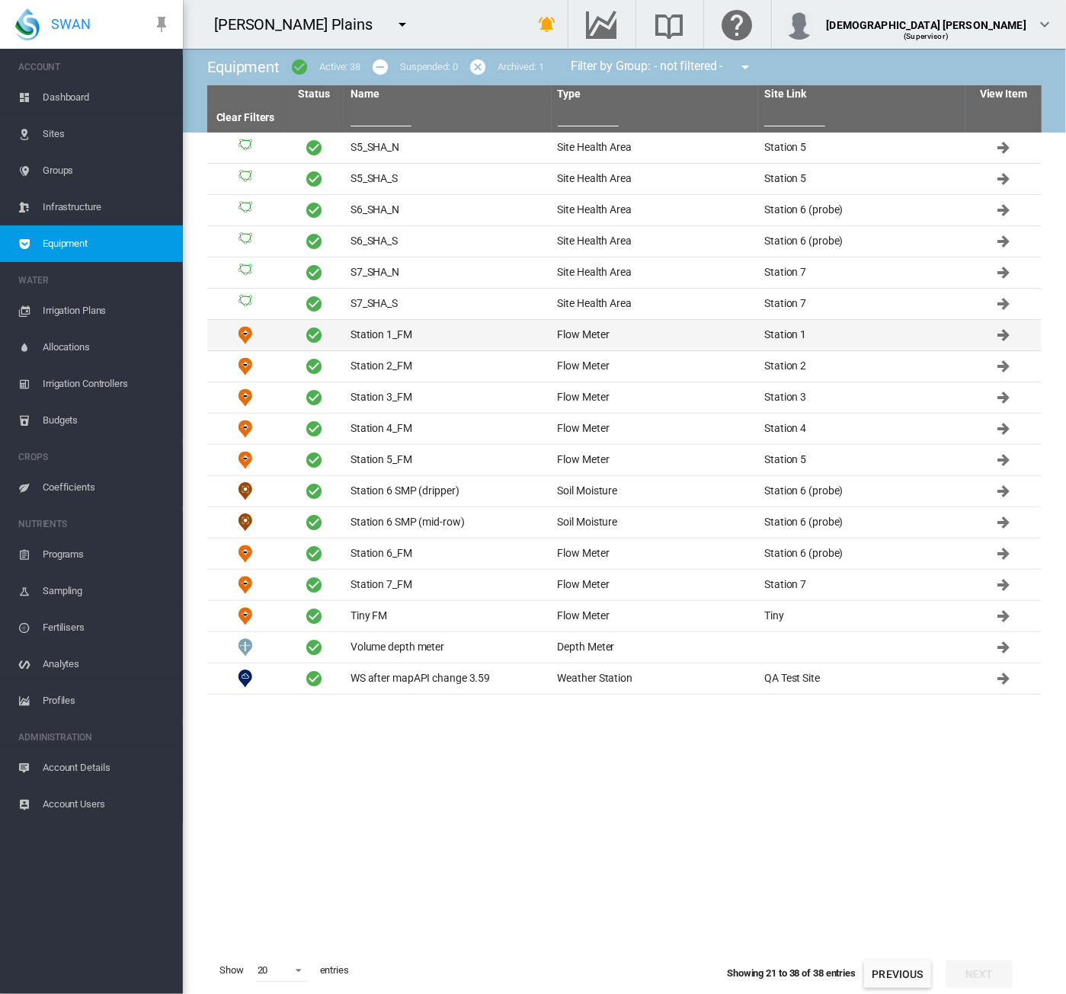
click at [373, 331] on td "Station 1_FM" at bounding box center [447, 335] width 207 height 30
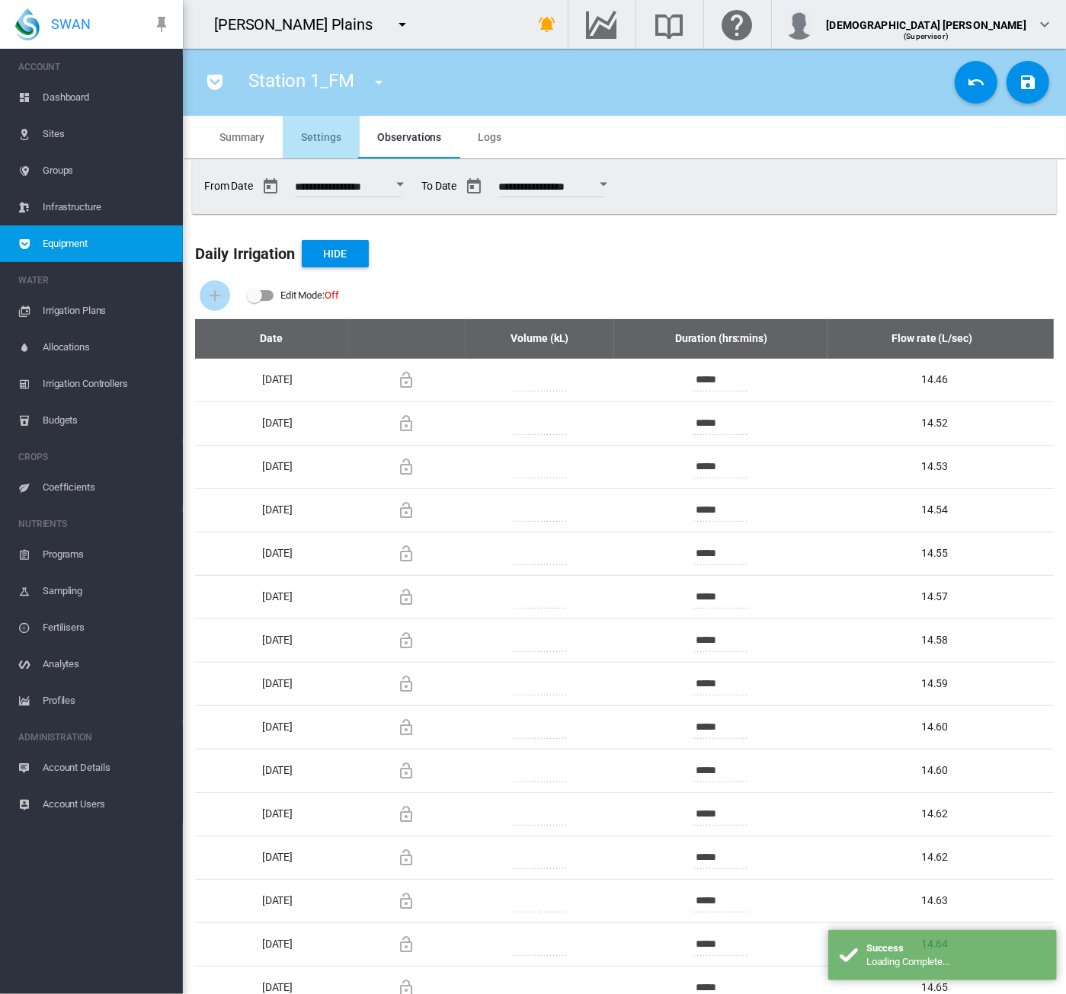
click at [308, 136] on span "Settings" at bounding box center [321, 137] width 40 height 12
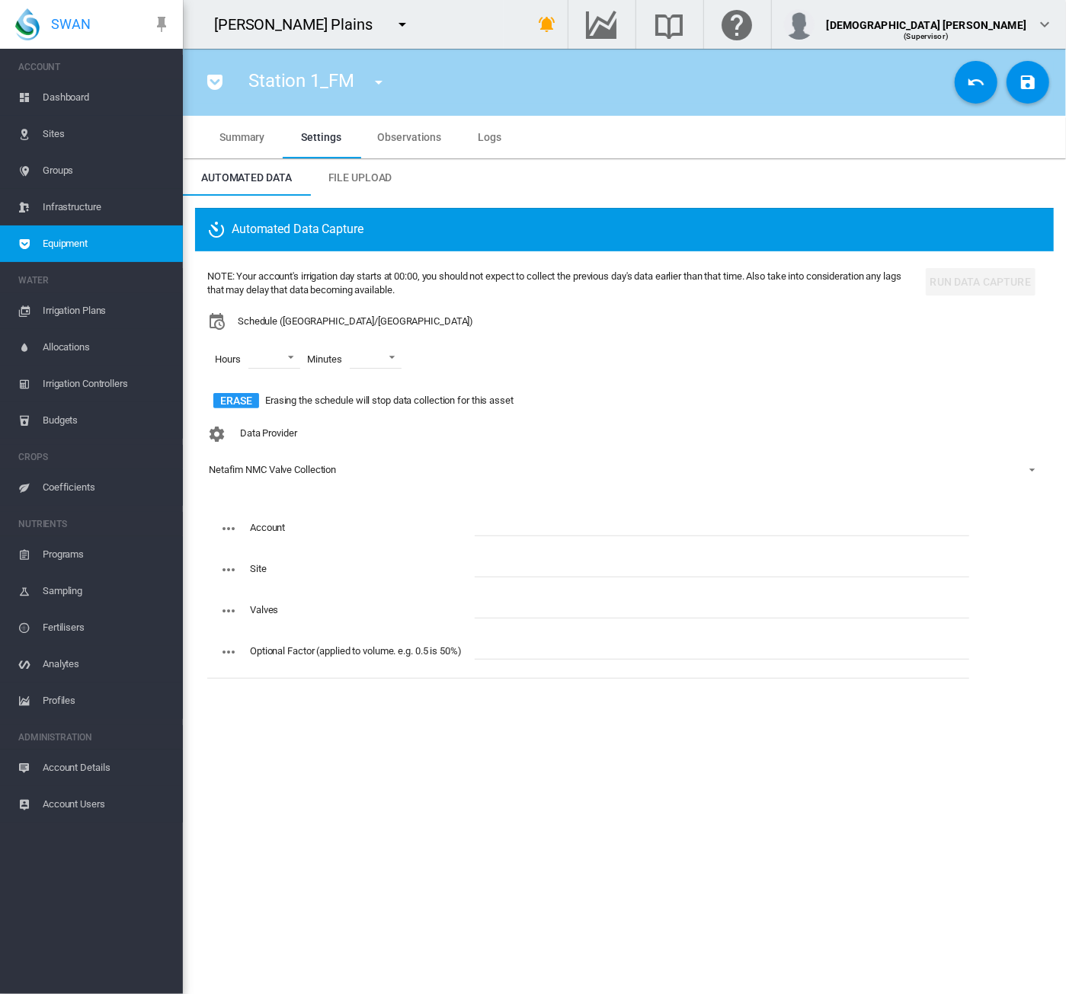
click at [393, 30] on md-icon "icon-menu-down" at bounding box center [402, 24] width 18 height 18
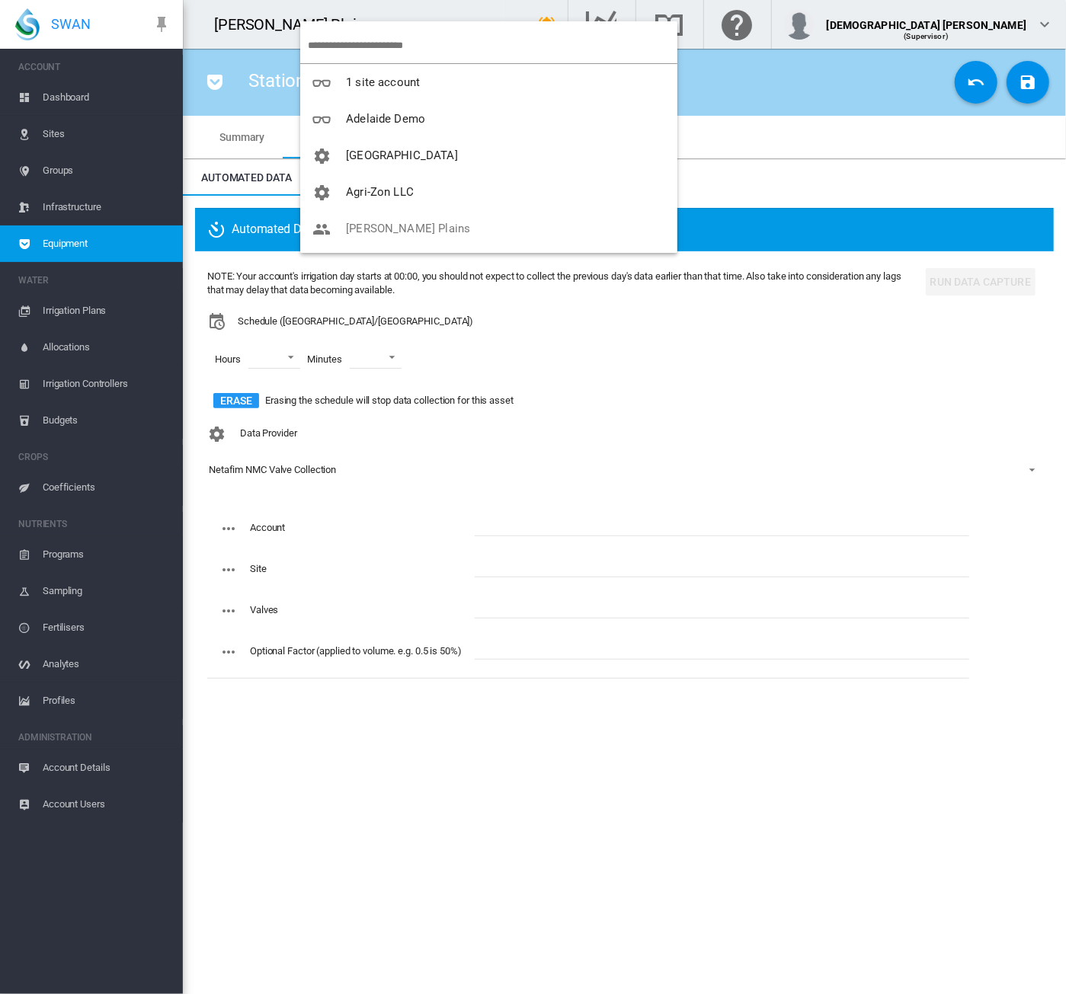
click at [62, 131] on md-backdrop at bounding box center [533, 497] width 1066 height 994
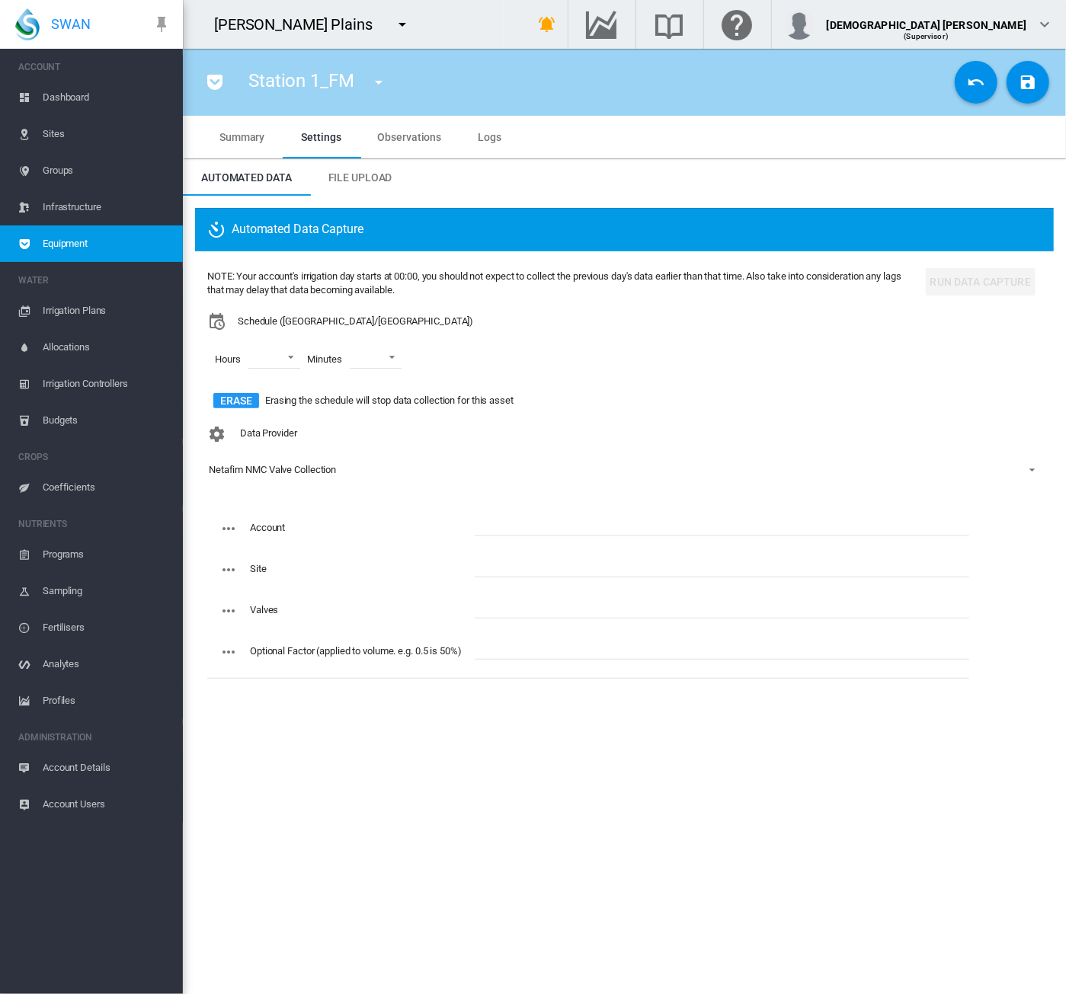
click at [62, 131] on span "Sites" at bounding box center [107, 134] width 128 height 37
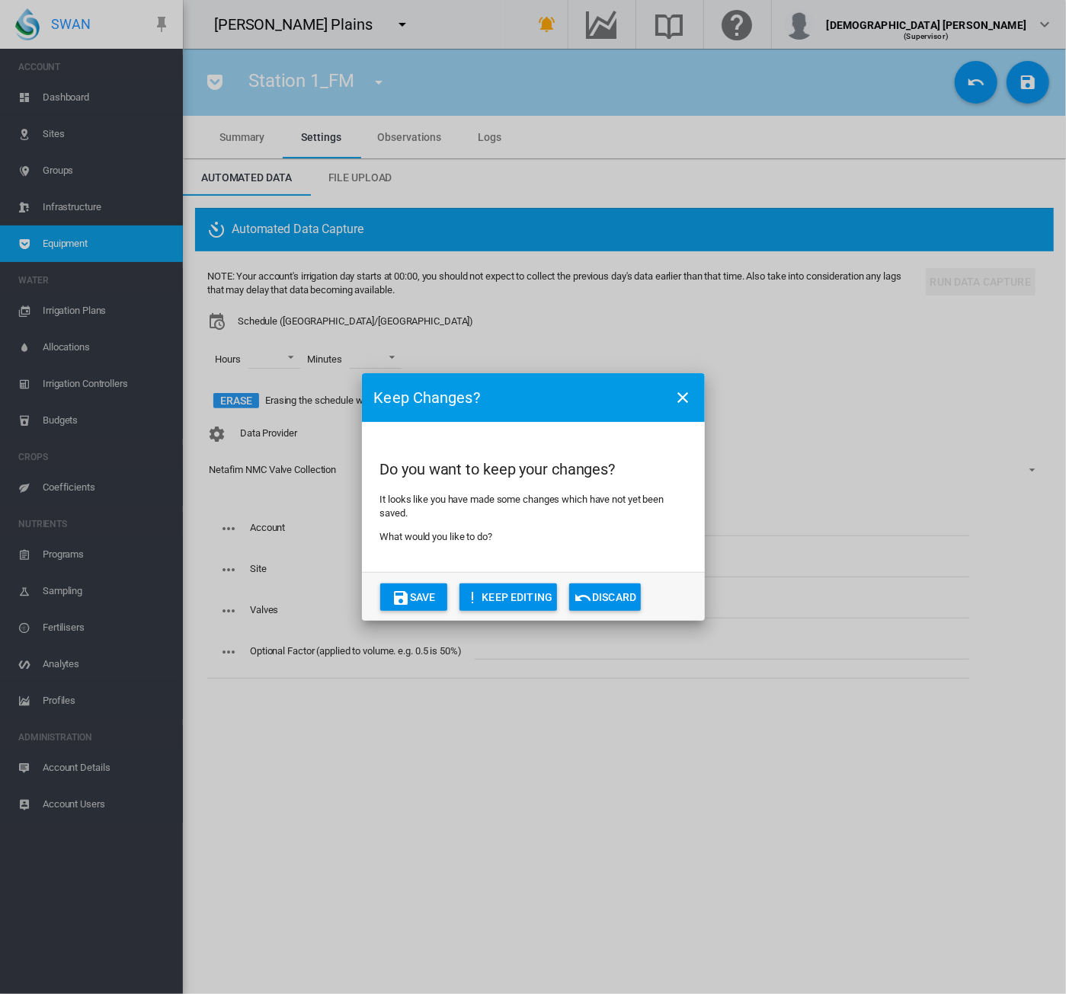
click at [583, 591] on md-icon "icon-undo" at bounding box center [583, 598] width 18 height 18
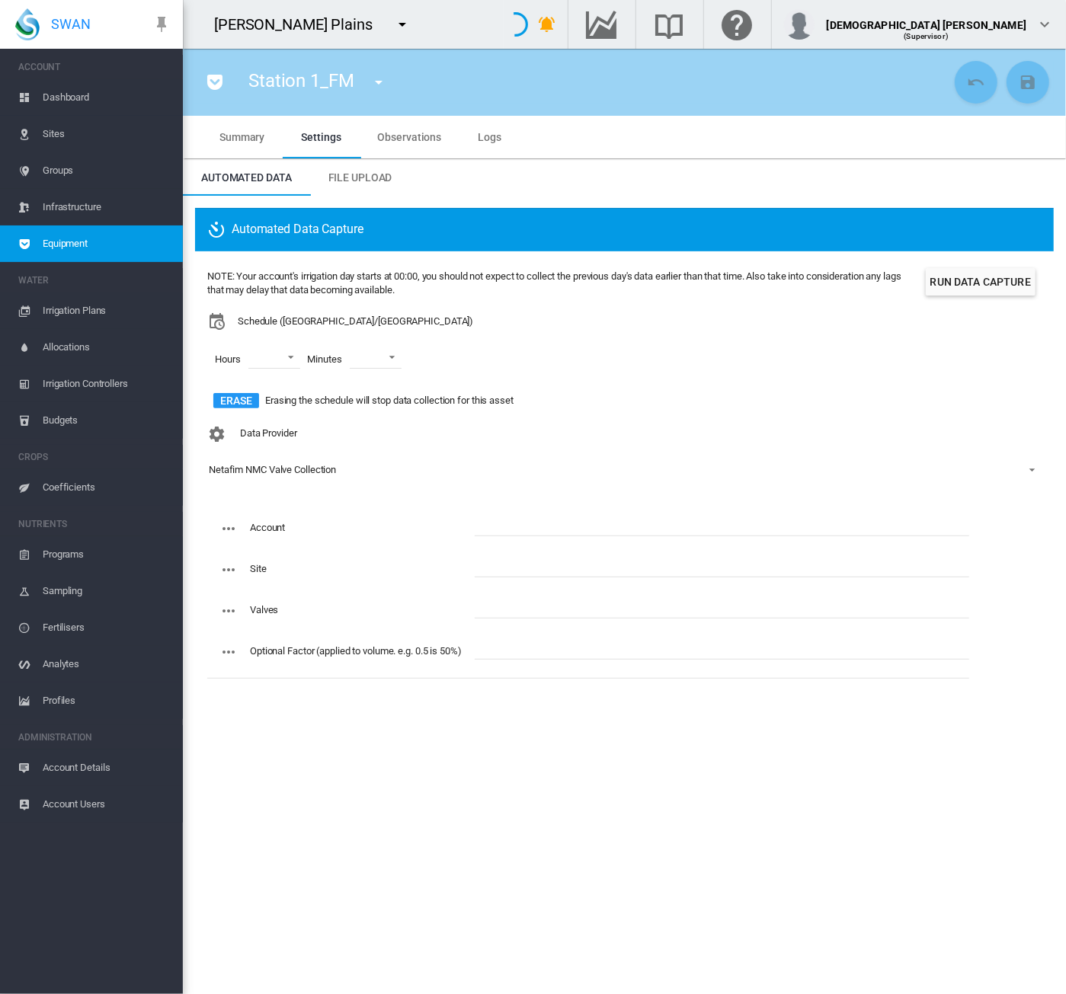
click at [393, 24] on md-icon "icon-menu-down" at bounding box center [402, 24] width 18 height 18
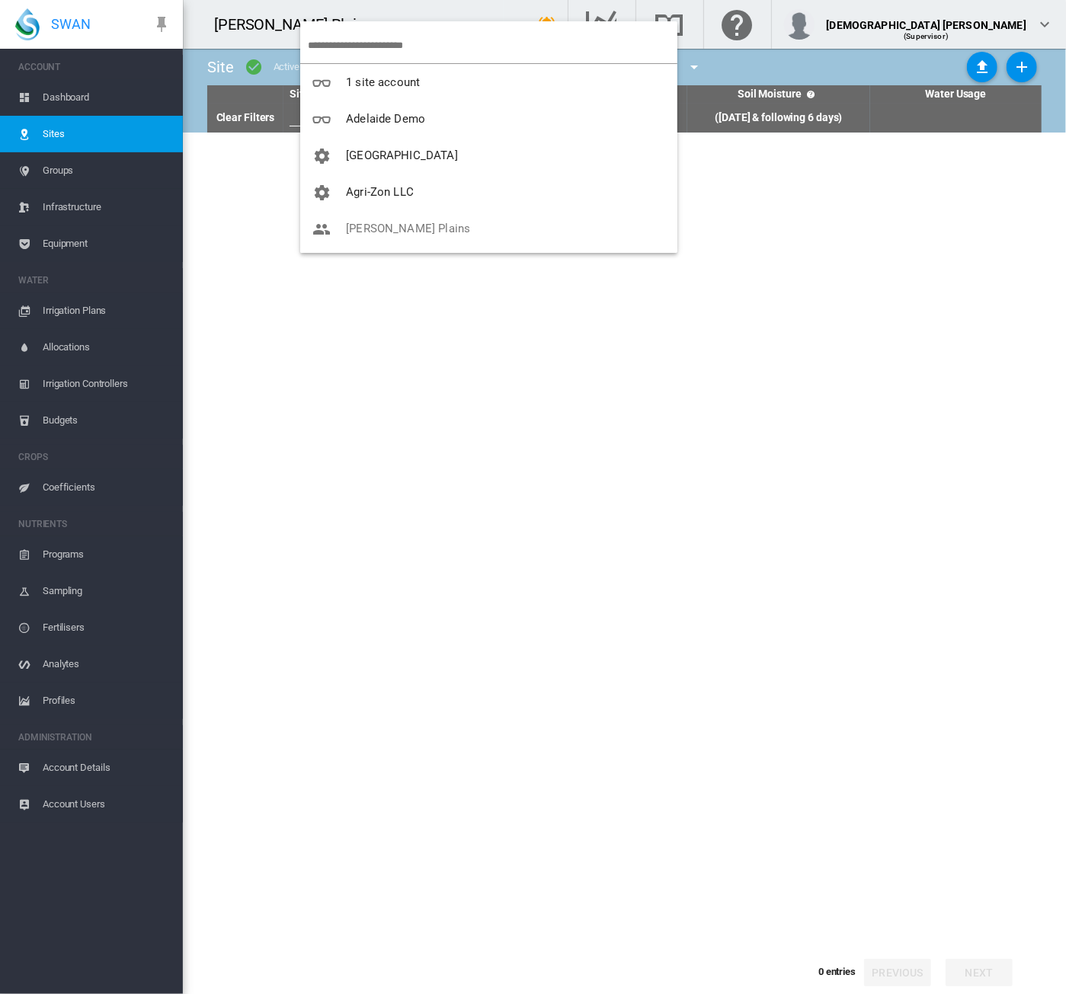
click at [367, 42] on input "search" at bounding box center [492, 45] width 369 height 36
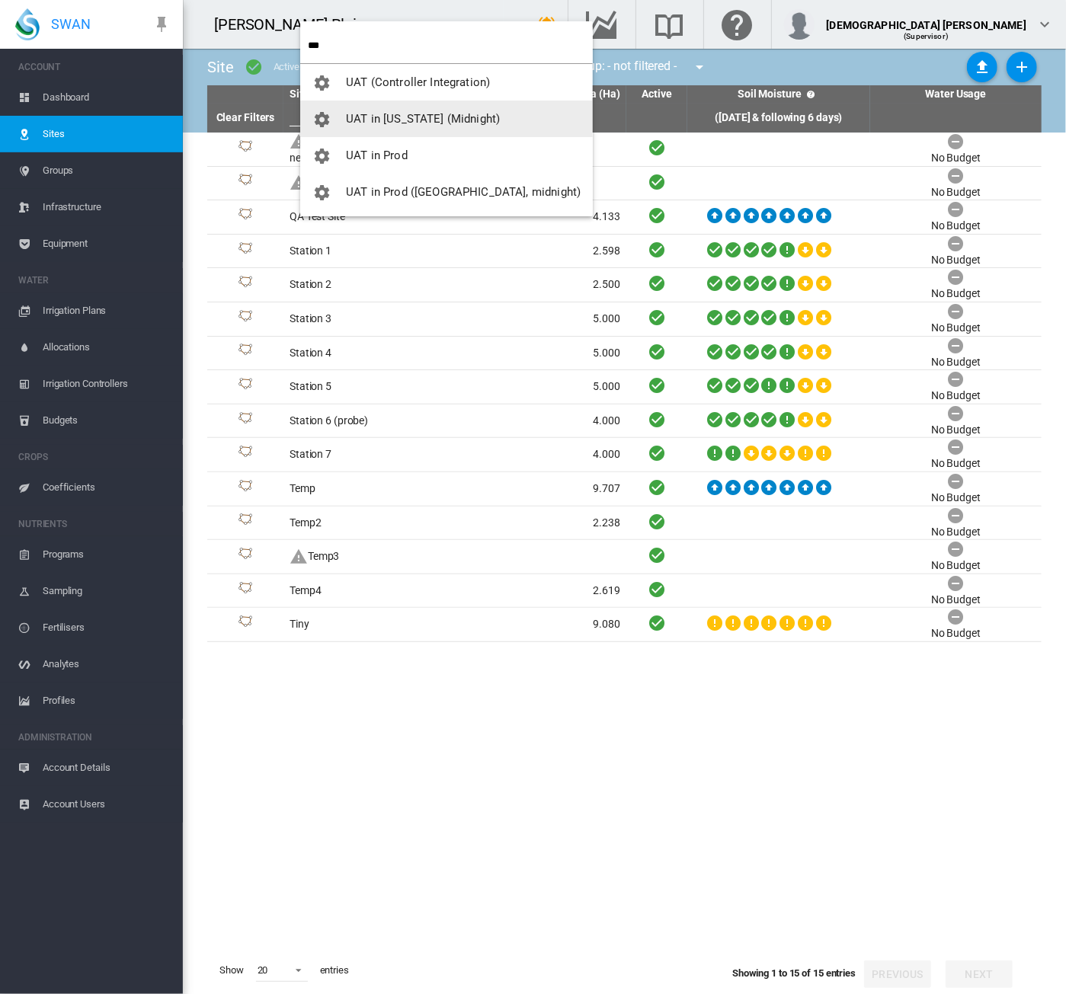
type input "***"
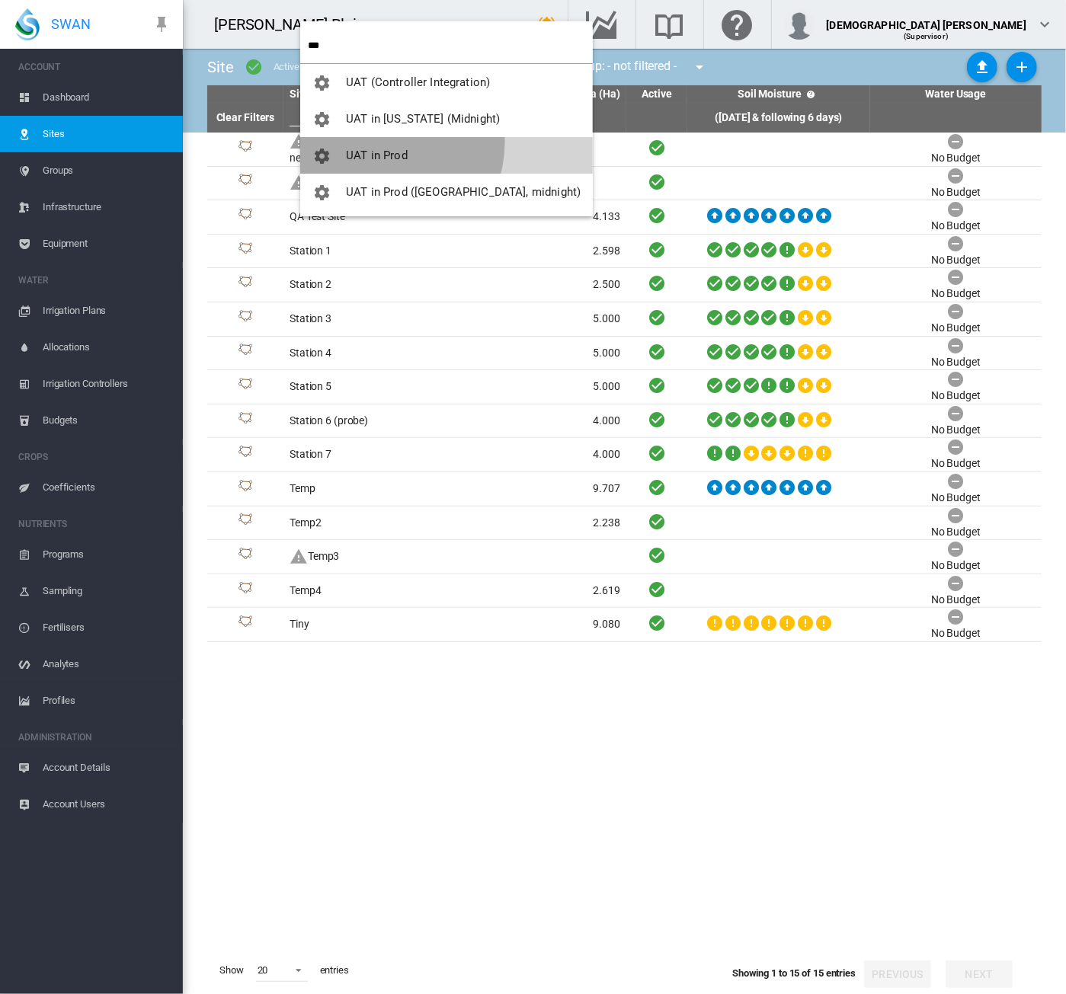
click at [383, 142] on button "UAT in Prod" at bounding box center [446, 155] width 292 height 37
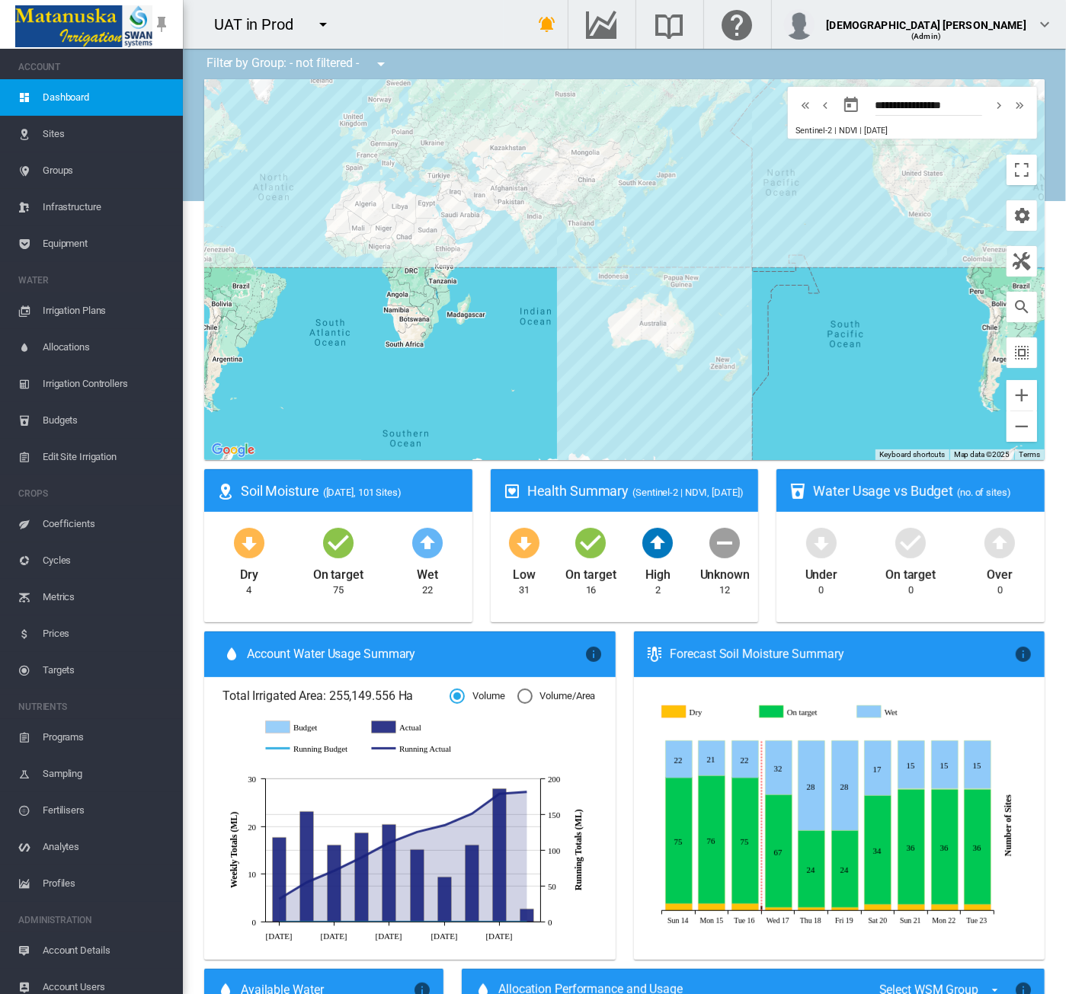
click at [84, 247] on span "Equipment" at bounding box center [107, 243] width 128 height 37
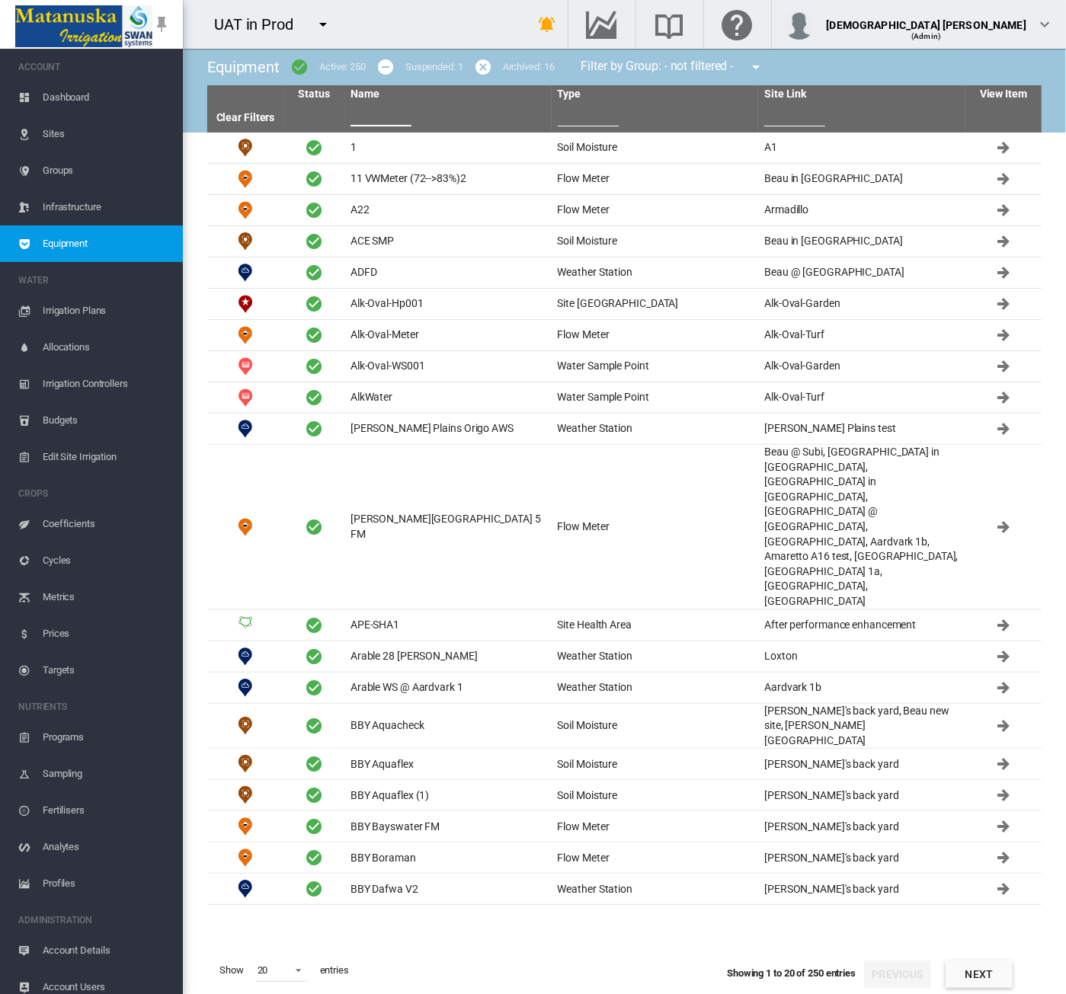
click at [373, 119] on input "text" at bounding box center [380, 115] width 61 height 23
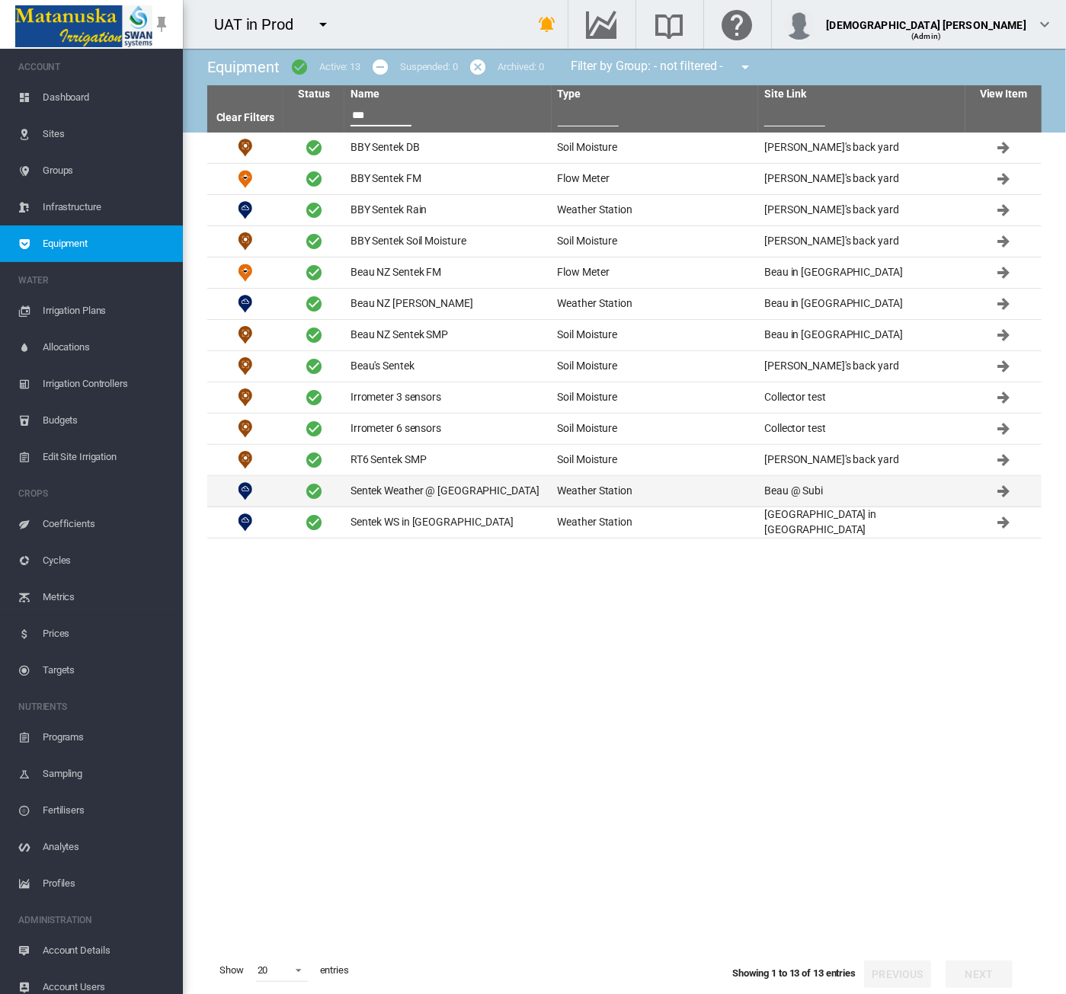
type input "***"
click at [400, 479] on td "Sentek Weather @ Park St" at bounding box center [447, 491] width 207 height 30
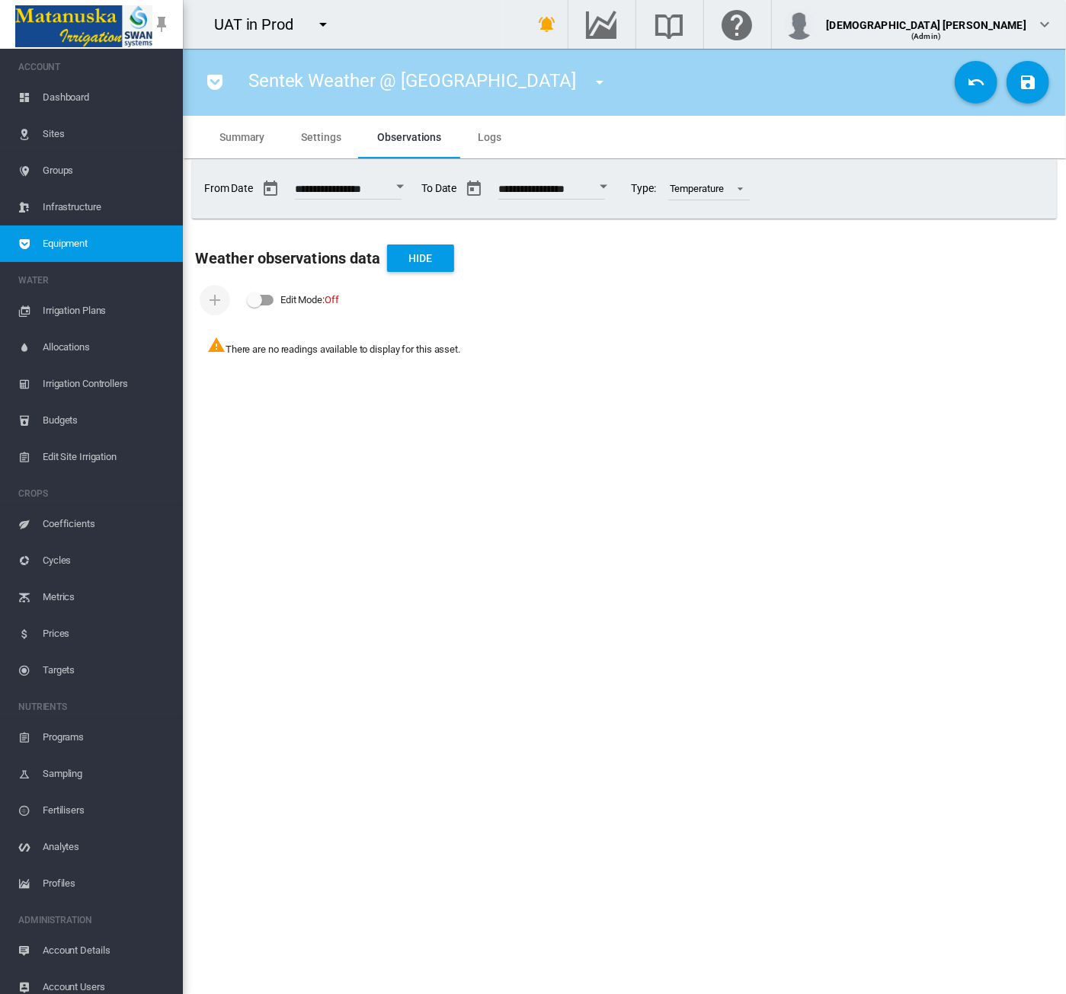
click at [311, 139] on span "Settings" at bounding box center [321, 137] width 40 height 12
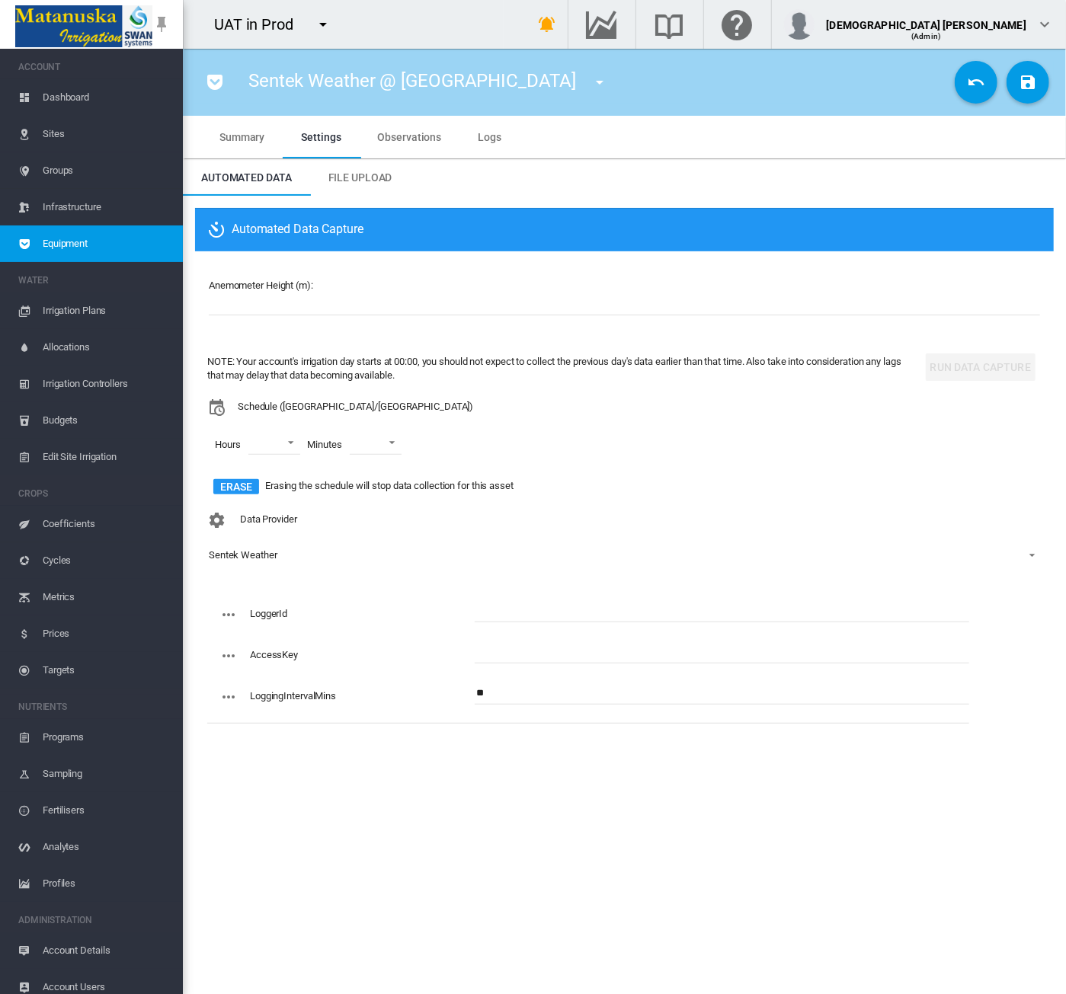
click at [52, 241] on span "Equipment" at bounding box center [107, 243] width 128 height 37
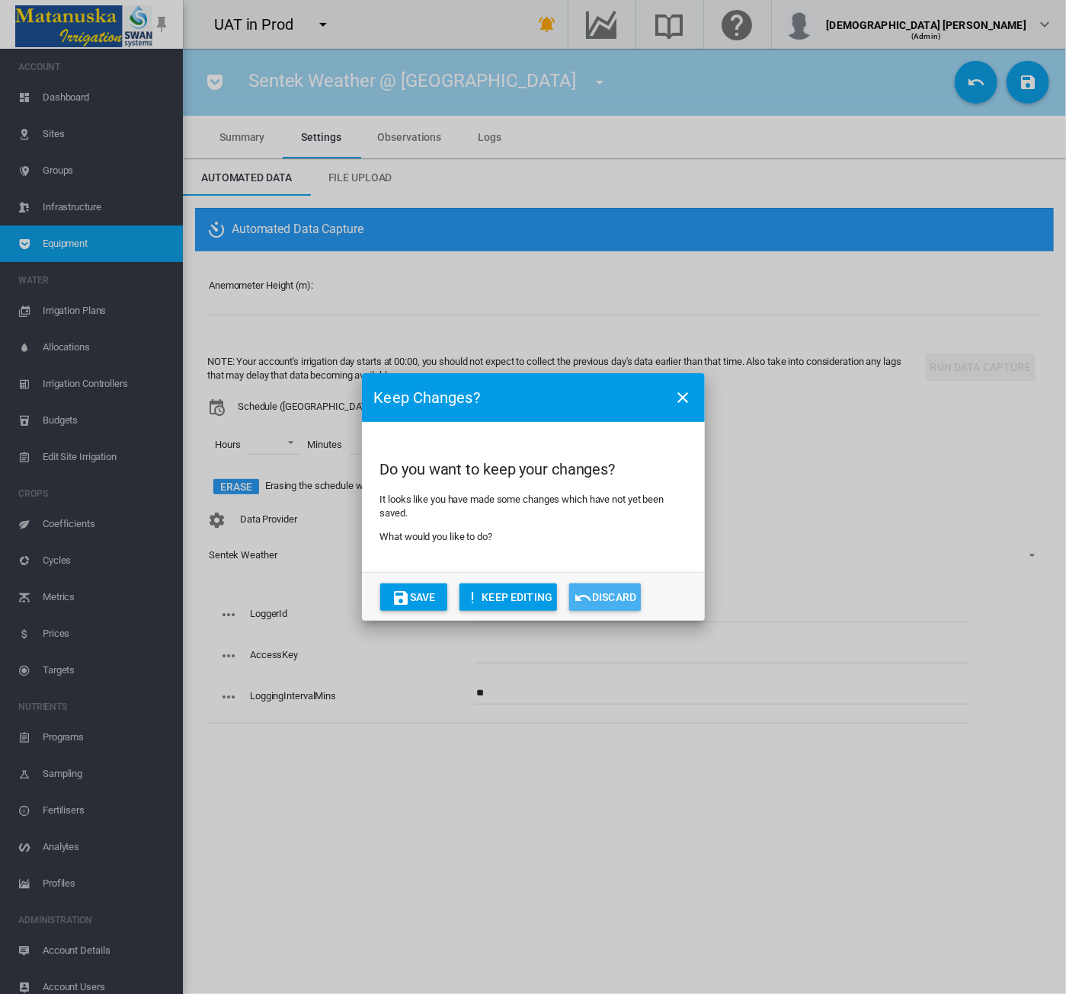
click at [603, 595] on button "Discard" at bounding box center [605, 596] width 72 height 27
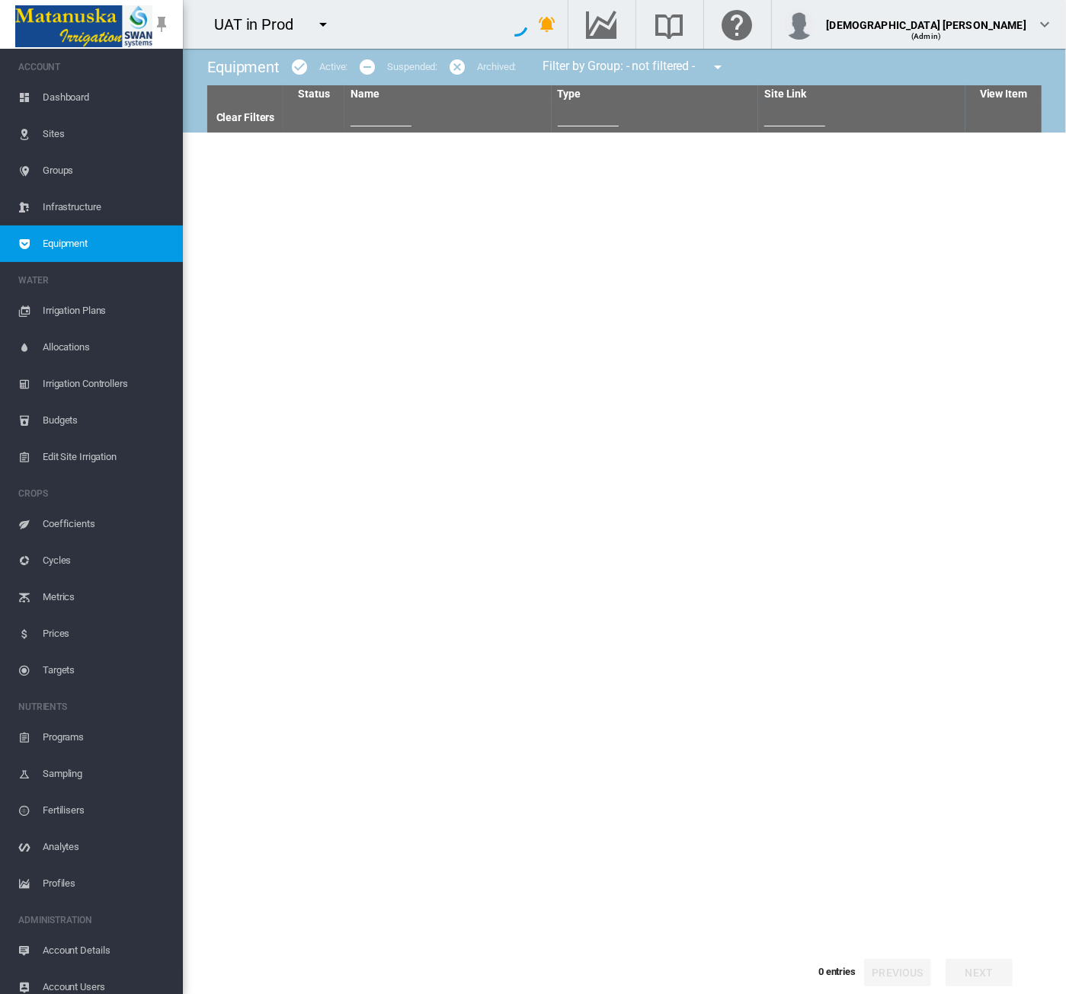
type input "***"
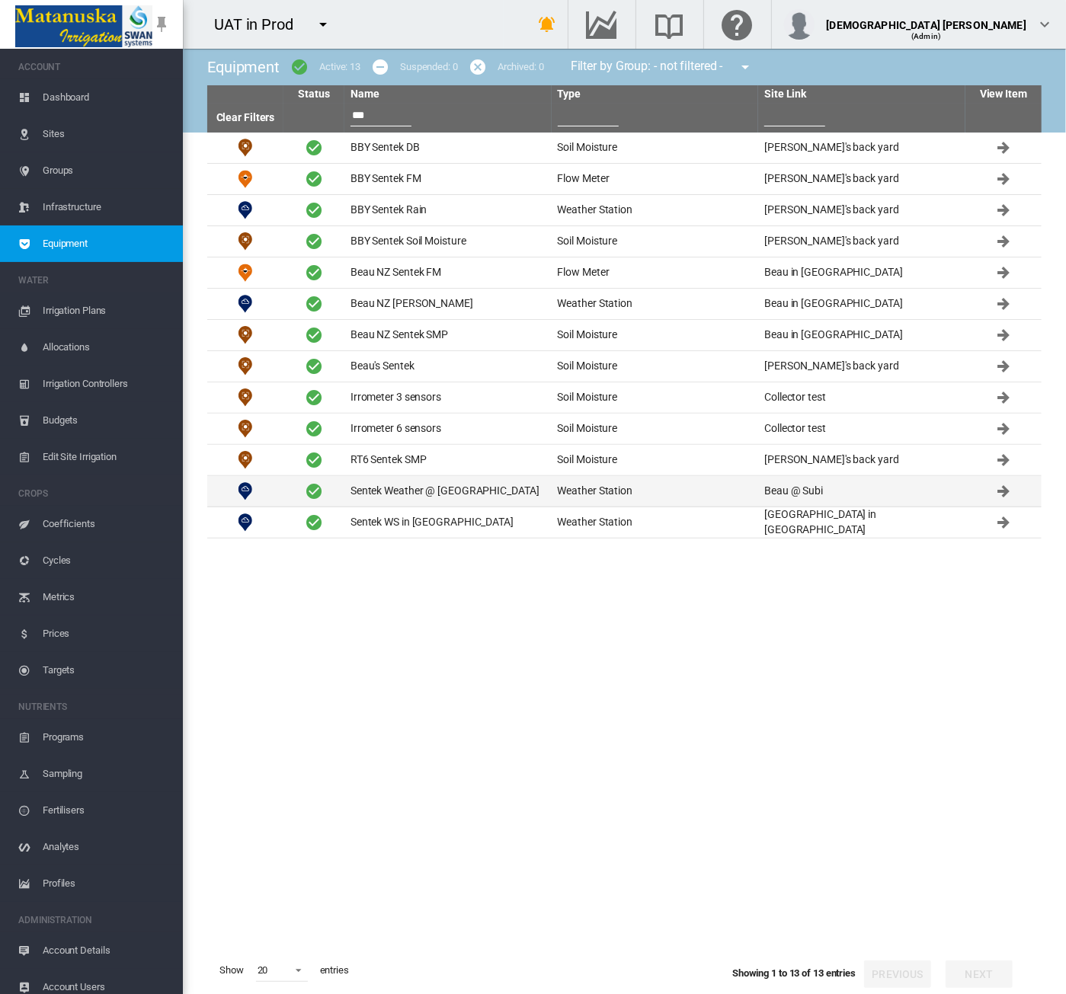
click at [436, 491] on td "Sentek Weather @ Park St" at bounding box center [447, 491] width 207 height 30
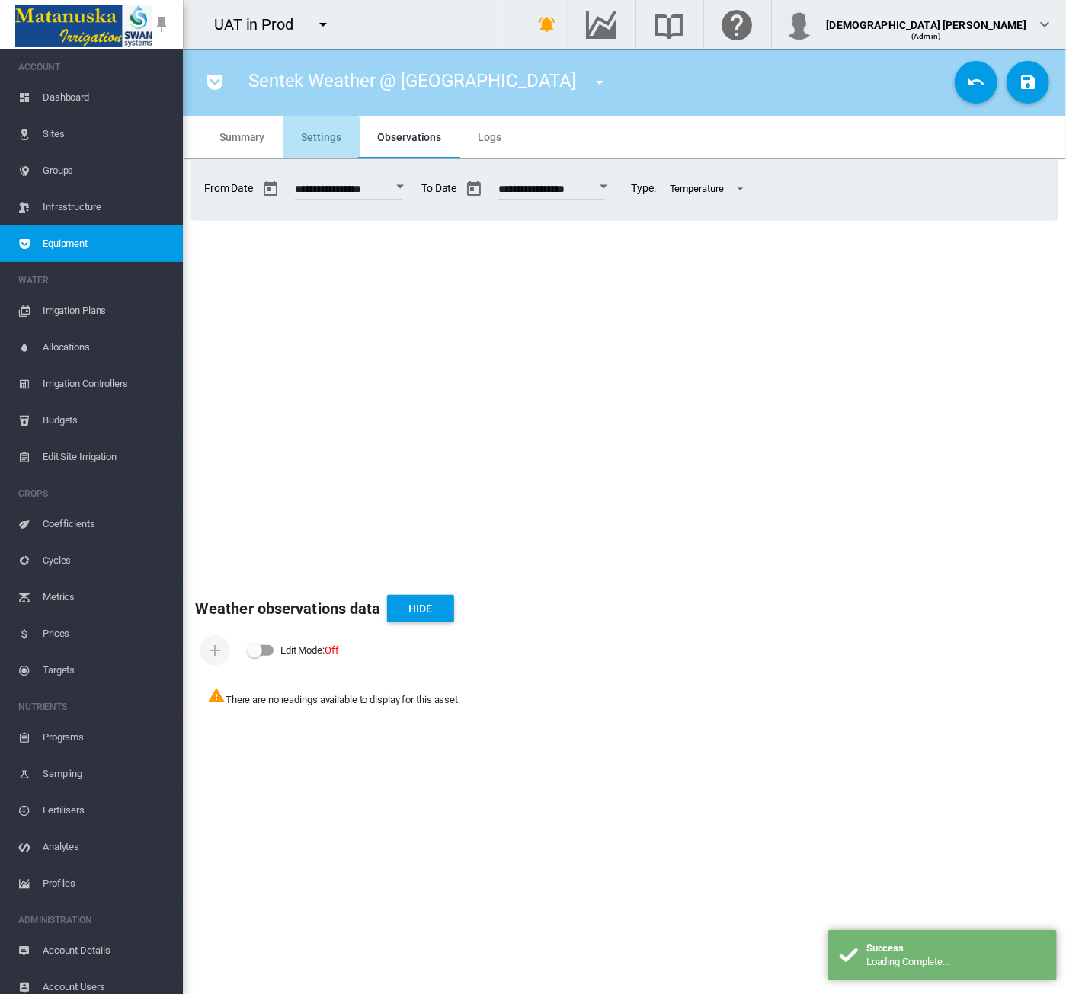
click at [313, 139] on span "Settings" at bounding box center [321, 137] width 40 height 12
